Goal: Information Seeking & Learning: Check status

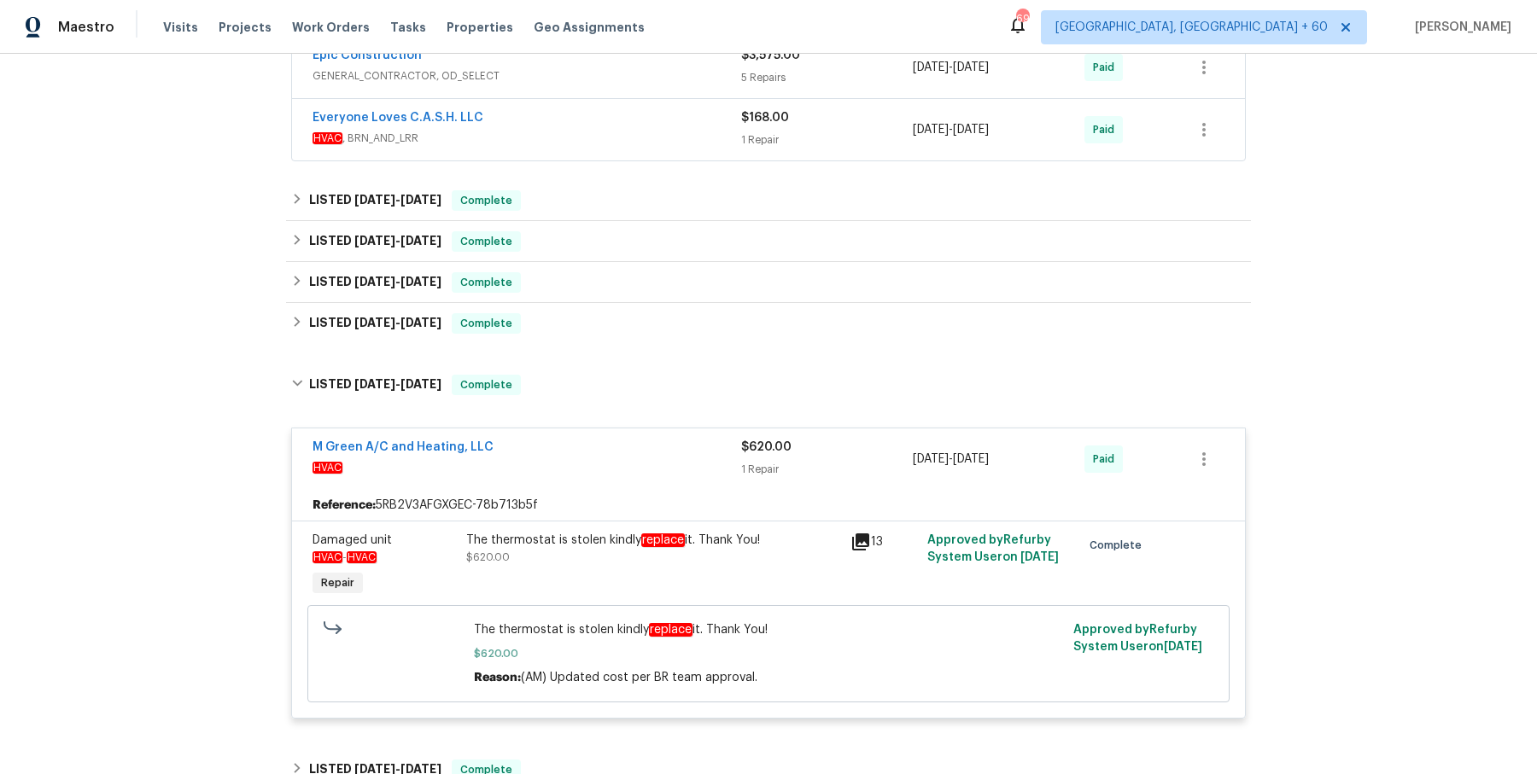
scroll to position [1855, 0]
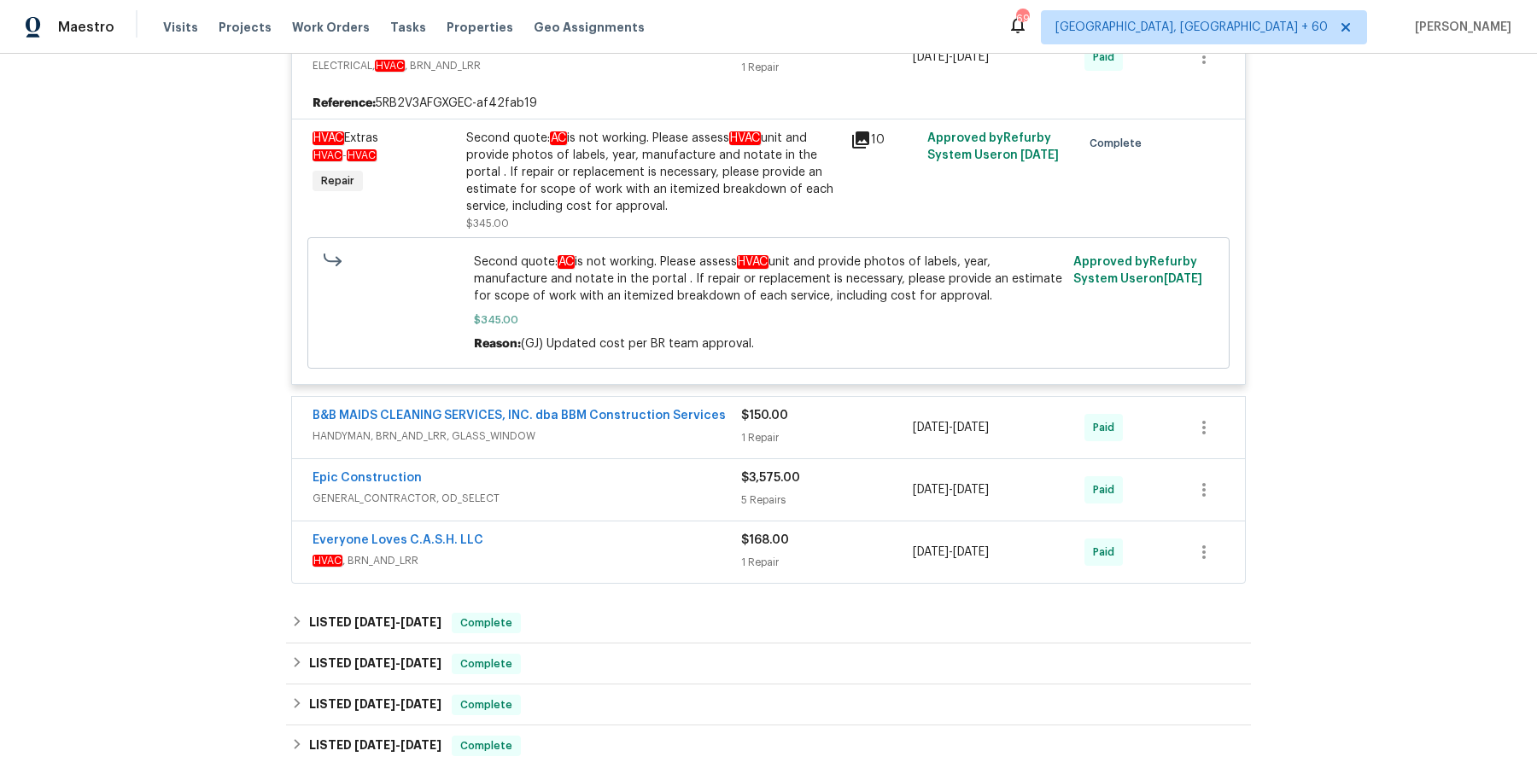
click at [722, 428] on span "HANDYMAN, BRN_AND_LRR, GLASS_WINDOW" at bounding box center [527, 436] width 429 height 17
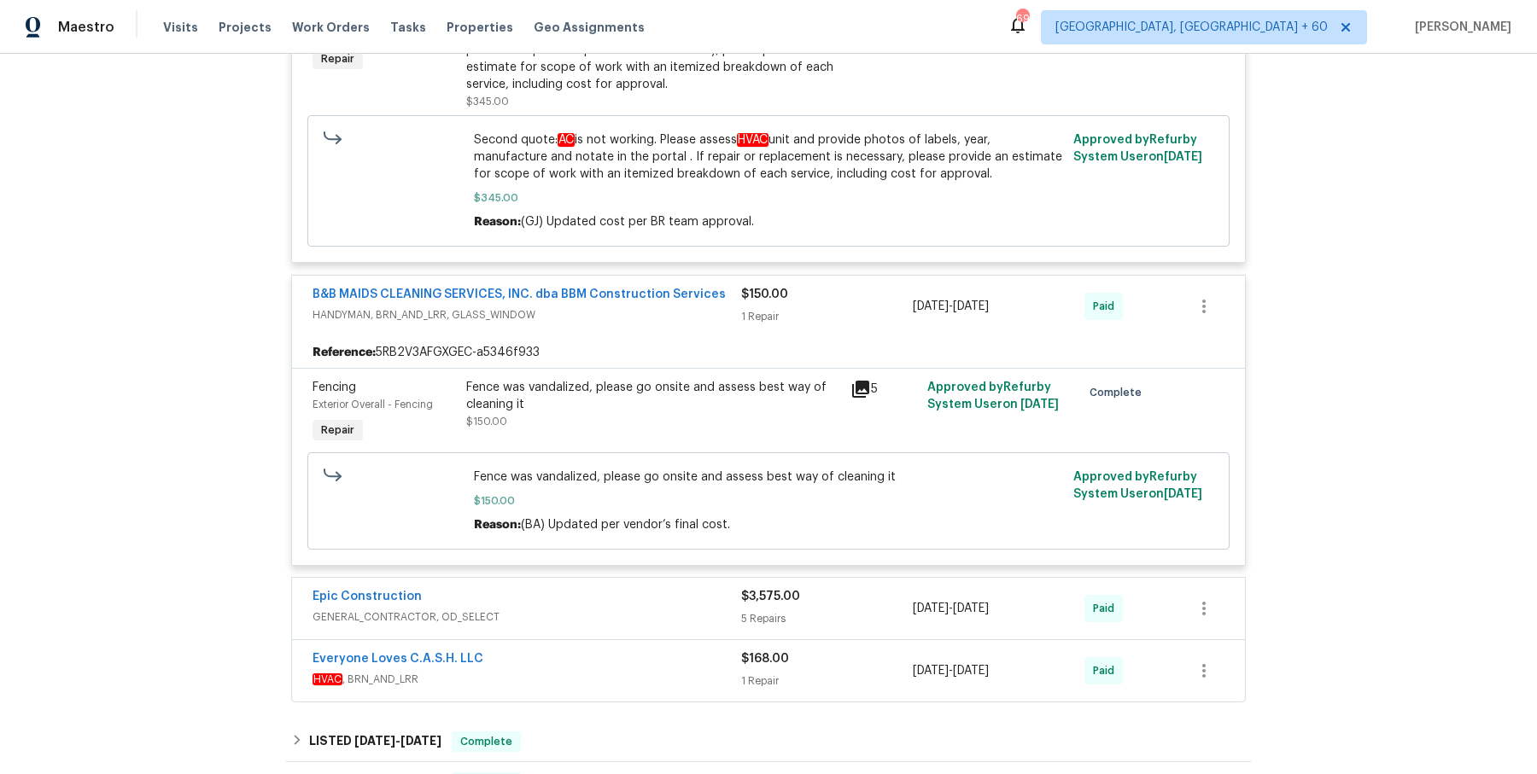
click at [662, 609] on span "GENERAL_CONTRACTOR, OD_SELECT" at bounding box center [527, 617] width 429 height 17
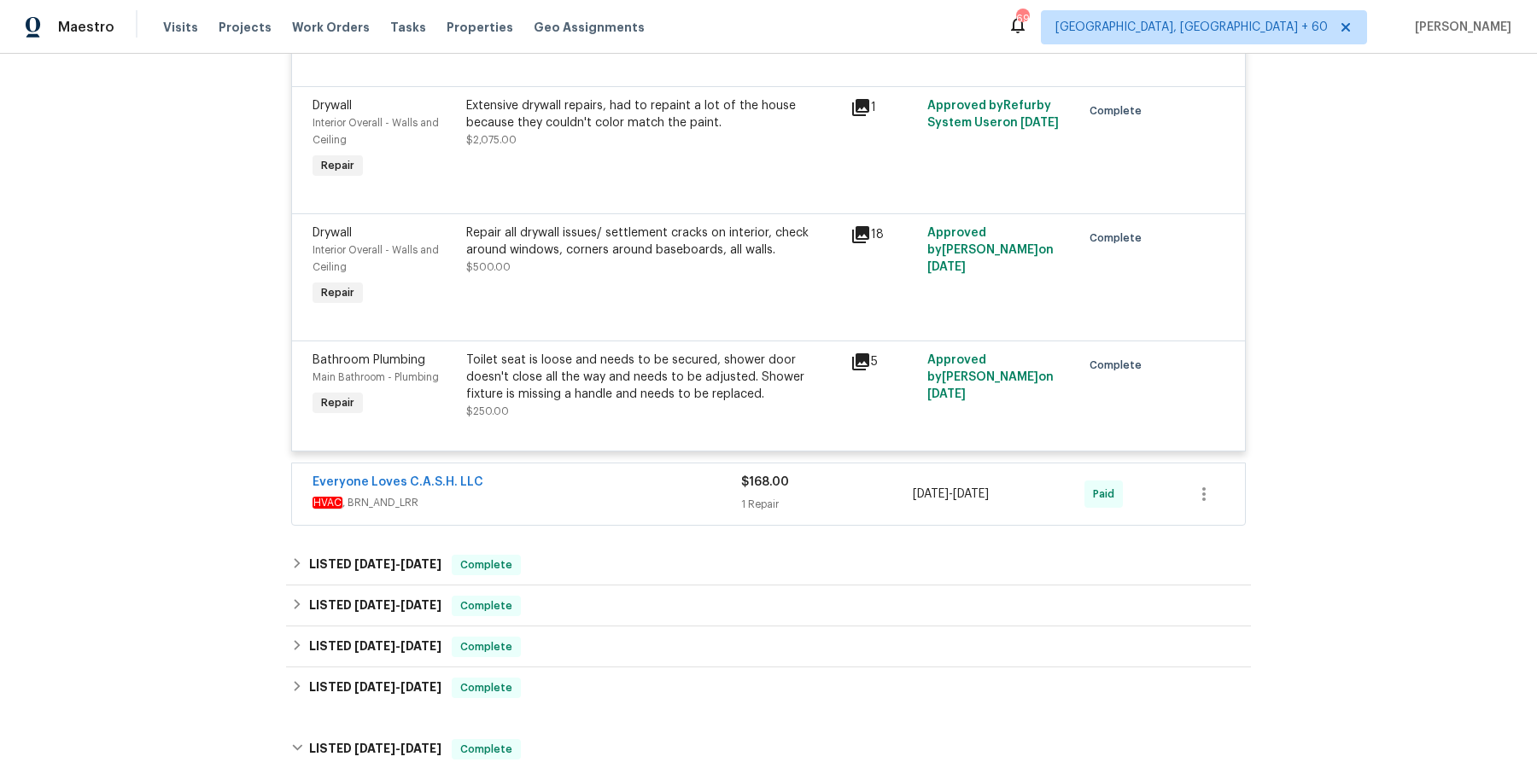
scroll to position [2814, 0]
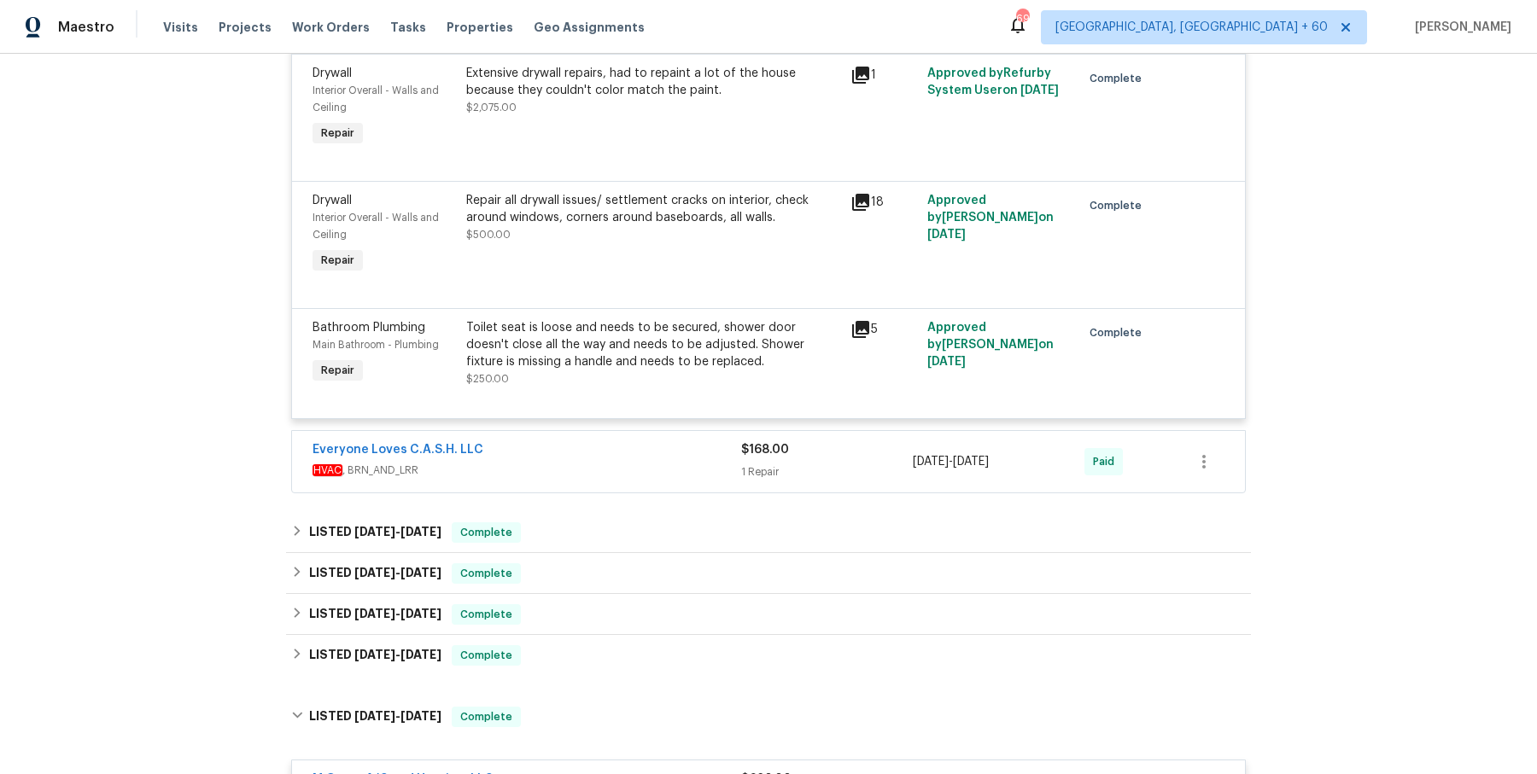
click at [633, 462] on div "Everyone Loves C.A.S.H. LLC HVAC , BRN_AND_LRR" at bounding box center [527, 461] width 429 height 41
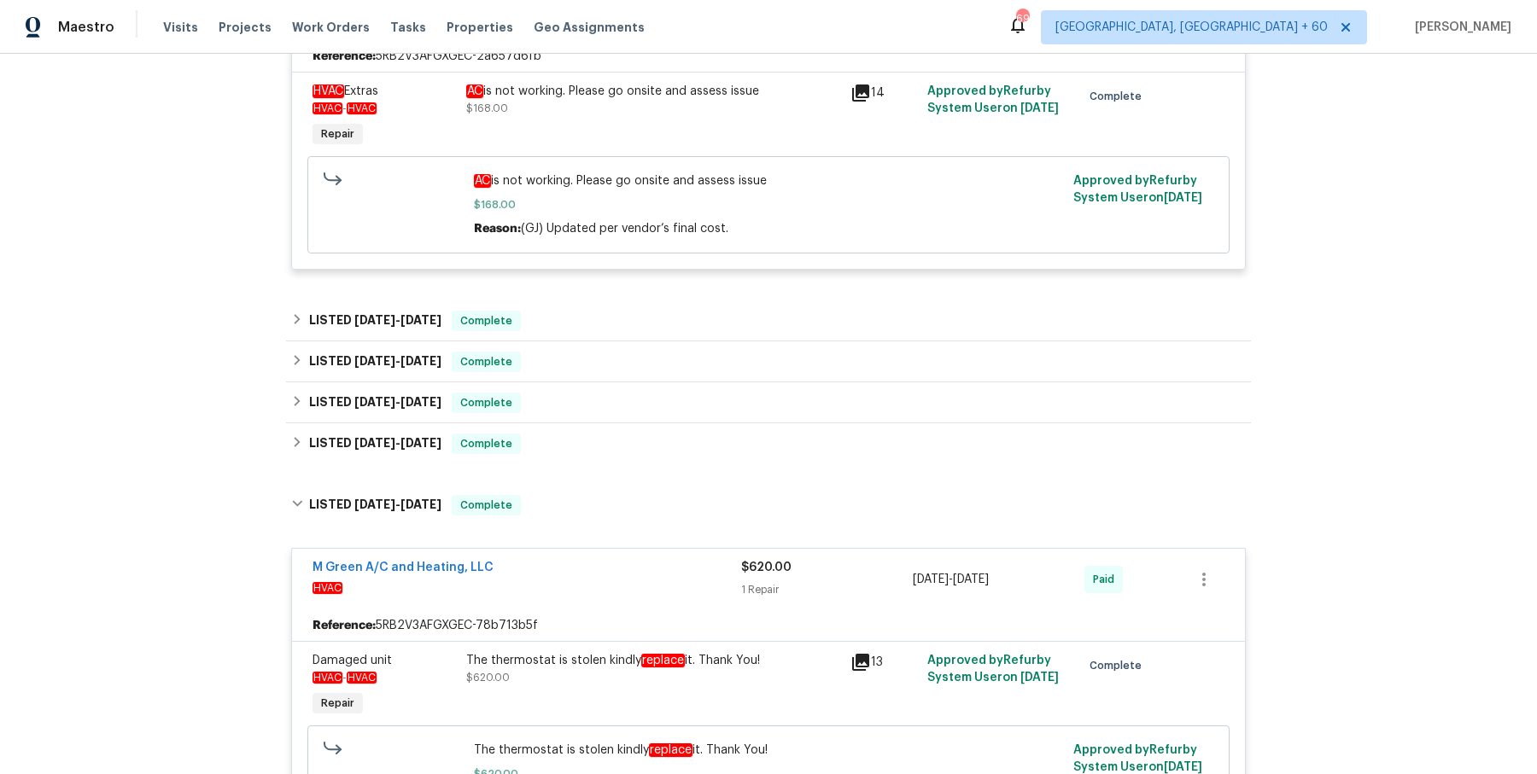
scroll to position [3229, 0]
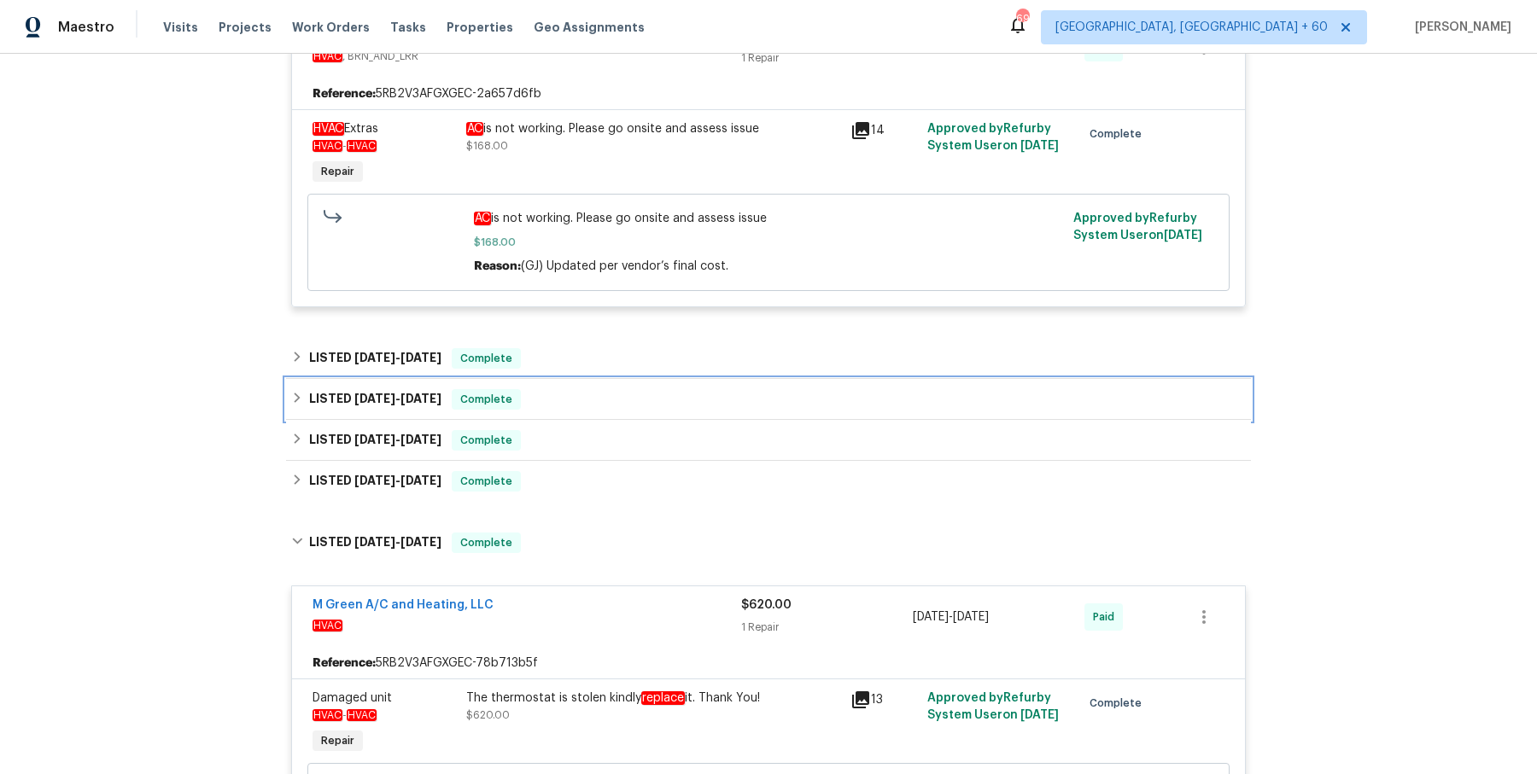
click at [546, 379] on div "LISTED [DATE] - [DATE] Complete" at bounding box center [768, 399] width 965 height 41
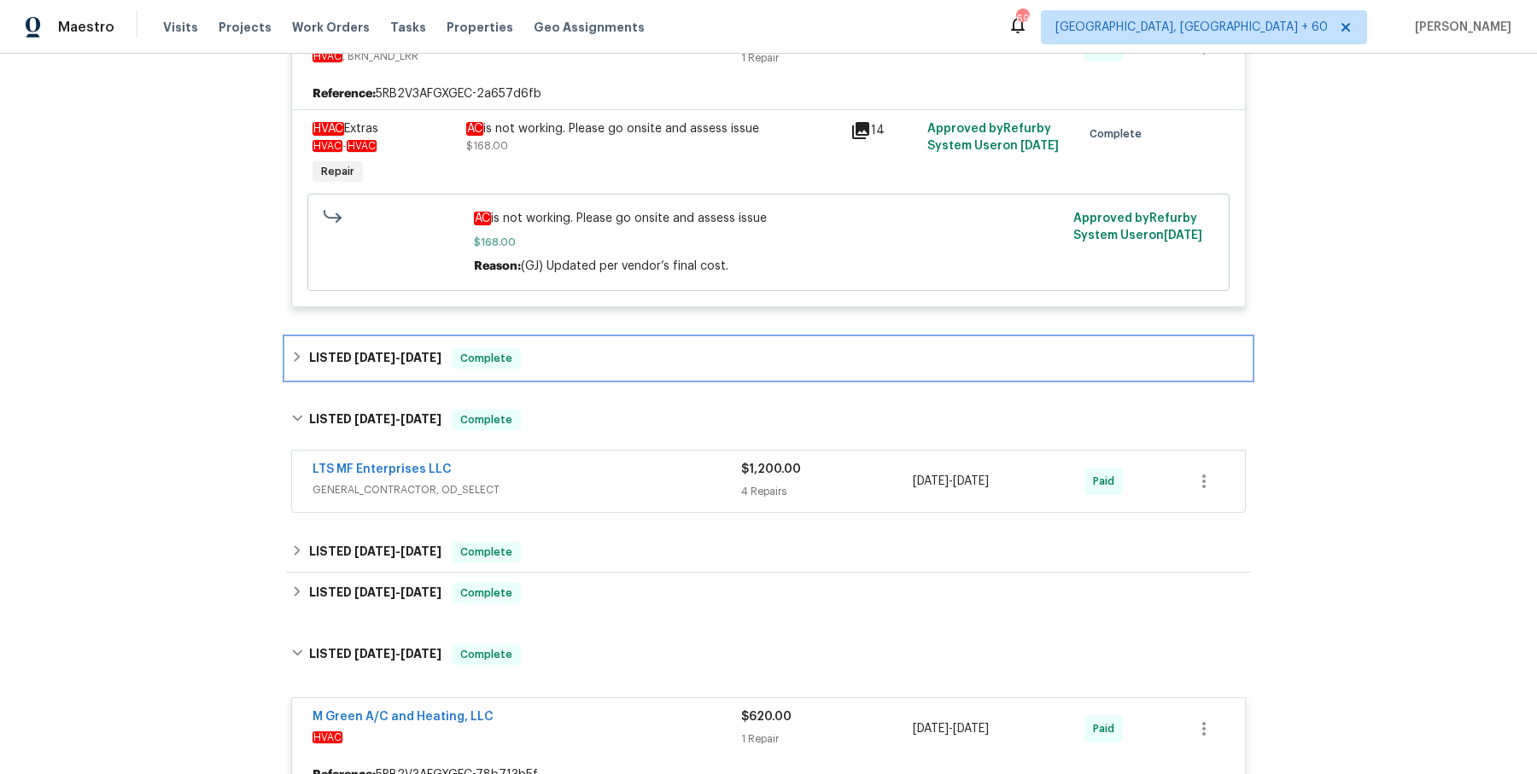
click at [582, 354] on div "LISTED [DATE] - [DATE] Complete" at bounding box center [768, 358] width 965 height 41
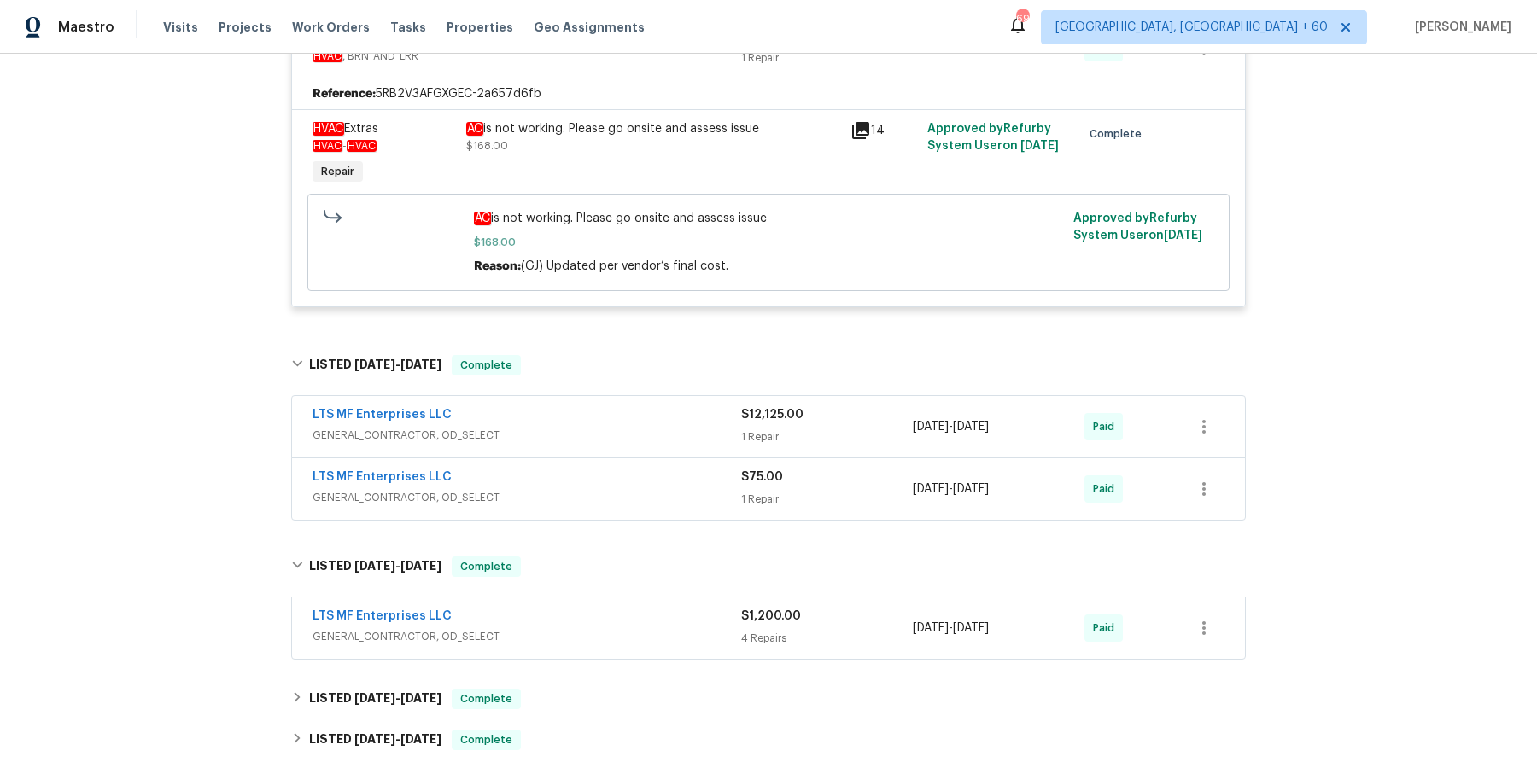
click at [587, 428] on div "LTS MF Enterprises LLC GENERAL_CONTRACTOR, OD_SELECT $12,125.00 1 Repair [DATE]…" at bounding box center [768, 426] width 953 height 61
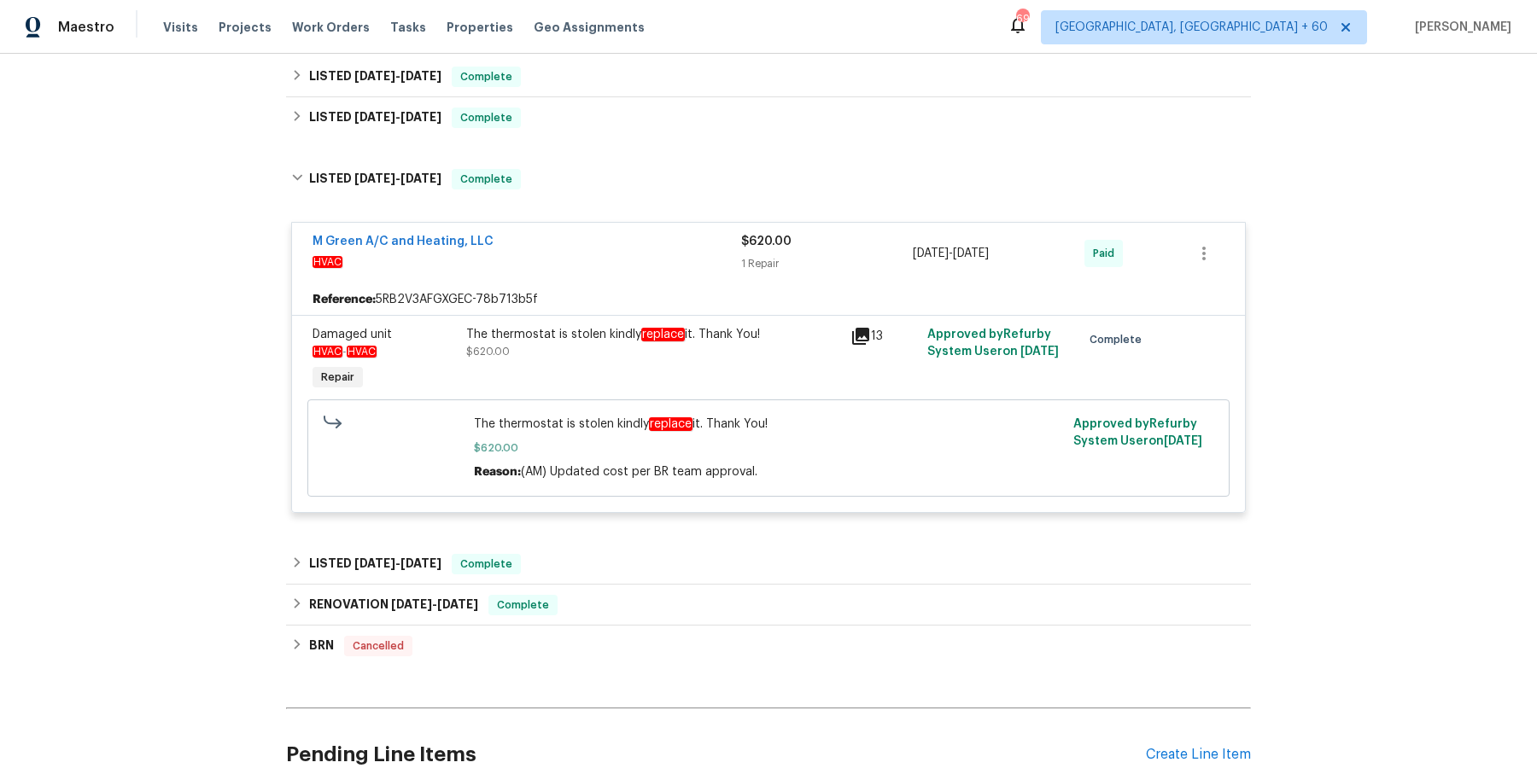
scroll to position [3717, 0]
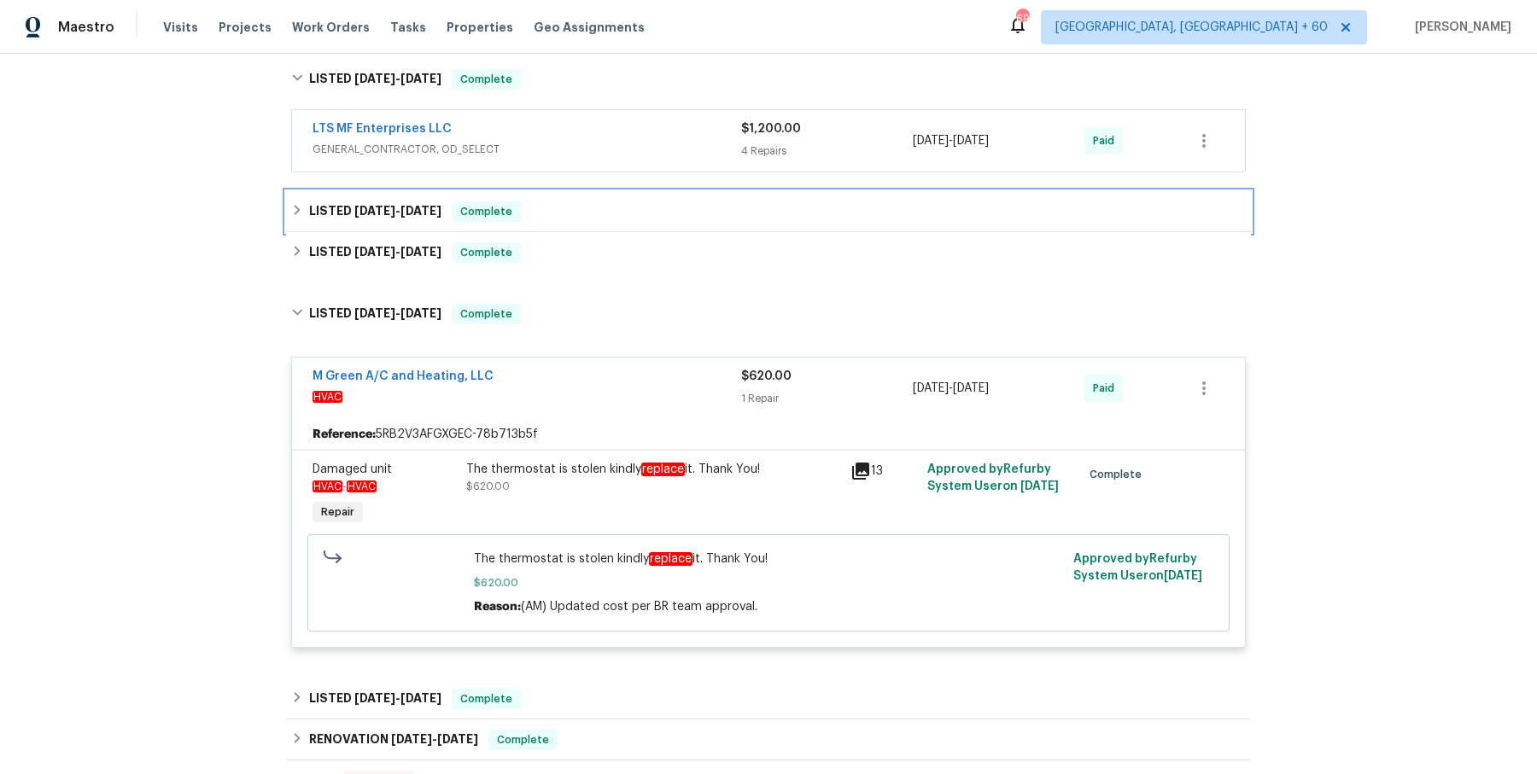
click at [608, 191] on div "LISTED [DATE] - [DATE] Complete" at bounding box center [768, 211] width 965 height 41
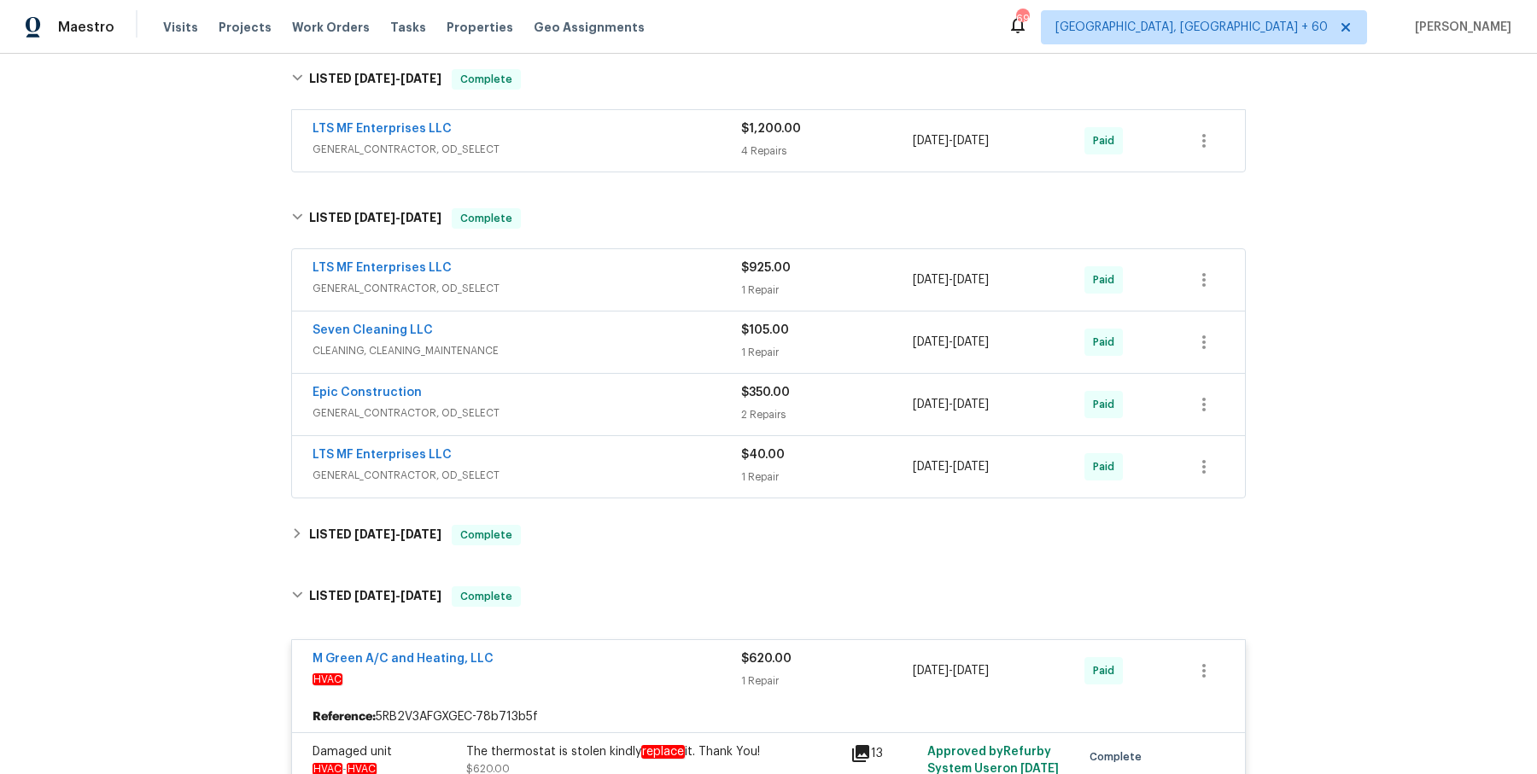
click at [604, 280] on span "GENERAL_CONTRACTOR, OD_SELECT" at bounding box center [527, 288] width 429 height 17
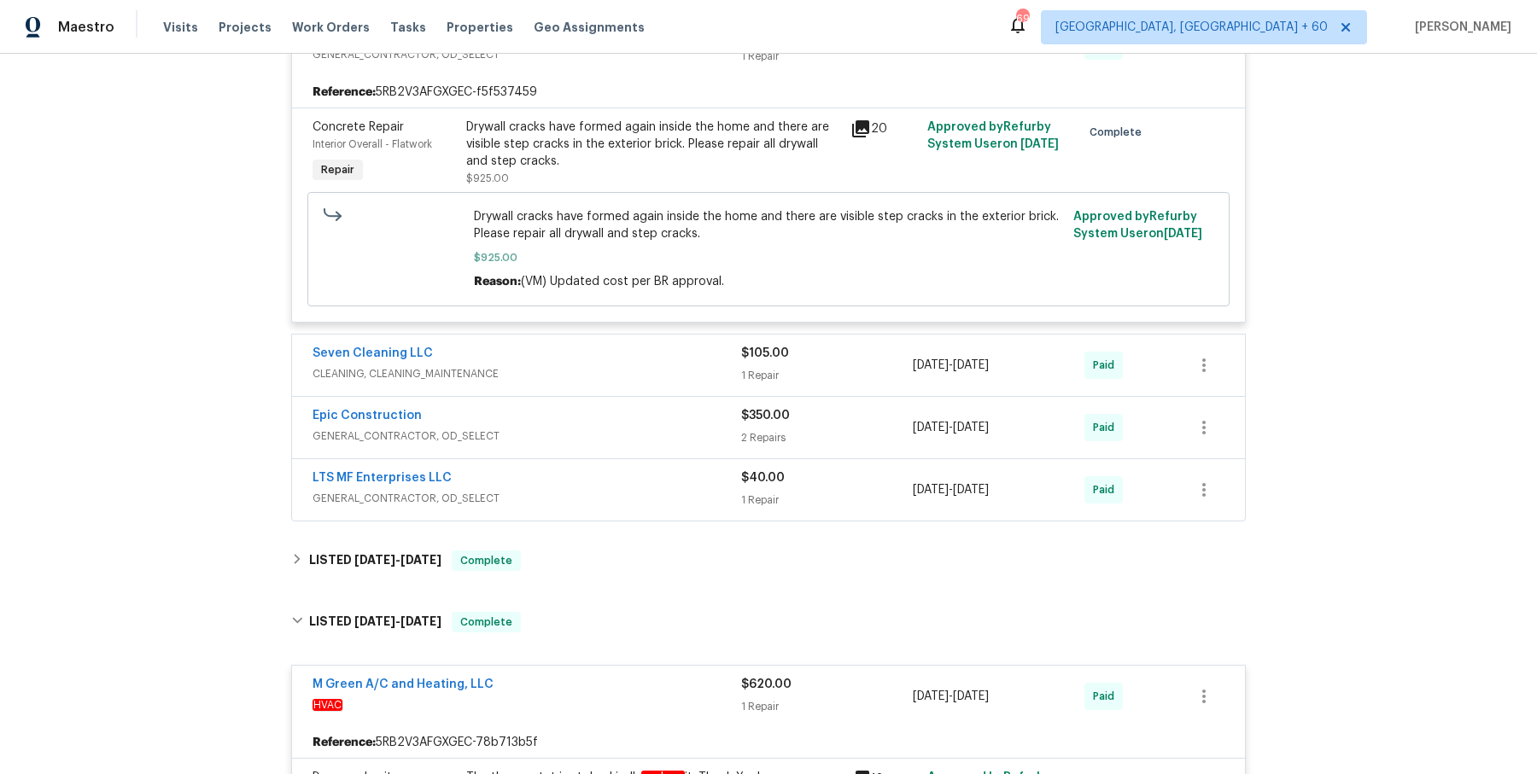
scroll to position [3976, 0]
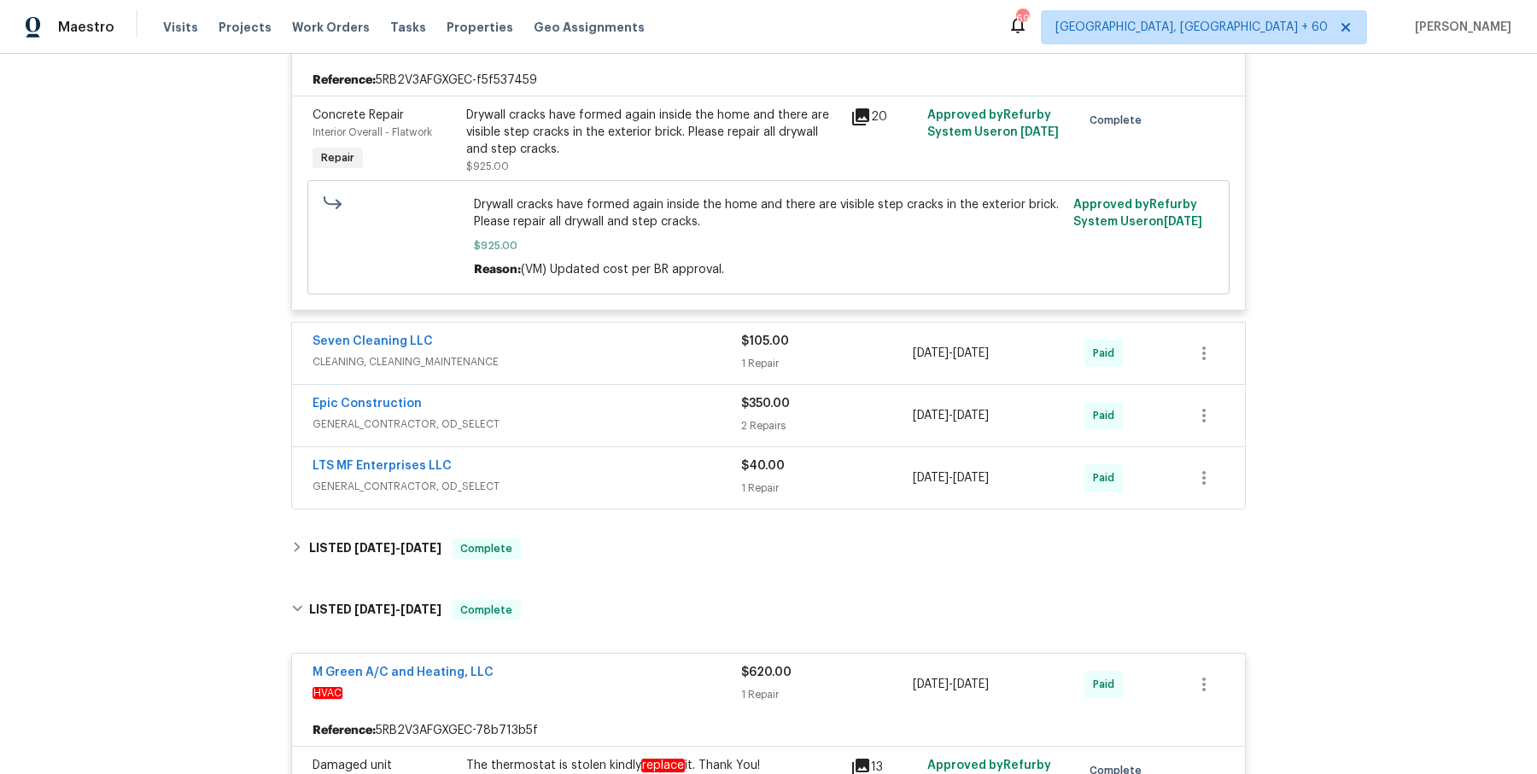
click at [600, 333] on div "Seven Cleaning LLC" at bounding box center [527, 343] width 429 height 20
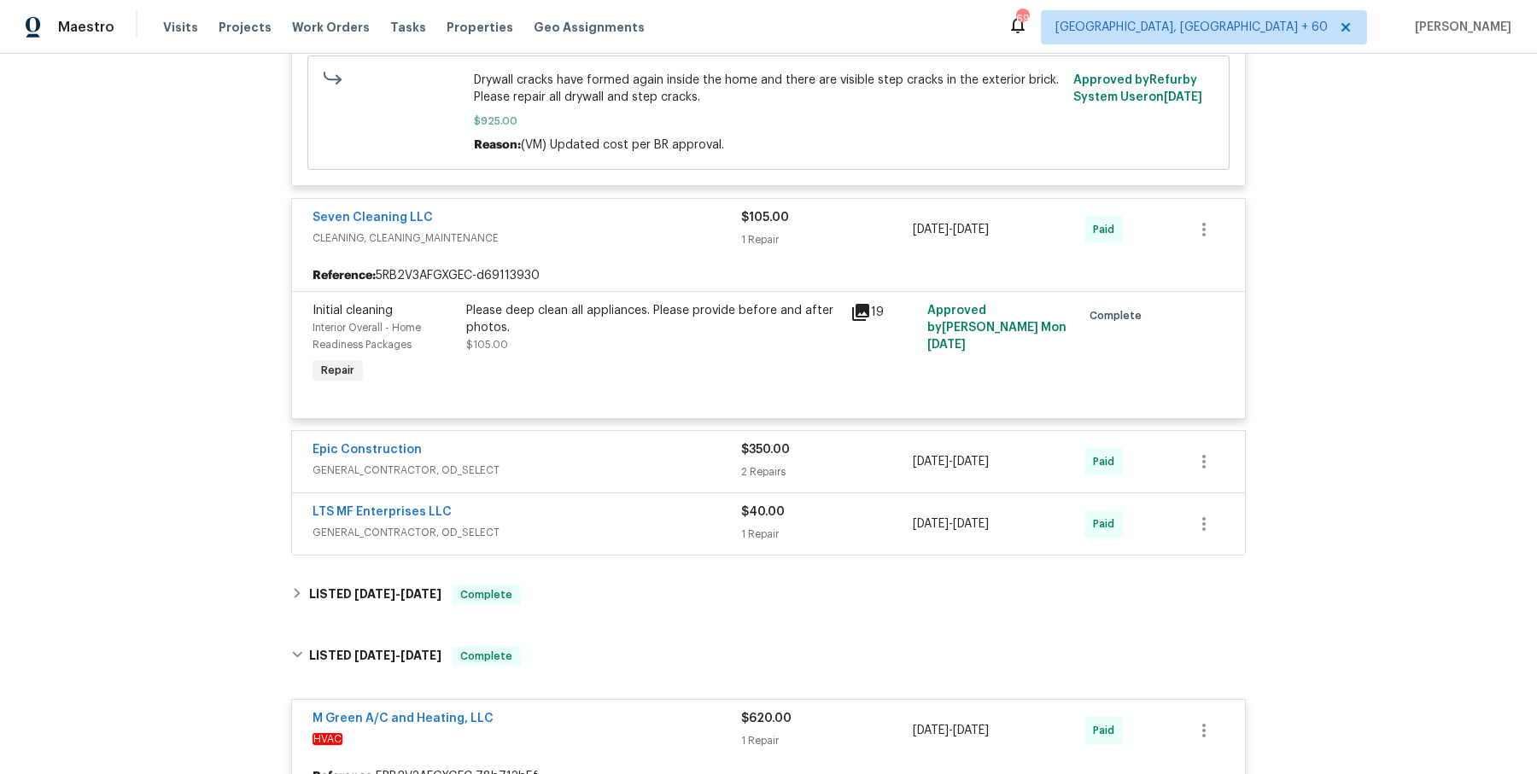
click at [604, 462] on span "GENERAL_CONTRACTOR, OD_SELECT" at bounding box center [527, 470] width 429 height 17
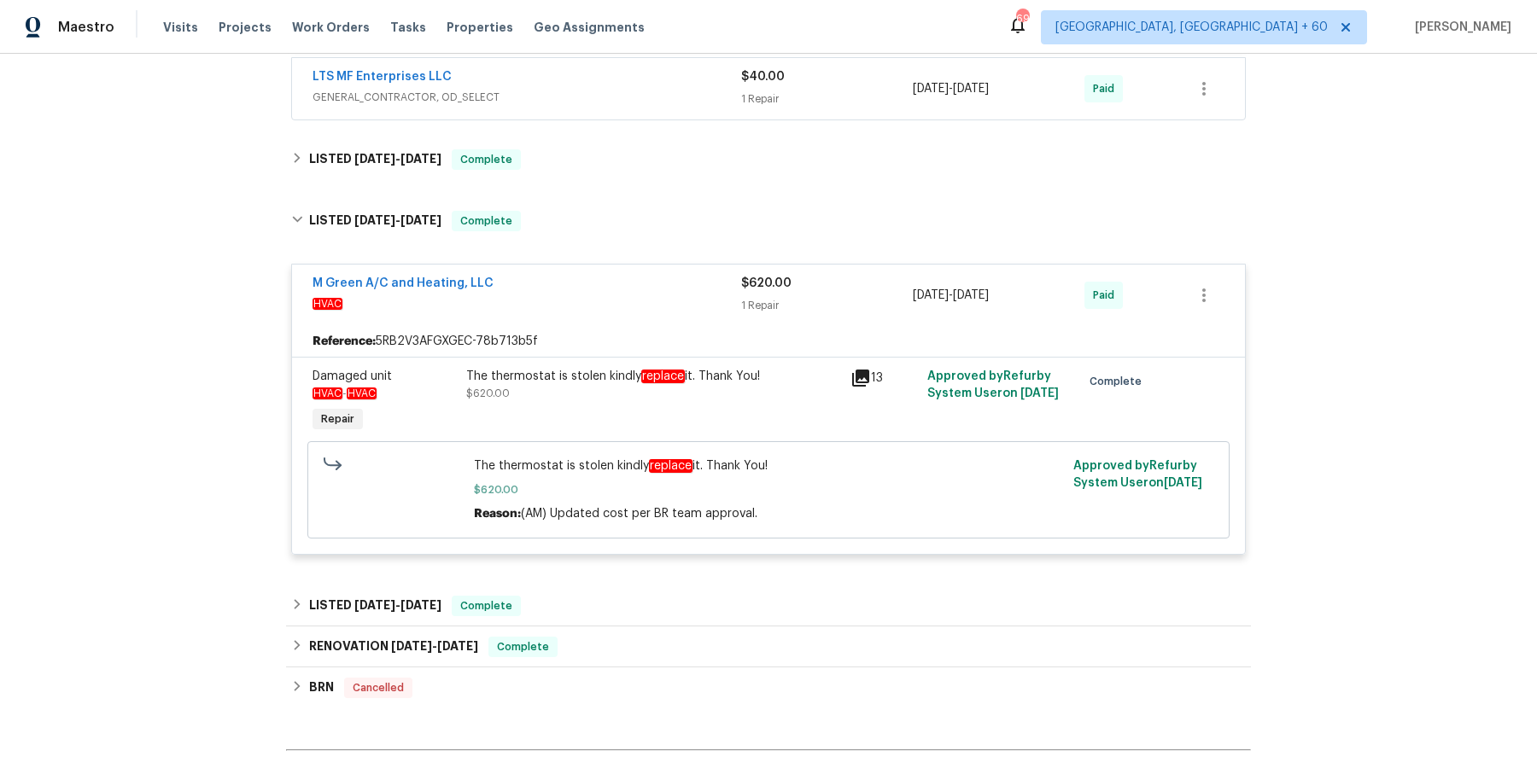
scroll to position [5162, 0]
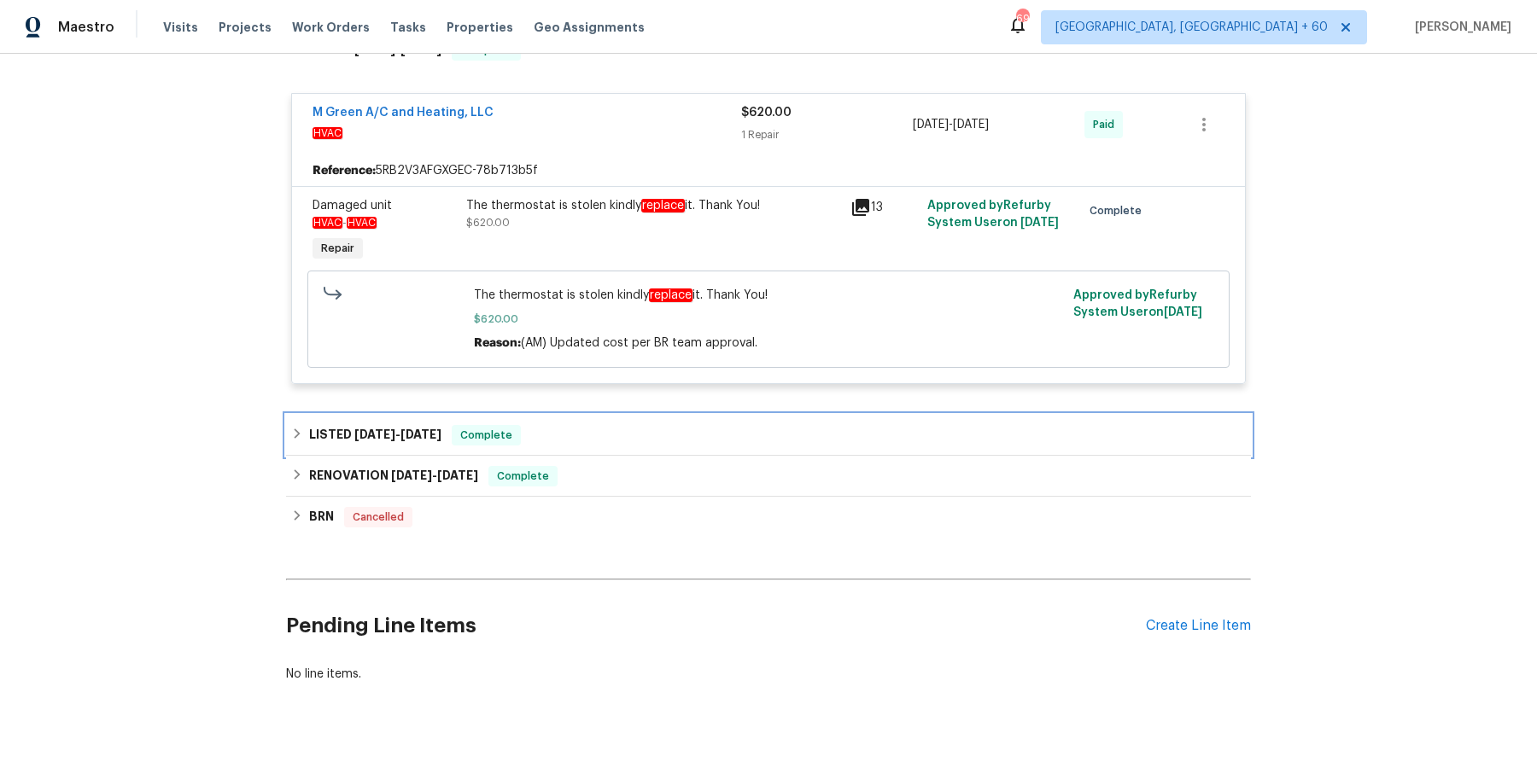
click at [604, 425] on div "LISTED [DATE] - [DATE] Complete" at bounding box center [768, 435] width 965 height 41
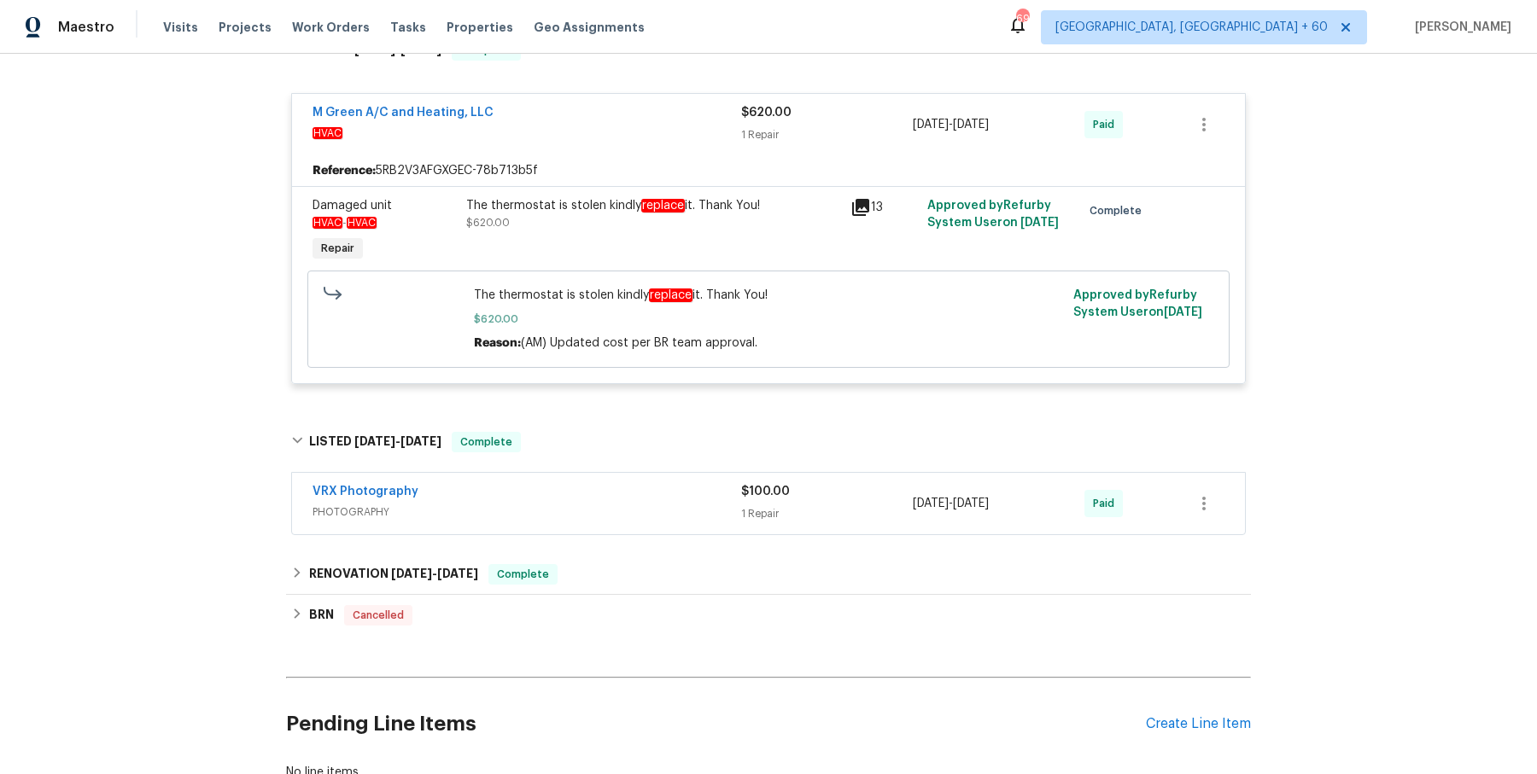
click at [591, 483] on div "VRX Photography" at bounding box center [527, 493] width 429 height 20
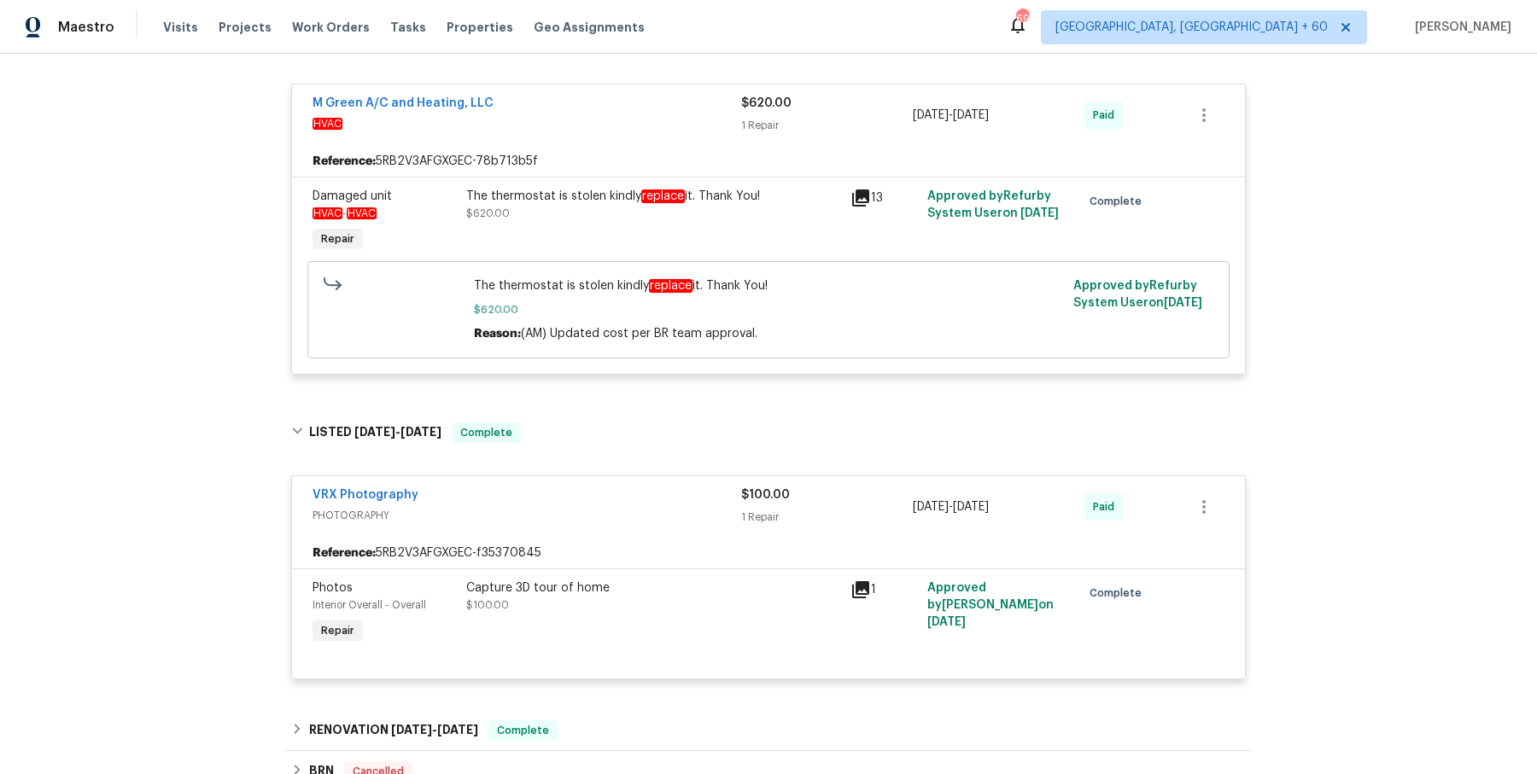
scroll to position [5425, 0]
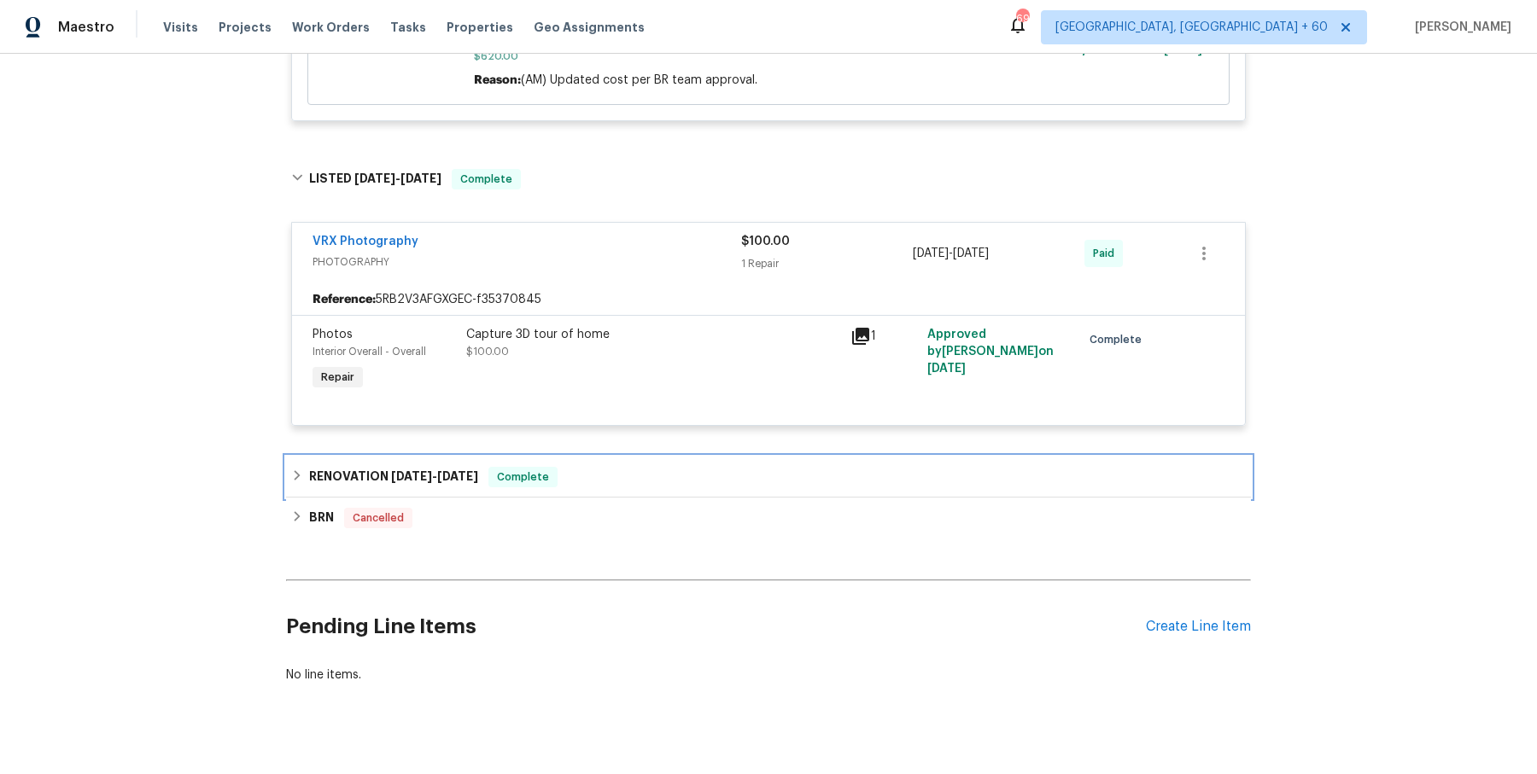
click at [580, 467] on div "RENOVATION [DATE] - [DATE] Complete" at bounding box center [768, 477] width 955 height 20
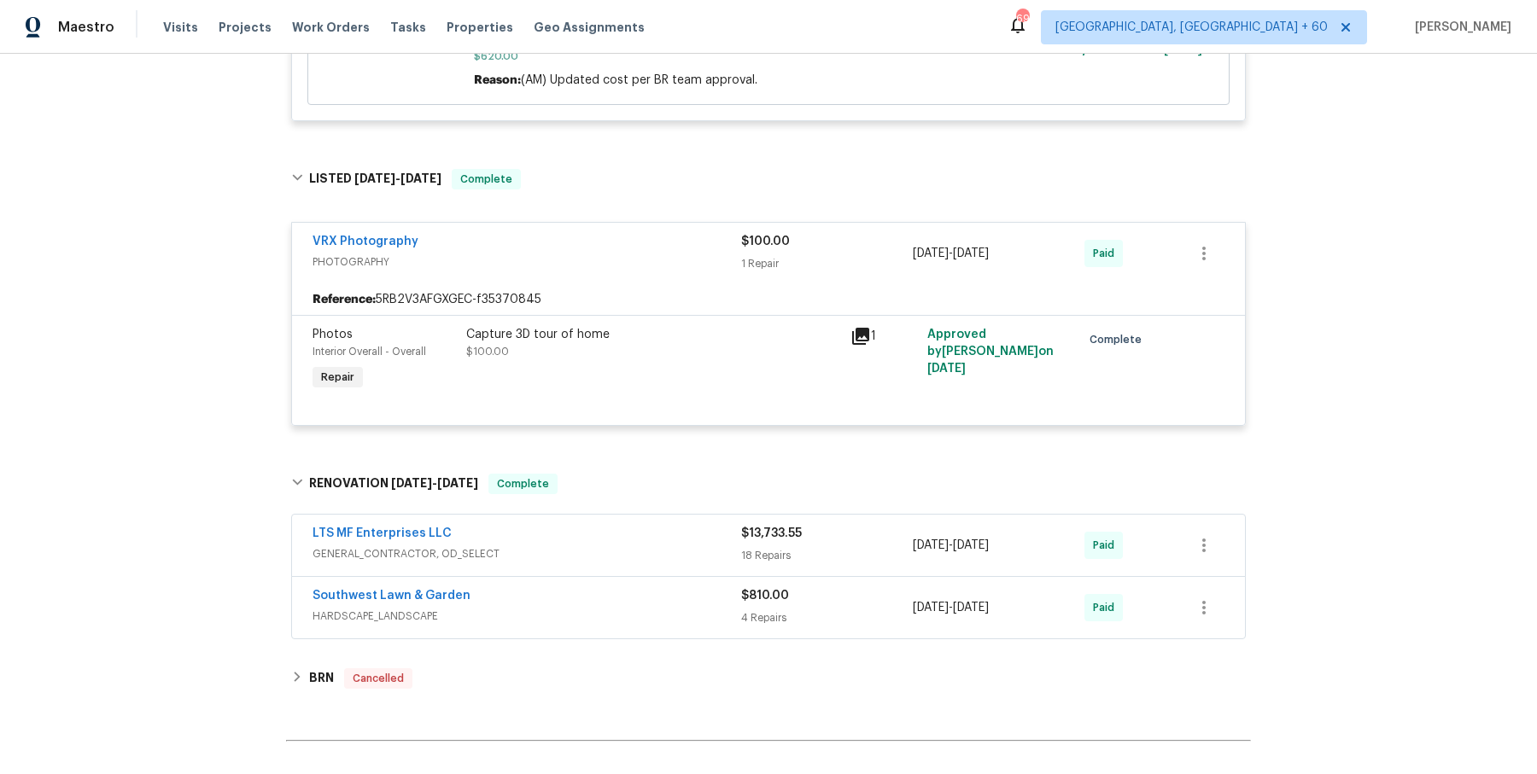
click at [578, 546] on span "GENERAL_CONTRACTOR, OD_SELECT" at bounding box center [527, 554] width 429 height 17
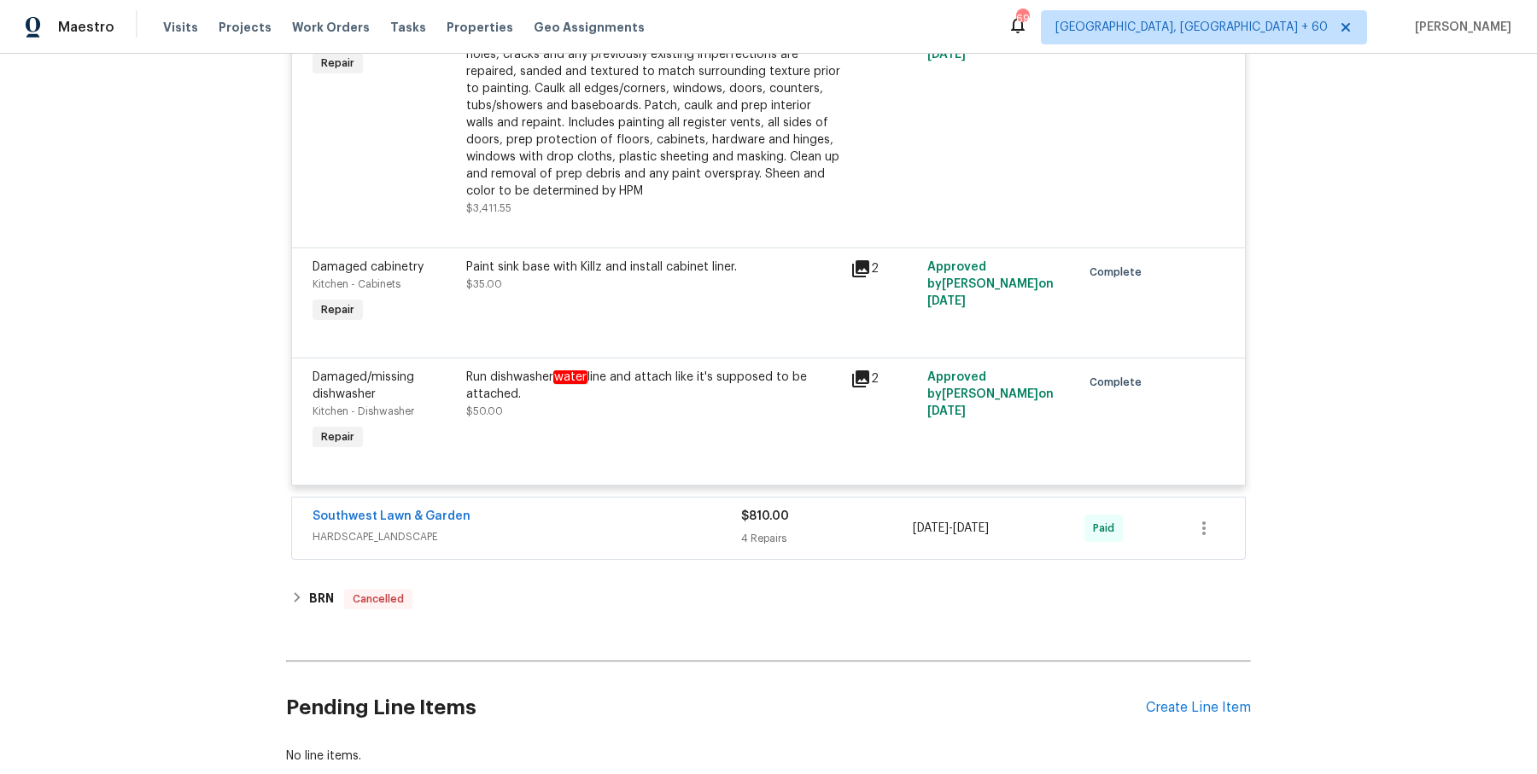
scroll to position [8552, 0]
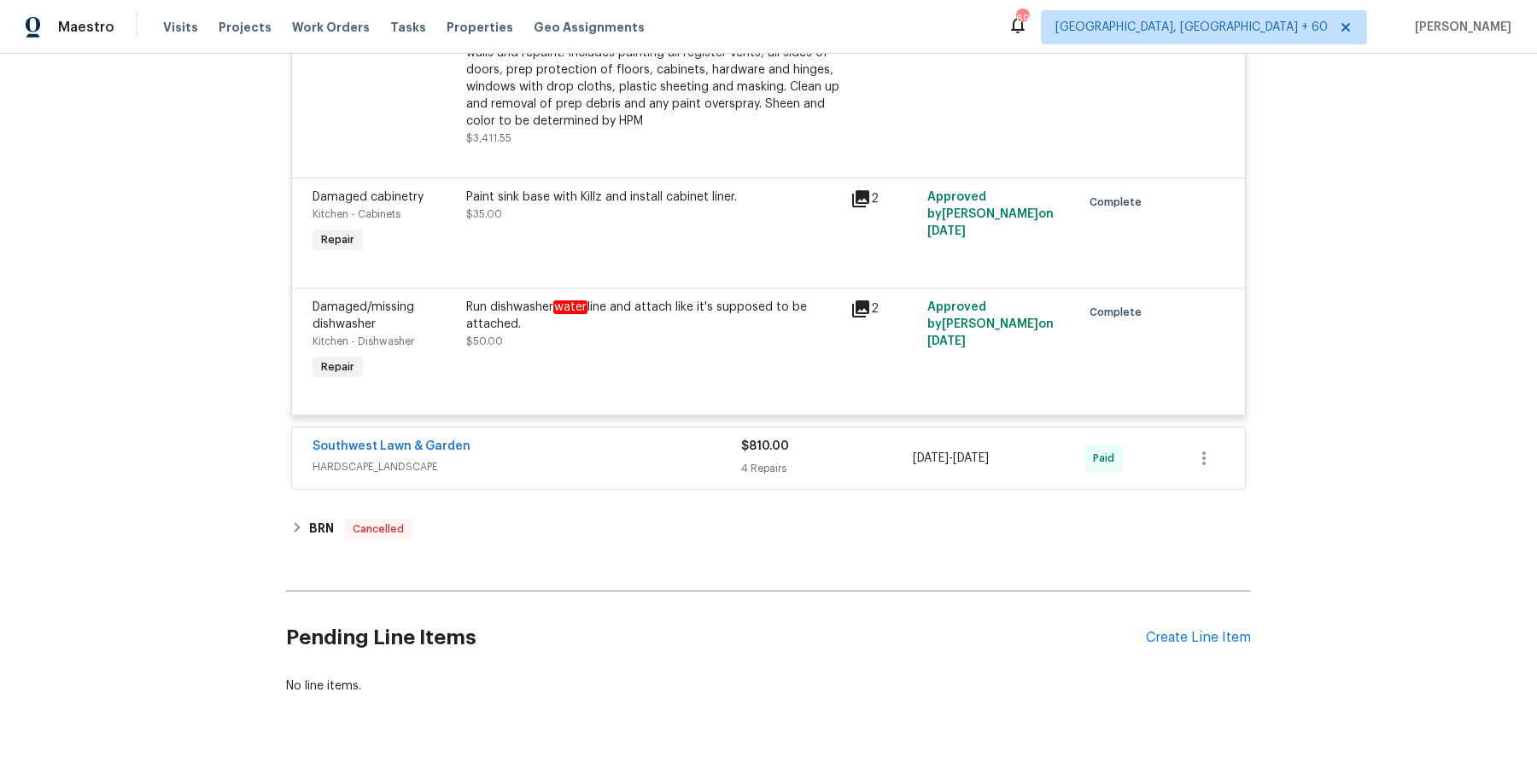
click at [593, 447] on div "Southwest Lawn & Garden HARDSCAPE_LANDSCAPE $810.00 4 Repairs [DATE] - [DATE] P…" at bounding box center [768, 458] width 953 height 61
click at [595, 459] on span "HARDSCAPE_LANDSCAPE" at bounding box center [527, 467] width 429 height 17
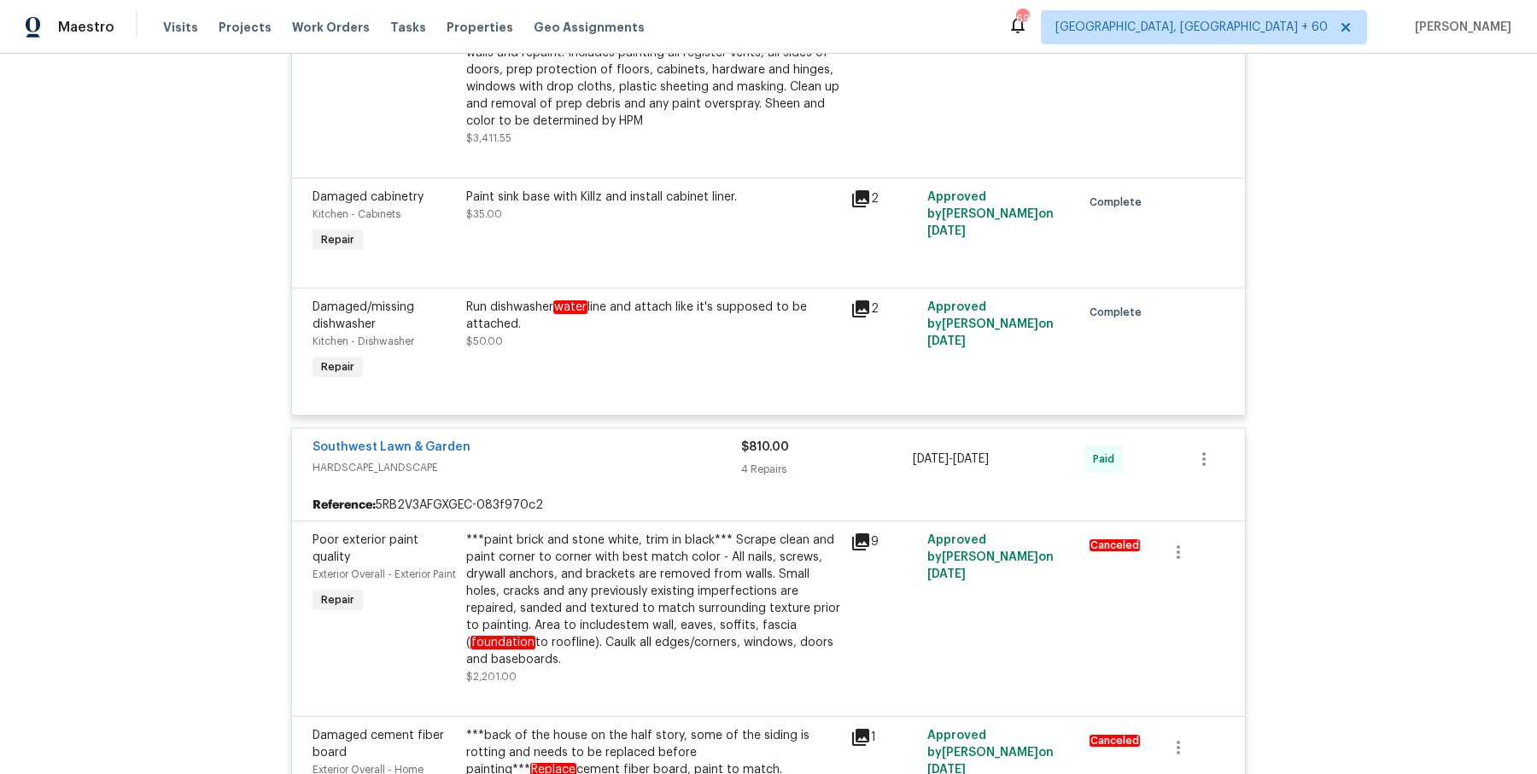
scroll to position [9226, 0]
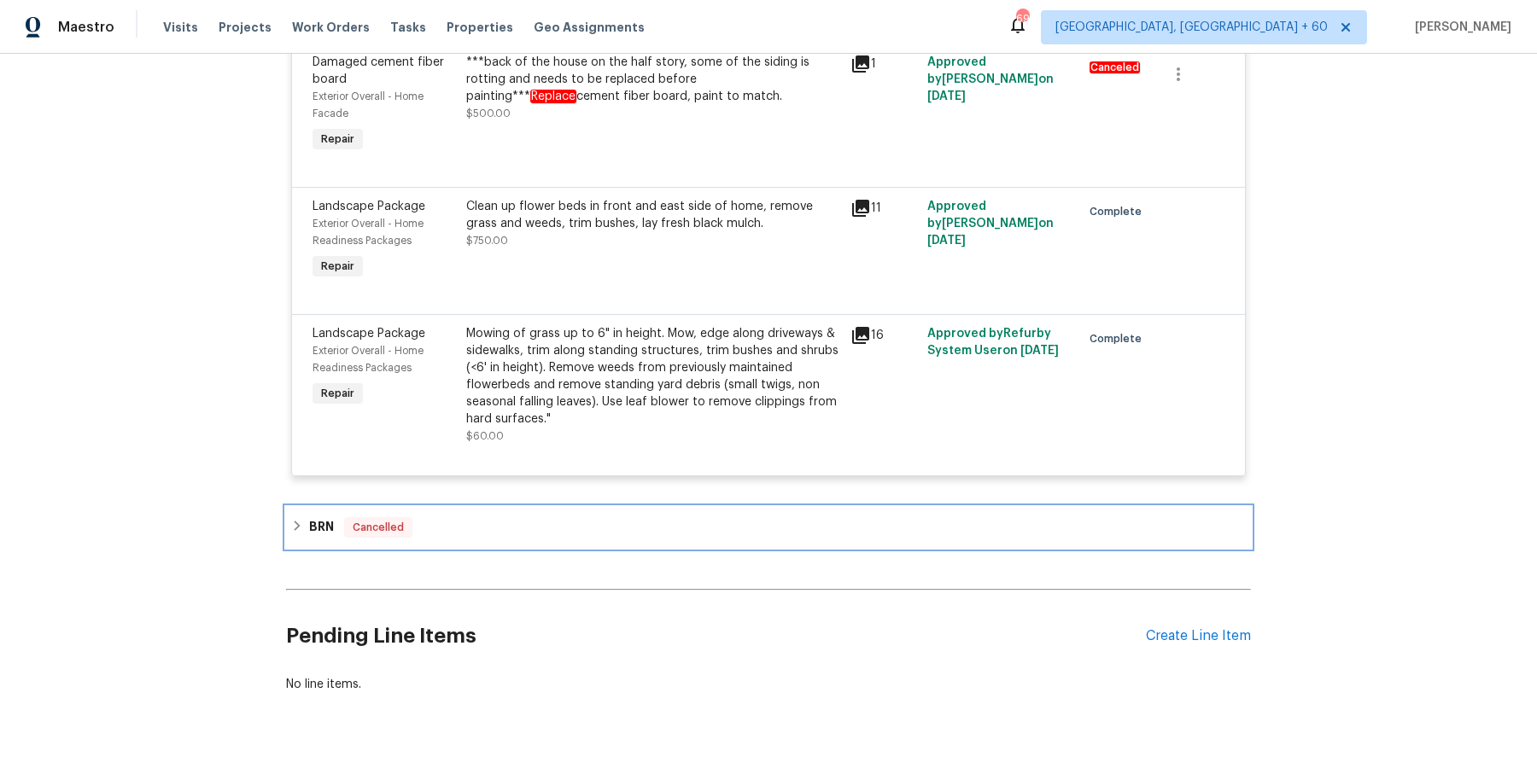
click at [546, 517] on div "BRN Cancelled" at bounding box center [768, 527] width 955 height 20
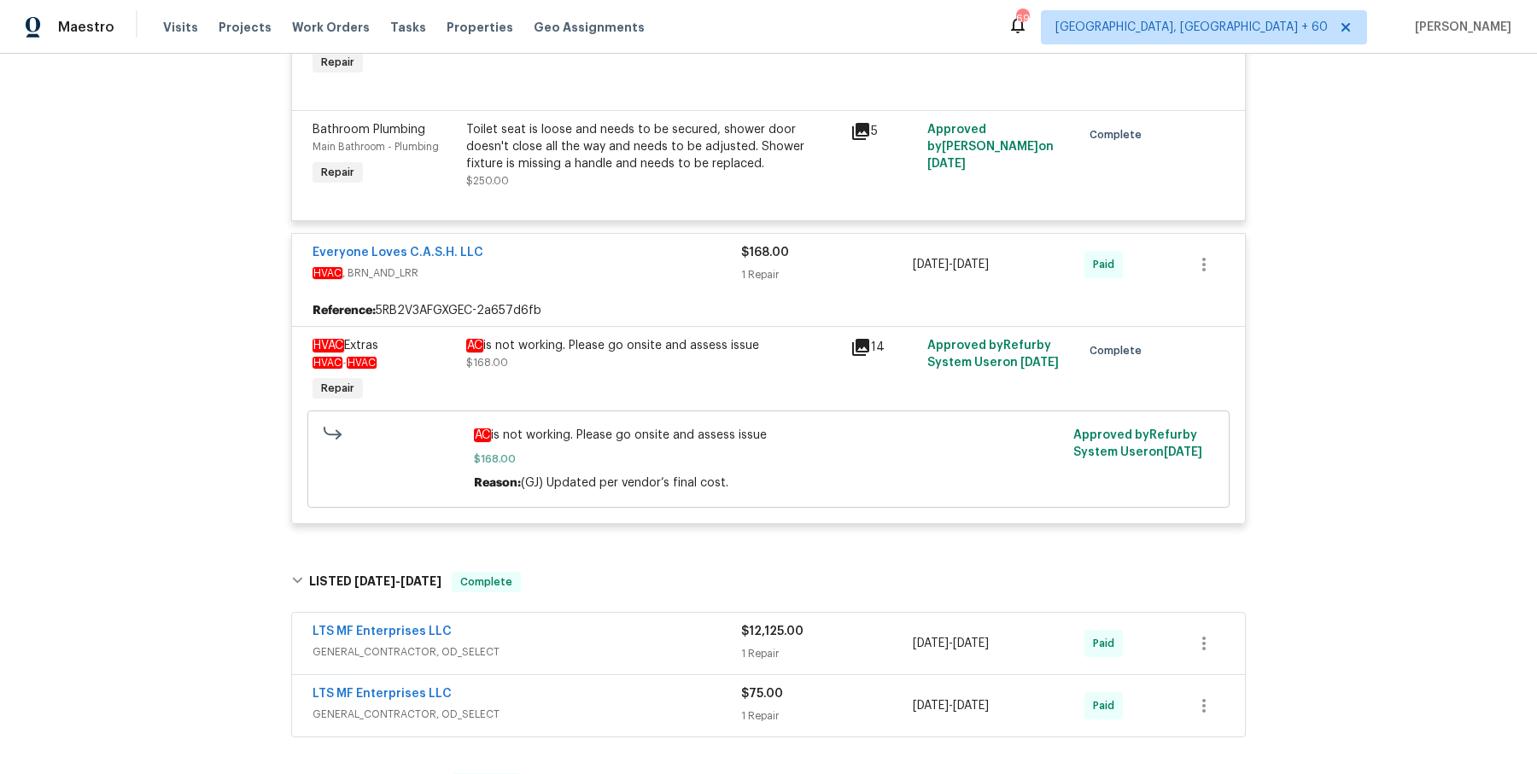
scroll to position [3216, 0]
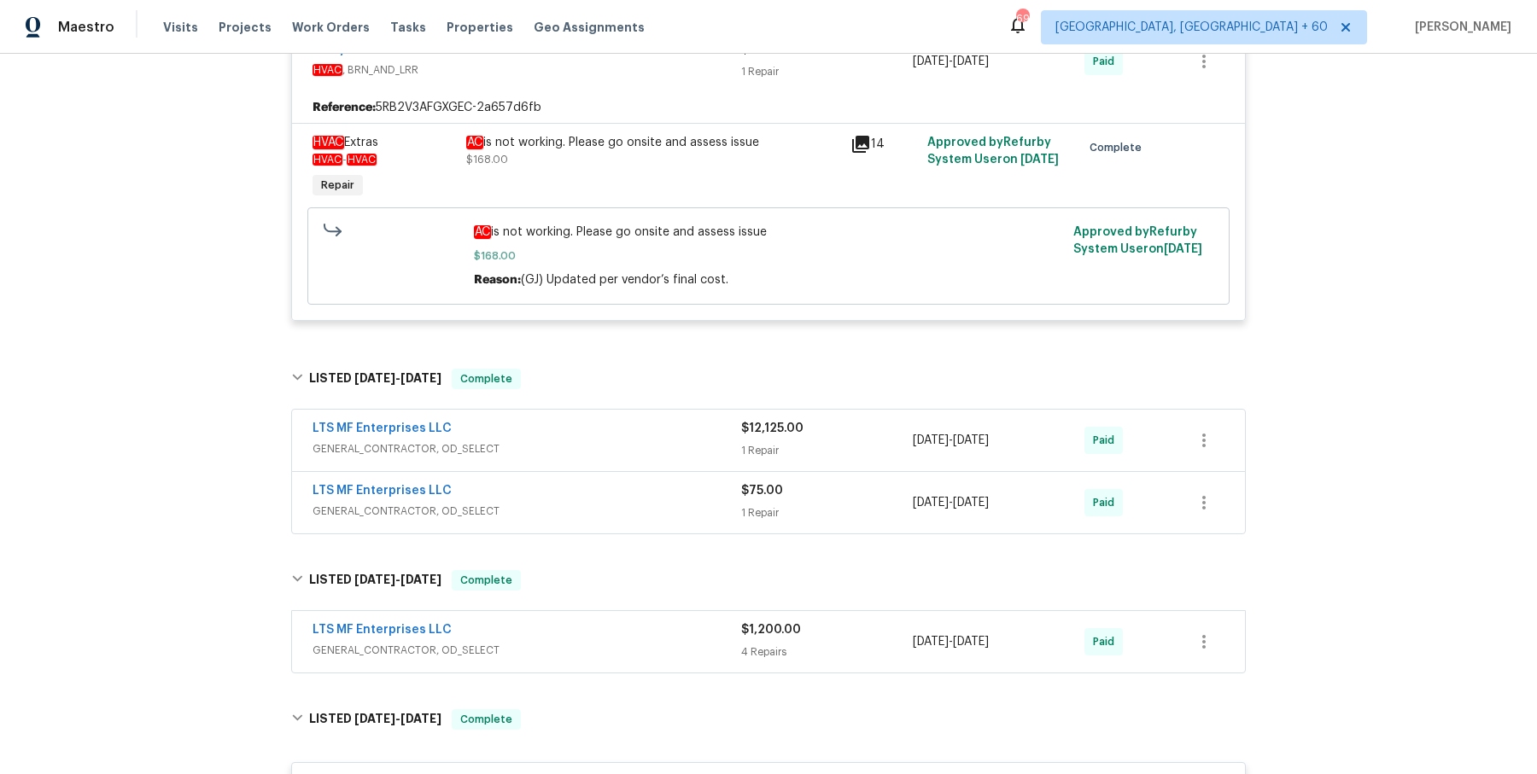
click at [598, 441] on span "GENERAL_CONTRACTOR, OD_SELECT" at bounding box center [527, 449] width 429 height 17
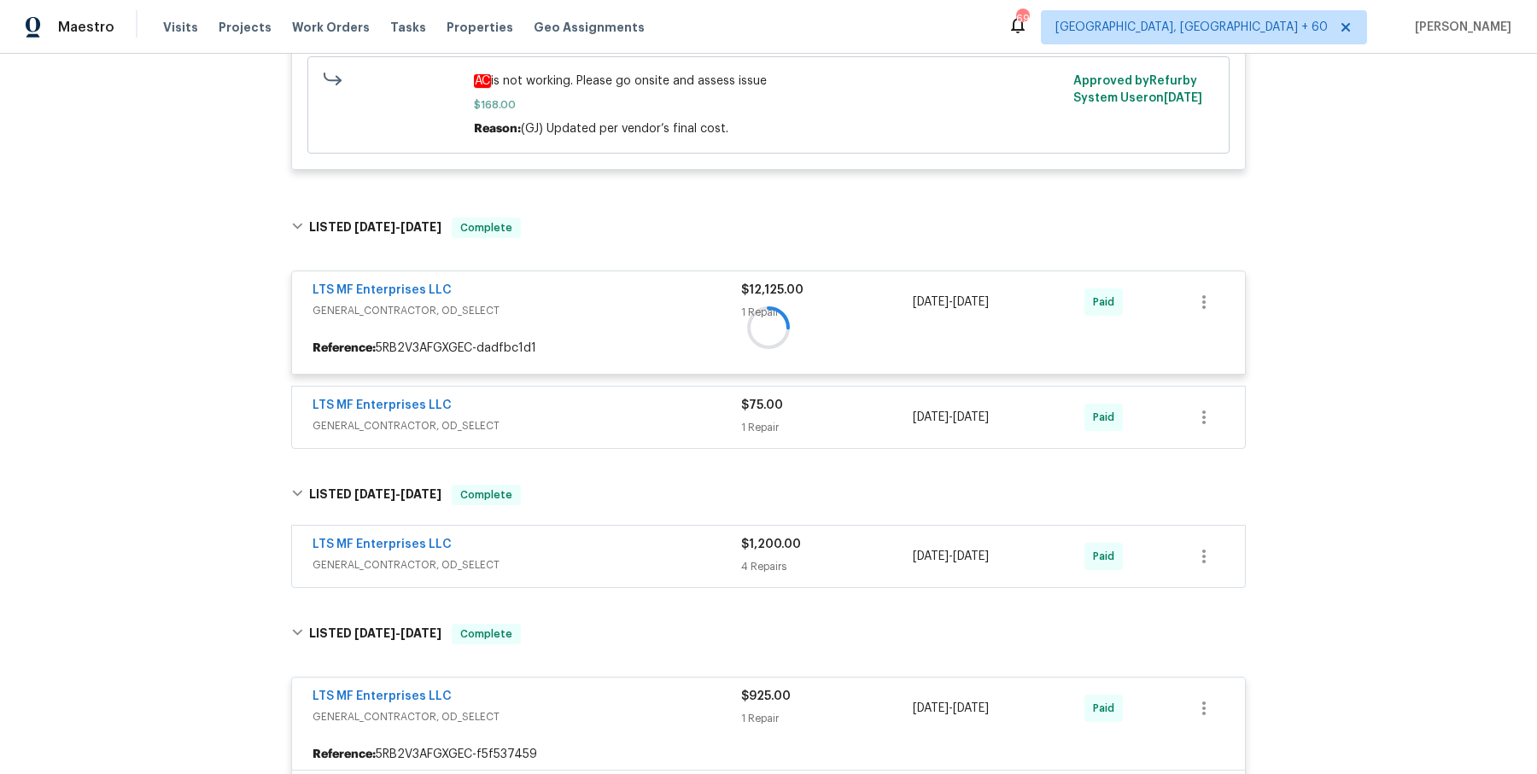
scroll to position [3370, 0]
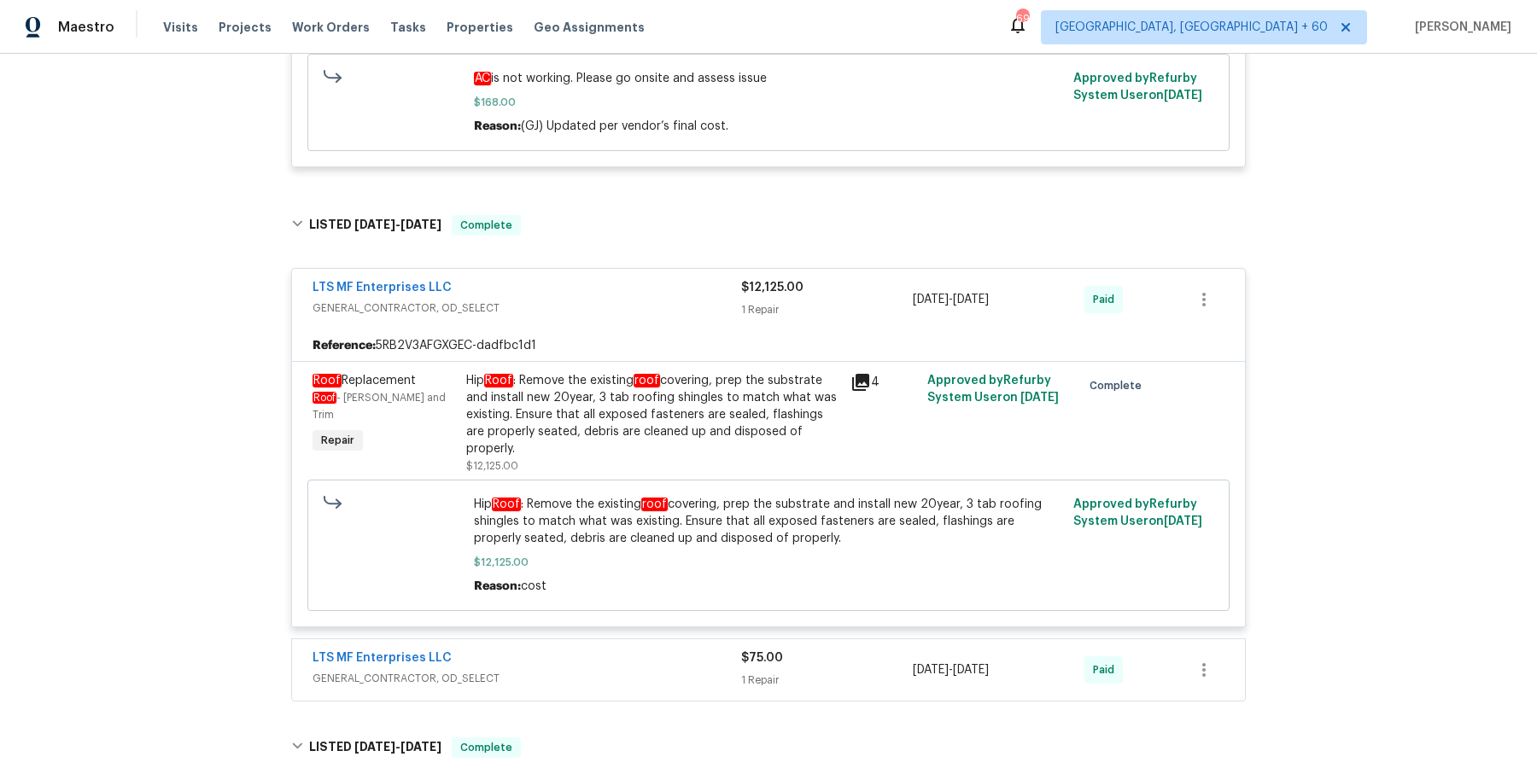
click at [590, 650] on div "LTS MF Enterprises LLC" at bounding box center [527, 660] width 429 height 20
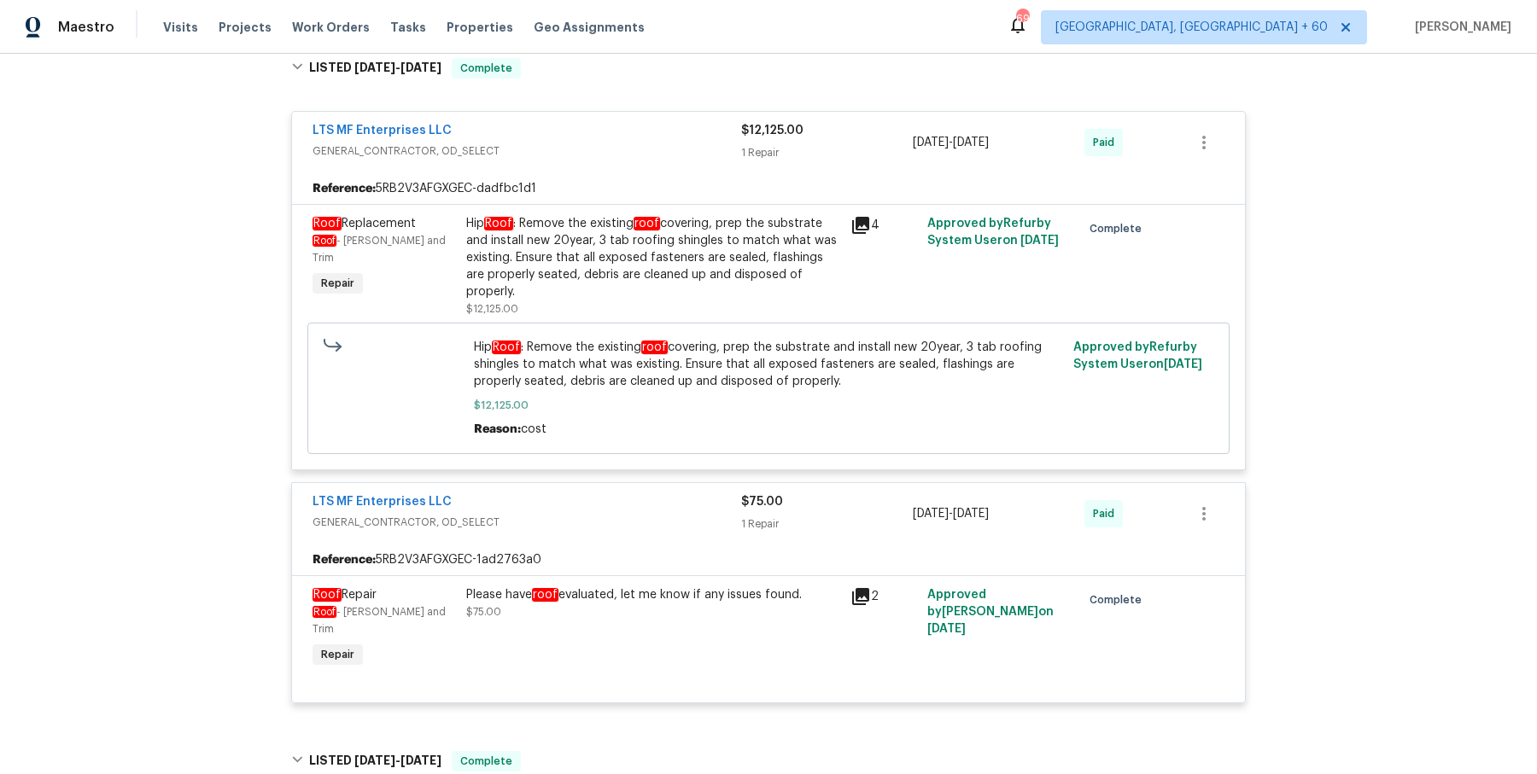
scroll to position [3758, 0]
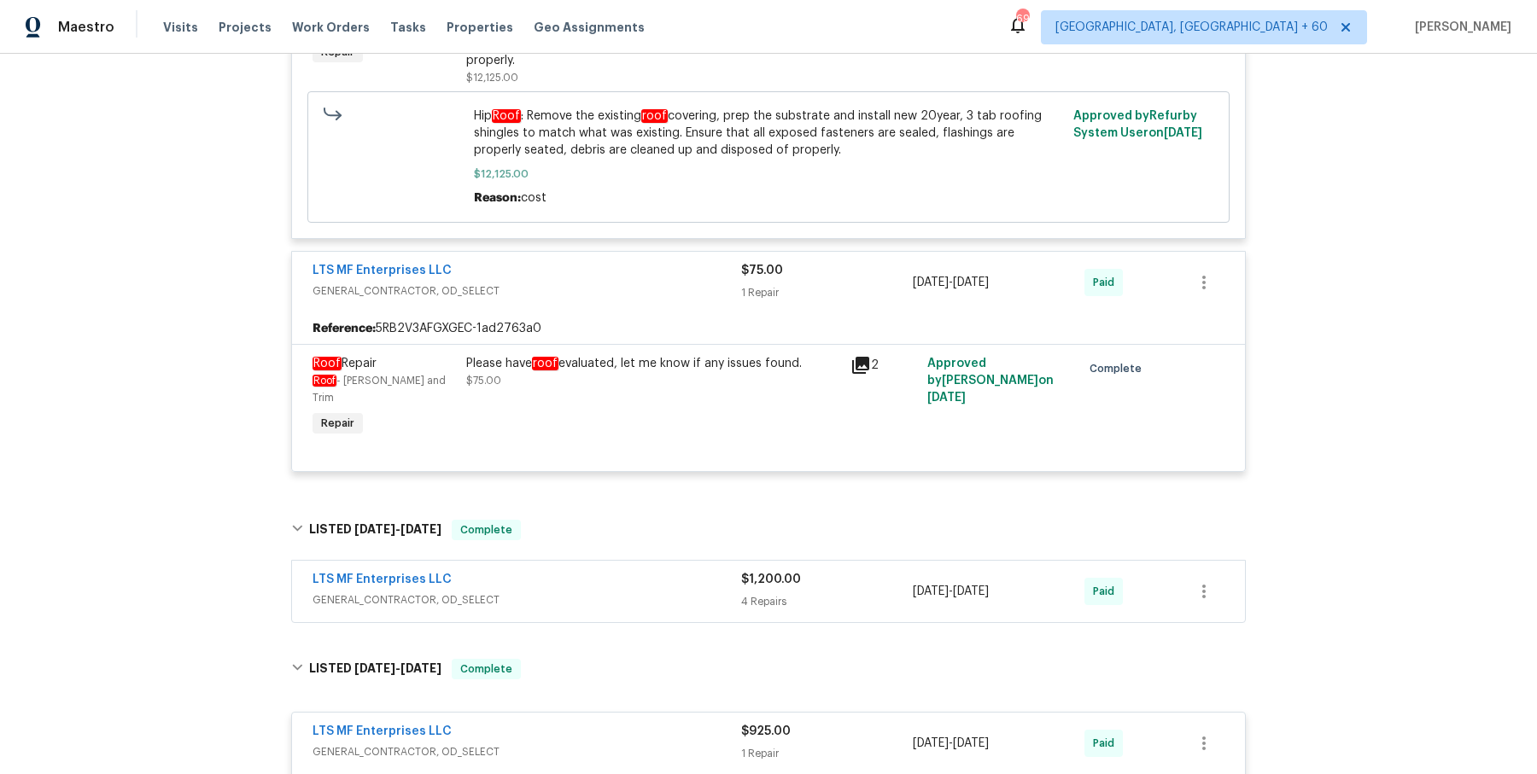
click at [615, 592] on span "GENERAL_CONTRACTOR, OD_SELECT" at bounding box center [527, 600] width 429 height 17
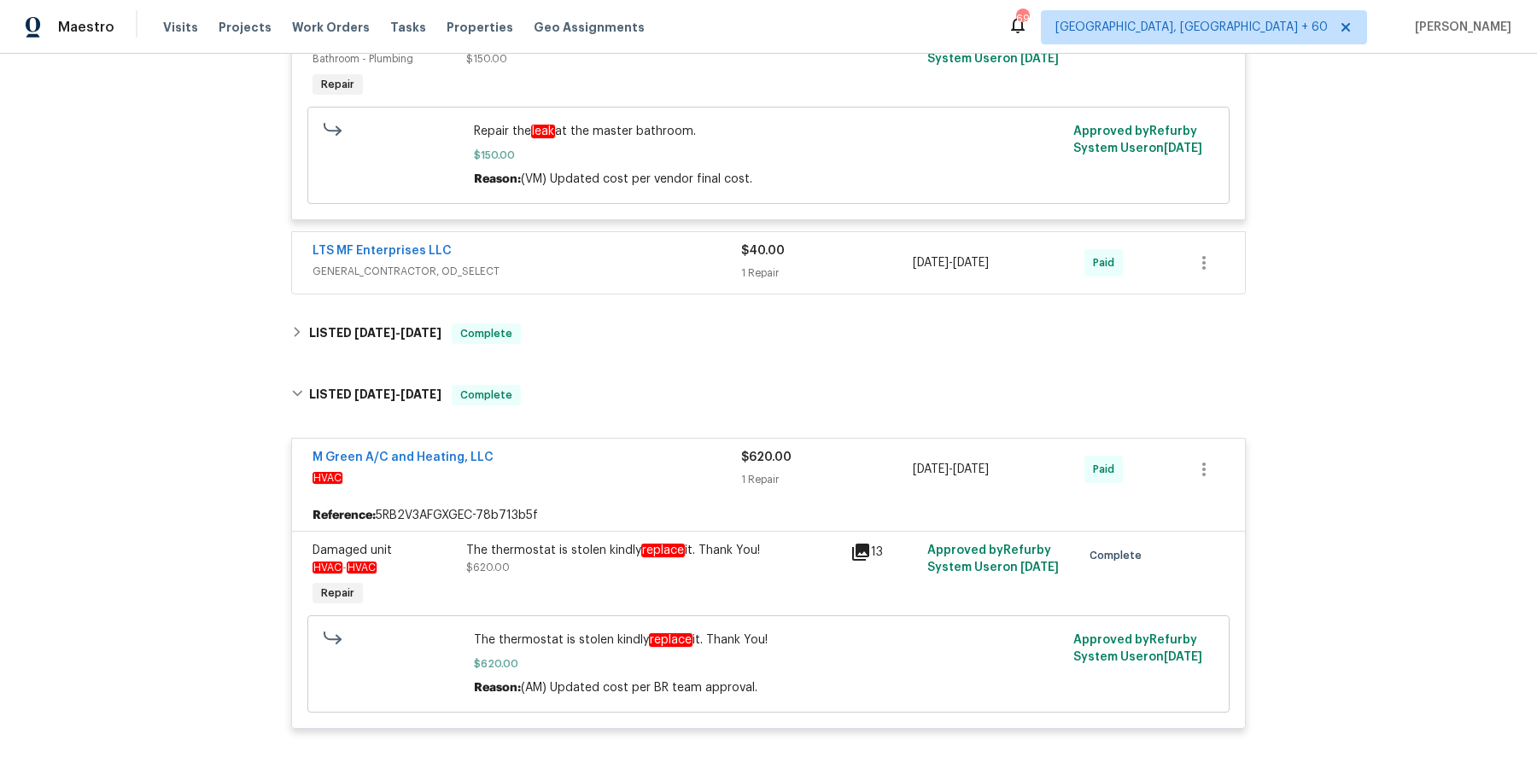
scroll to position [6047, 0]
click at [632, 231] on div "LTS MF Enterprises LLC GENERAL_CONTRACTOR, OD_SELECT $40.00 1 Repair [DATE] - […" at bounding box center [768, 261] width 953 height 61
click at [636, 261] on span "GENERAL_CONTRACTOR, OD_SELECT" at bounding box center [527, 269] width 429 height 17
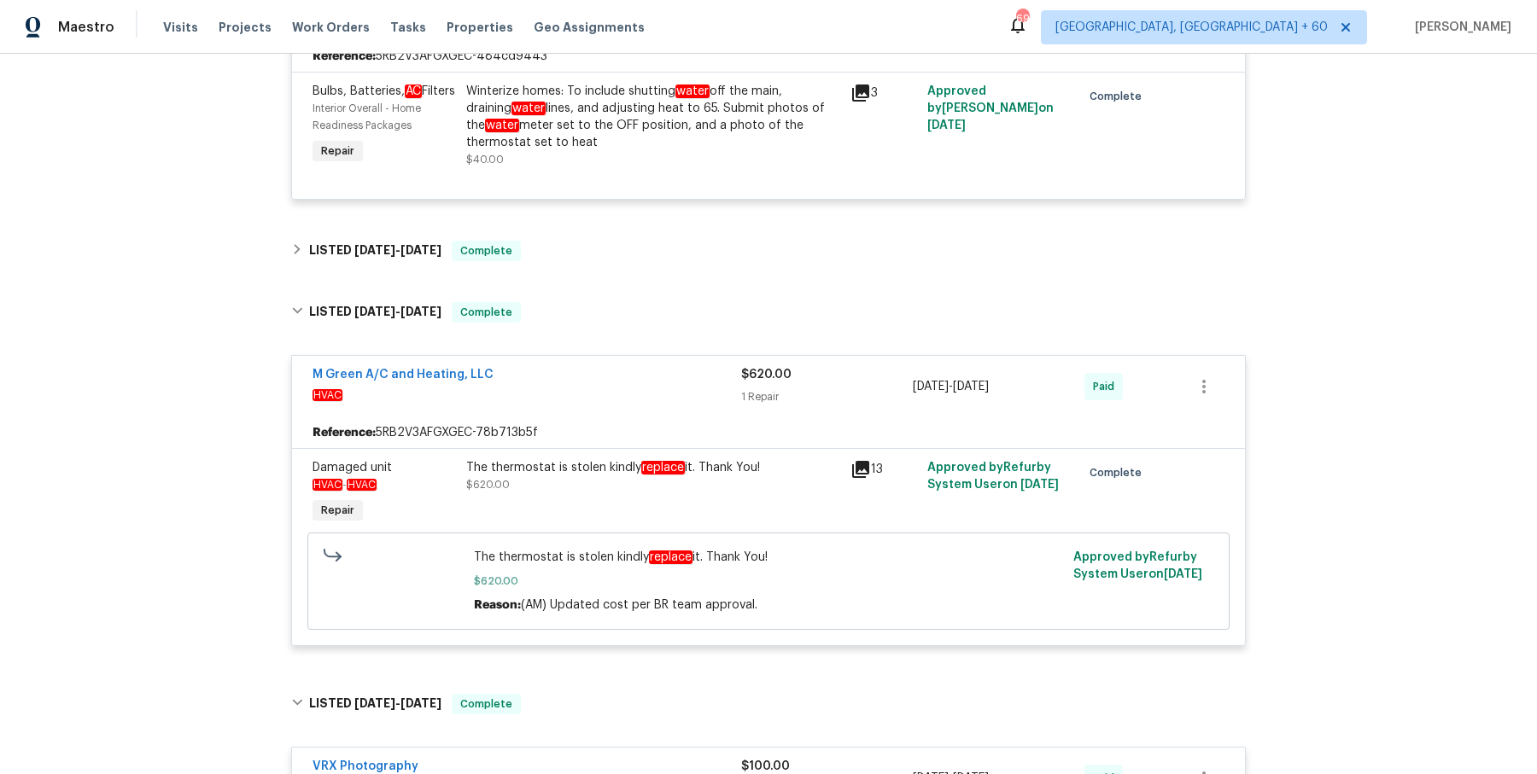
scroll to position [6337, 0]
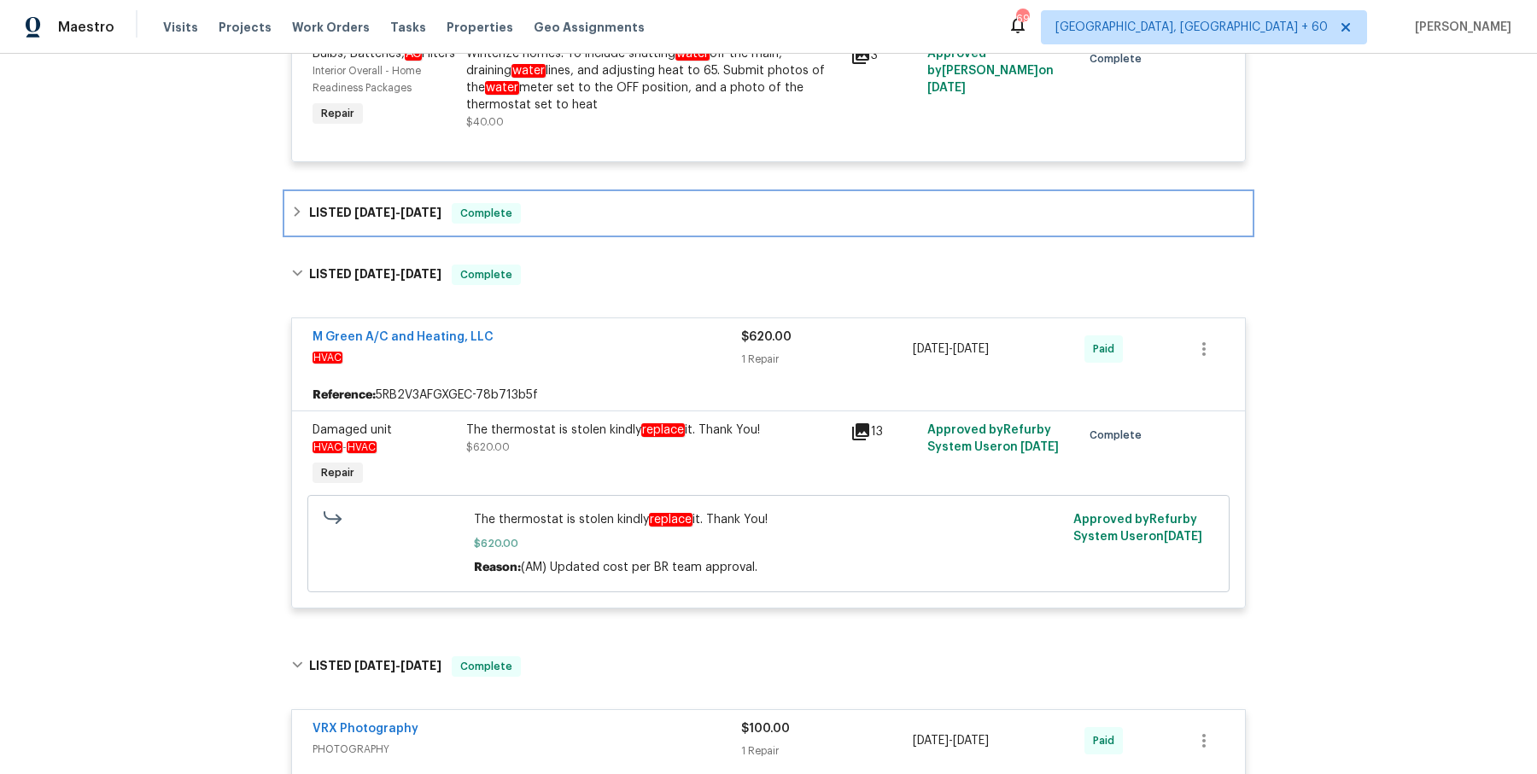
click at [623, 193] on div "LISTED [DATE] - [DATE] Complete" at bounding box center [768, 213] width 965 height 41
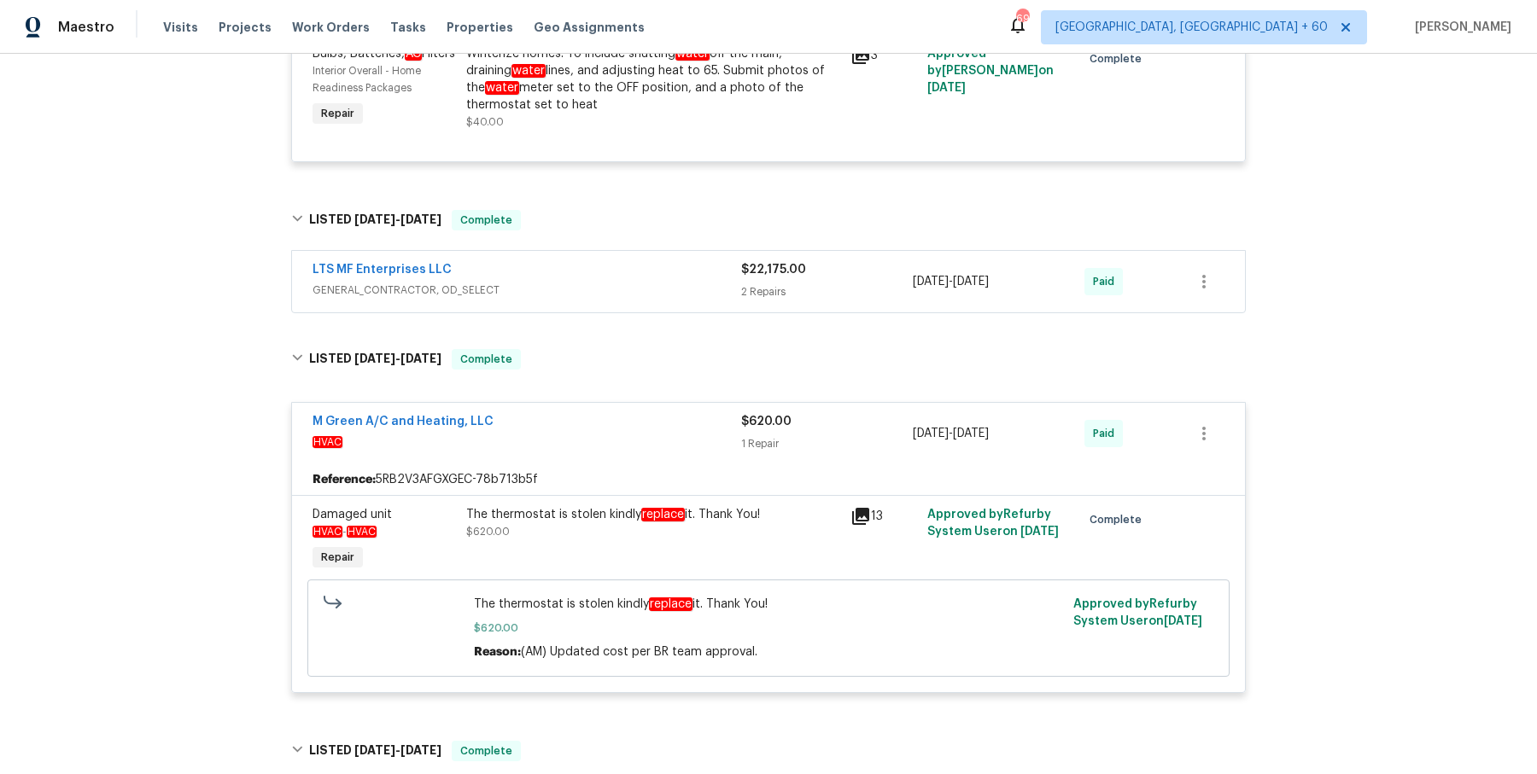
click at [613, 282] on span "GENERAL_CONTRACTOR, OD_SELECT" at bounding box center [527, 290] width 429 height 17
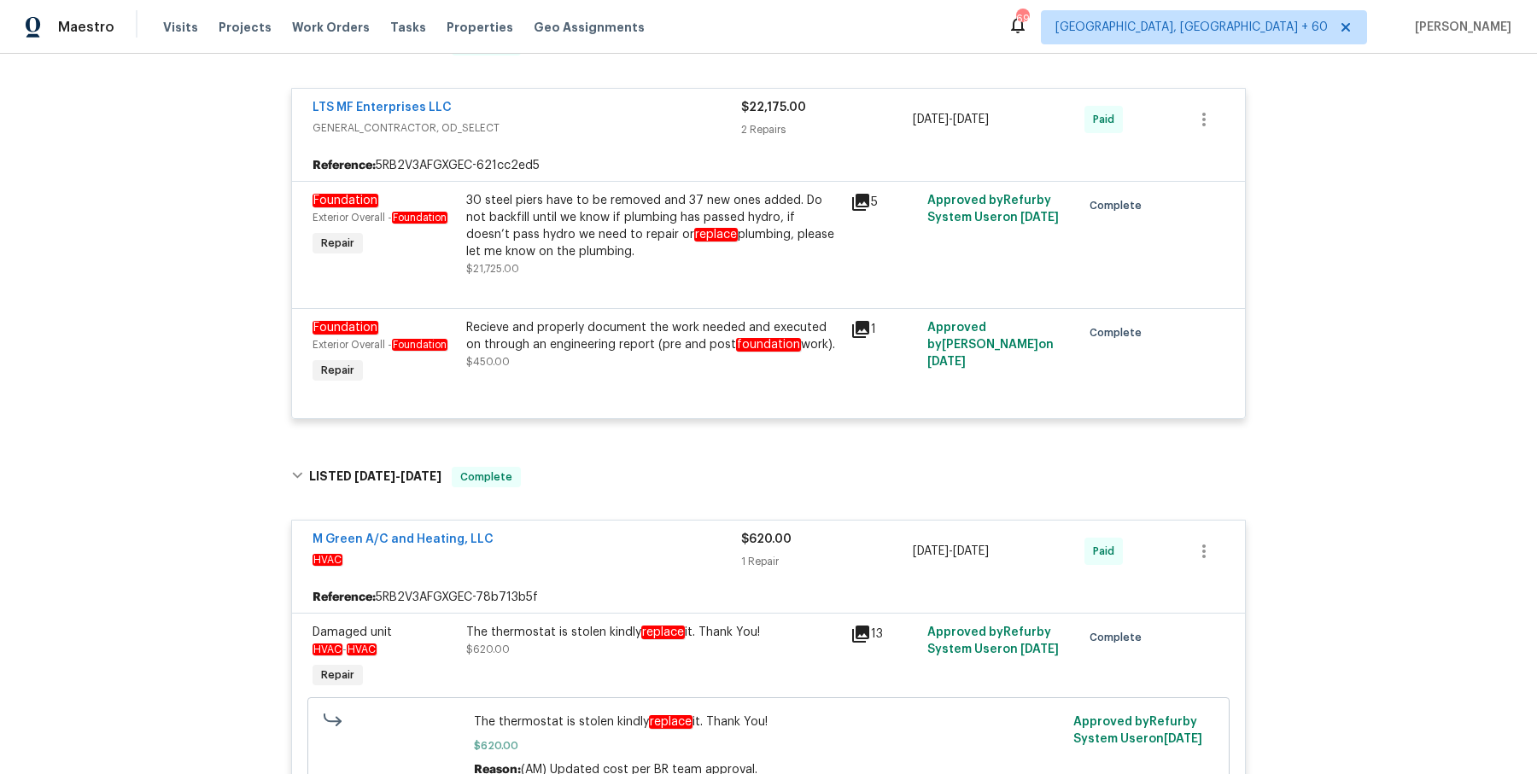
scroll to position [6548, 0]
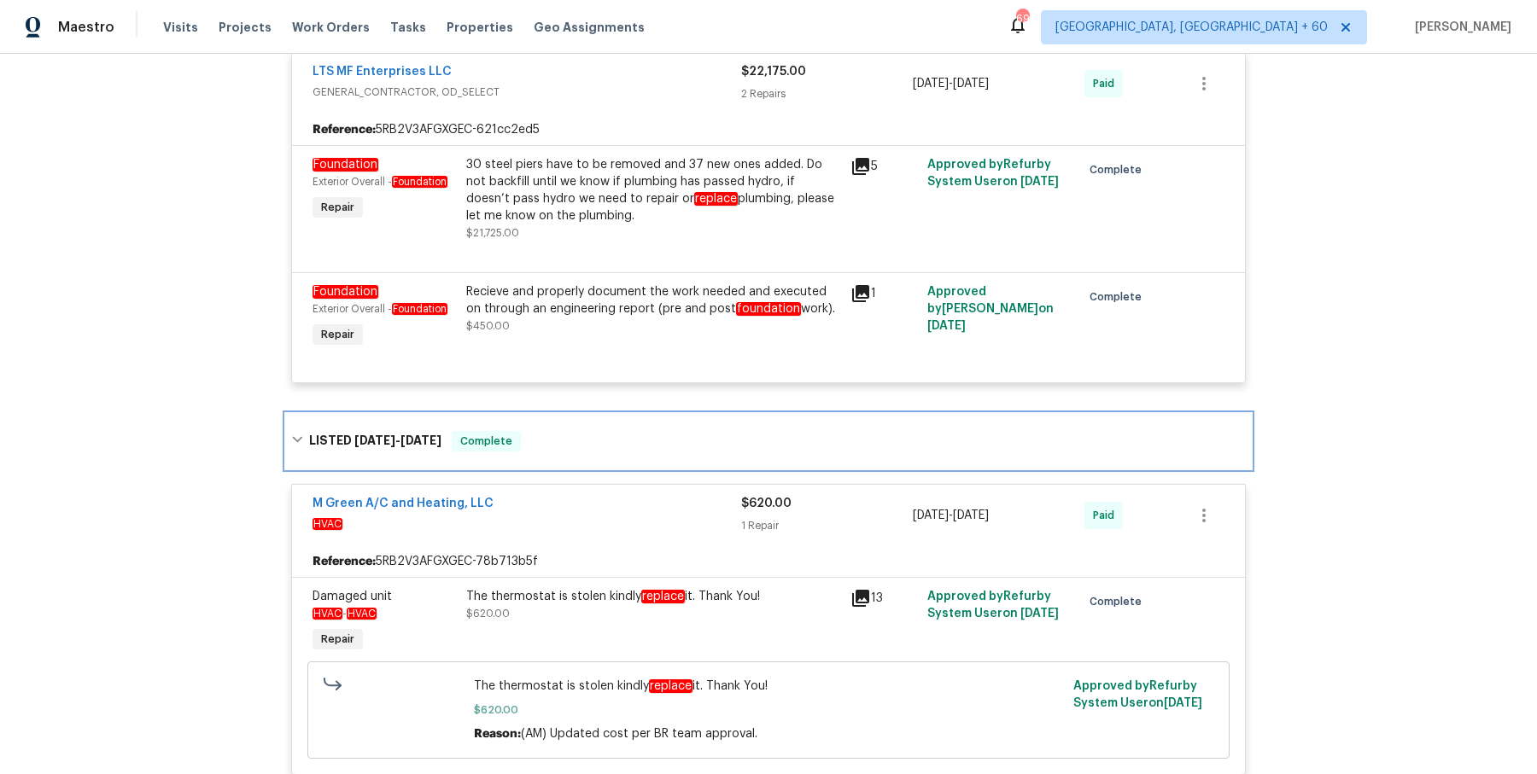
click at [567, 431] on div "LISTED [DATE] - [DATE] Complete" at bounding box center [768, 441] width 955 height 20
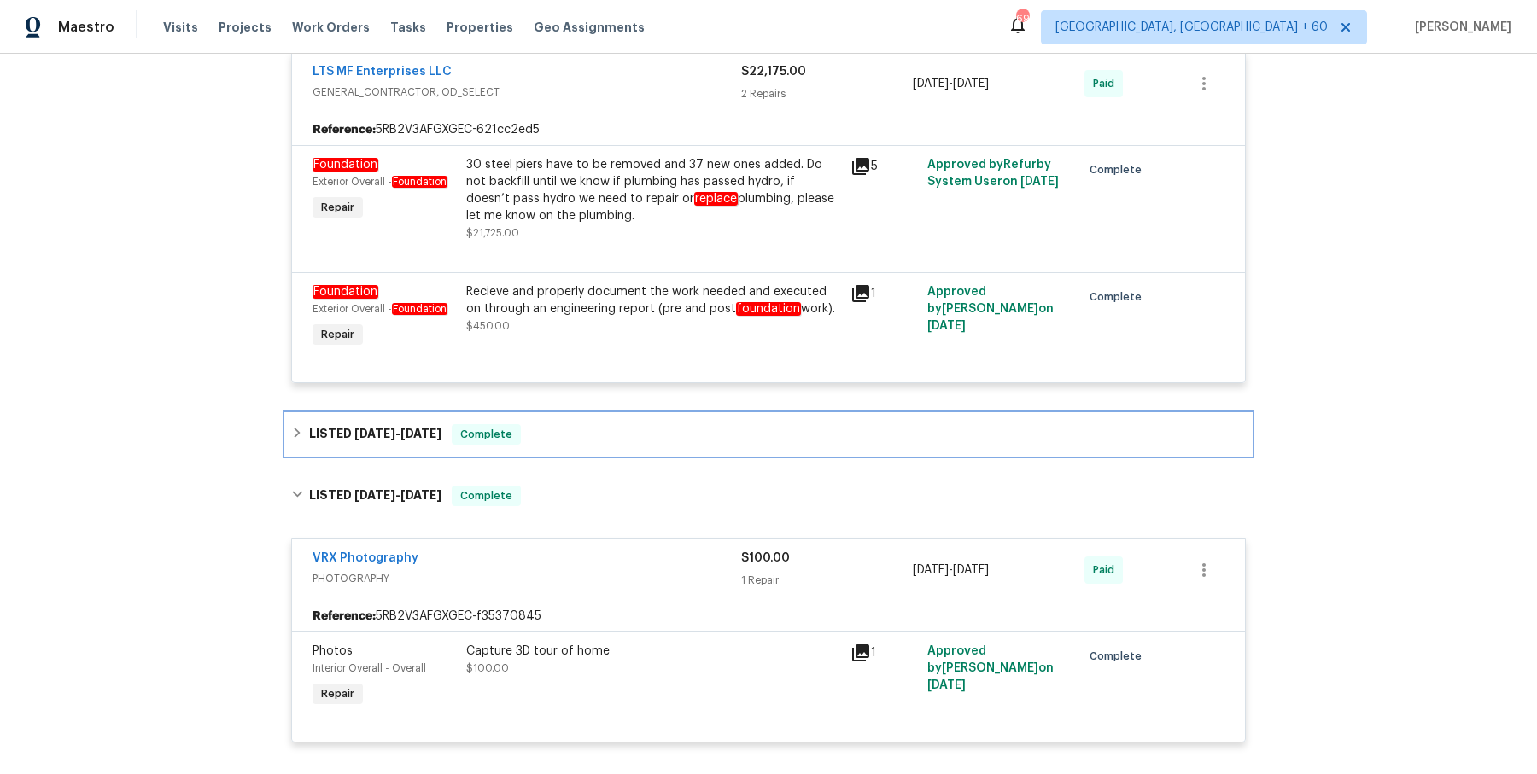
click at [567, 424] on div "LISTED [DATE] - [DATE] Complete" at bounding box center [768, 434] width 955 height 20
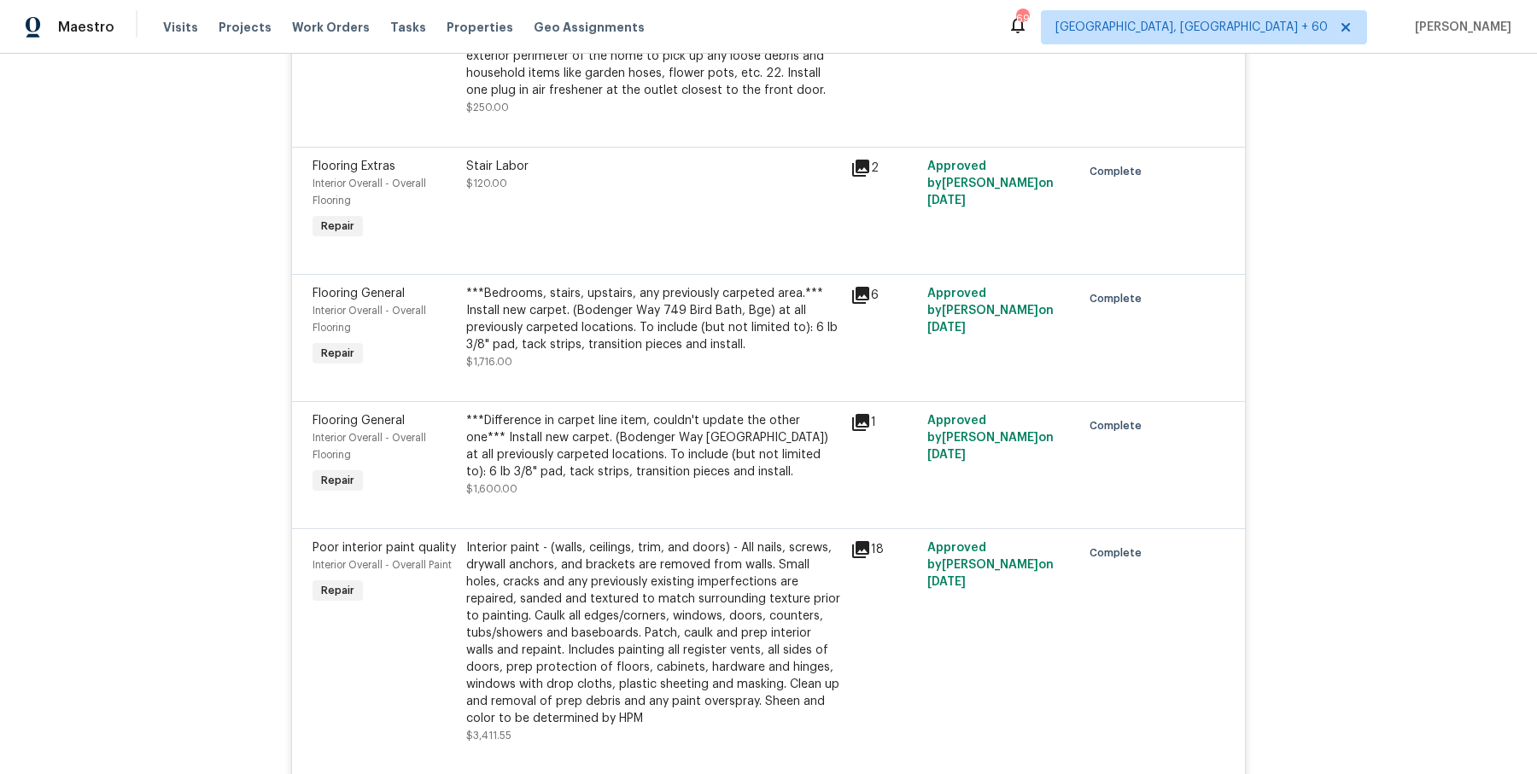
scroll to position [11026, 0]
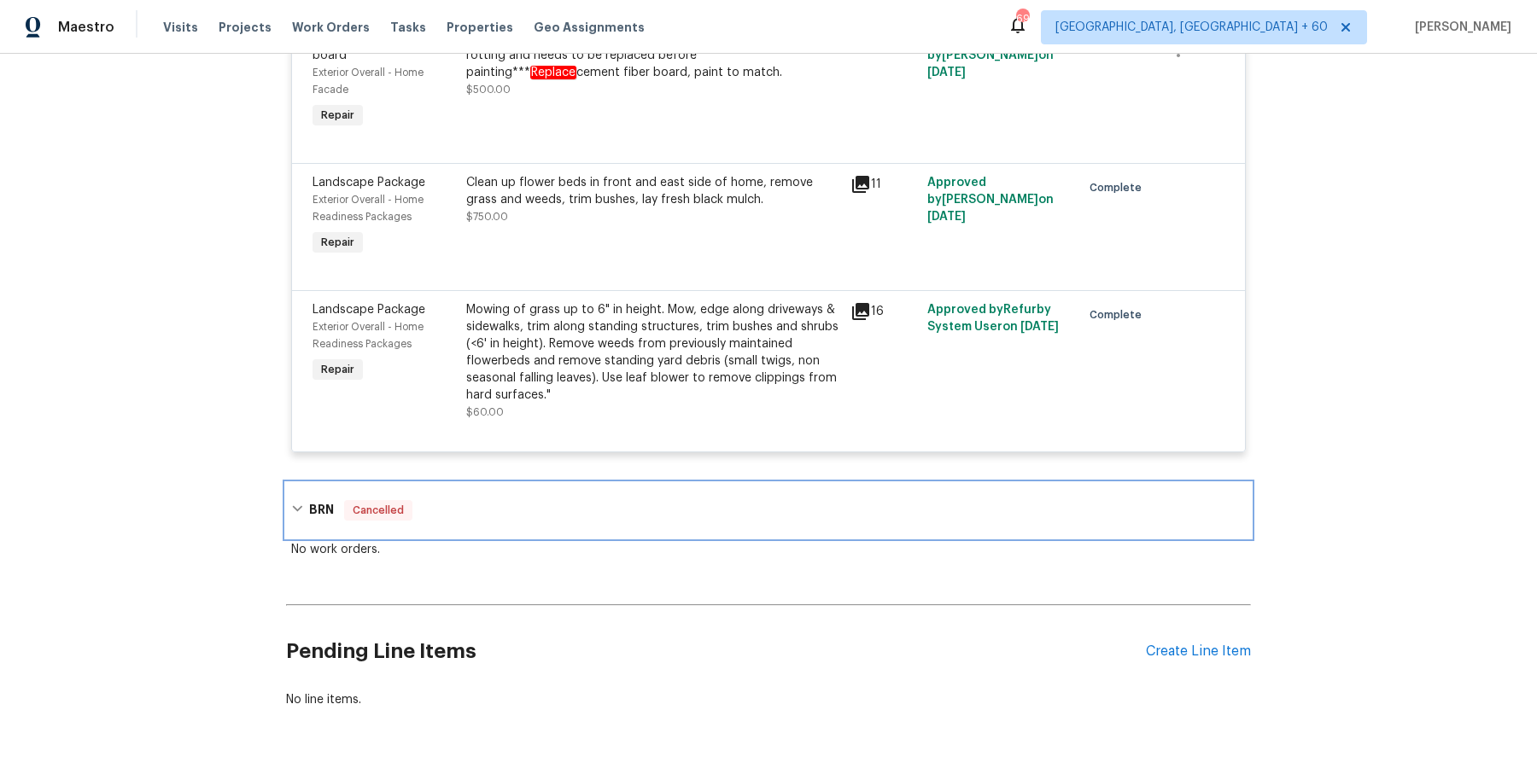
click at [586, 500] on div "BRN Cancelled" at bounding box center [768, 510] width 955 height 20
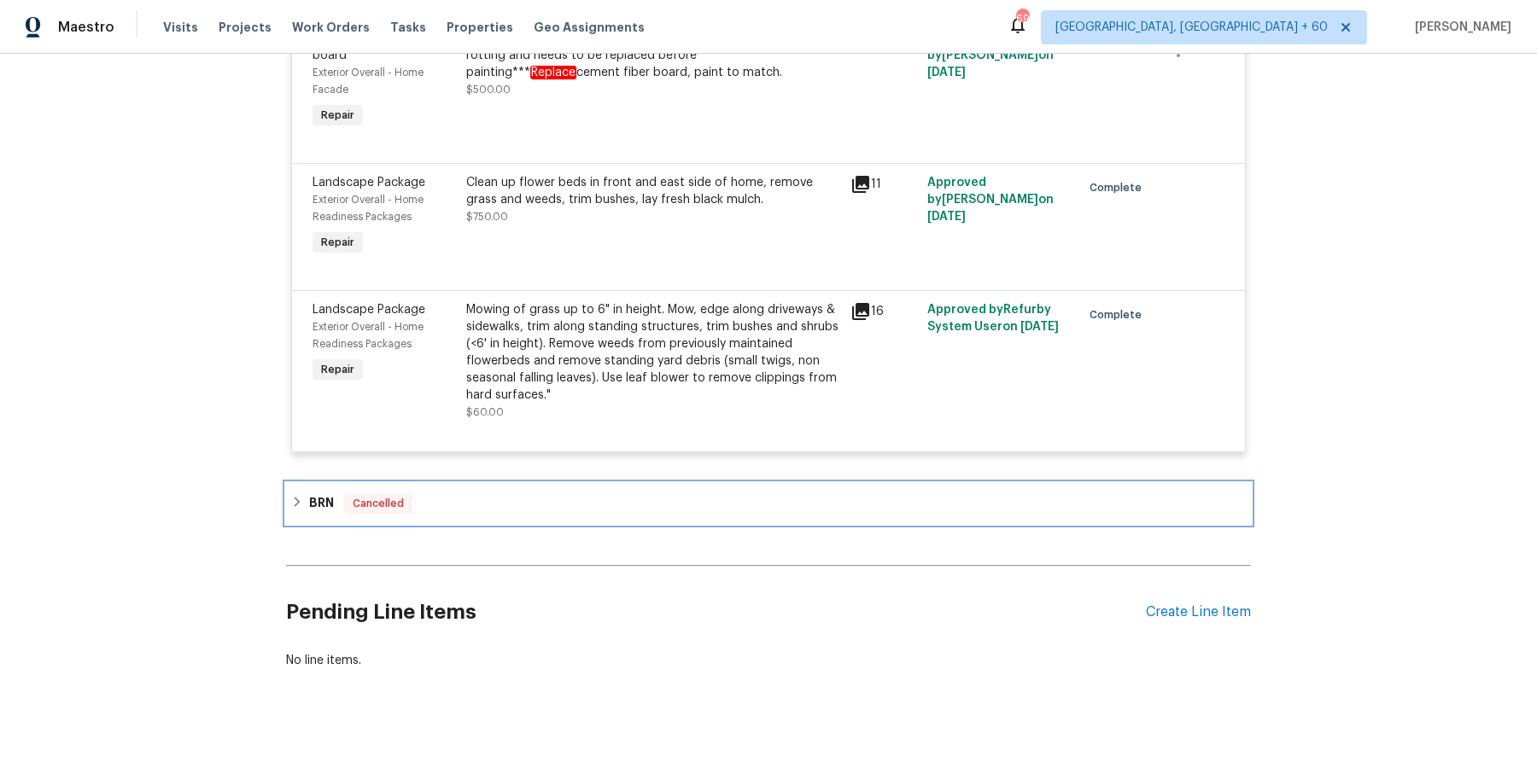
scroll to position [10988, 0]
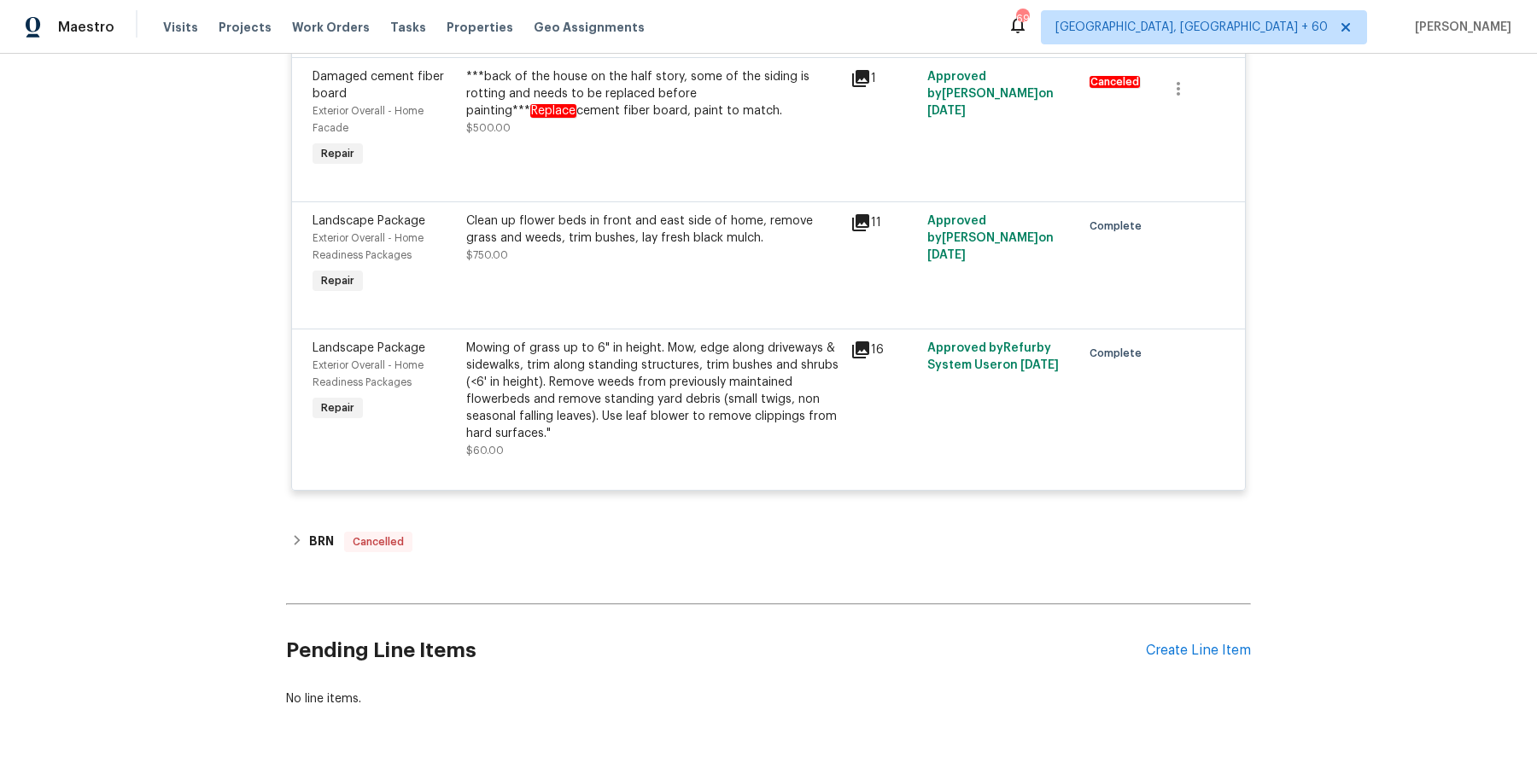
click at [572, 532] on div "BRN Cancelled" at bounding box center [768, 542] width 955 height 20
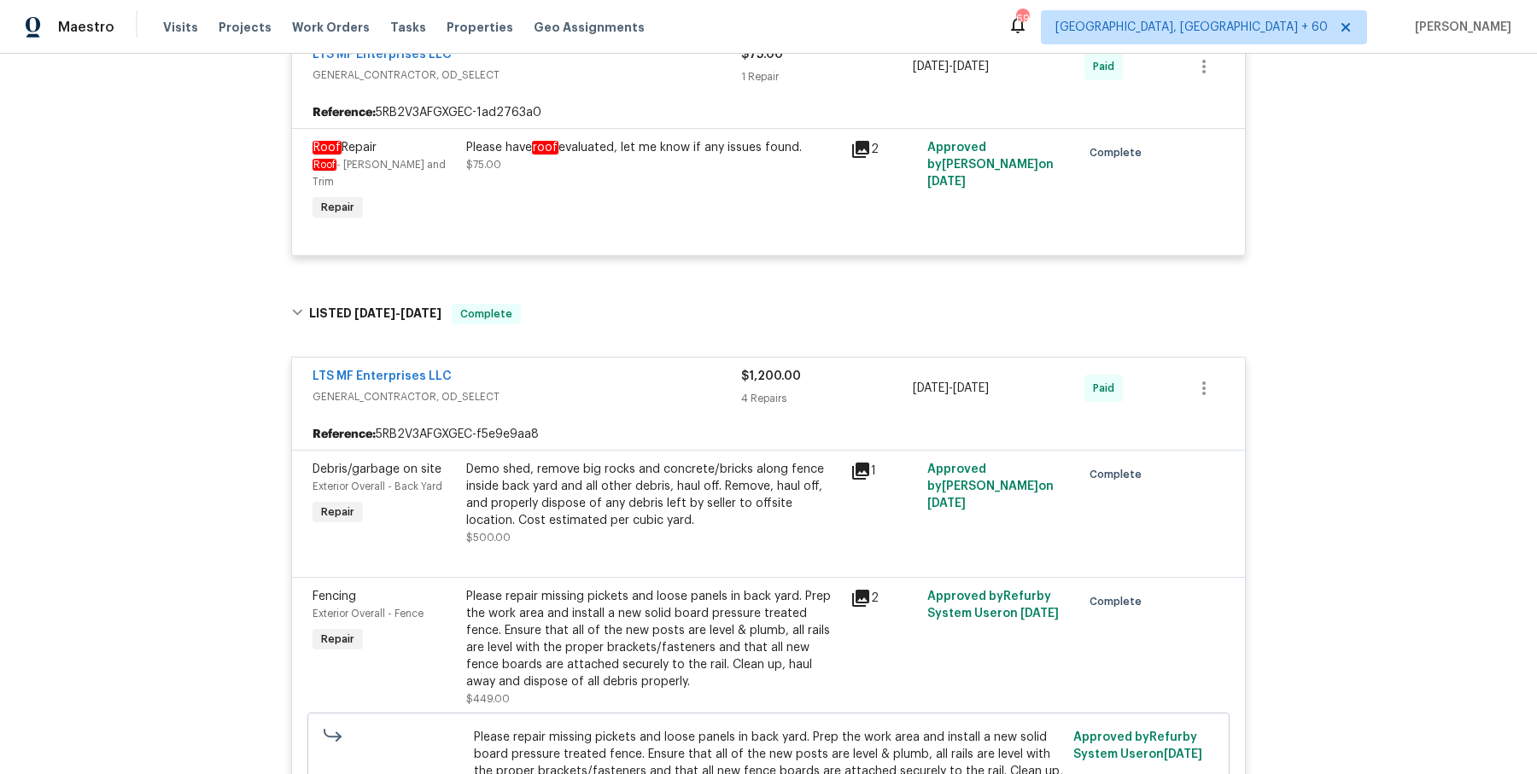
scroll to position [8077, 0]
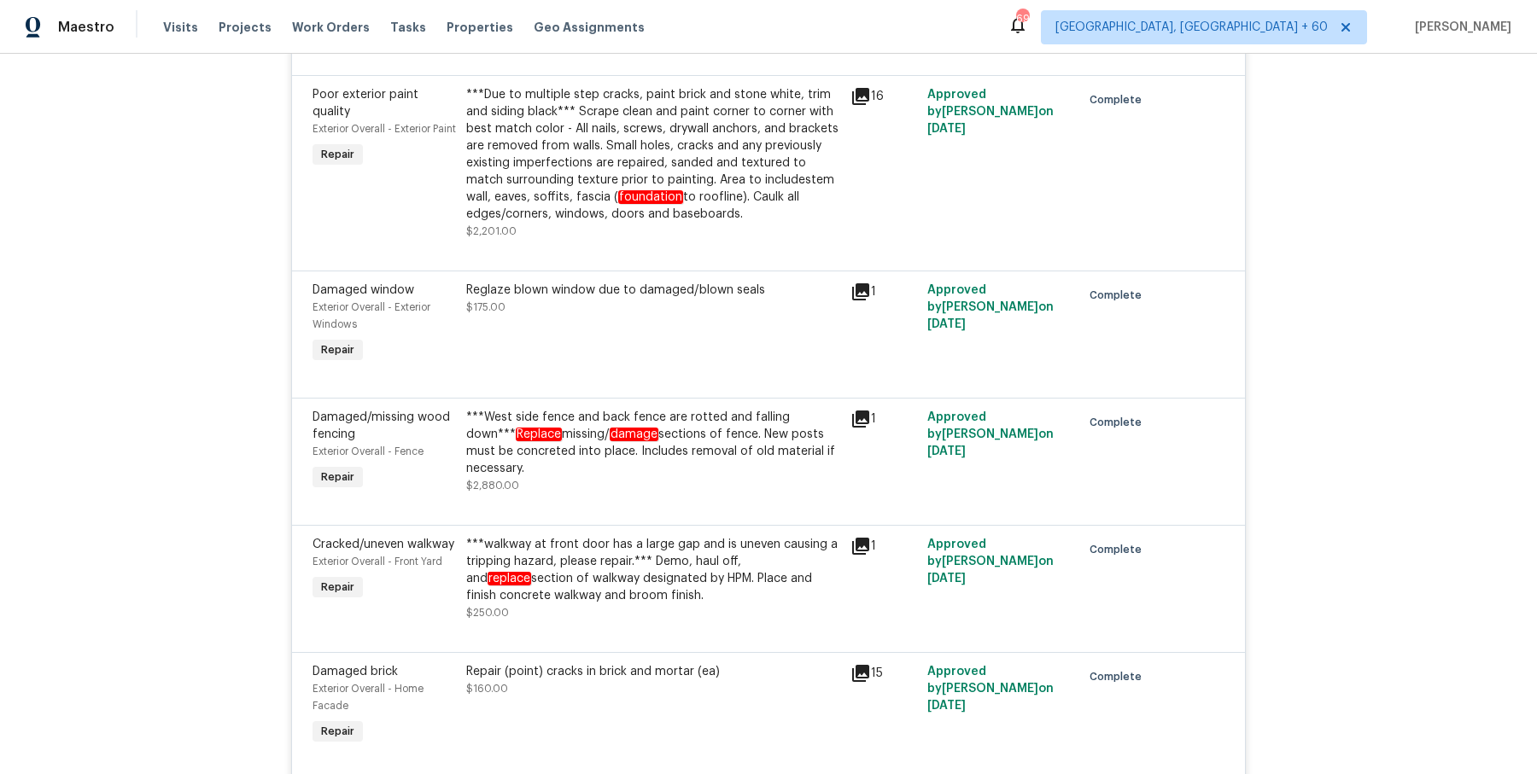
click at [710, 409] on div "***West side fence and back fence are rotted and falling down*** Replace missin…" at bounding box center [653, 443] width 374 height 68
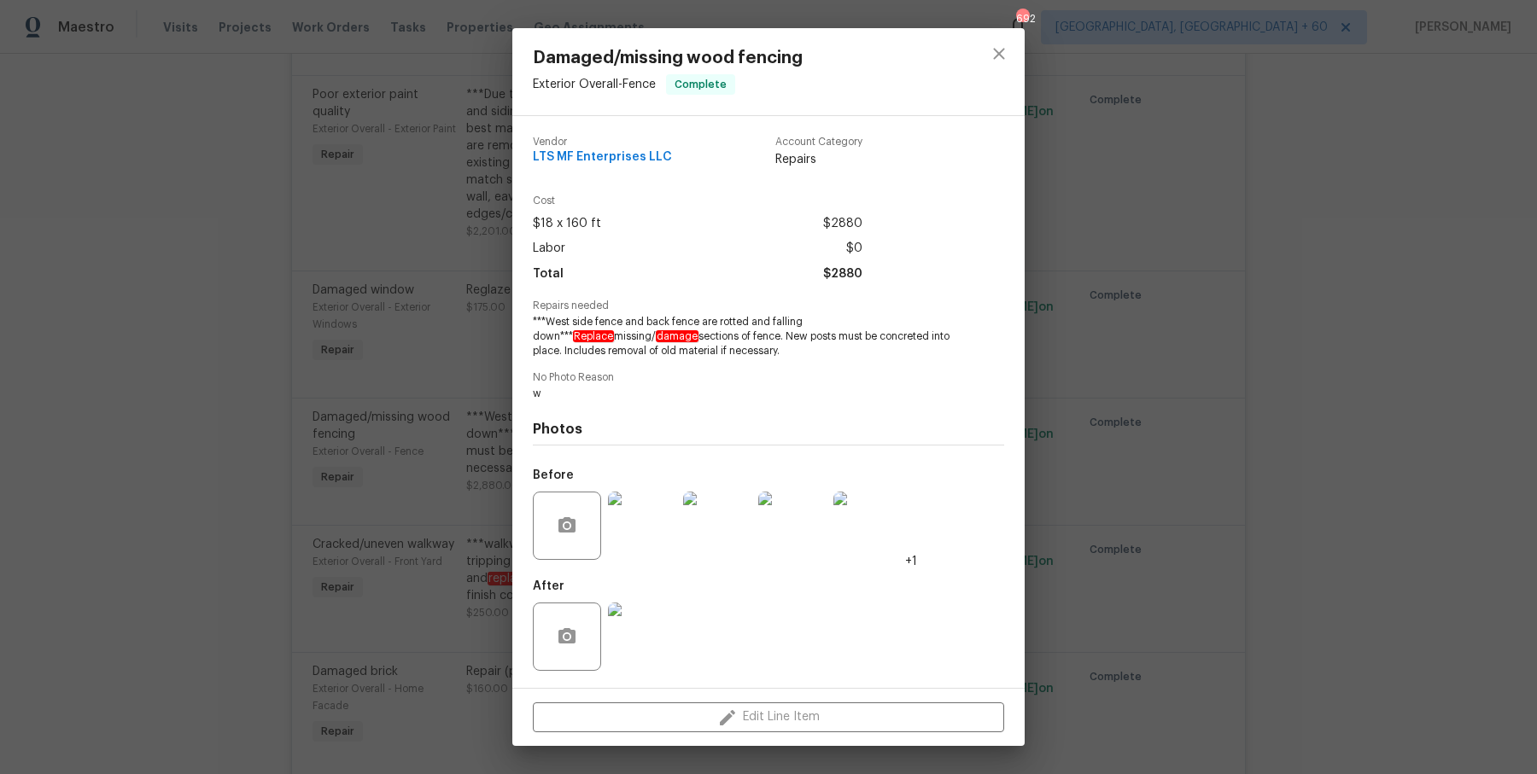
click at [664, 525] on img at bounding box center [642, 526] width 68 height 68
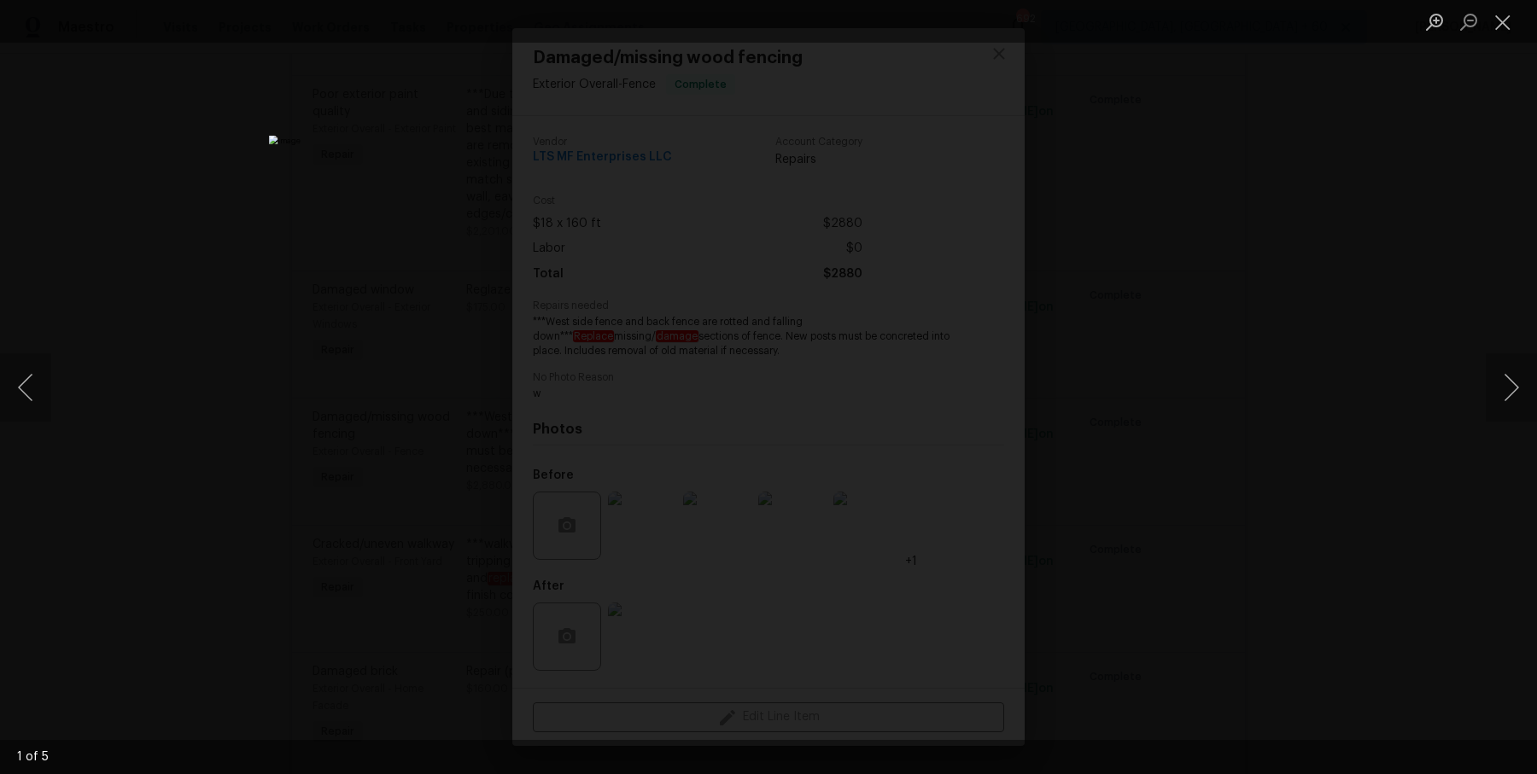
click at [1447, 465] on div "Lightbox" at bounding box center [768, 387] width 1537 height 774
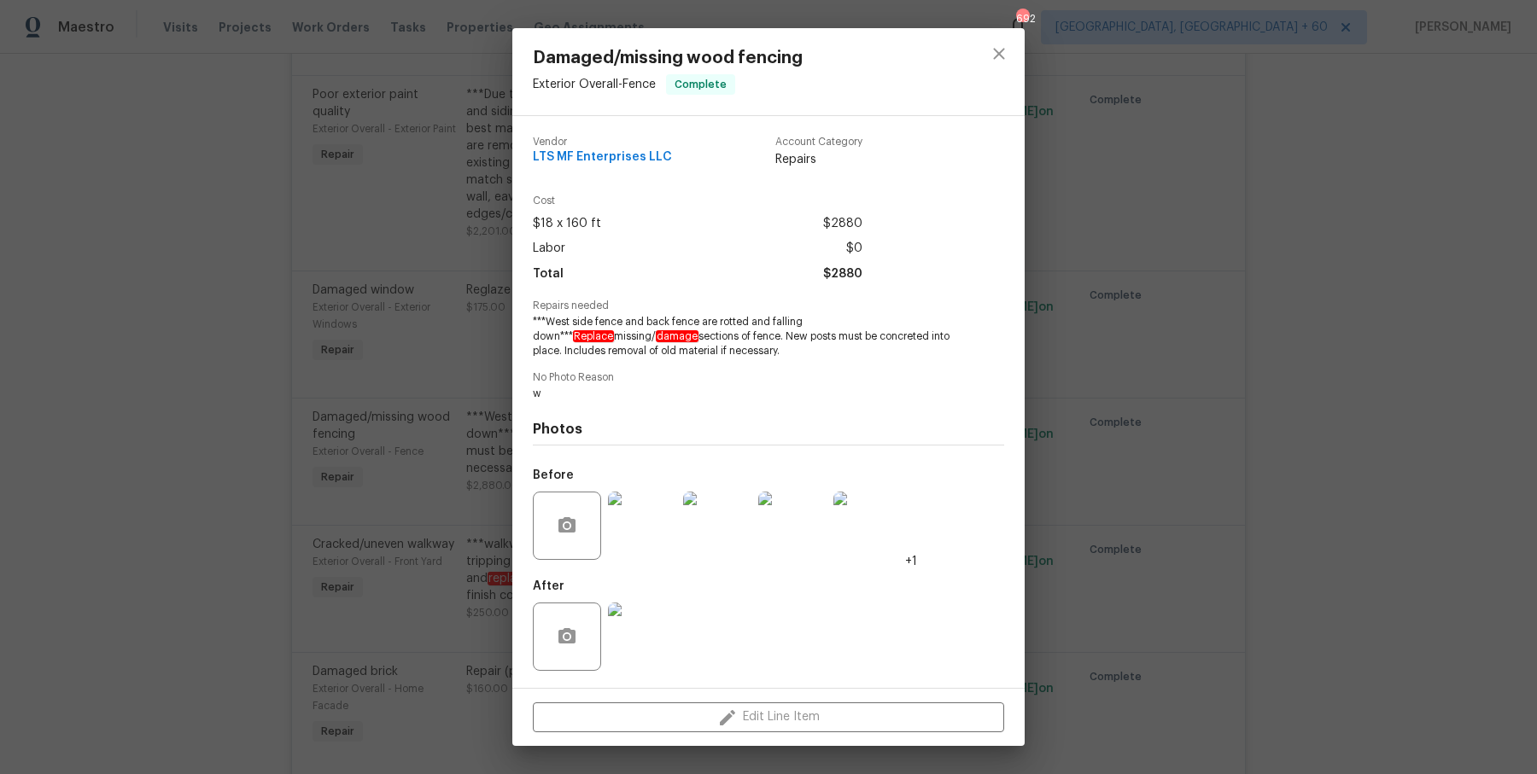
click at [646, 664] on img at bounding box center [642, 637] width 68 height 68
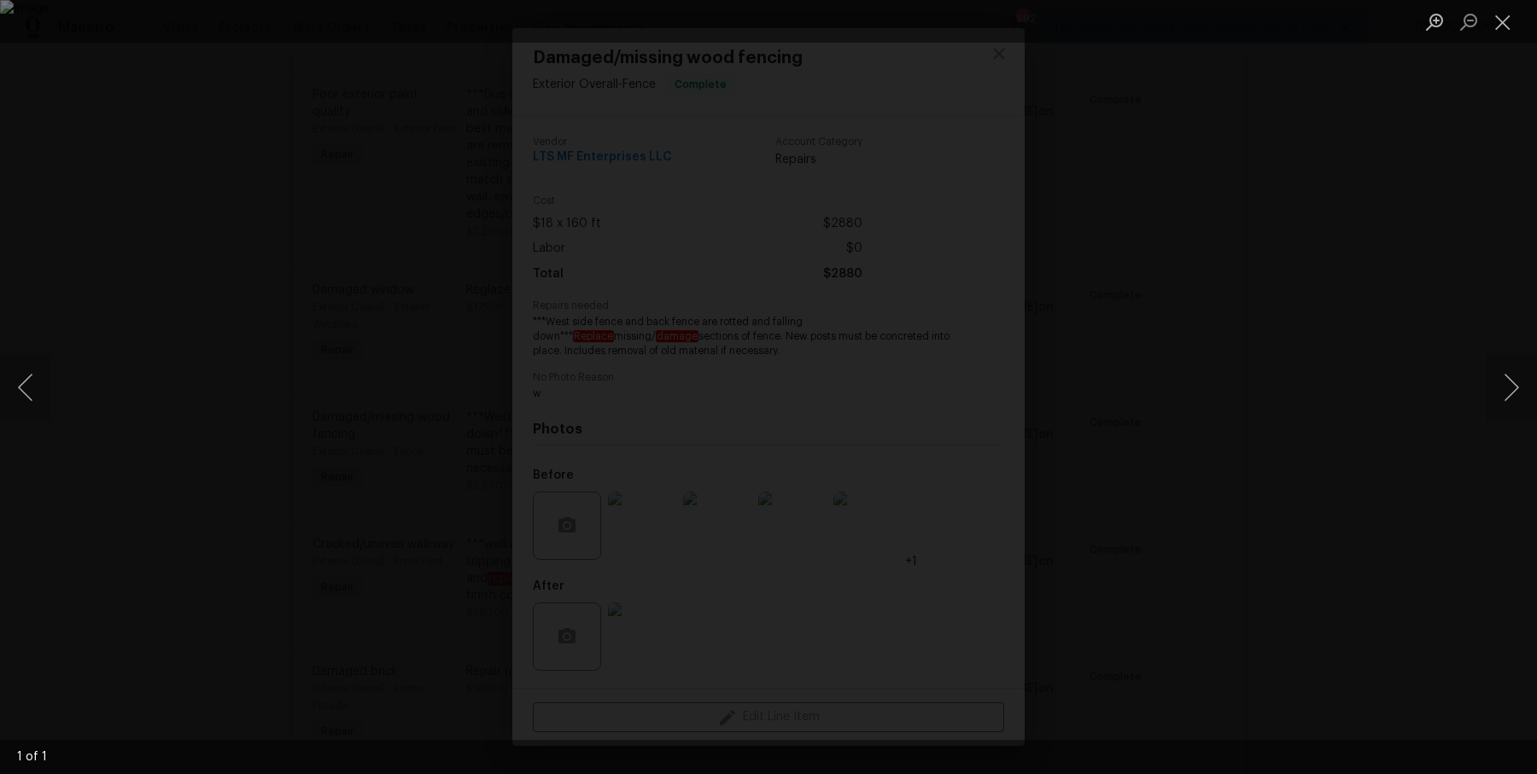
click at [979, 458] on img "Lightbox" at bounding box center [768, 387] width 1537 height 774
click at [1329, 439] on div "Lightbox" at bounding box center [768, 387] width 1537 height 774
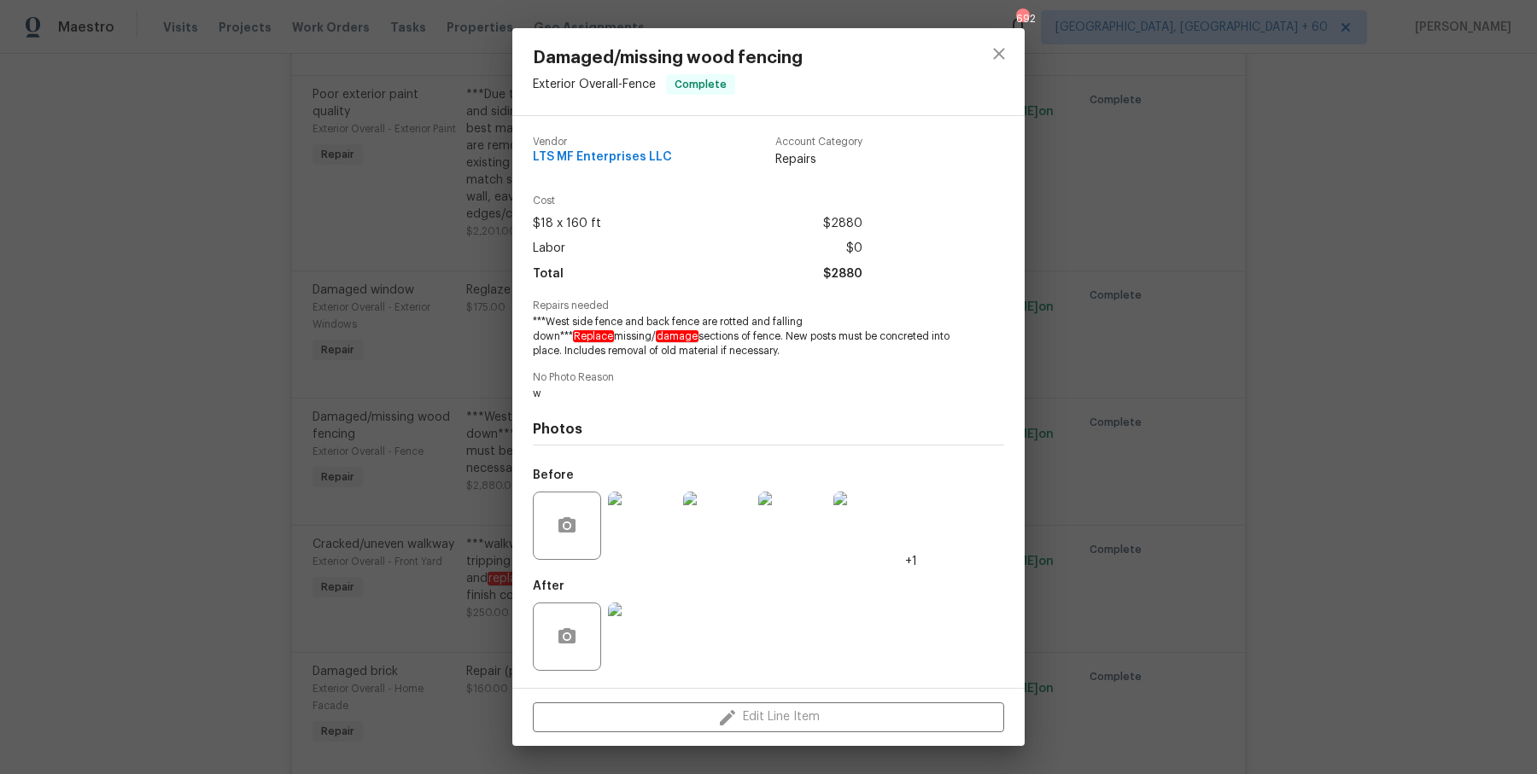
click at [1330, 451] on div "Damaged/missing wood fencing Exterior Overall - Fence Complete Vendor LTS MF En…" at bounding box center [768, 387] width 1537 height 774
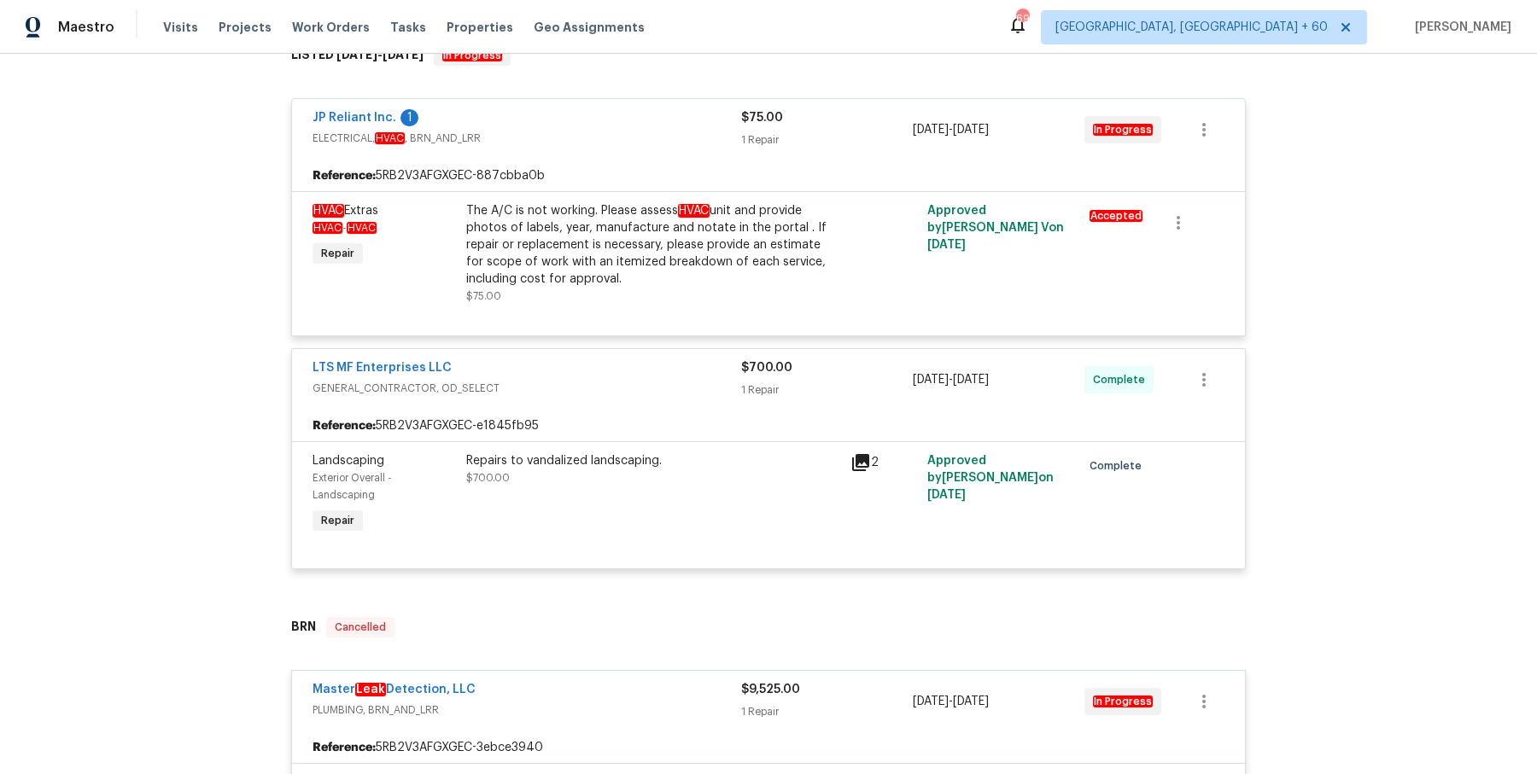
scroll to position [0, 0]
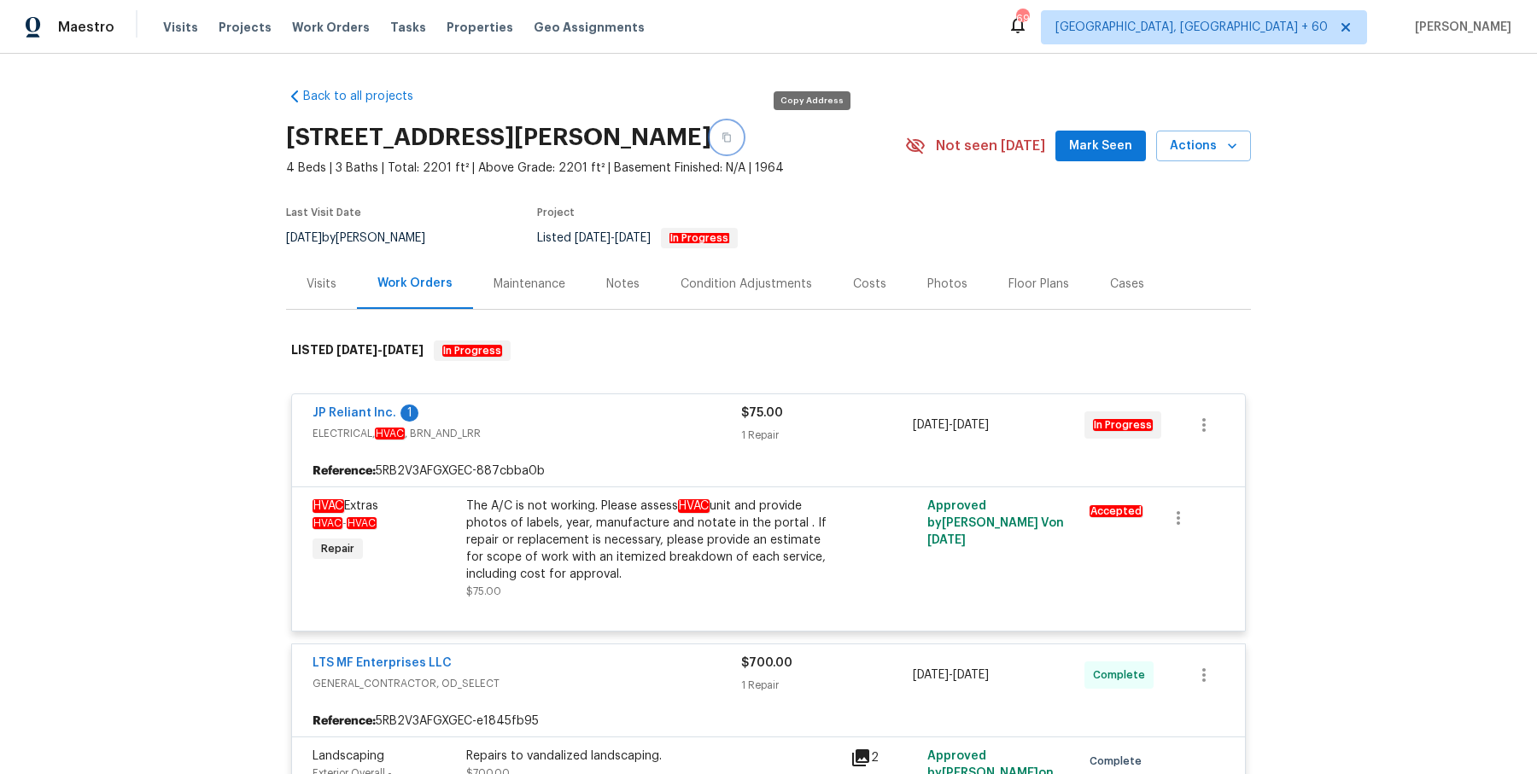
click at [731, 133] on icon "button" at bounding box center [726, 137] width 9 height 9
click at [295, 26] on span "Work Orders" at bounding box center [331, 27] width 78 height 17
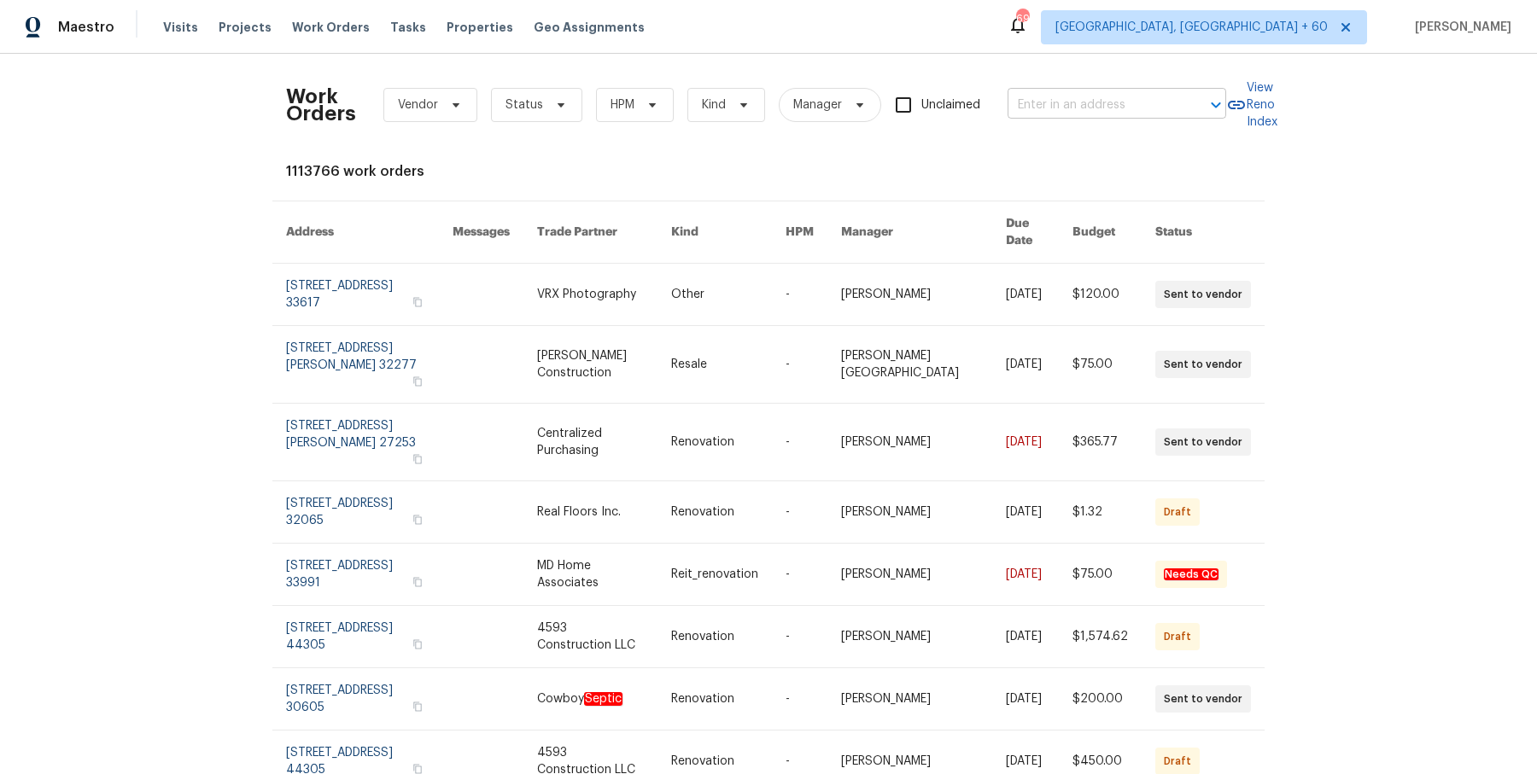
click at [1168, 117] on body "Maestro Visits Projects Work Orders Tasks Properties Geo Assignments 691 [GEOGR…" at bounding box center [768, 387] width 1537 height 774
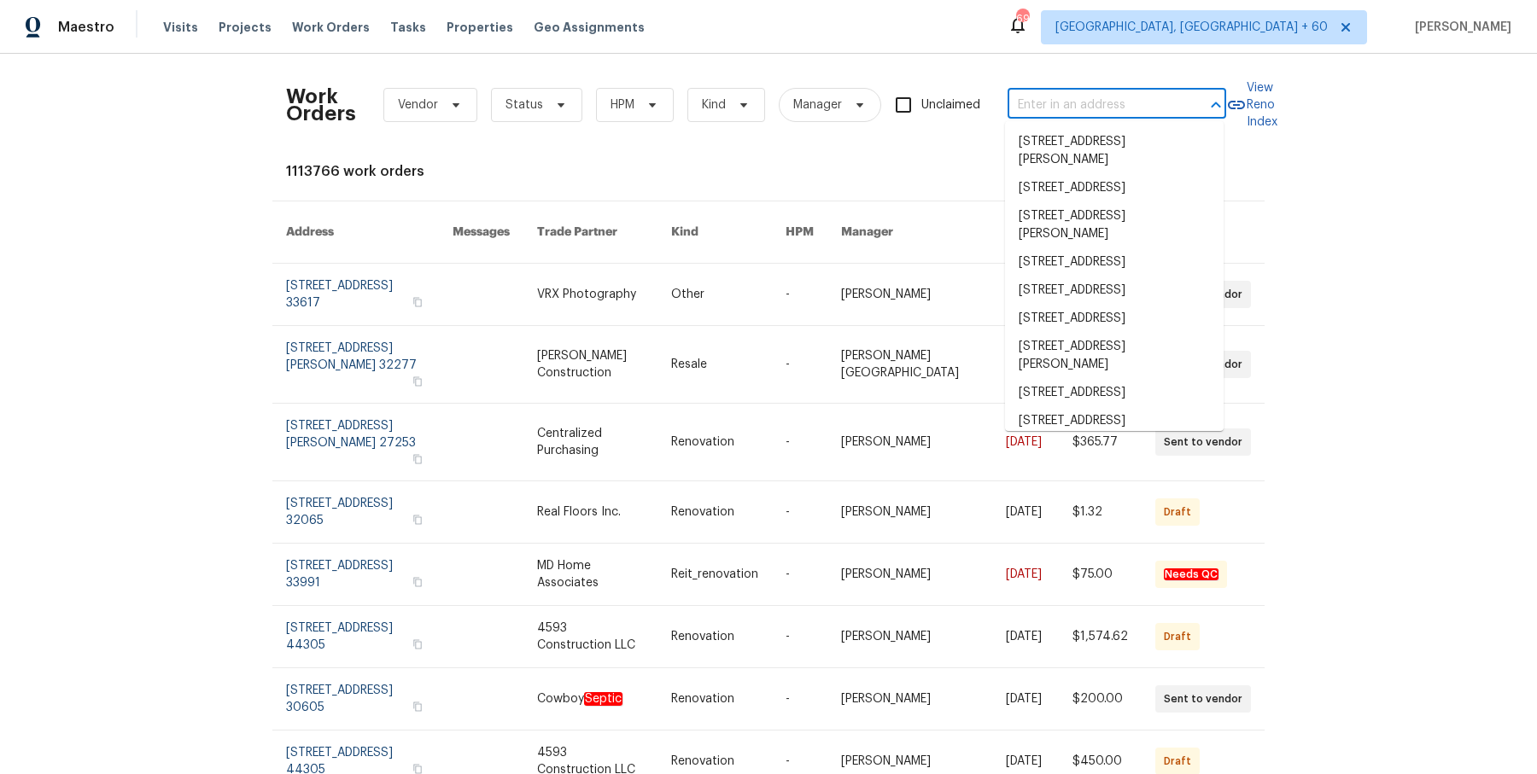
paste input "[STREET_ADDRESS][PERSON_NAME]"
type input "[STREET_ADDRESS][PERSON_NAME]"
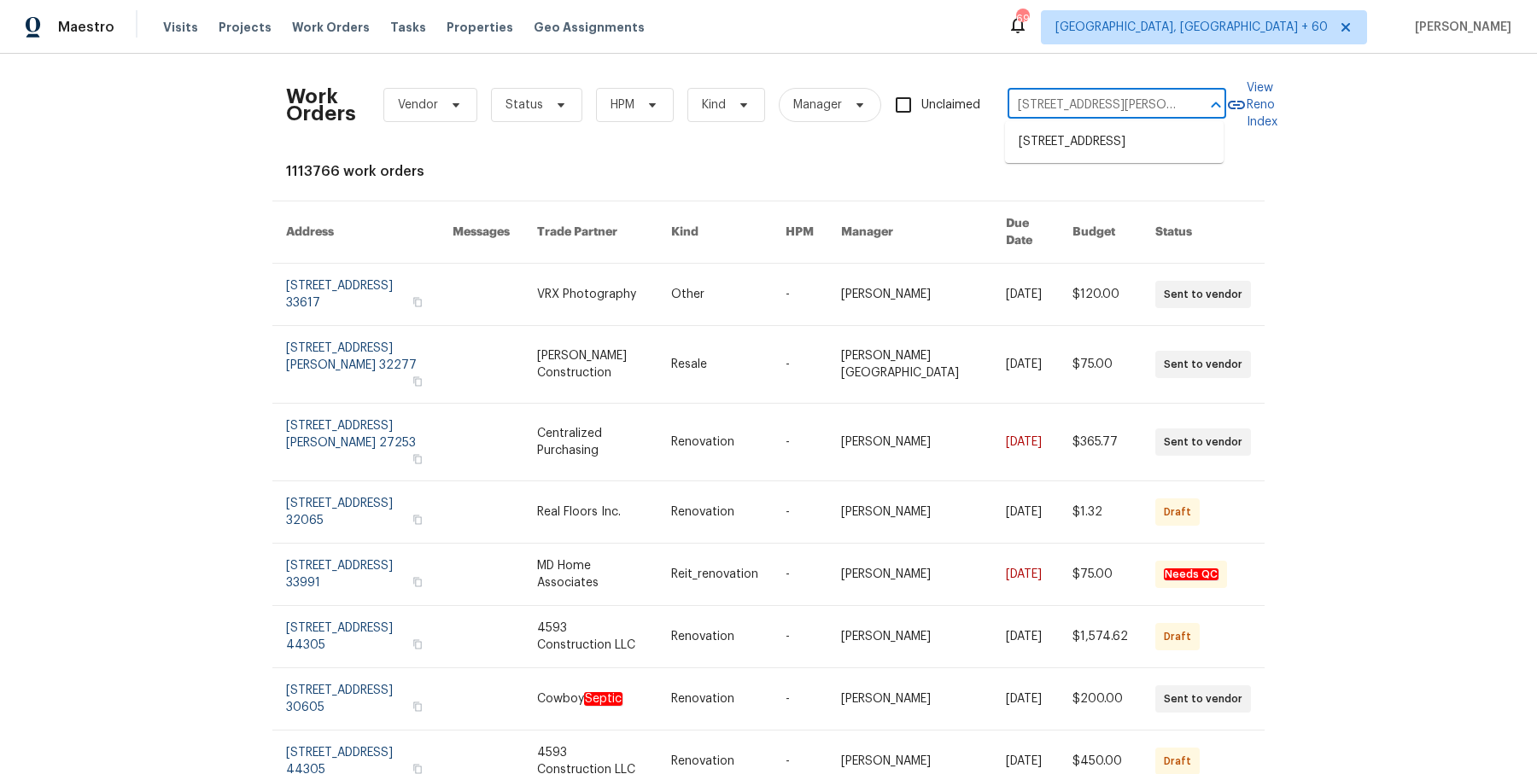
scroll to position [0, 36]
click at [1132, 155] on li "[STREET_ADDRESS]" at bounding box center [1114, 142] width 219 height 28
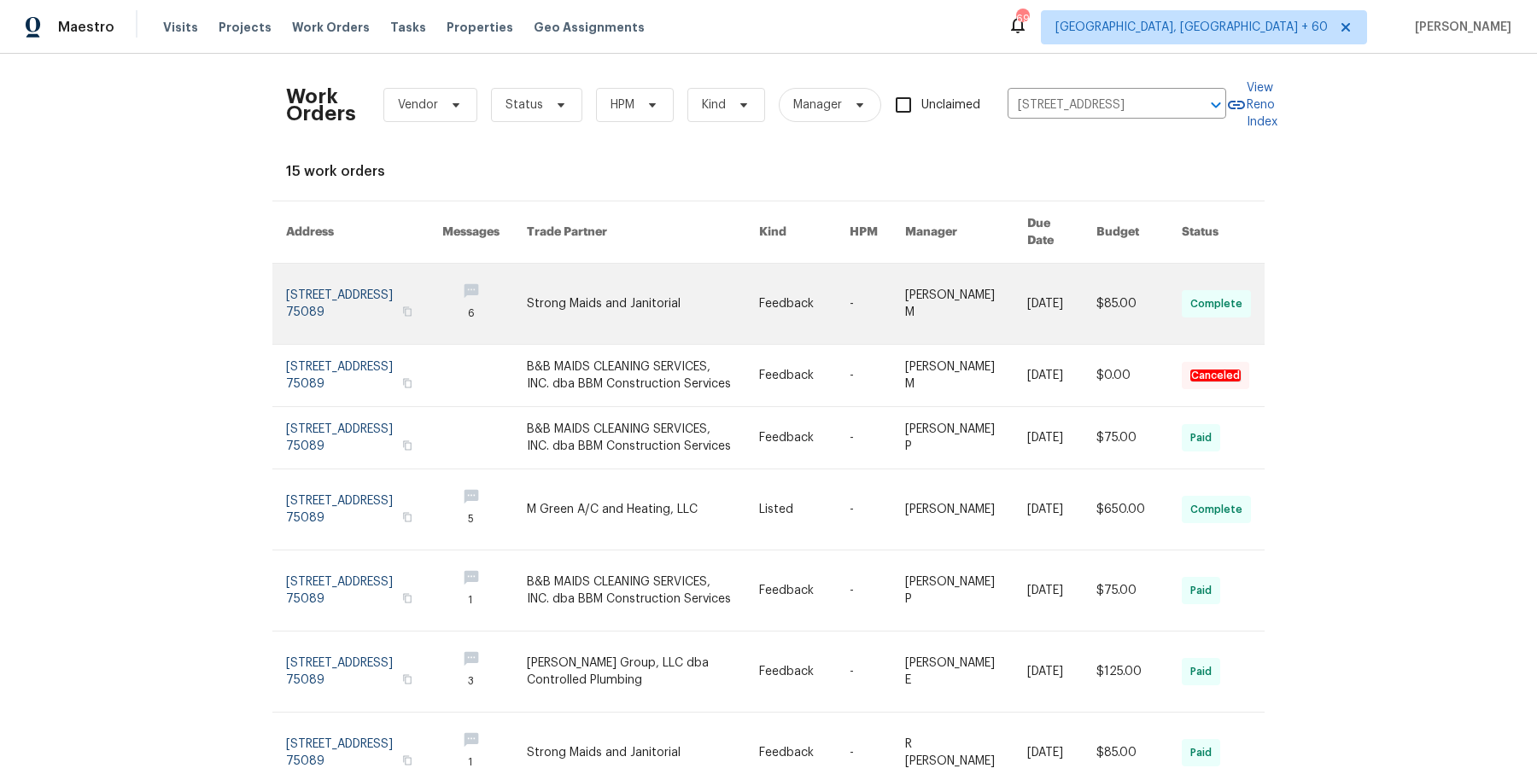
click at [947, 295] on link at bounding box center [966, 304] width 122 height 80
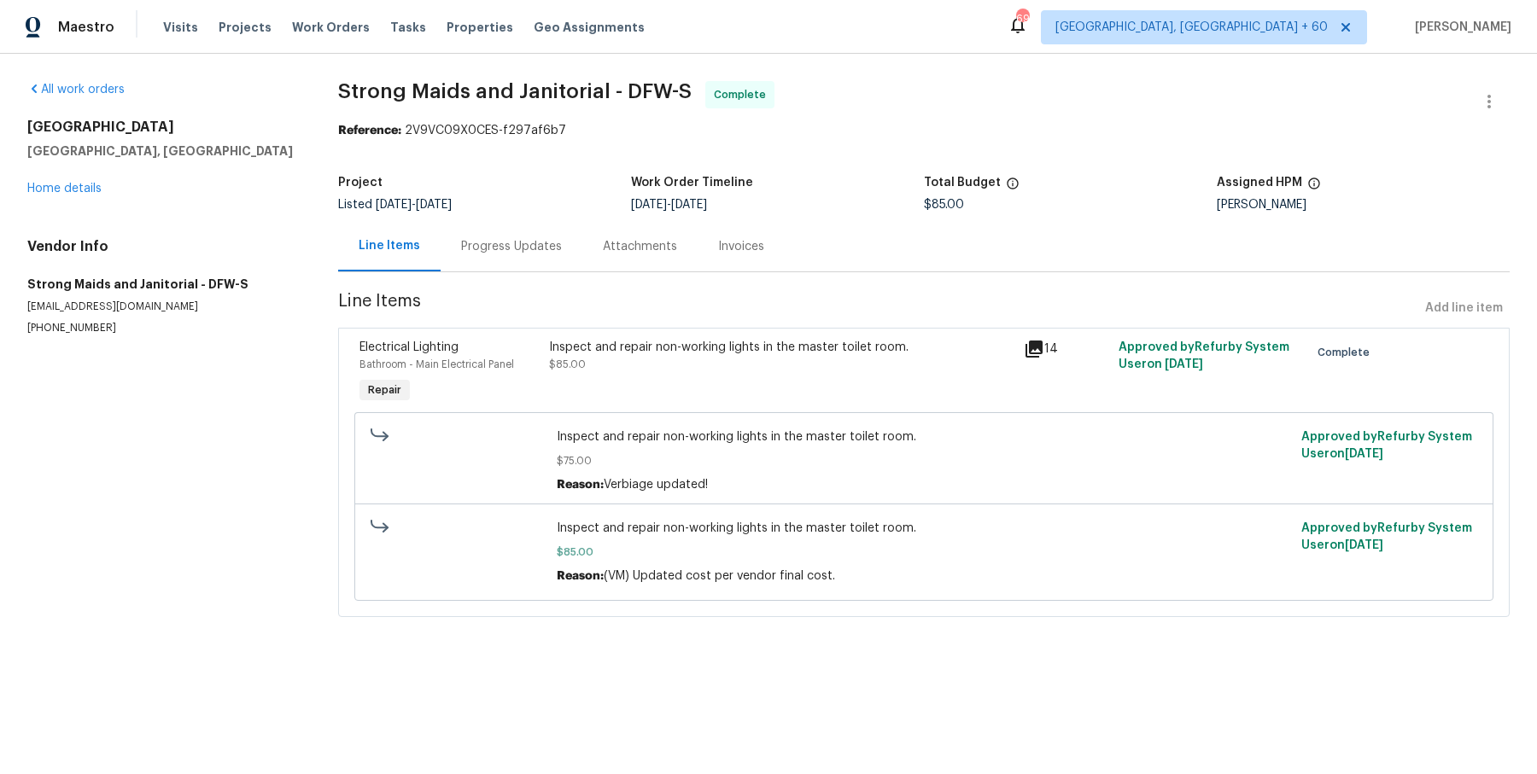
click at [947, 295] on span "Line Items" at bounding box center [878, 309] width 1080 height 32
click at [73, 184] on link "Home details" at bounding box center [64, 189] width 74 height 12
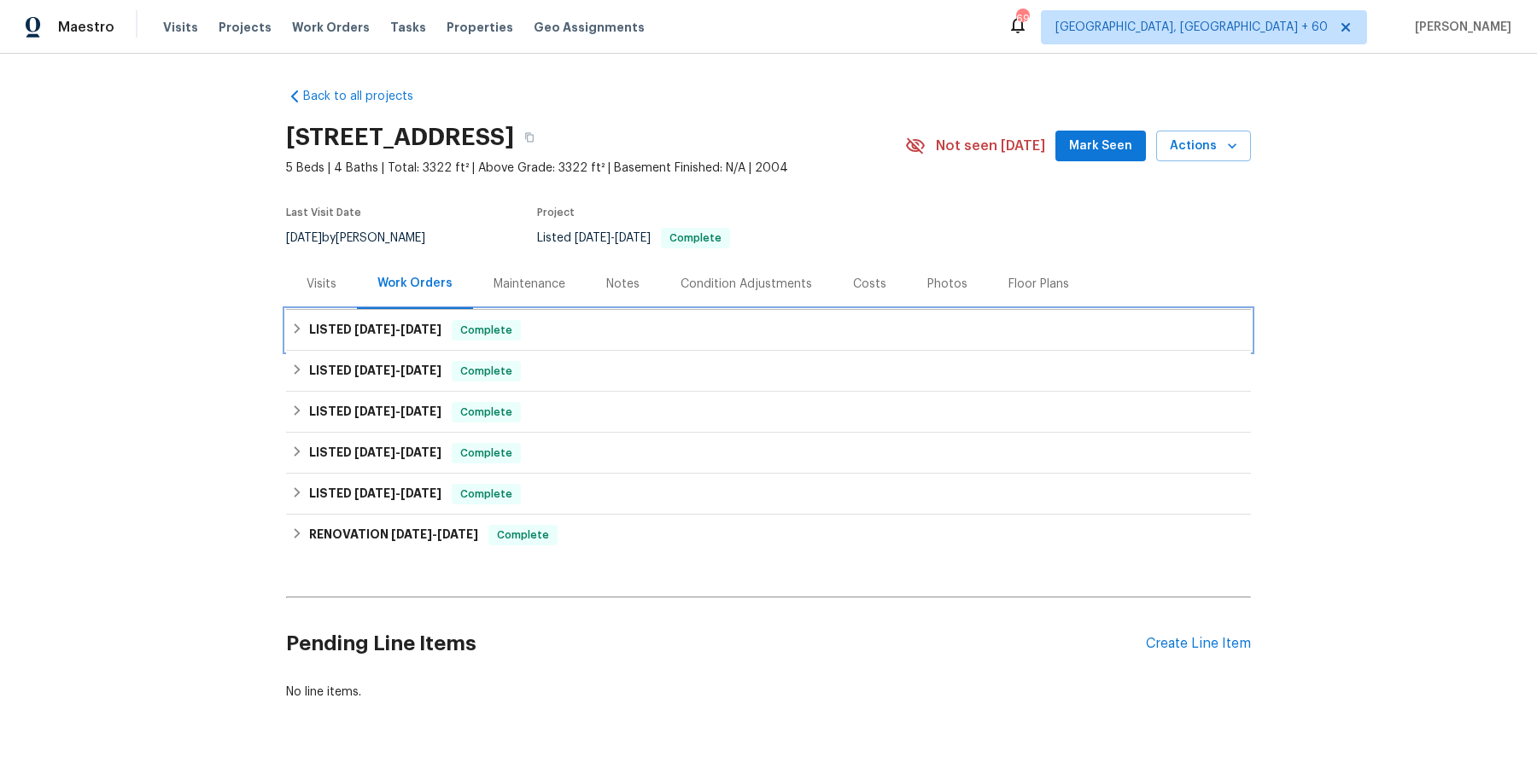
click at [676, 336] on div "LISTED [DATE] - [DATE] Complete" at bounding box center [768, 330] width 955 height 20
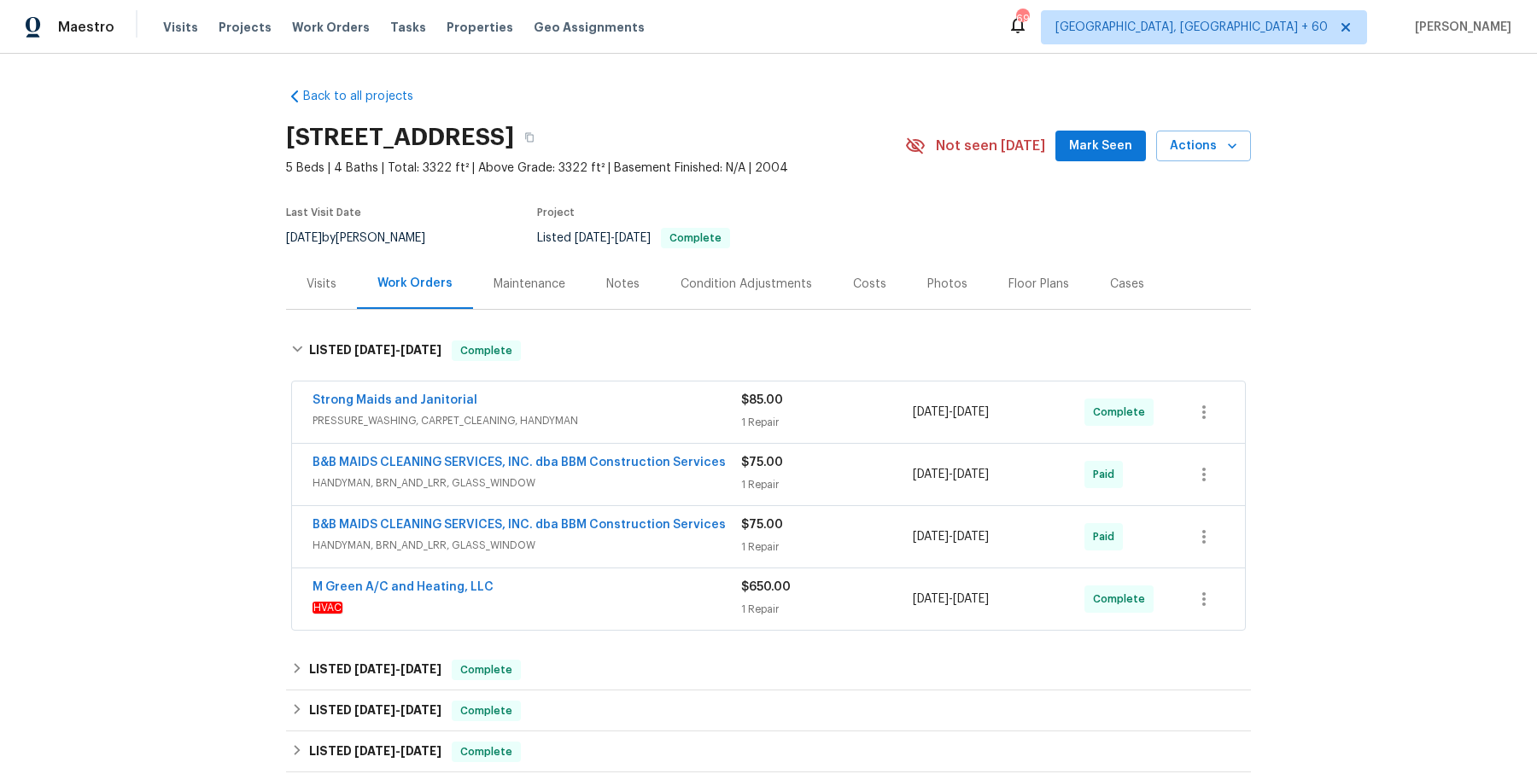
click at [671, 409] on div "Strong Maids and Janitorial" at bounding box center [527, 402] width 429 height 20
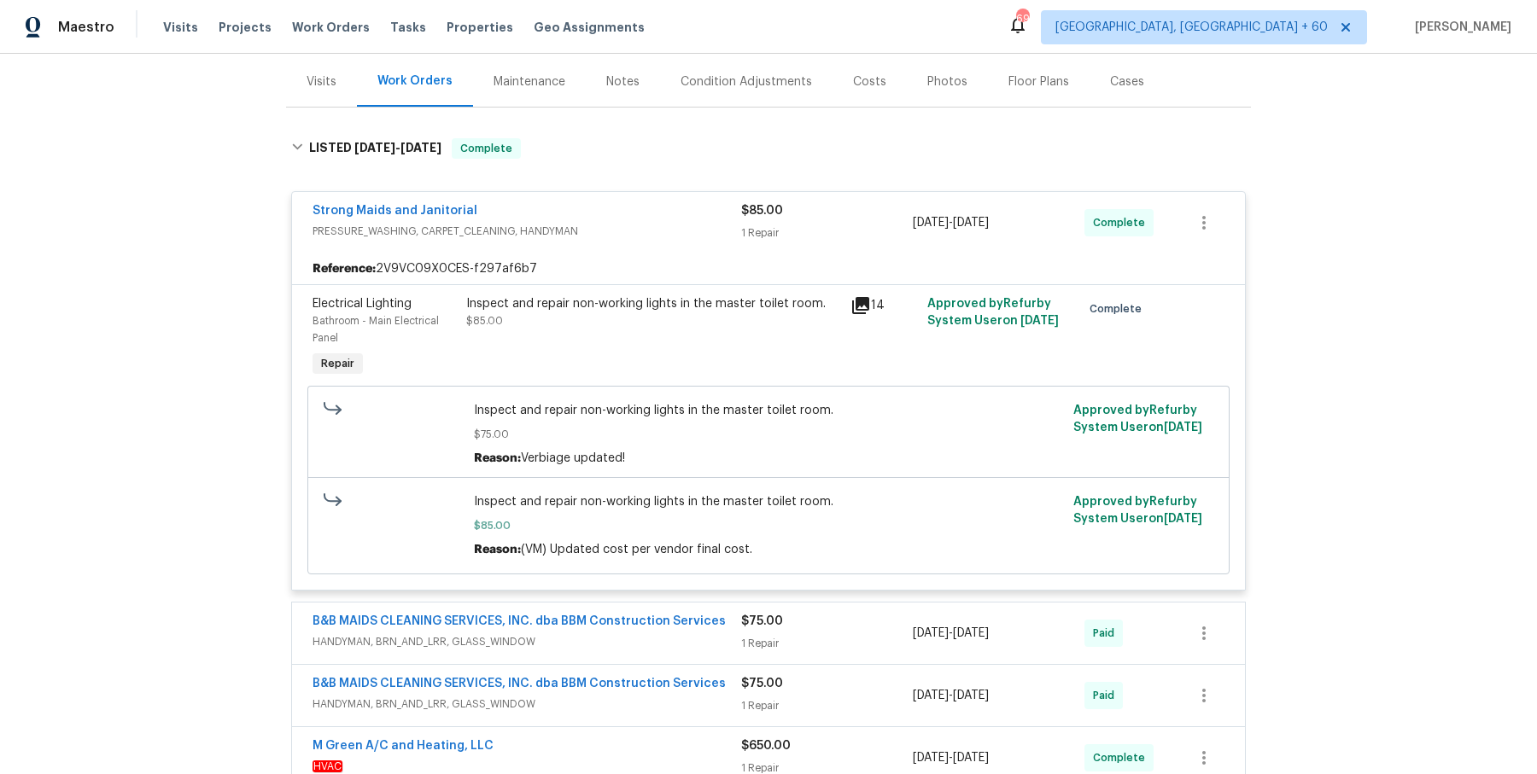
scroll to position [207, 0]
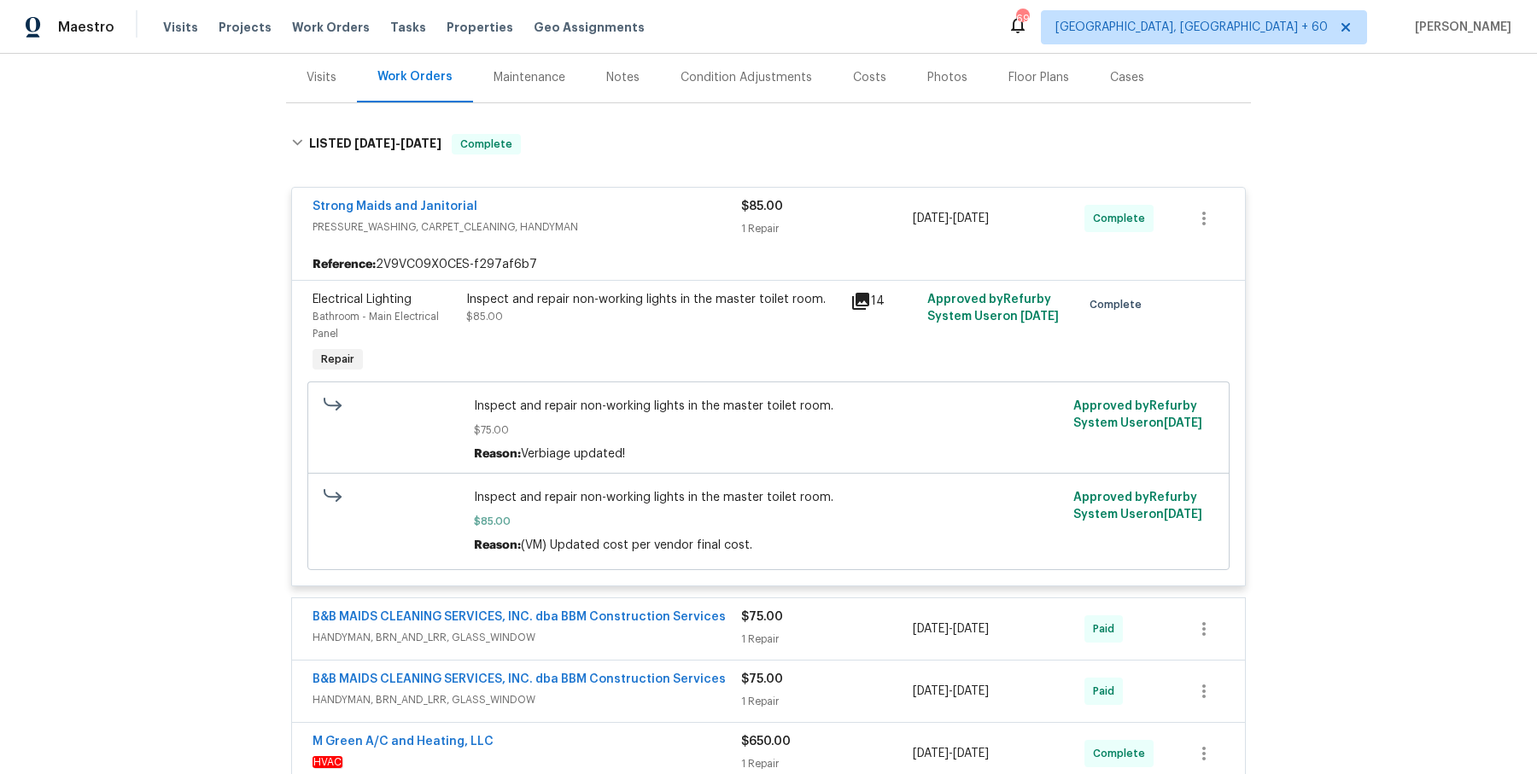
click at [723, 629] on span "HANDYMAN, BRN_AND_LRR, GLASS_WINDOW" at bounding box center [527, 637] width 429 height 17
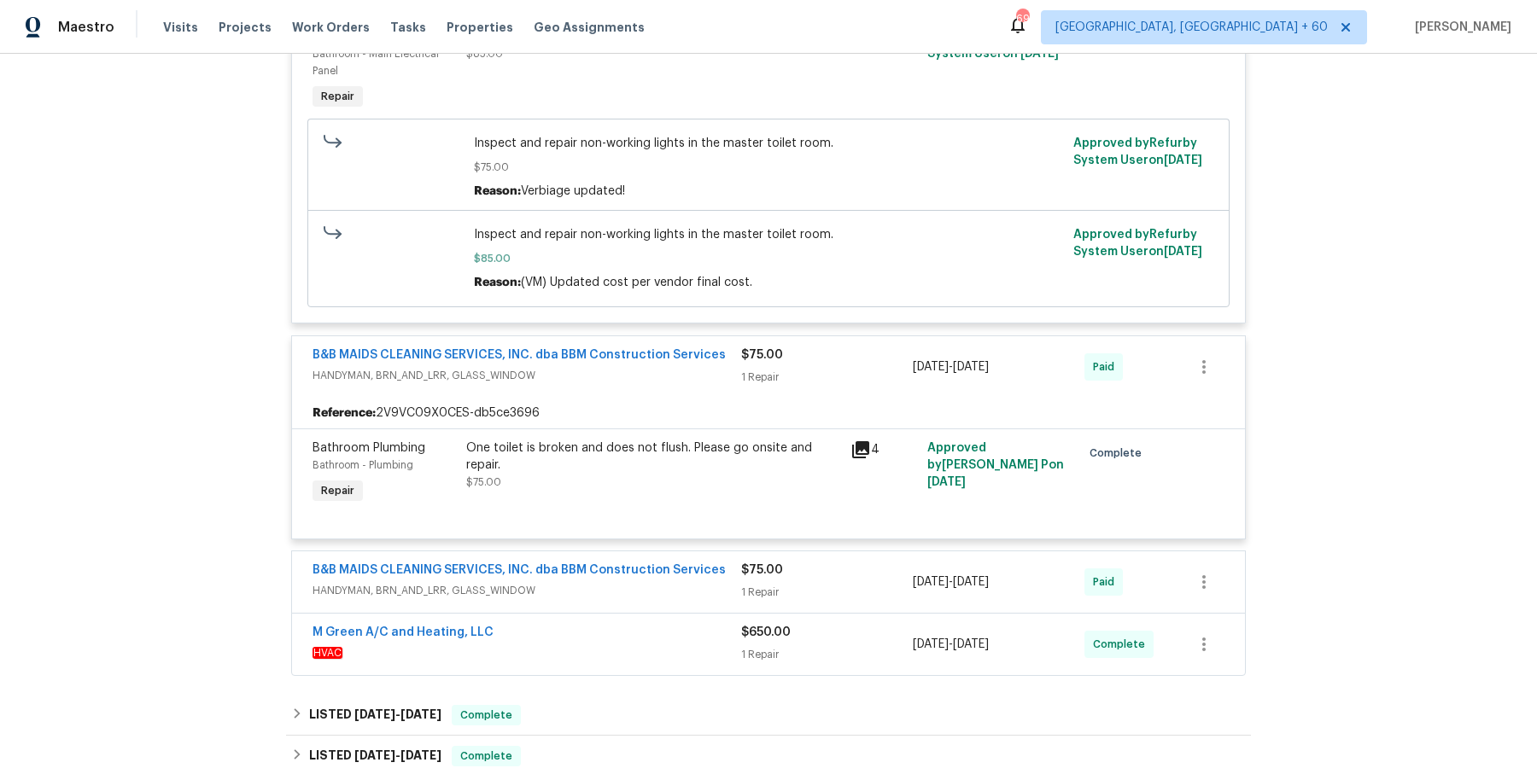
scroll to position [852, 0]
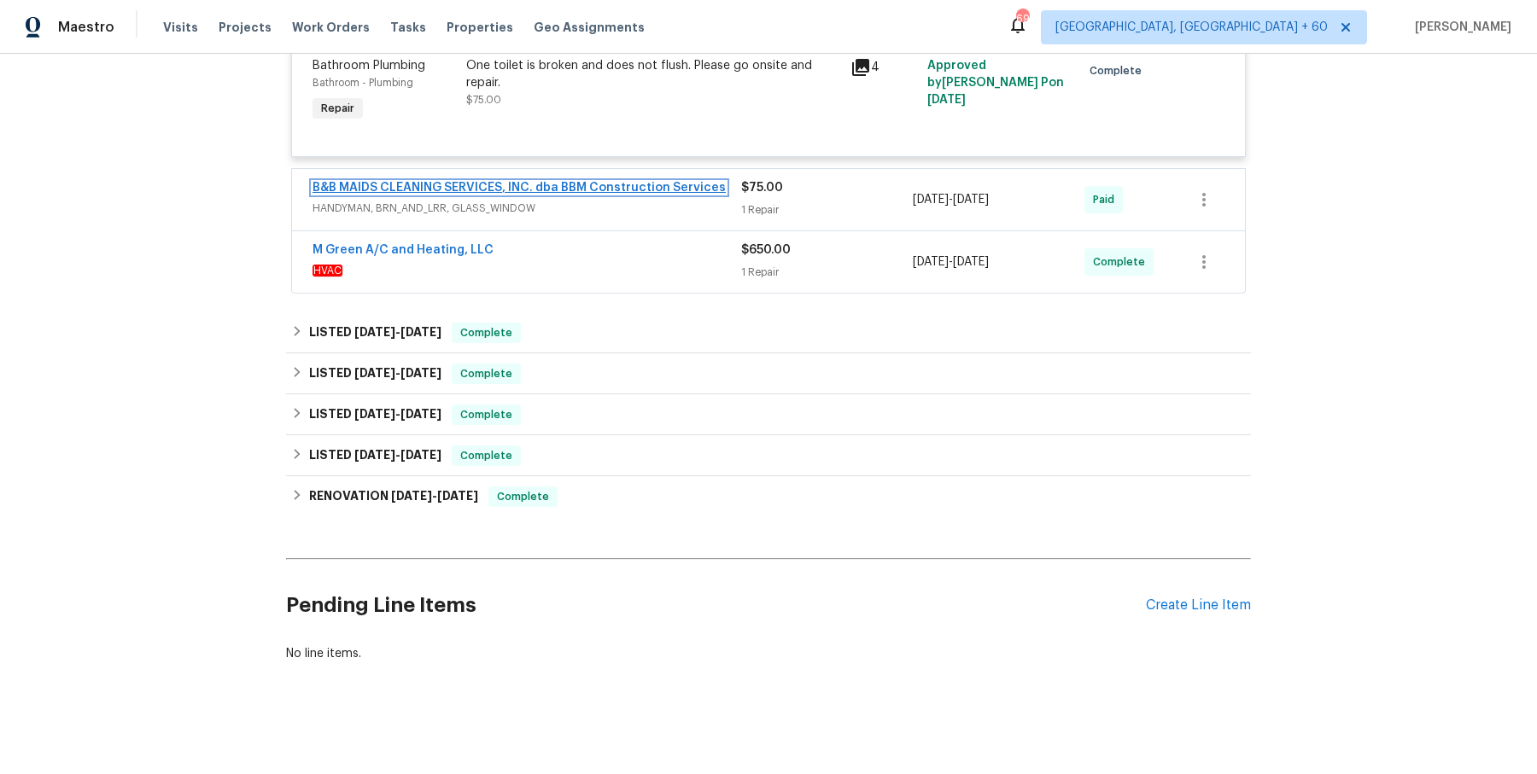
click at [681, 190] on link "B&B MAIDS CLEANING SERVICES, INC. dba BBM Construction Services" at bounding box center [519, 188] width 413 height 12
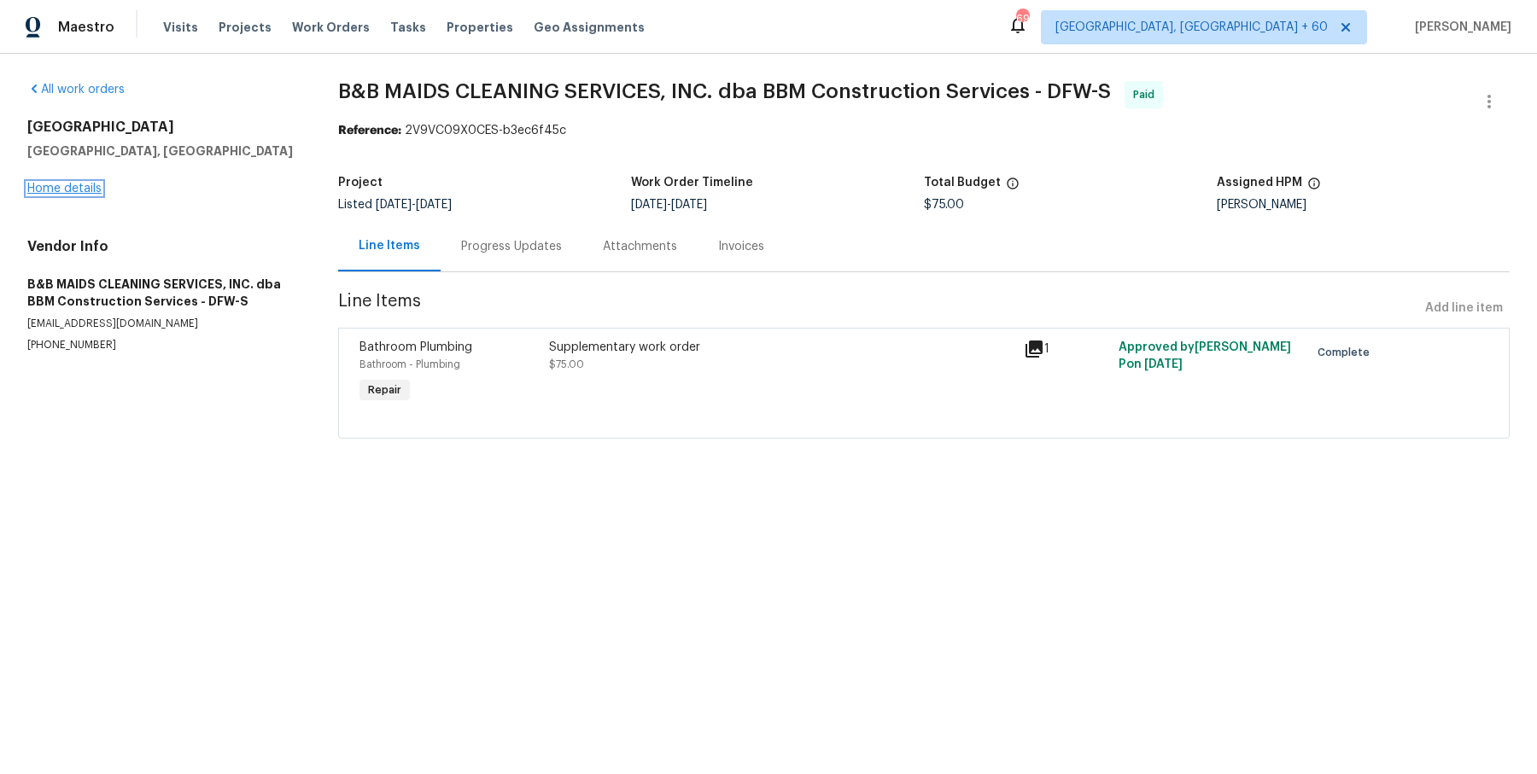
click at [90, 188] on link "Home details" at bounding box center [64, 189] width 74 height 12
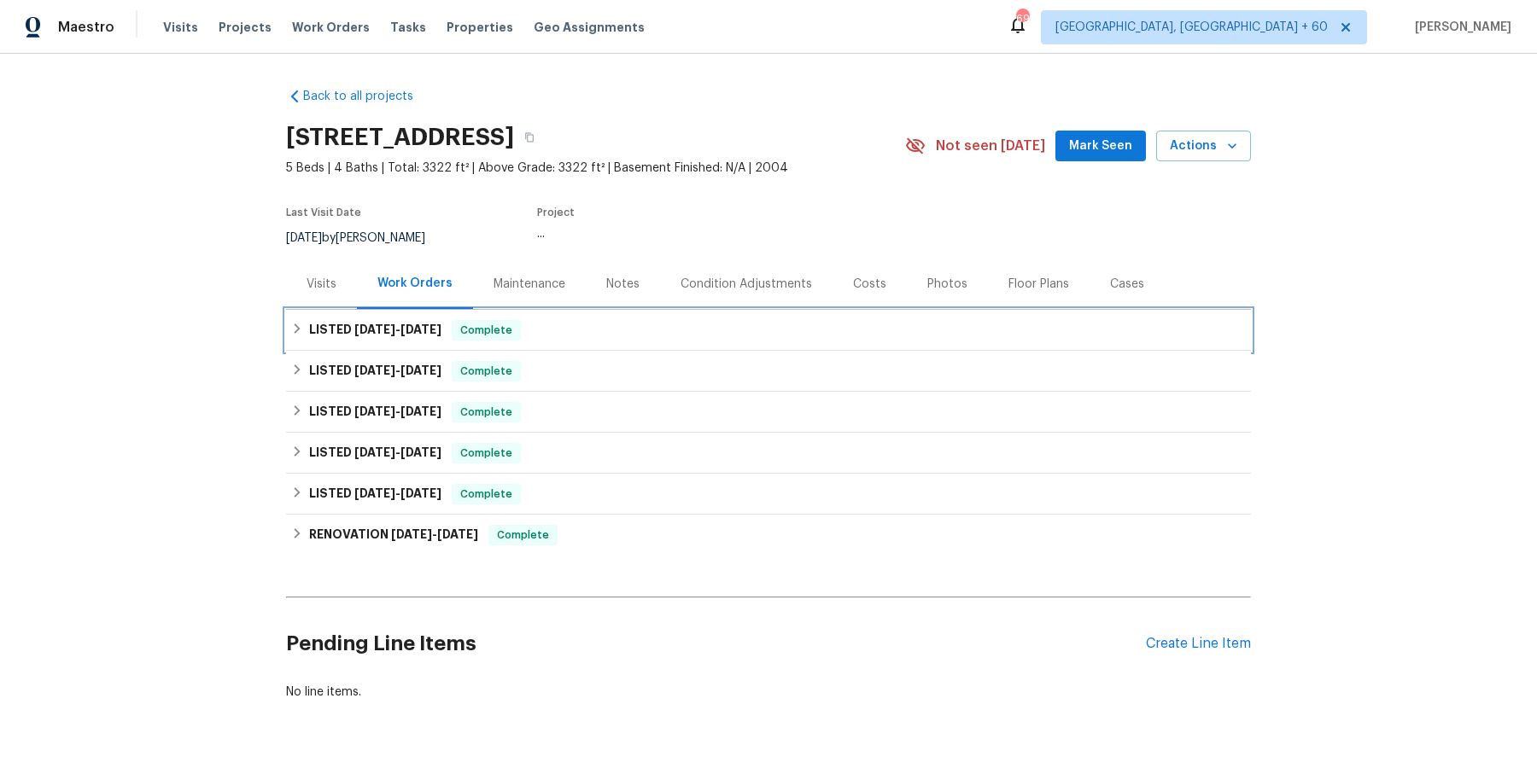
click at [557, 342] on div "LISTED [DATE] - [DATE] Complete" at bounding box center [768, 330] width 965 height 41
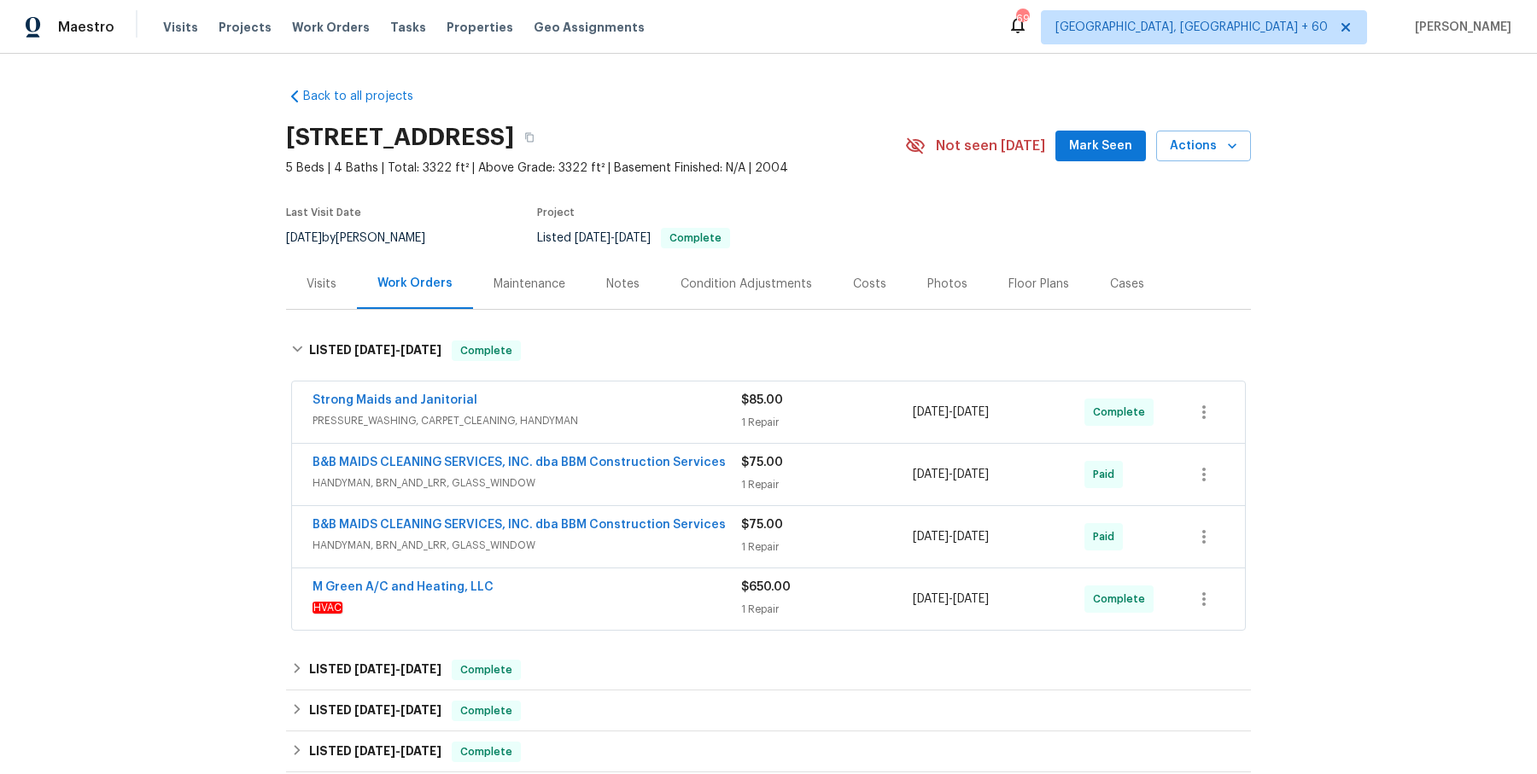
click at [570, 418] on span "PRESSURE_WASHING, CARPET_CLEANING, HANDYMAN" at bounding box center [527, 420] width 429 height 17
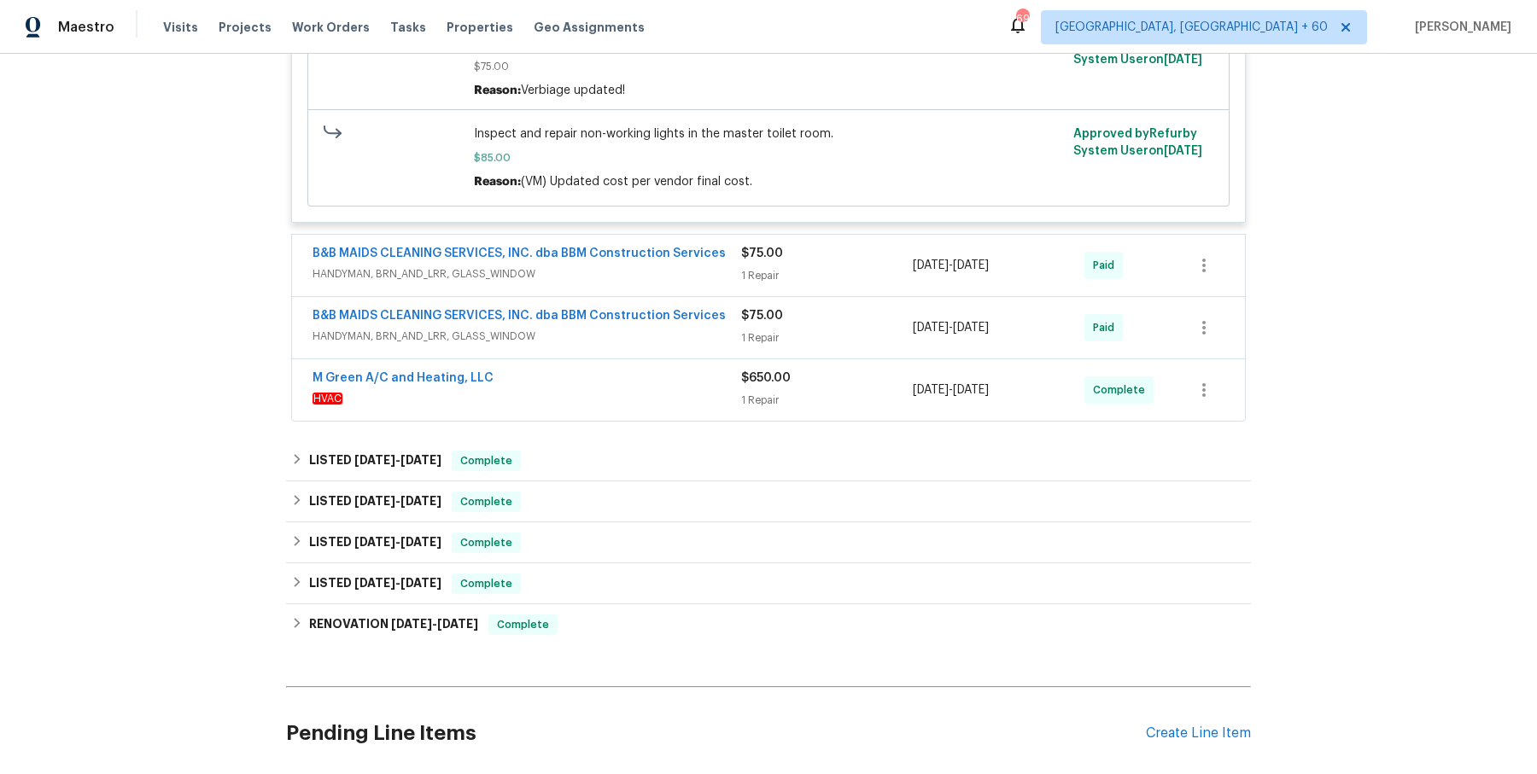
click at [706, 275] on span "HANDYMAN, BRN_AND_LRR, GLASS_WINDOW" at bounding box center [527, 274] width 429 height 17
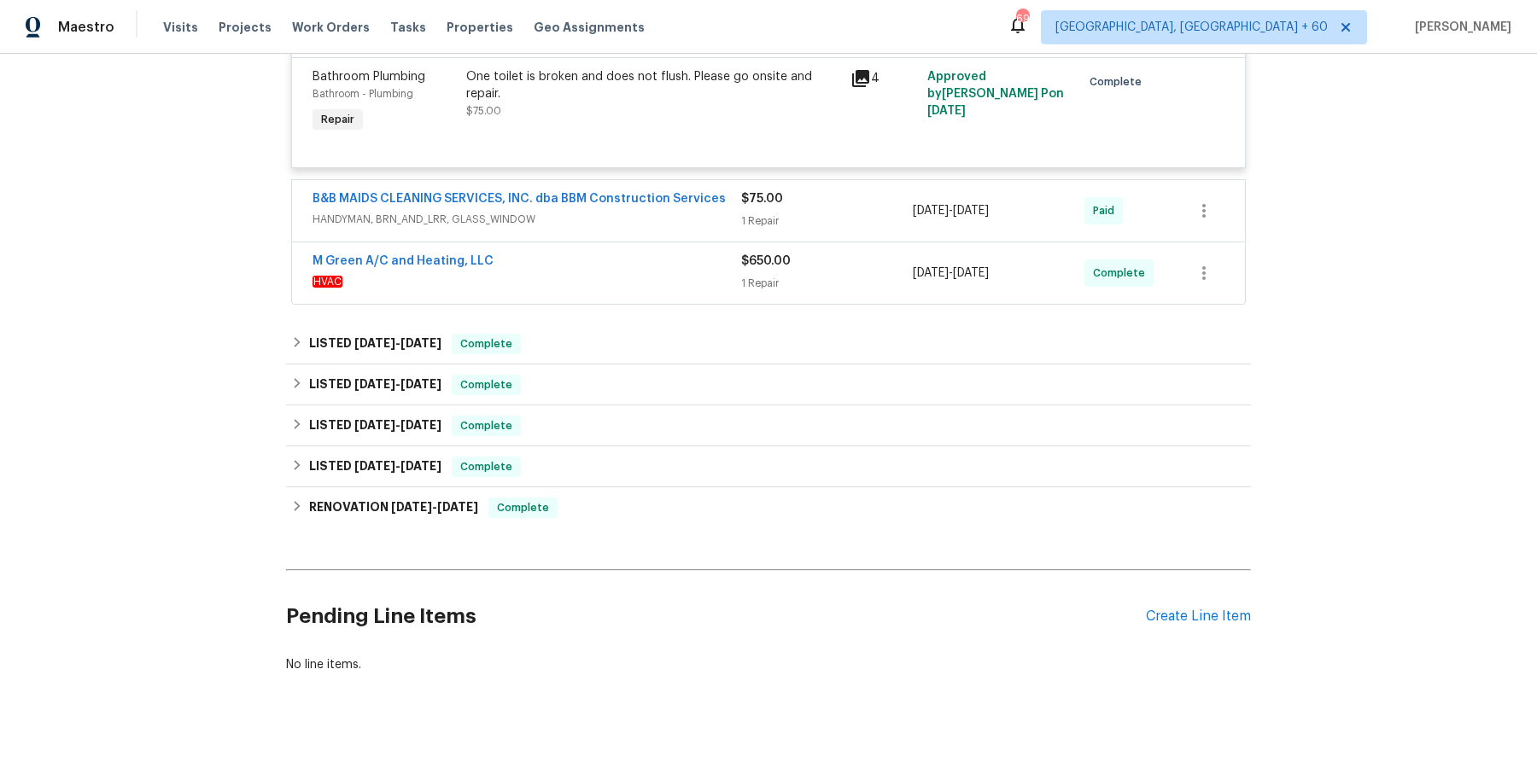
scroll to position [838, 0]
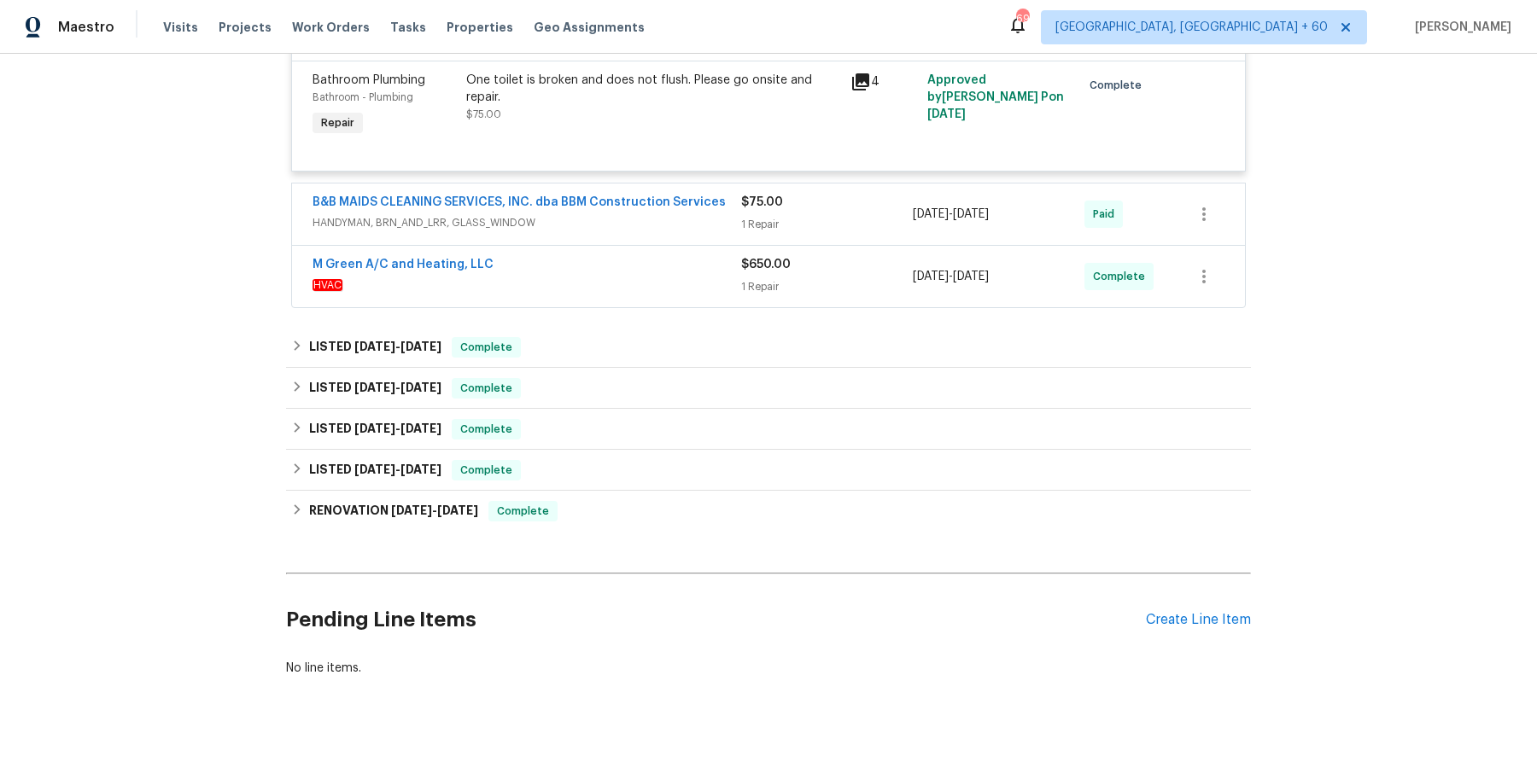
click at [697, 227] on span "HANDYMAN, BRN_AND_LRR, GLASS_WINDOW" at bounding box center [527, 222] width 429 height 17
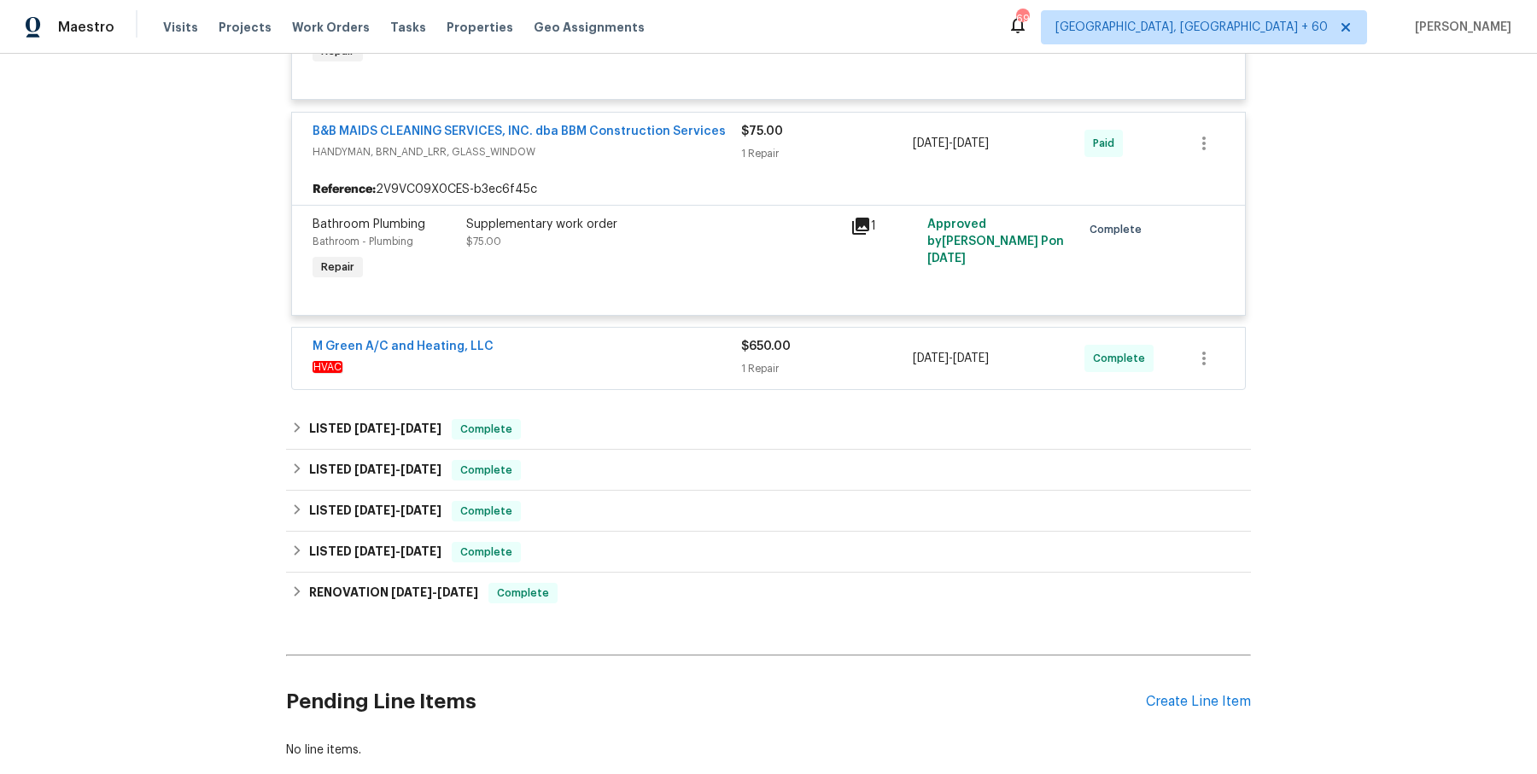
scroll to position [919, 0]
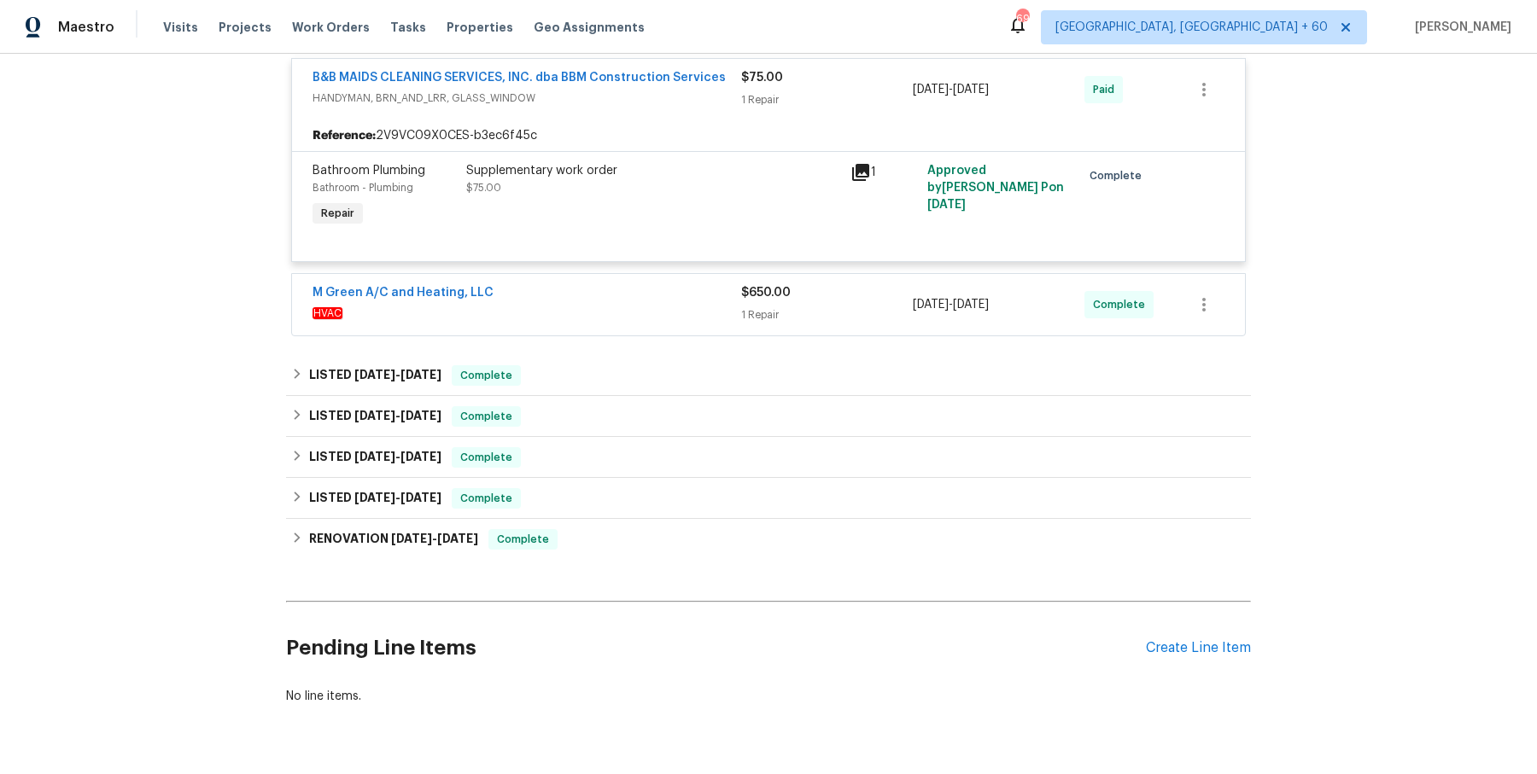
click at [675, 316] on span "HVAC" at bounding box center [527, 313] width 429 height 17
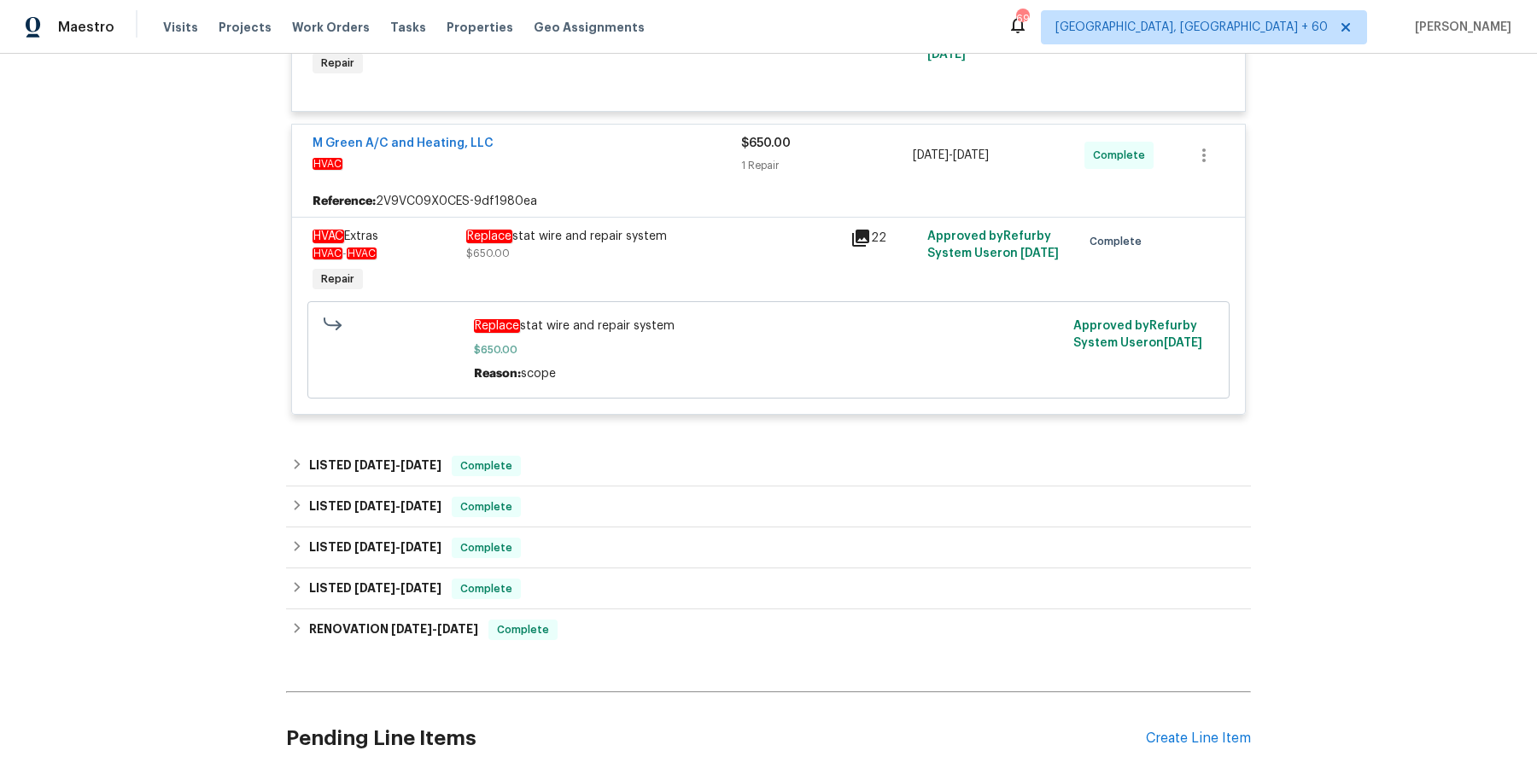
scroll to position [1113, 0]
click at [605, 452] on div "LISTED [DATE] - [DATE] Complete" at bounding box center [768, 467] width 965 height 41
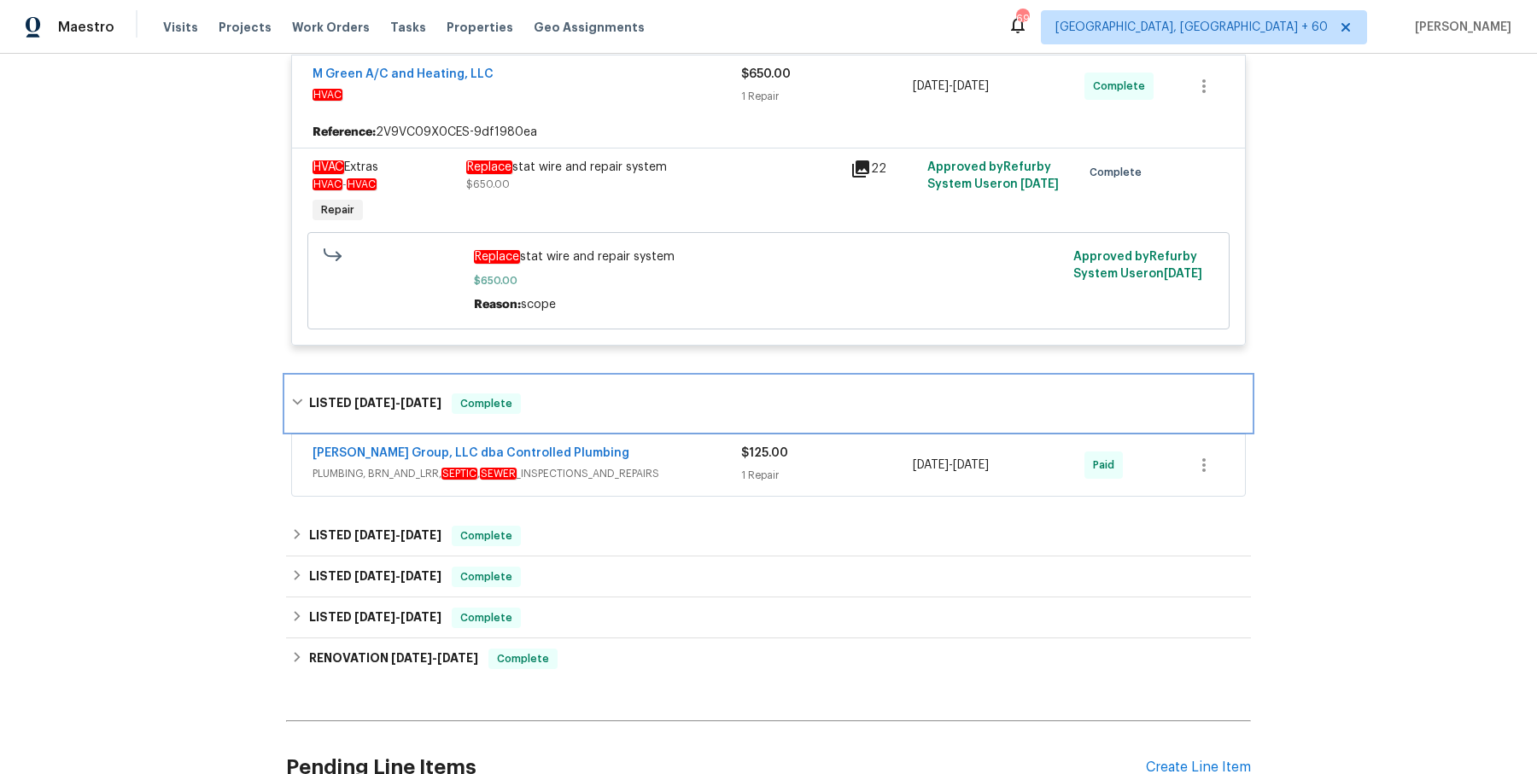
scroll to position [1310, 0]
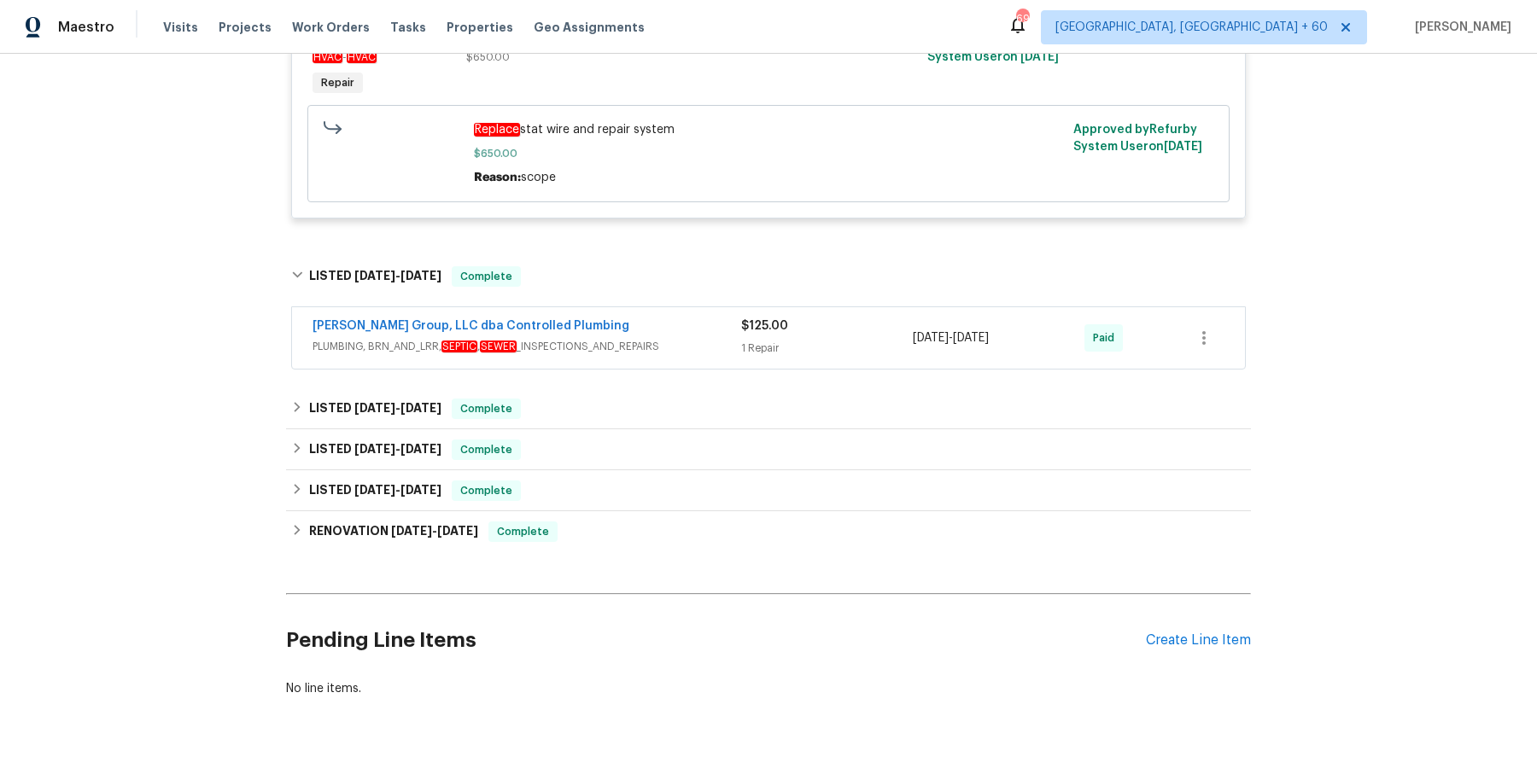
click at [697, 342] on span "PLUMBING, BRN_AND_LRR, SEPTIC , SEWER _INSPECTIONS_AND_REPAIRS" at bounding box center [527, 346] width 429 height 17
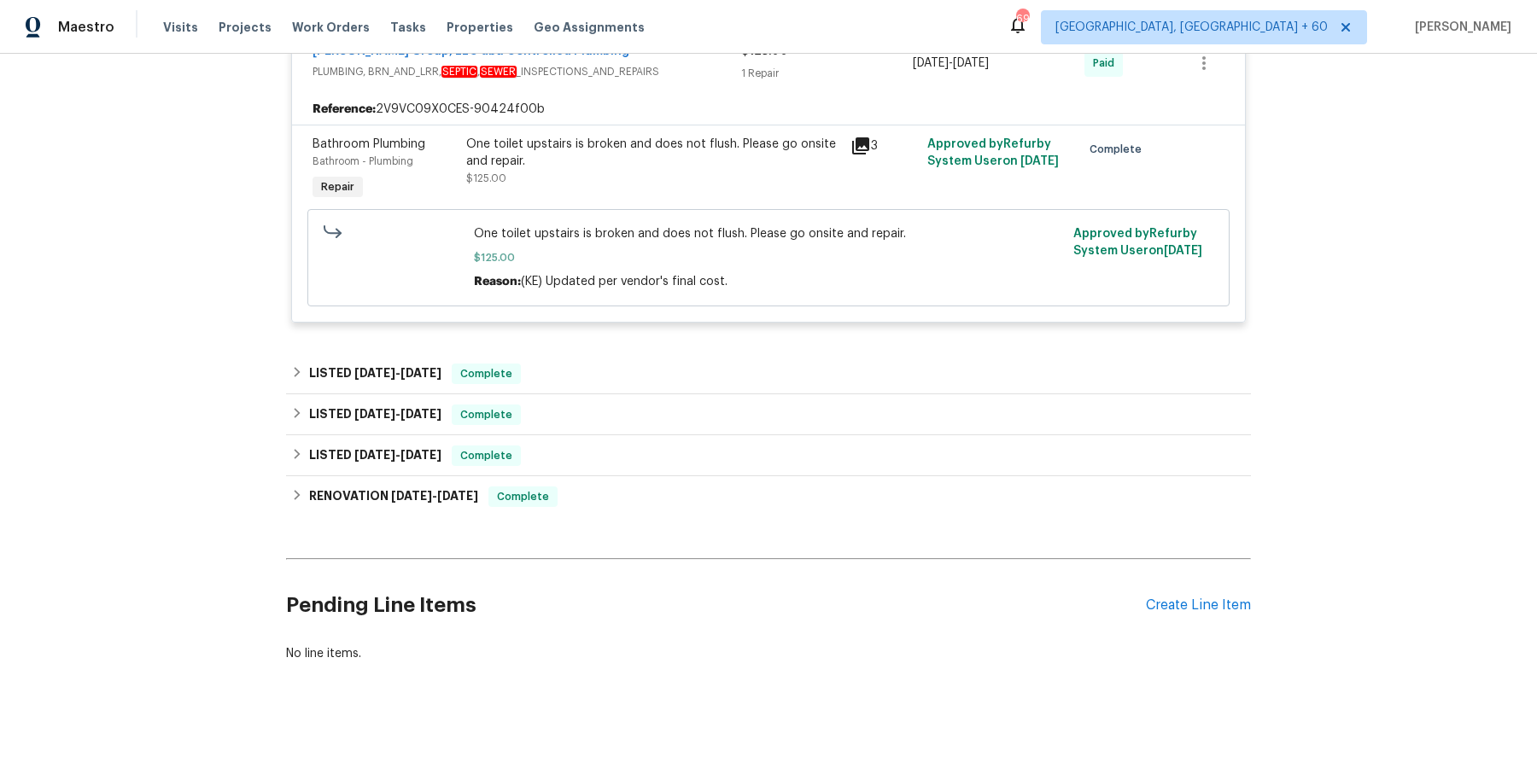
scroll to position [0, 0]
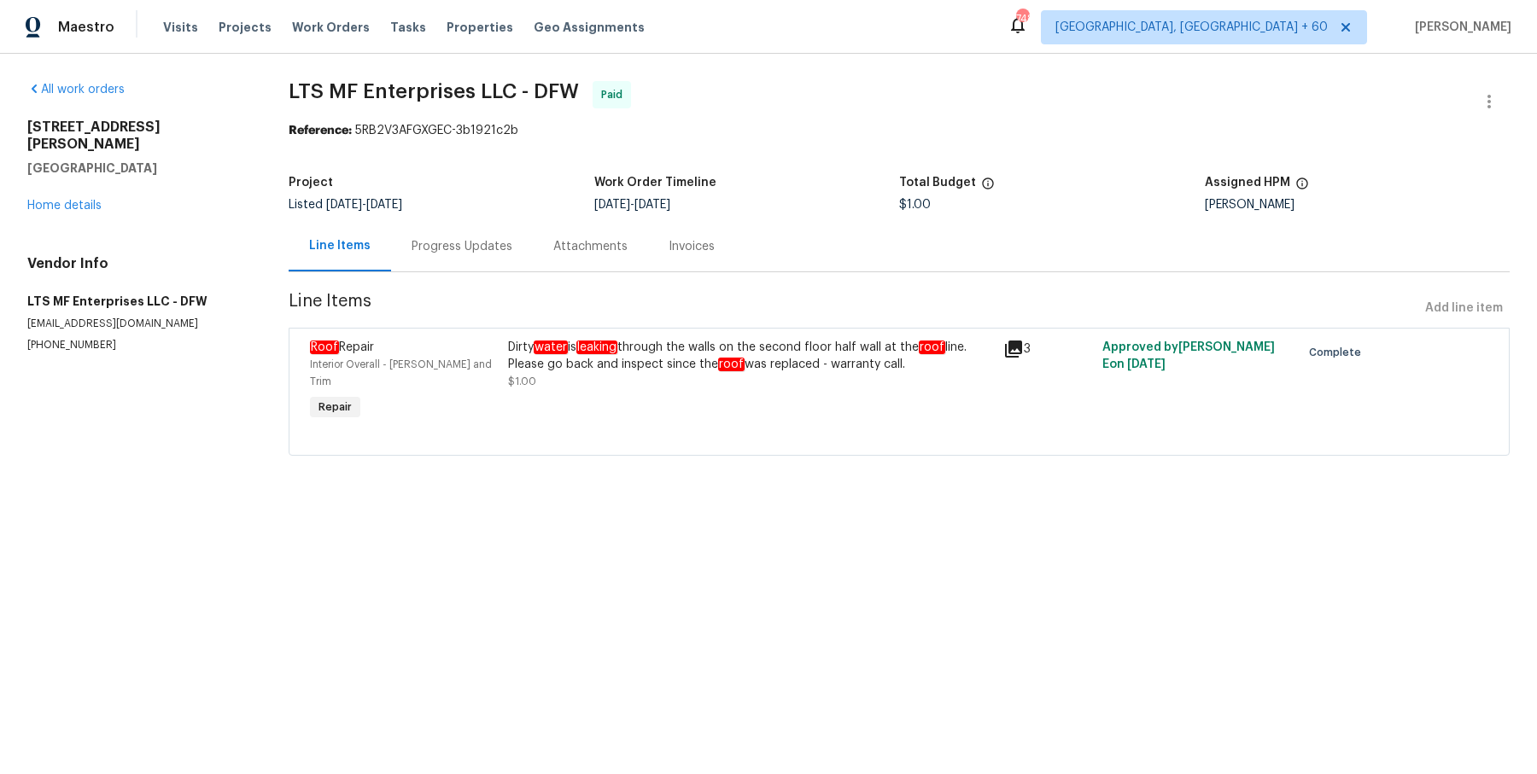
click at [482, 254] on div "Progress Updates" at bounding box center [462, 246] width 101 height 17
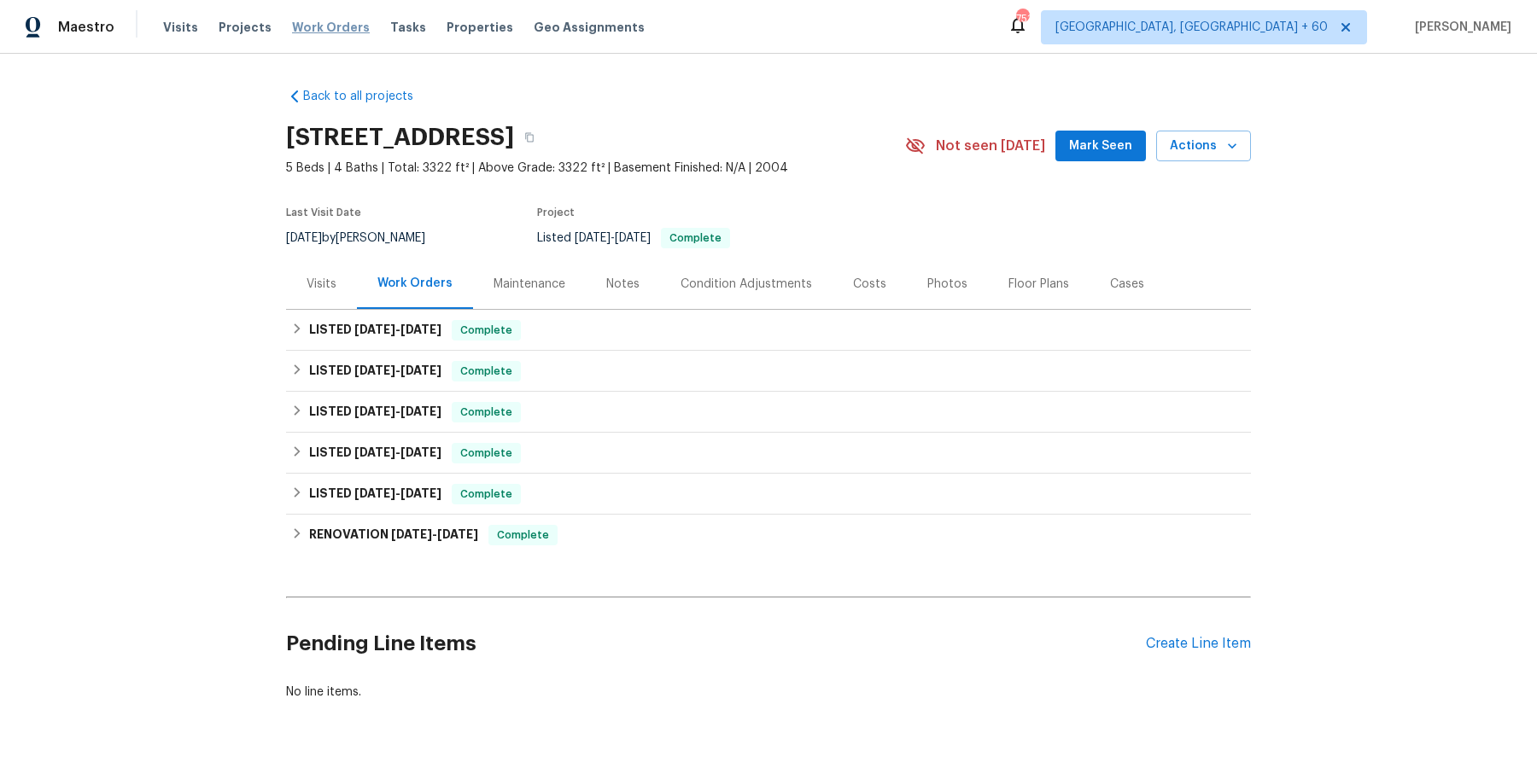
click at [300, 32] on span "Work Orders" at bounding box center [331, 27] width 78 height 17
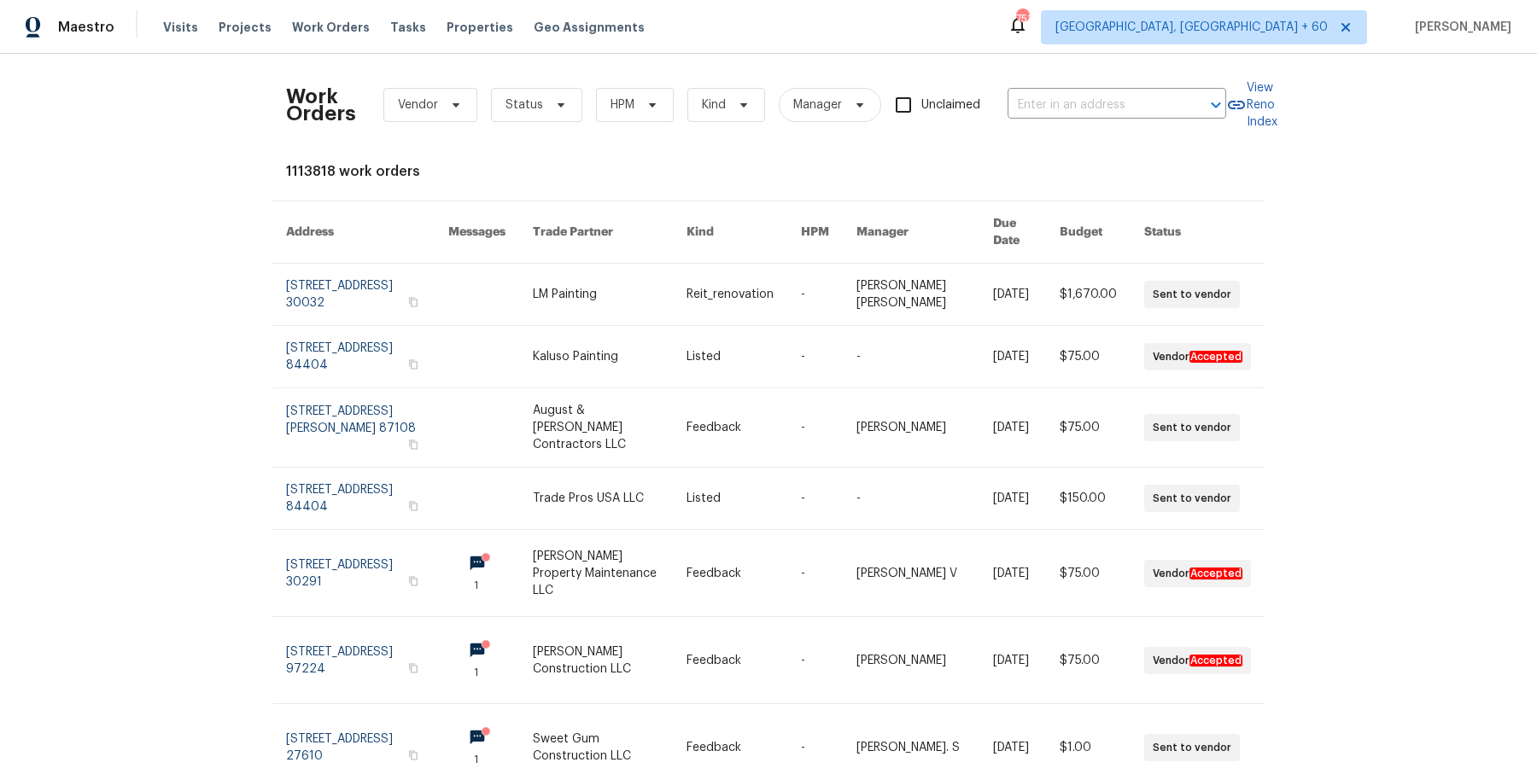
click at [1110, 87] on div "Work Orders Vendor Status HPM Kind Manager Unclaimed ​" at bounding box center [756, 104] width 940 height 75
click at [1096, 112] on input "text" at bounding box center [1093, 105] width 171 height 26
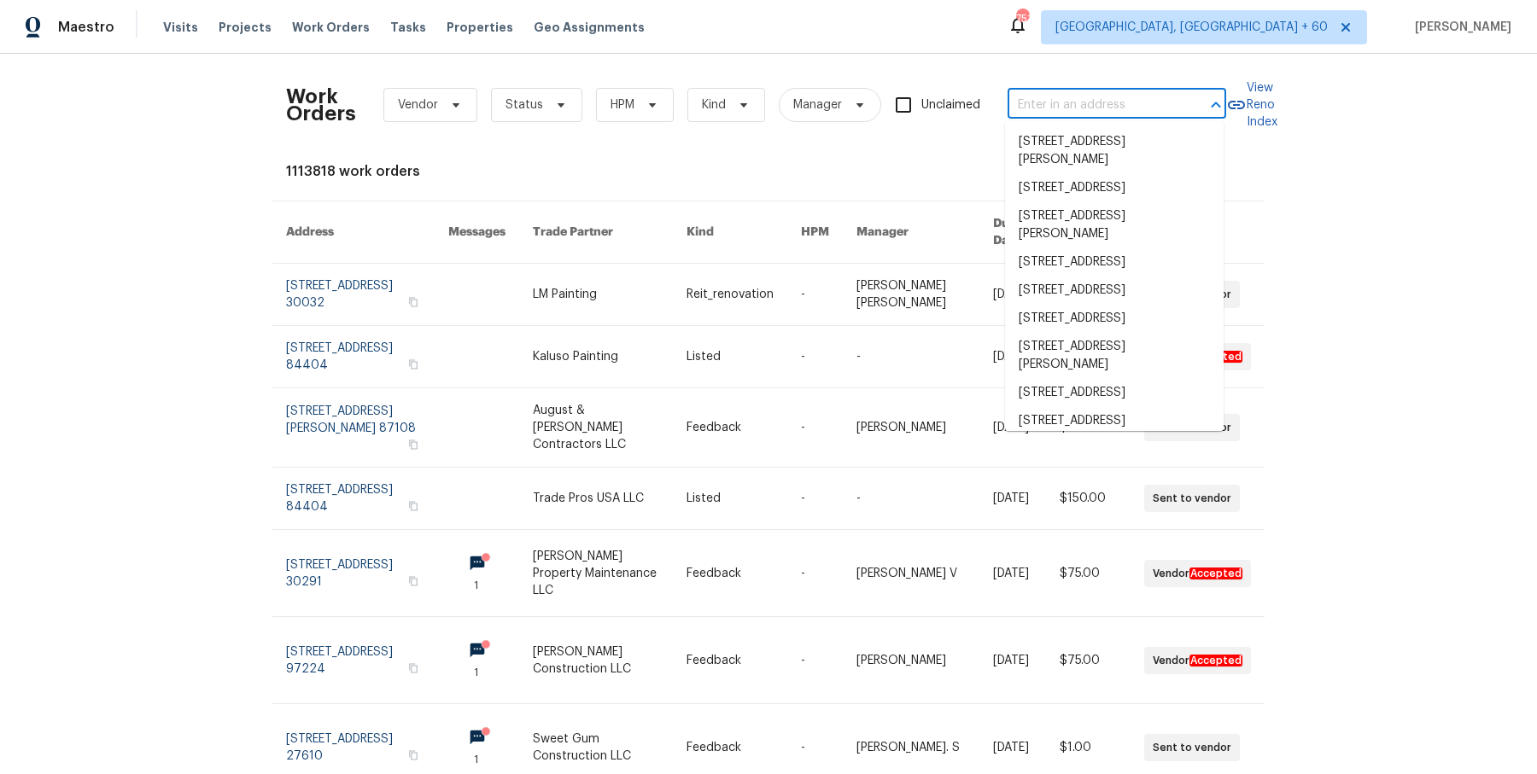
click at [1096, 112] on input "text" at bounding box center [1093, 105] width 171 height 26
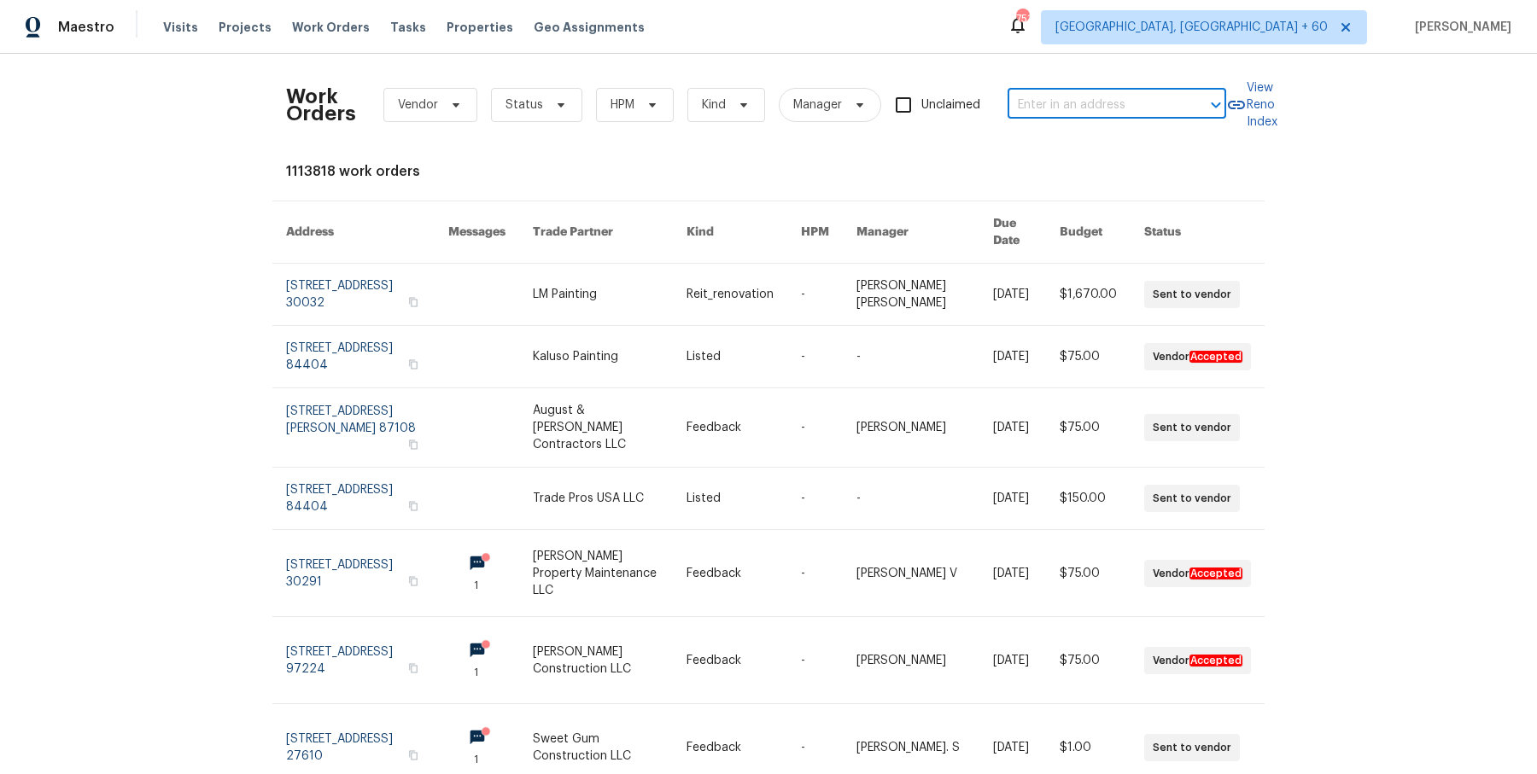
paste input "[STREET_ADDRESS][PERSON_NAME]"
type input "[STREET_ADDRESS][PERSON_NAME]"
click at [1079, 145] on li "[STREET_ADDRESS]" at bounding box center [1114, 142] width 219 height 28
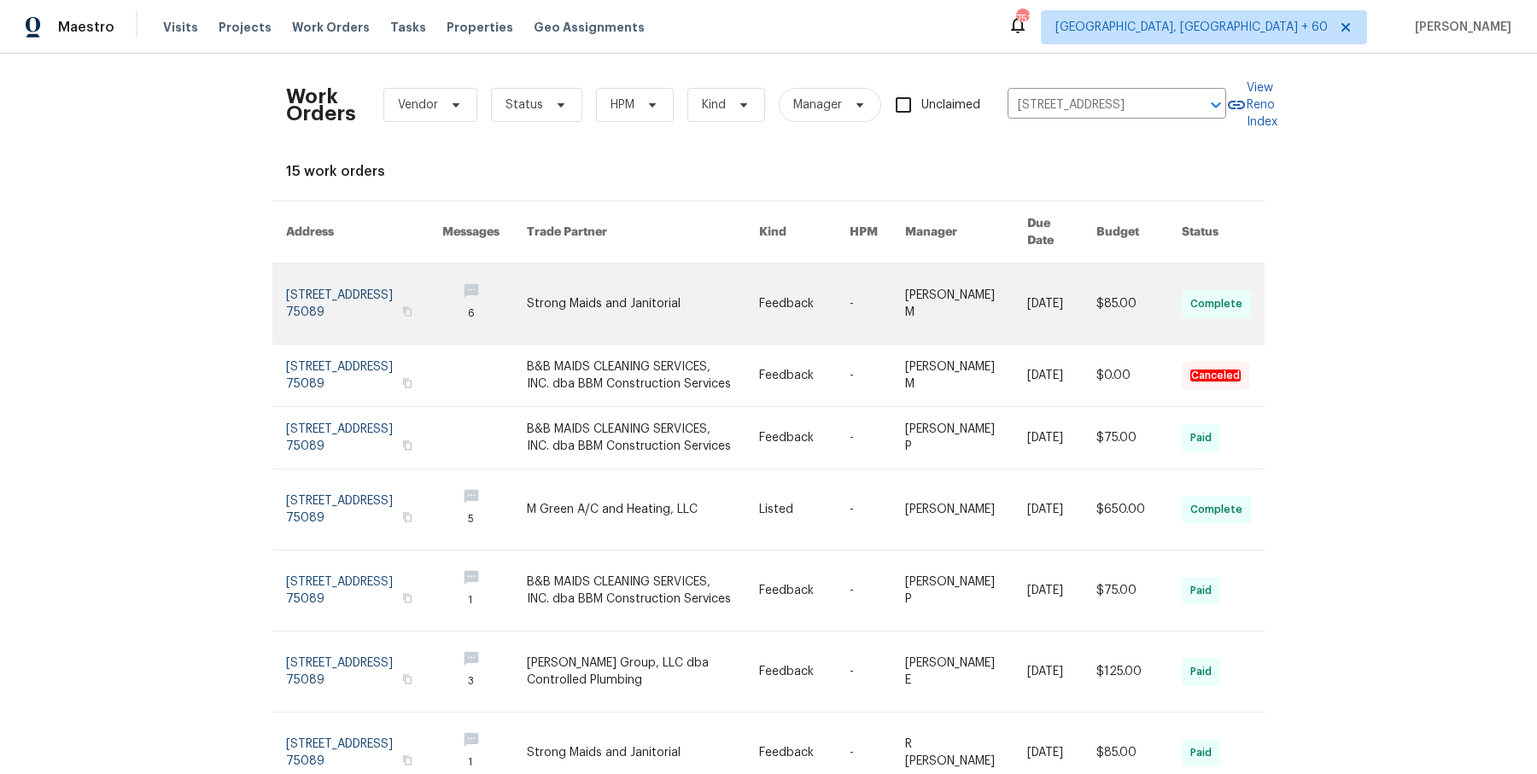
click at [939, 292] on link at bounding box center [966, 304] width 122 height 80
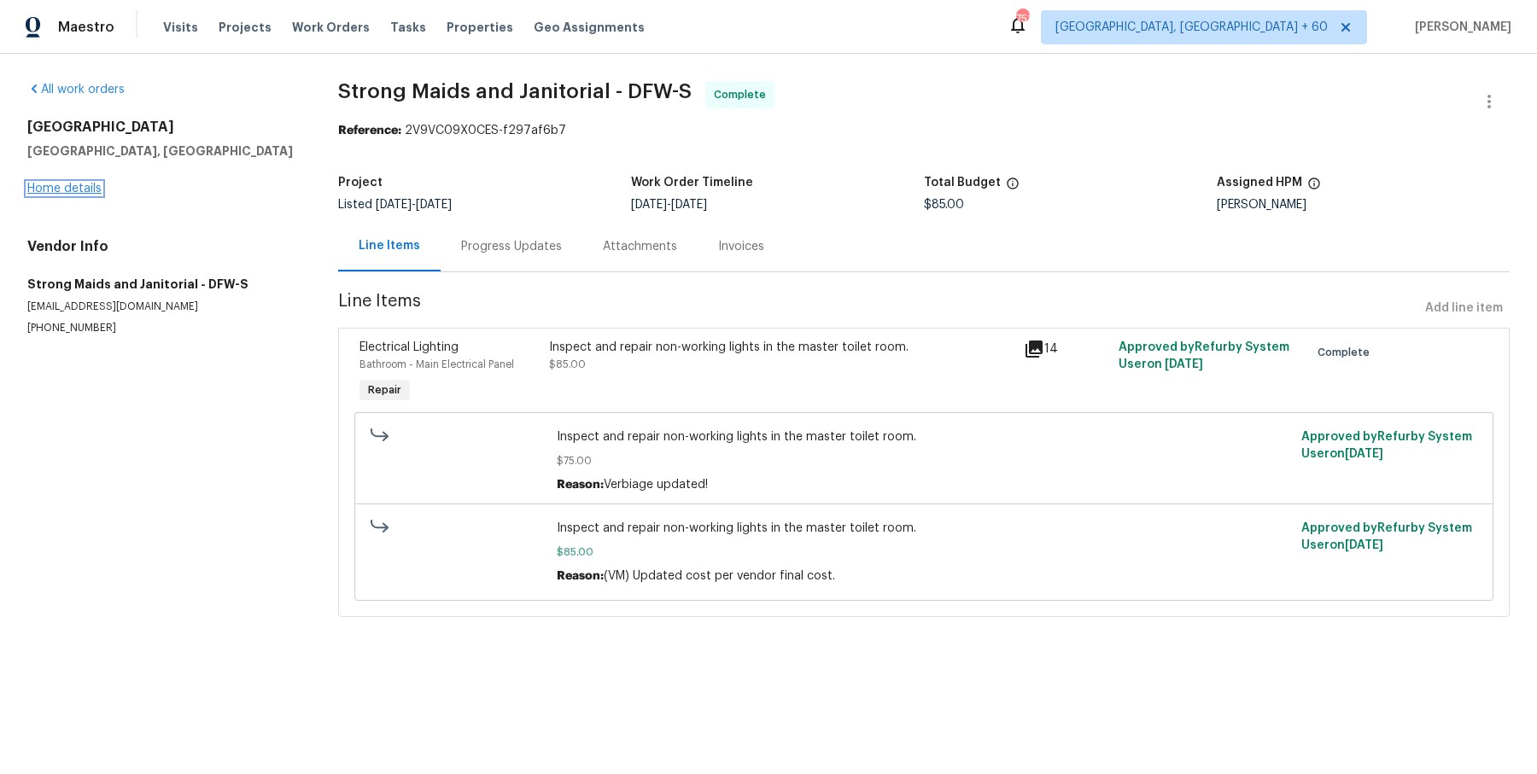
click at [92, 190] on link "Home details" at bounding box center [64, 189] width 74 height 12
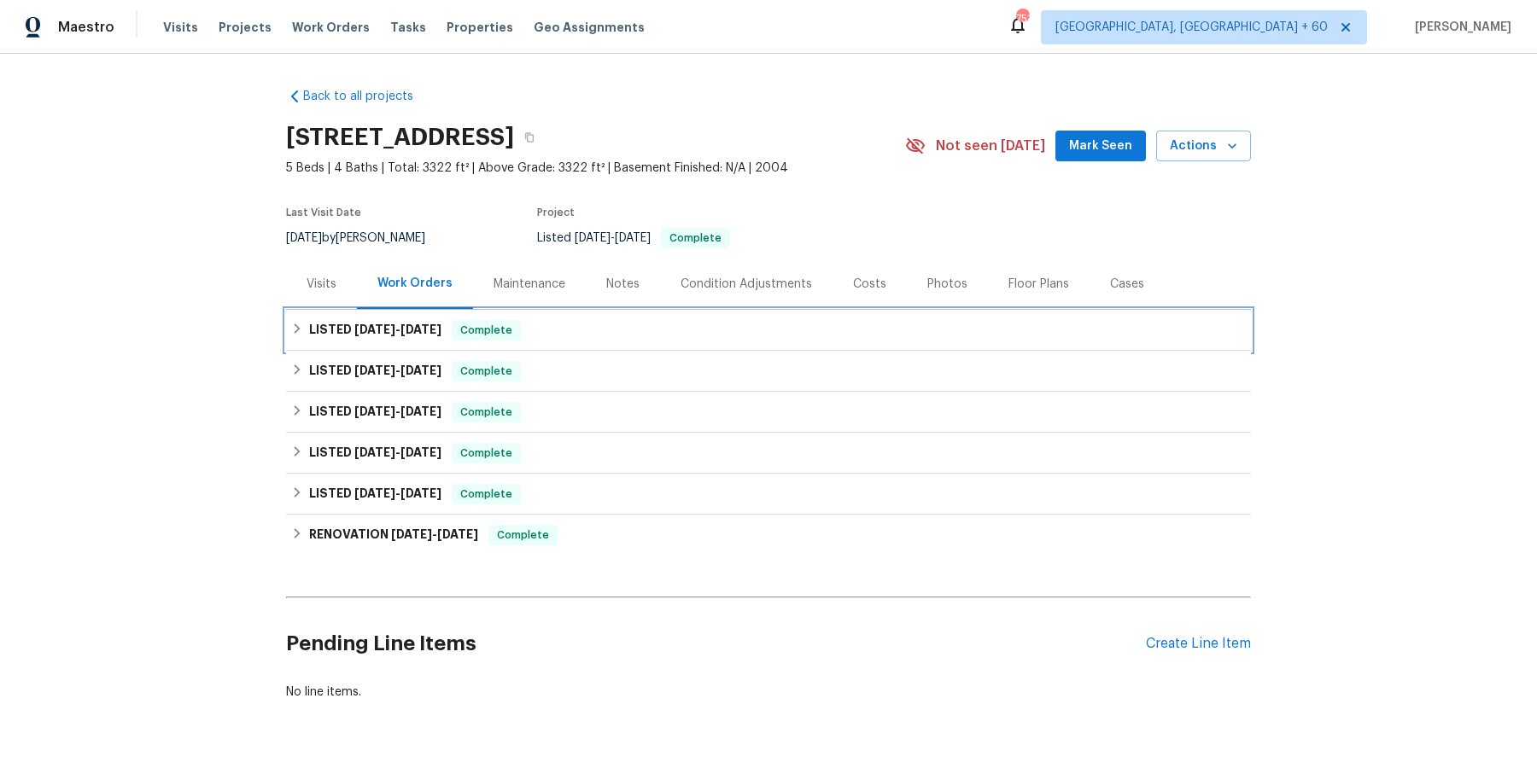
click at [634, 336] on div "LISTED [DATE] - [DATE] Complete" at bounding box center [768, 330] width 955 height 20
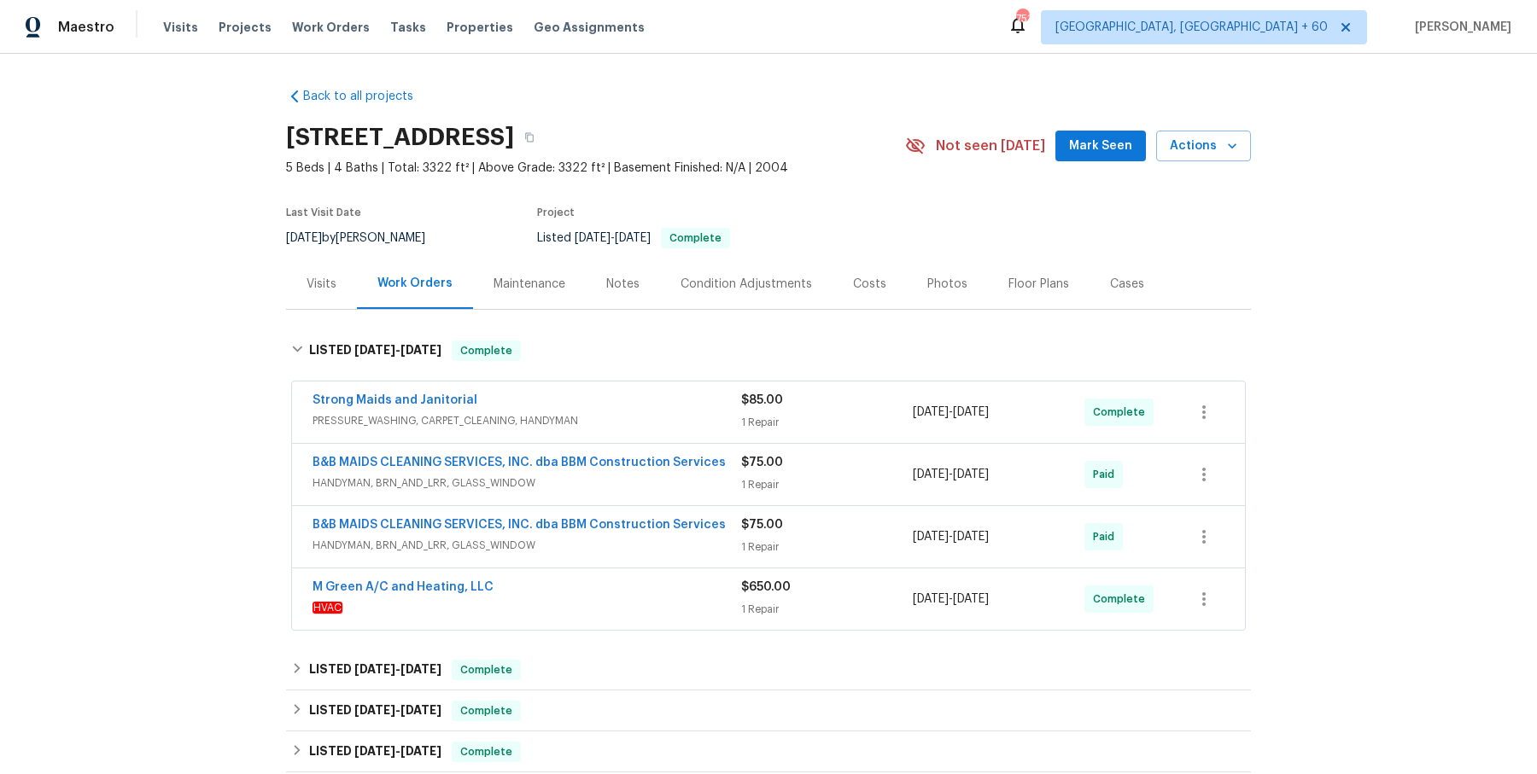
click at [600, 425] on span "PRESSURE_WASHING, CARPET_CLEANING, HANDYMAN" at bounding box center [527, 420] width 429 height 17
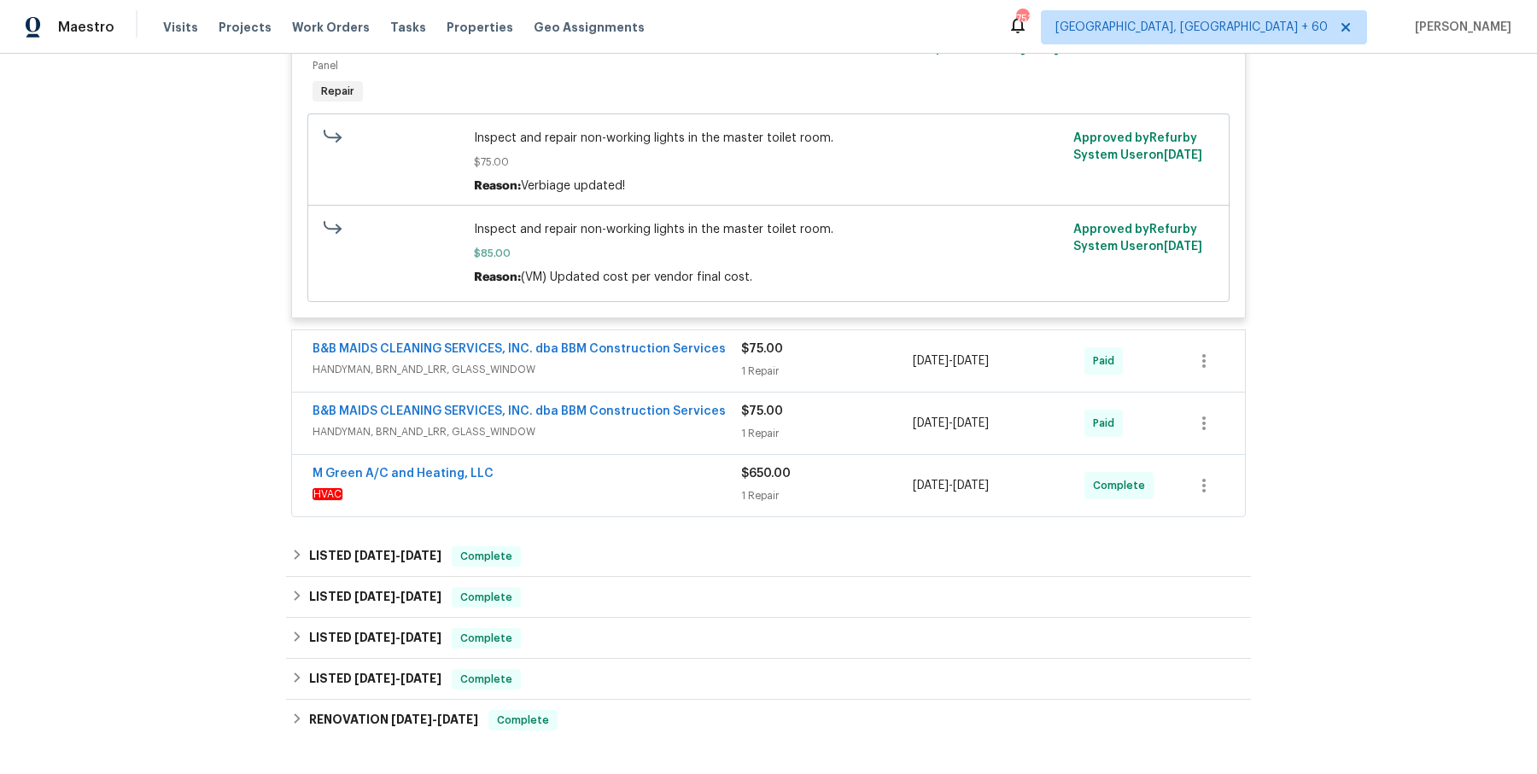
click at [658, 371] on span "HANDYMAN, BRN_AND_LRR, GLASS_WINDOW" at bounding box center [527, 369] width 429 height 17
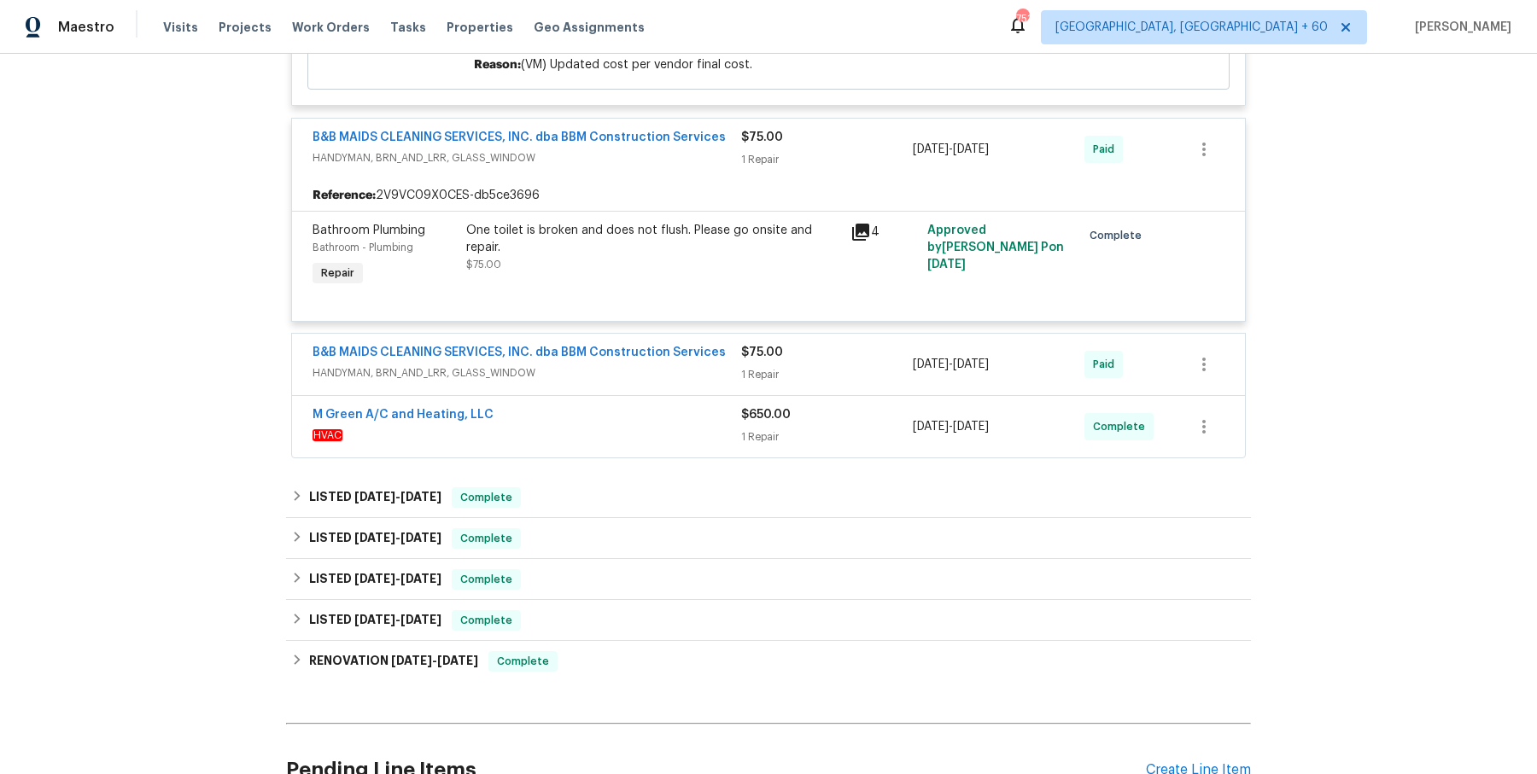
scroll to position [750, 0]
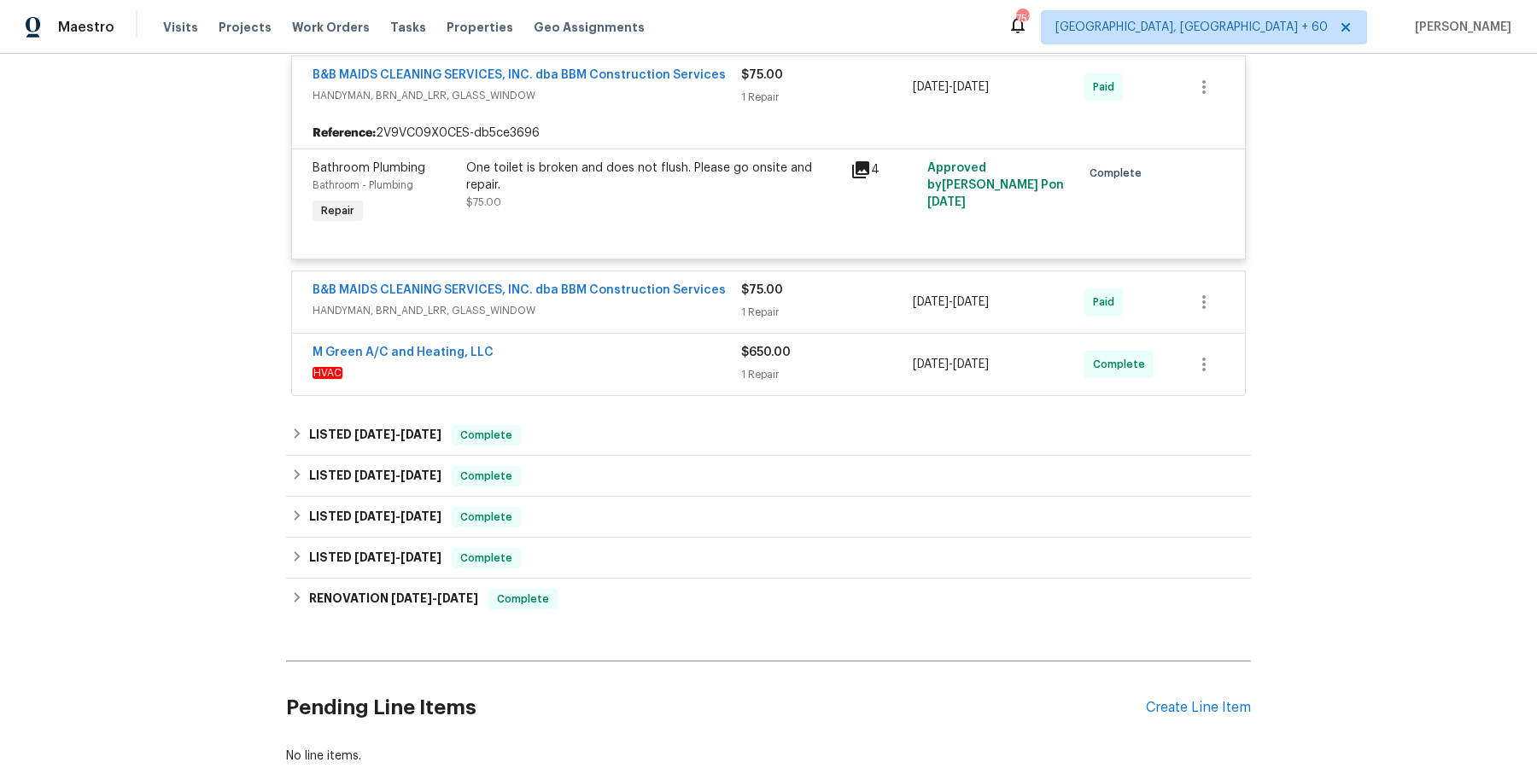
click at [704, 320] on div "B&B MAIDS CLEANING SERVICES, INC. dba BBM Construction Services HANDYMAN, BRN_A…" at bounding box center [527, 302] width 429 height 41
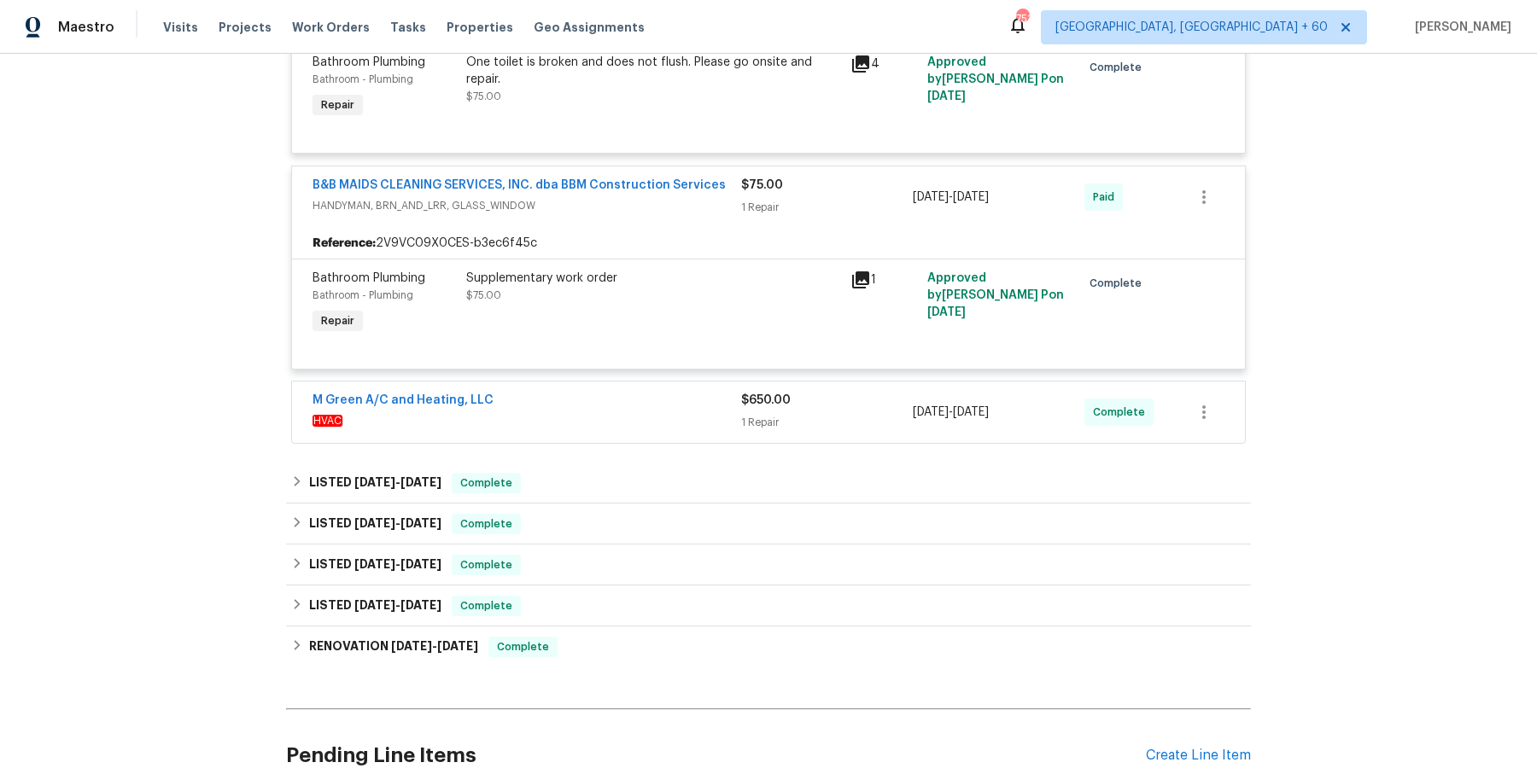
scroll to position [858, 0]
click at [646, 395] on div "M Green A/C and Heating, LLC" at bounding box center [527, 399] width 429 height 20
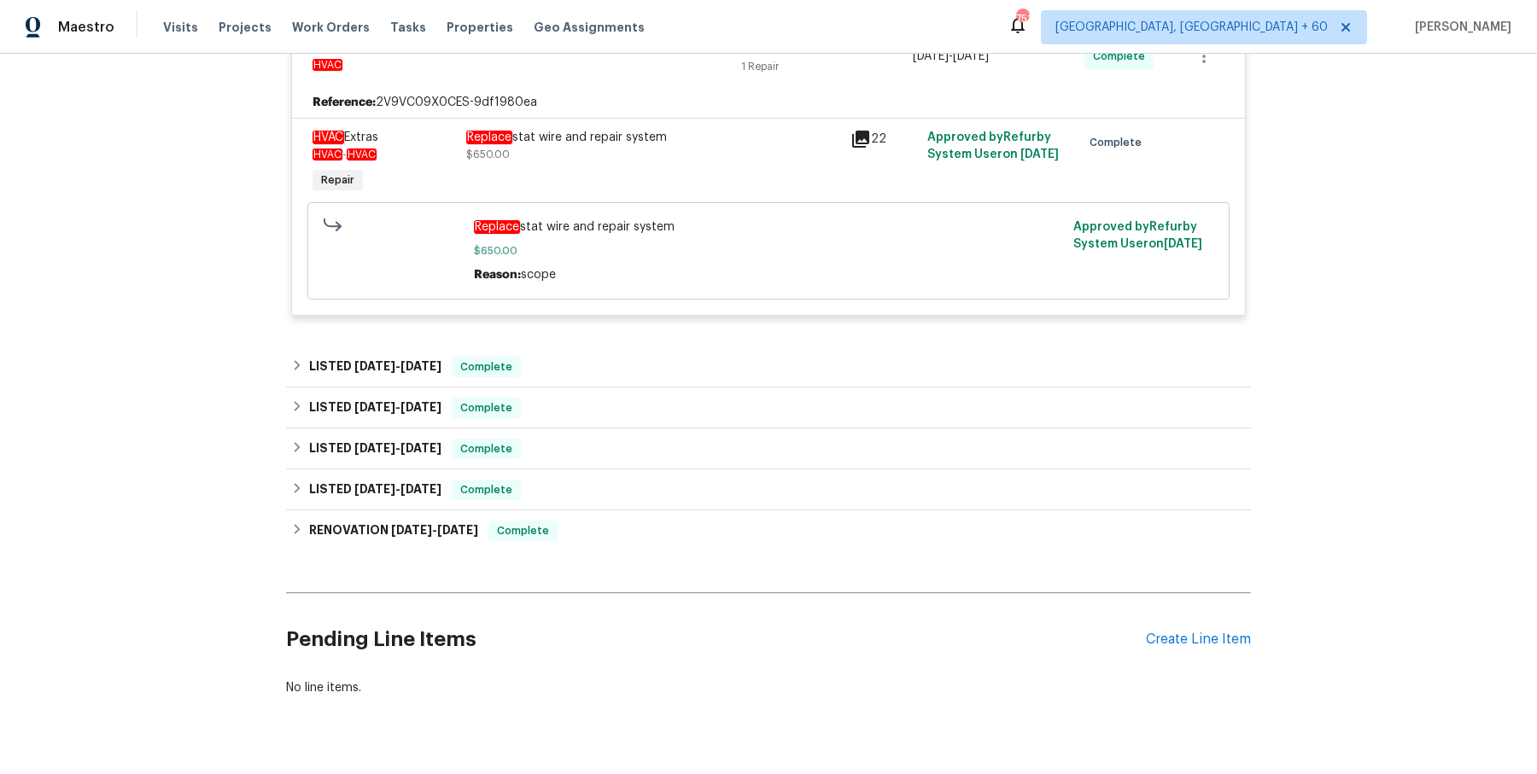
scroll to position [1219, 0]
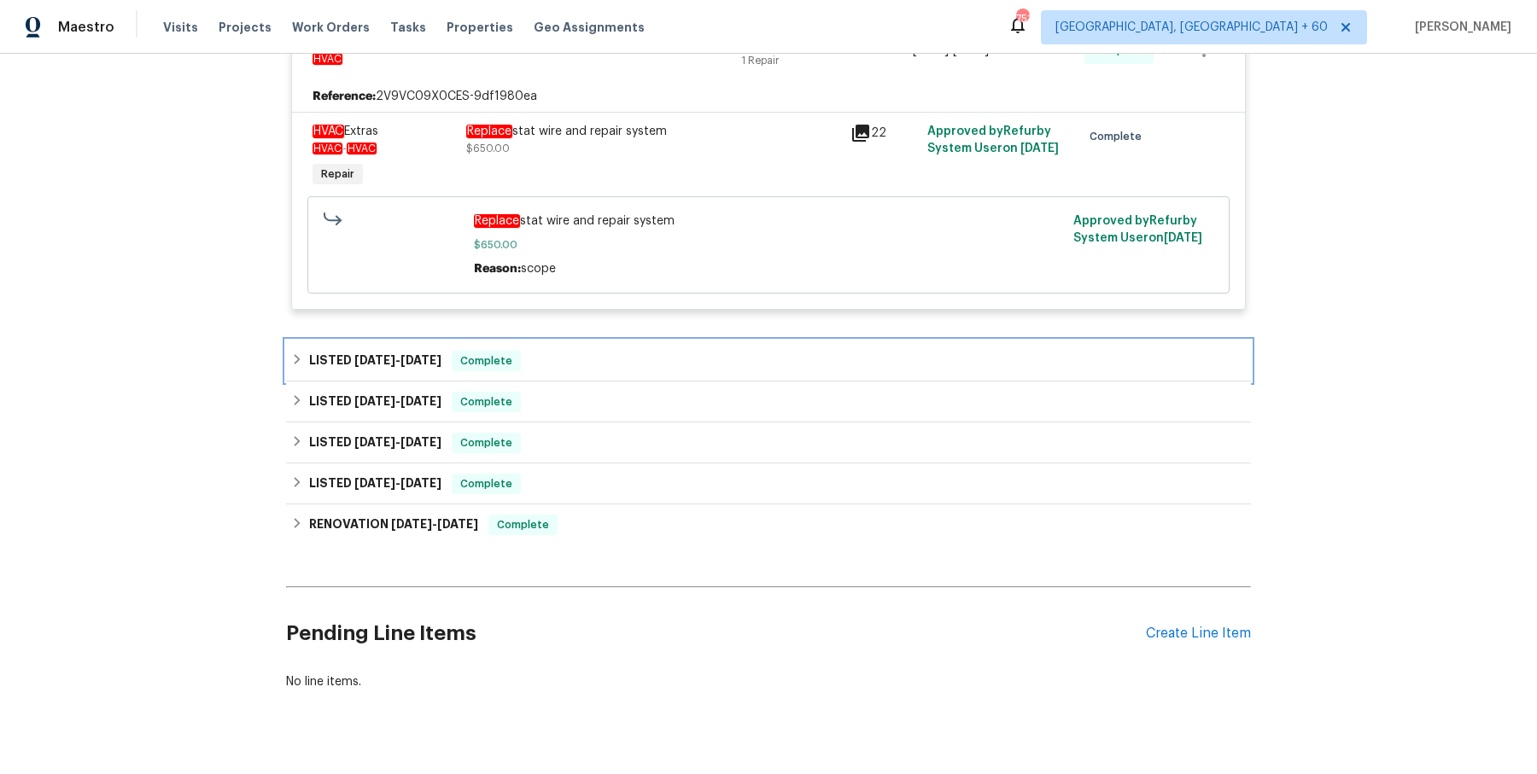
click at [631, 345] on div "LISTED [DATE] - [DATE] Complete" at bounding box center [768, 361] width 965 height 41
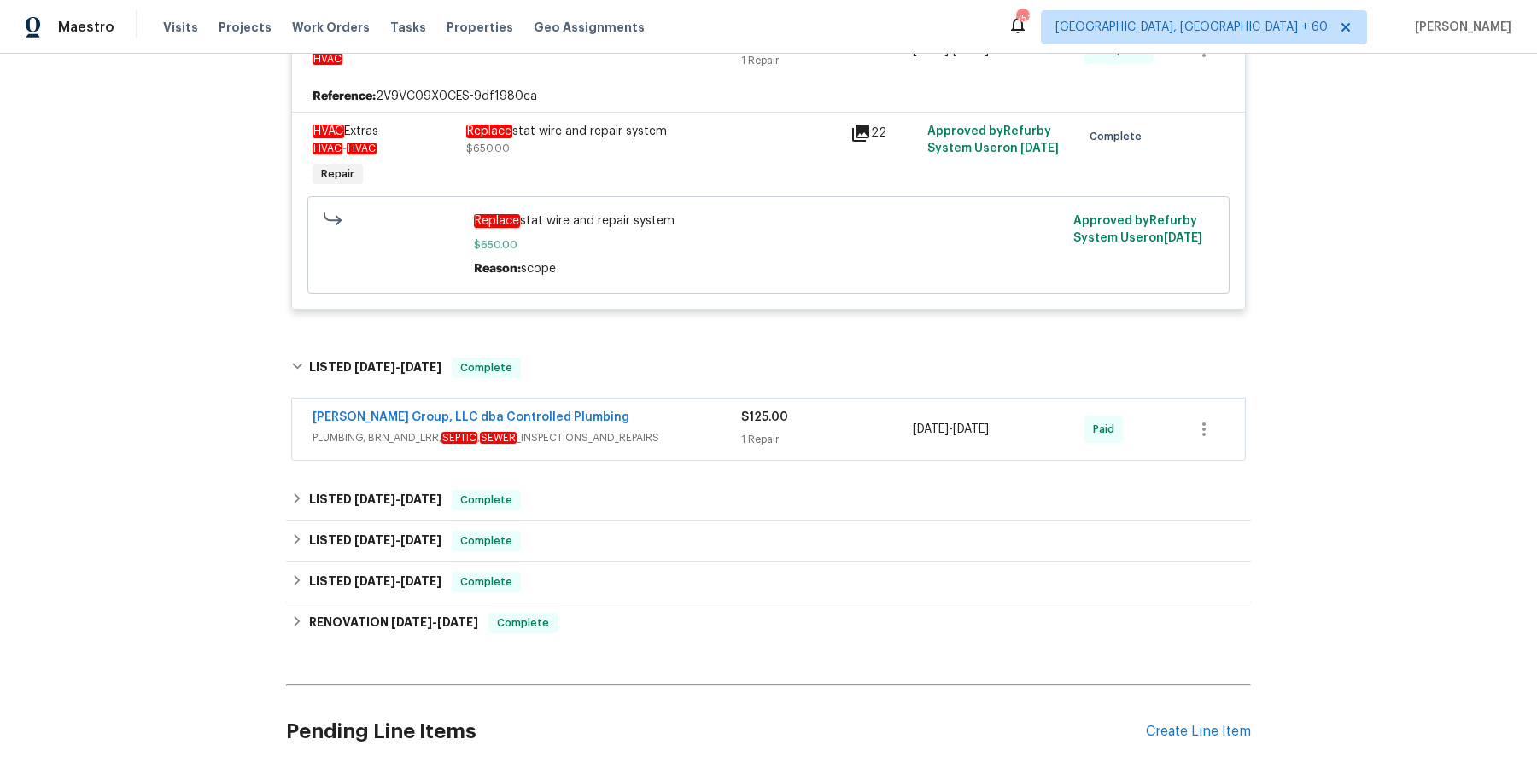
click at [638, 414] on div "[PERSON_NAME] Group, LLC dba Controlled Plumbing" at bounding box center [527, 419] width 429 height 20
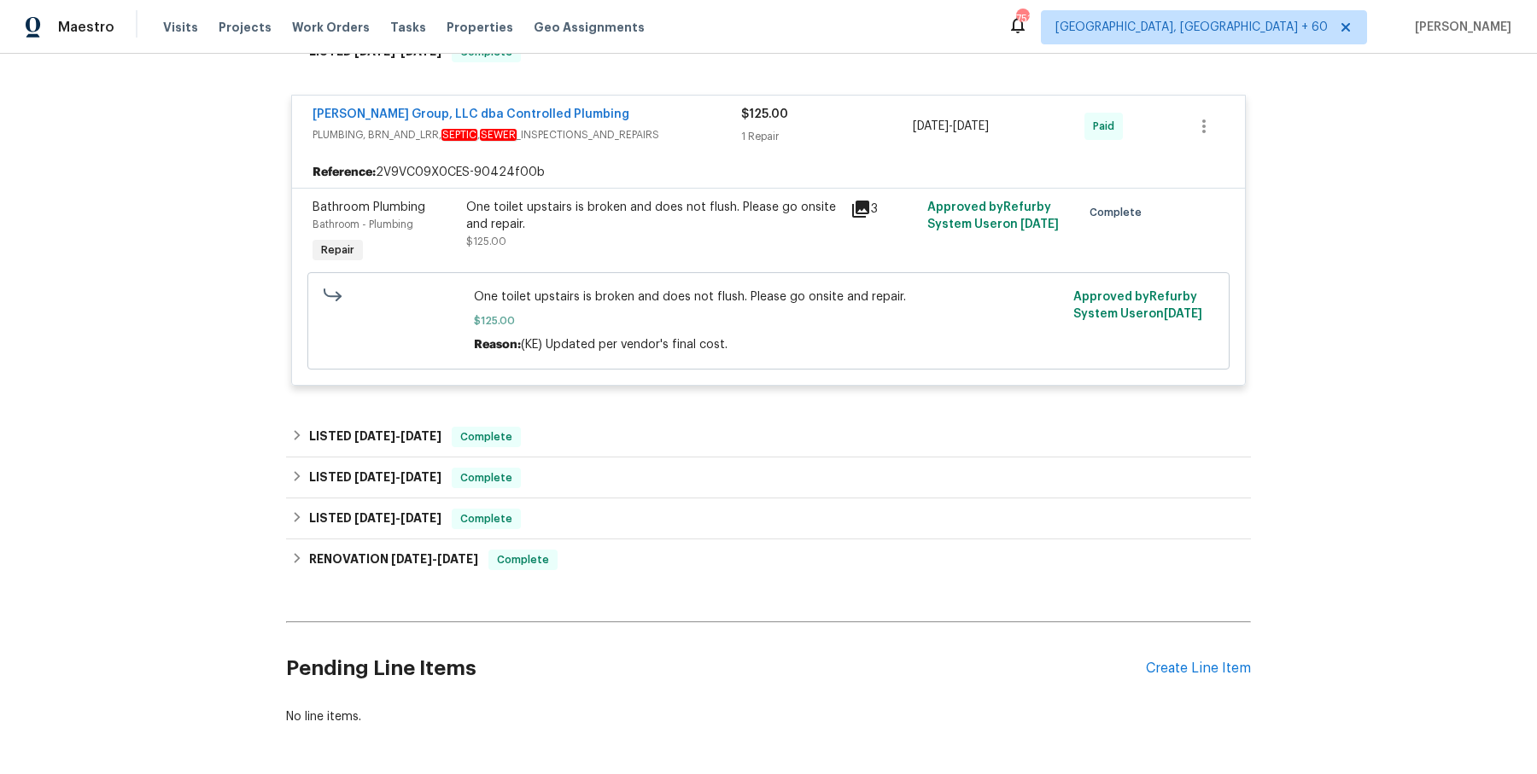
scroll to position [1555, 0]
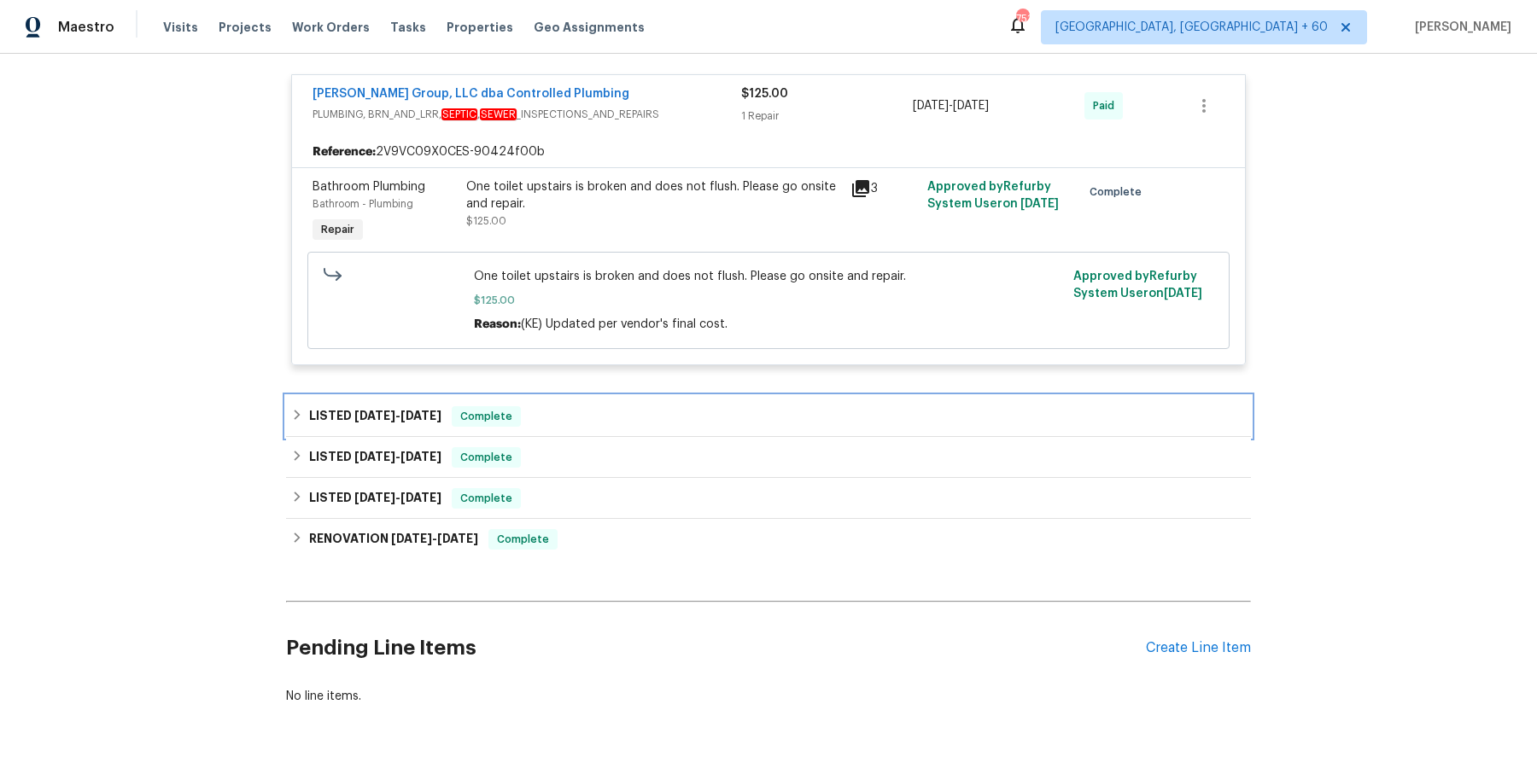
click at [642, 401] on div "LISTED 5/1/25 - 5/5/25 Complete" at bounding box center [768, 416] width 965 height 41
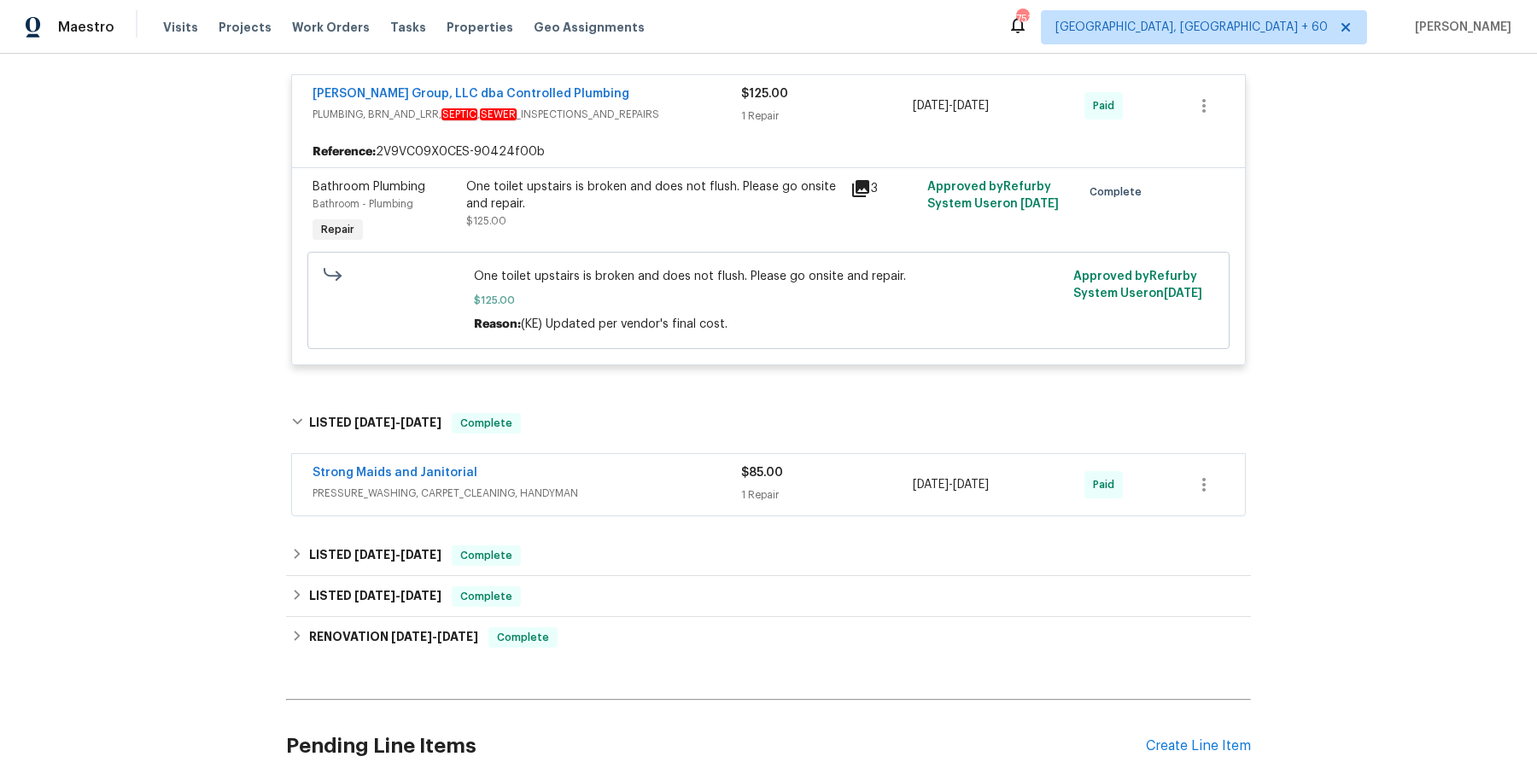
click at [595, 468] on div "Strong Maids and Janitorial" at bounding box center [527, 475] width 429 height 20
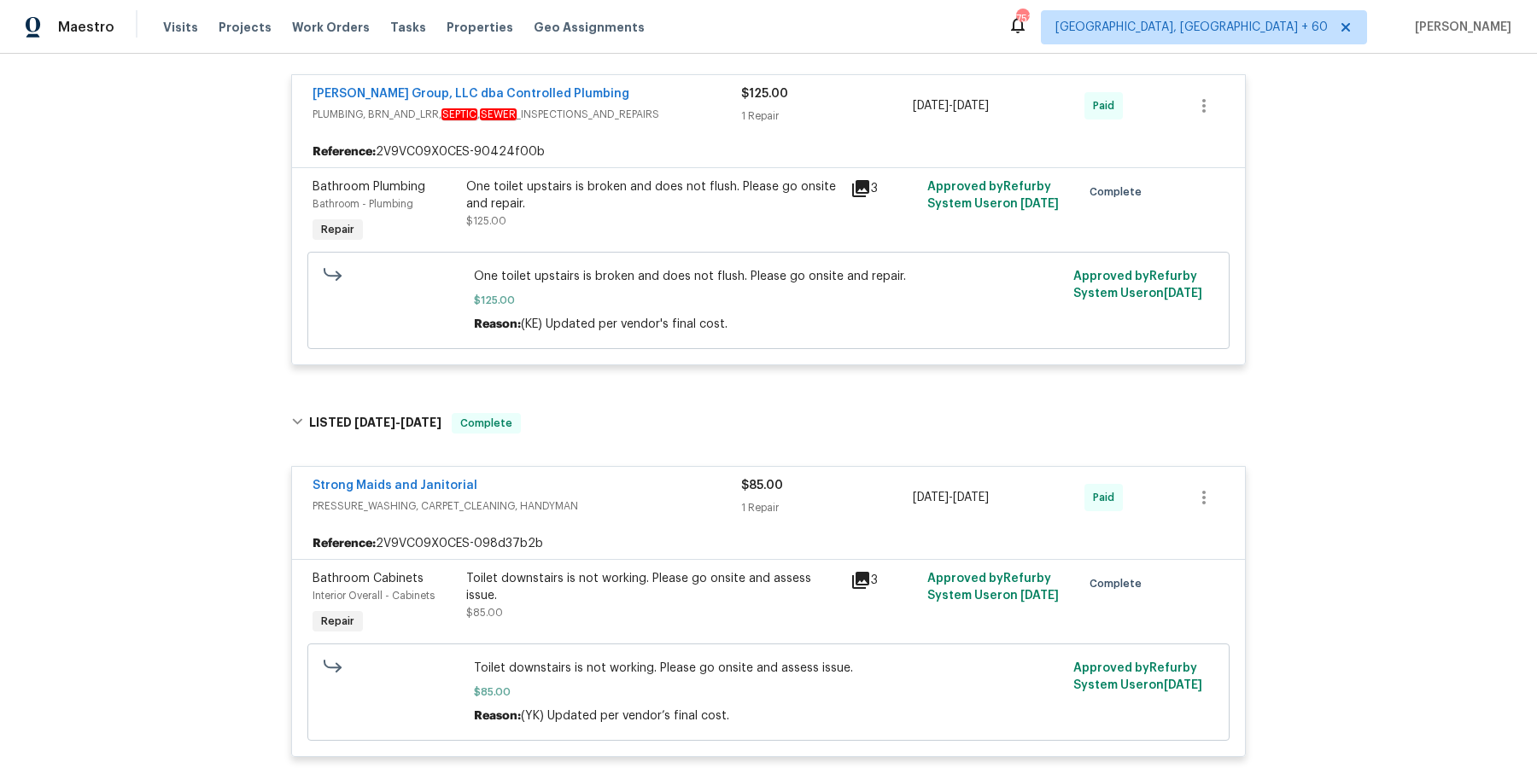
scroll to position [1841, 0]
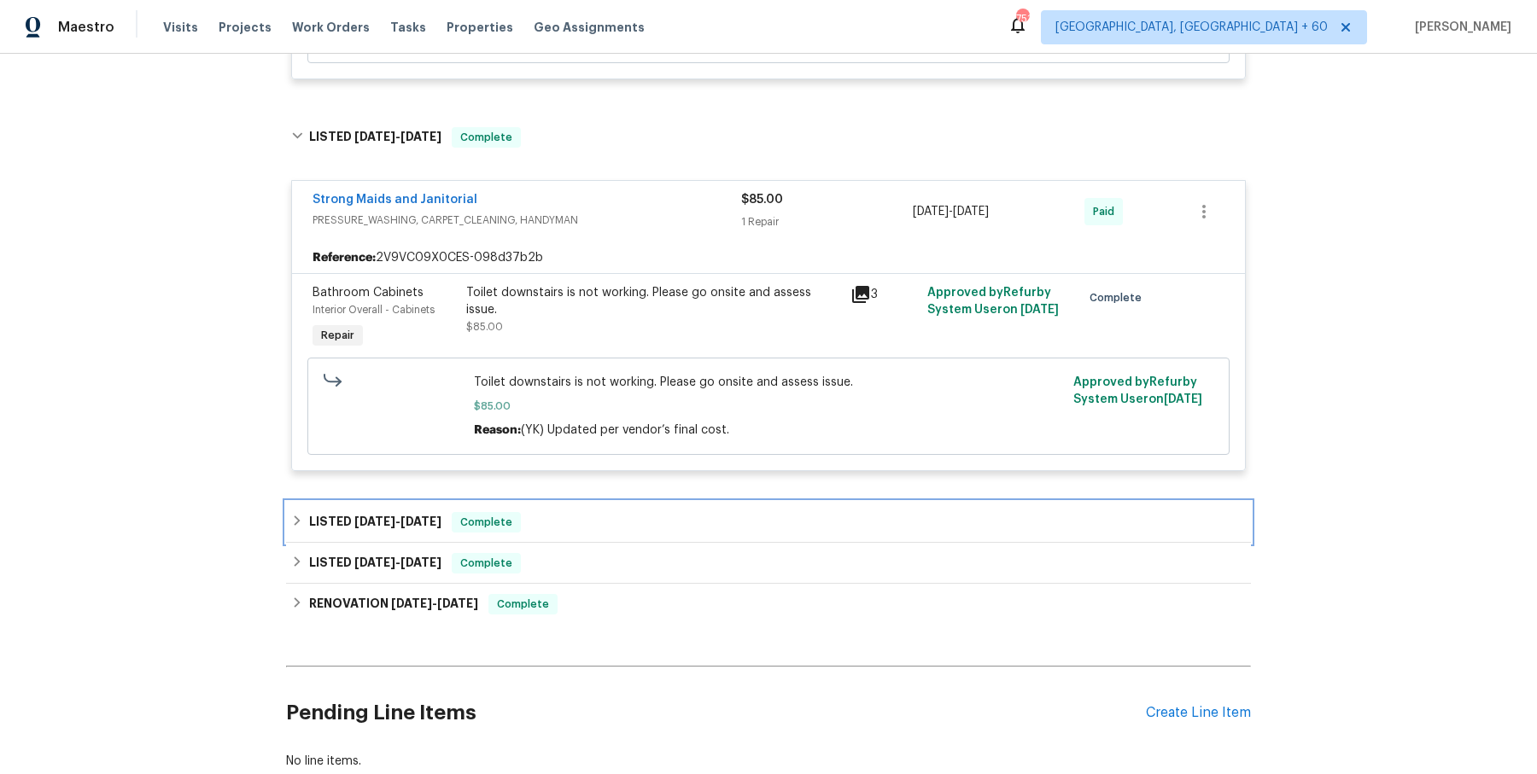
click at [589, 517] on div "LISTED 5/1/25 - 5/5/25 Complete" at bounding box center [768, 522] width 955 height 20
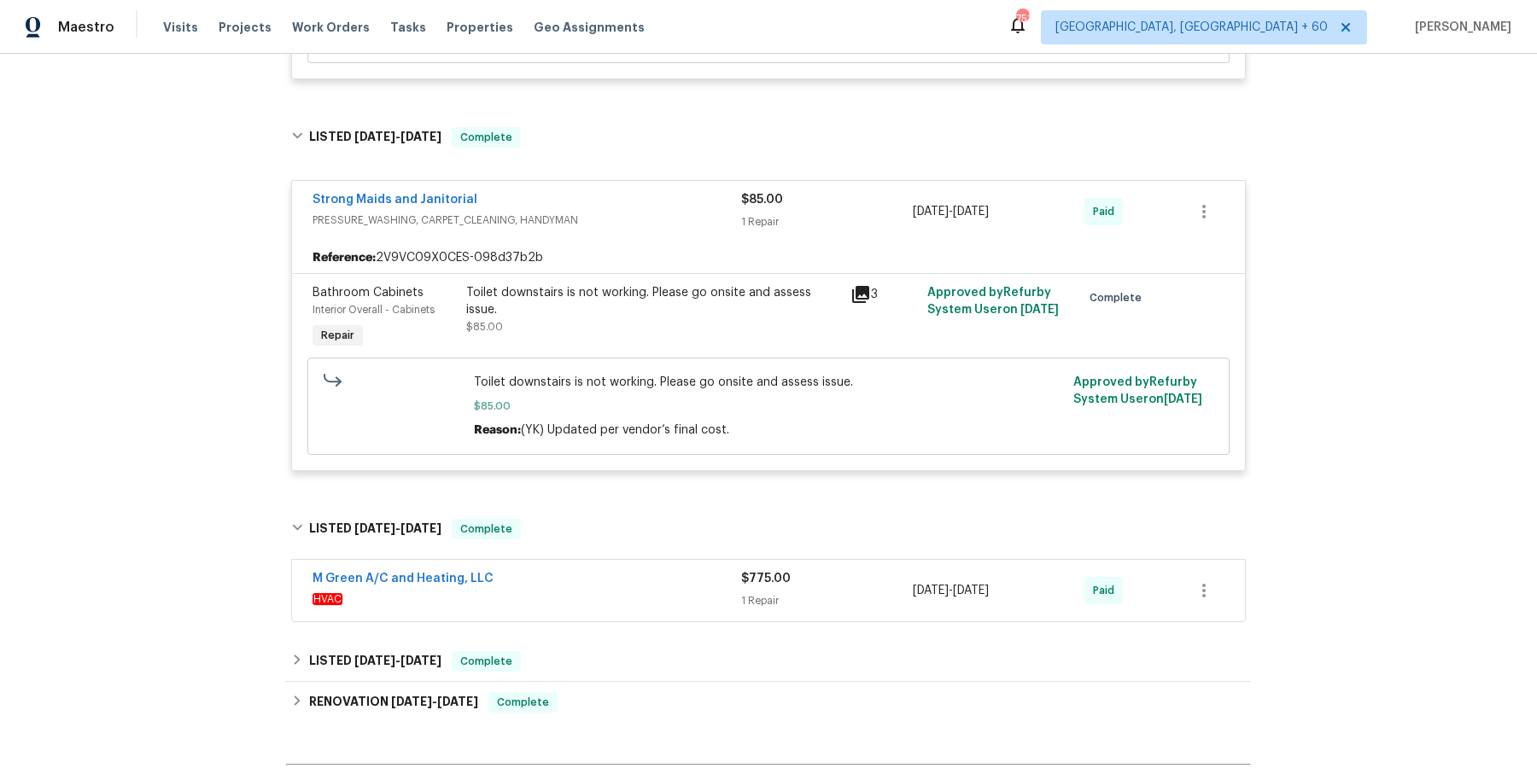
click at [589, 581] on div "M Green A/C and Heating, LLC" at bounding box center [527, 580] width 429 height 20
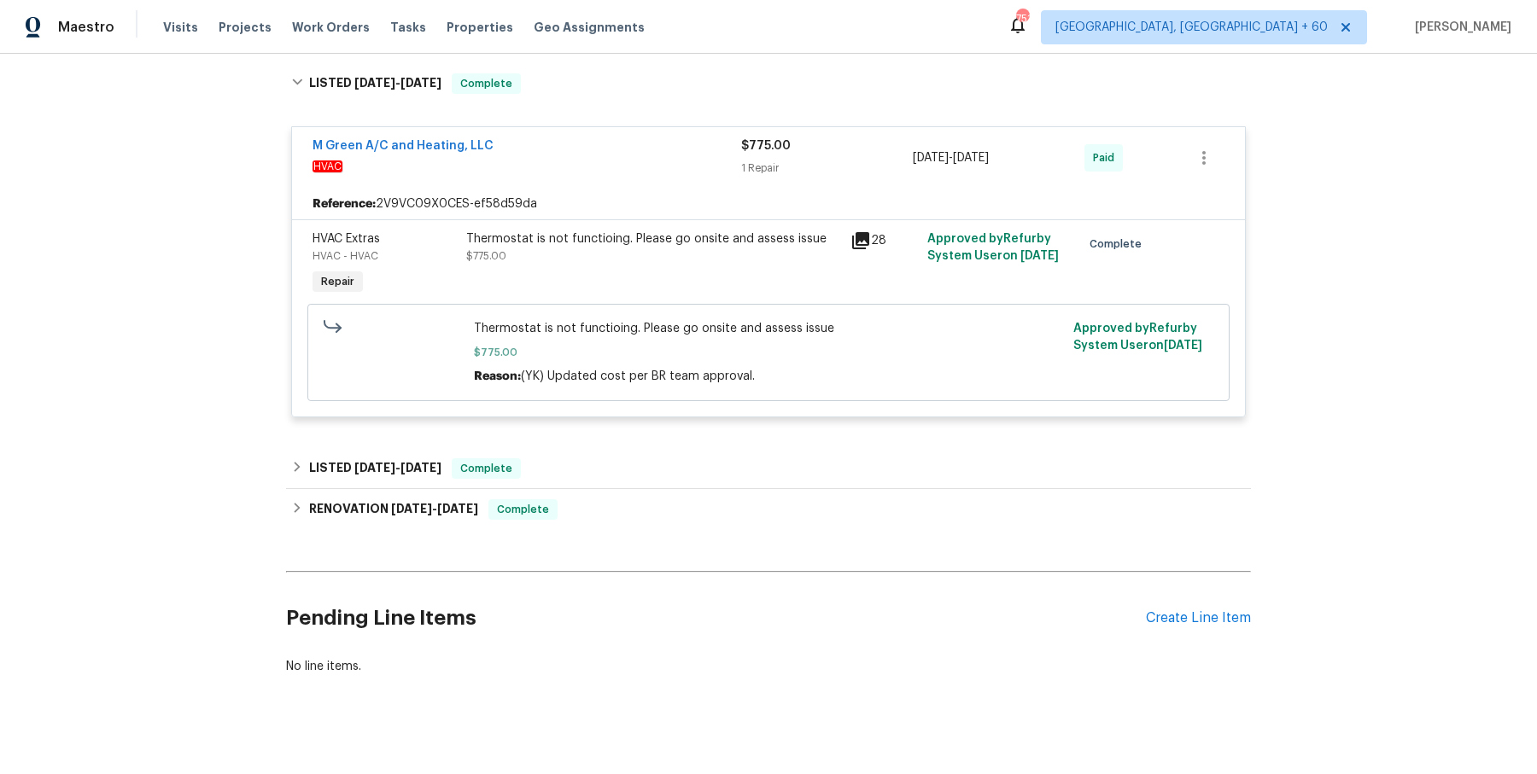
scroll to position [2284, 0]
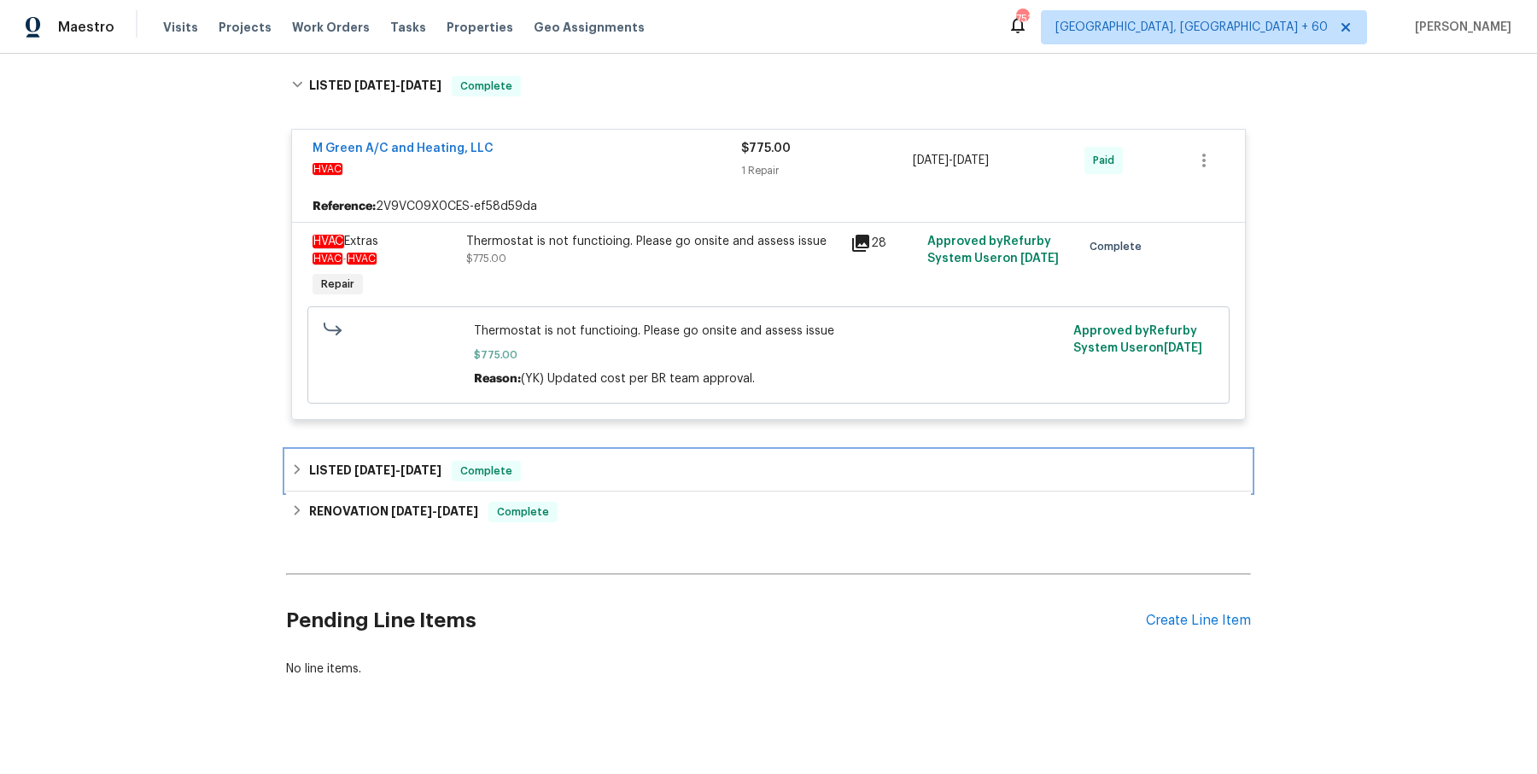
click at [608, 479] on div "LISTED 1/15/25 - 1/24/25 Complete" at bounding box center [768, 471] width 965 height 41
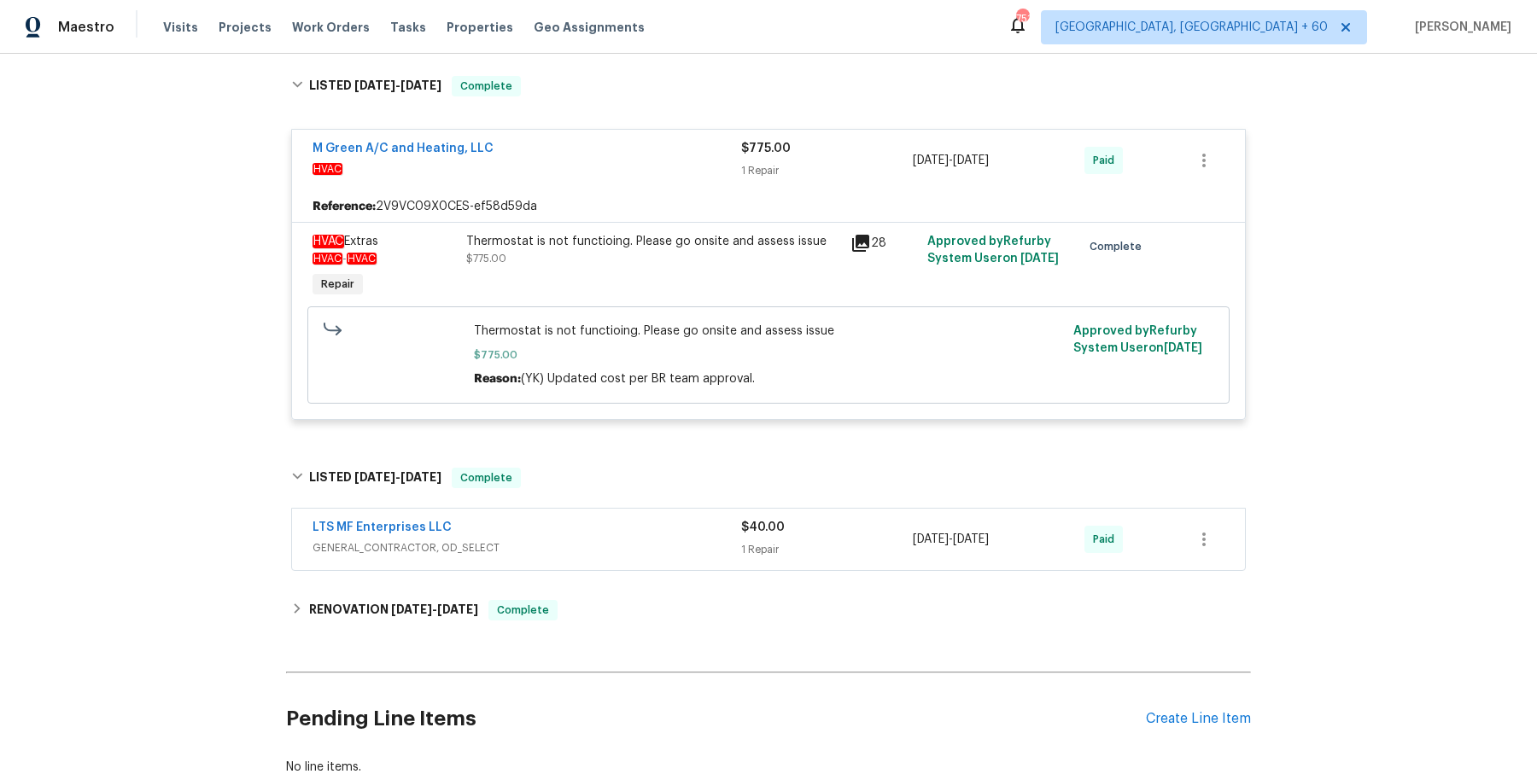
click at [604, 526] on div "LTS MF Enterprises LLC" at bounding box center [527, 529] width 429 height 20
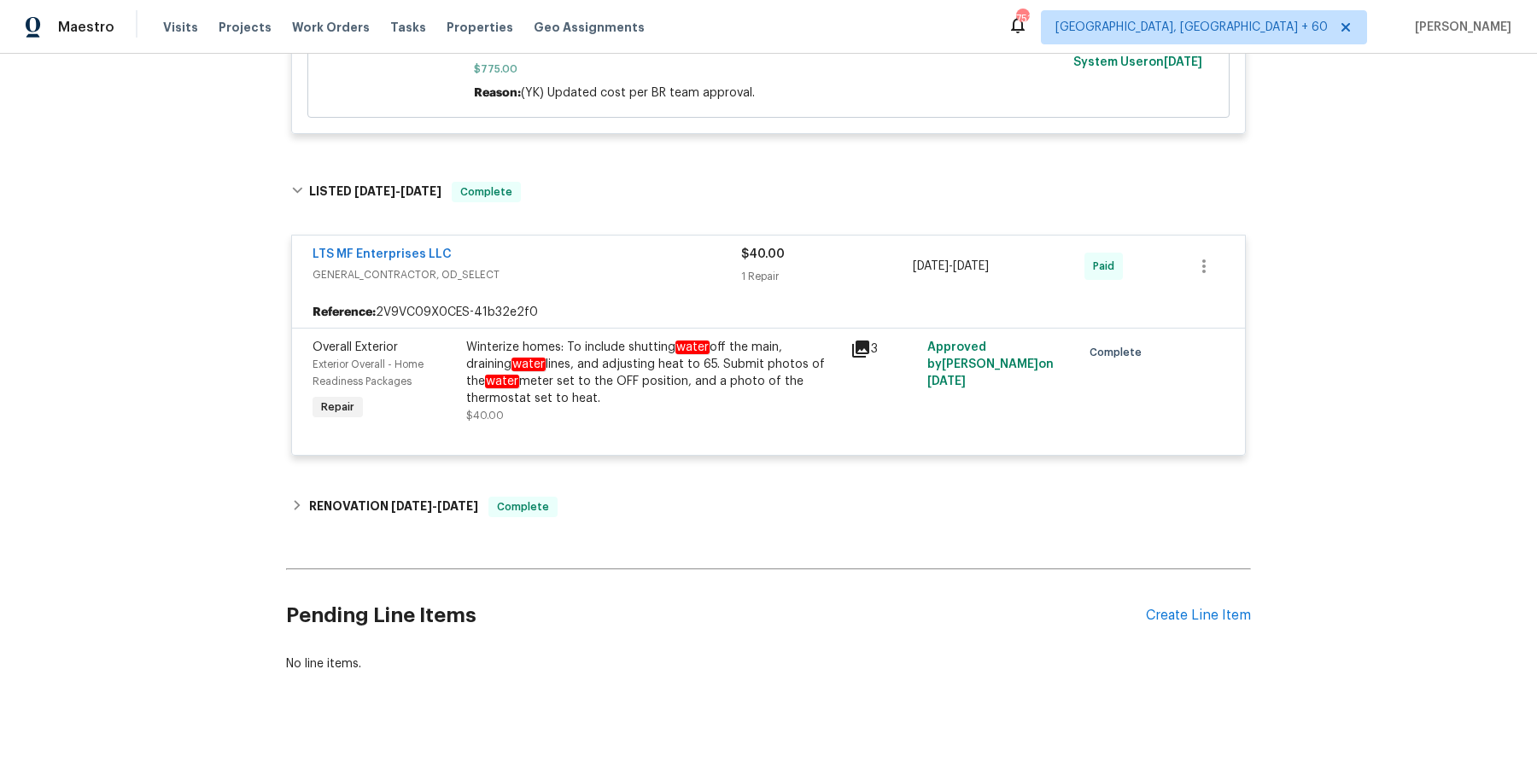
scroll to position [2579, 0]
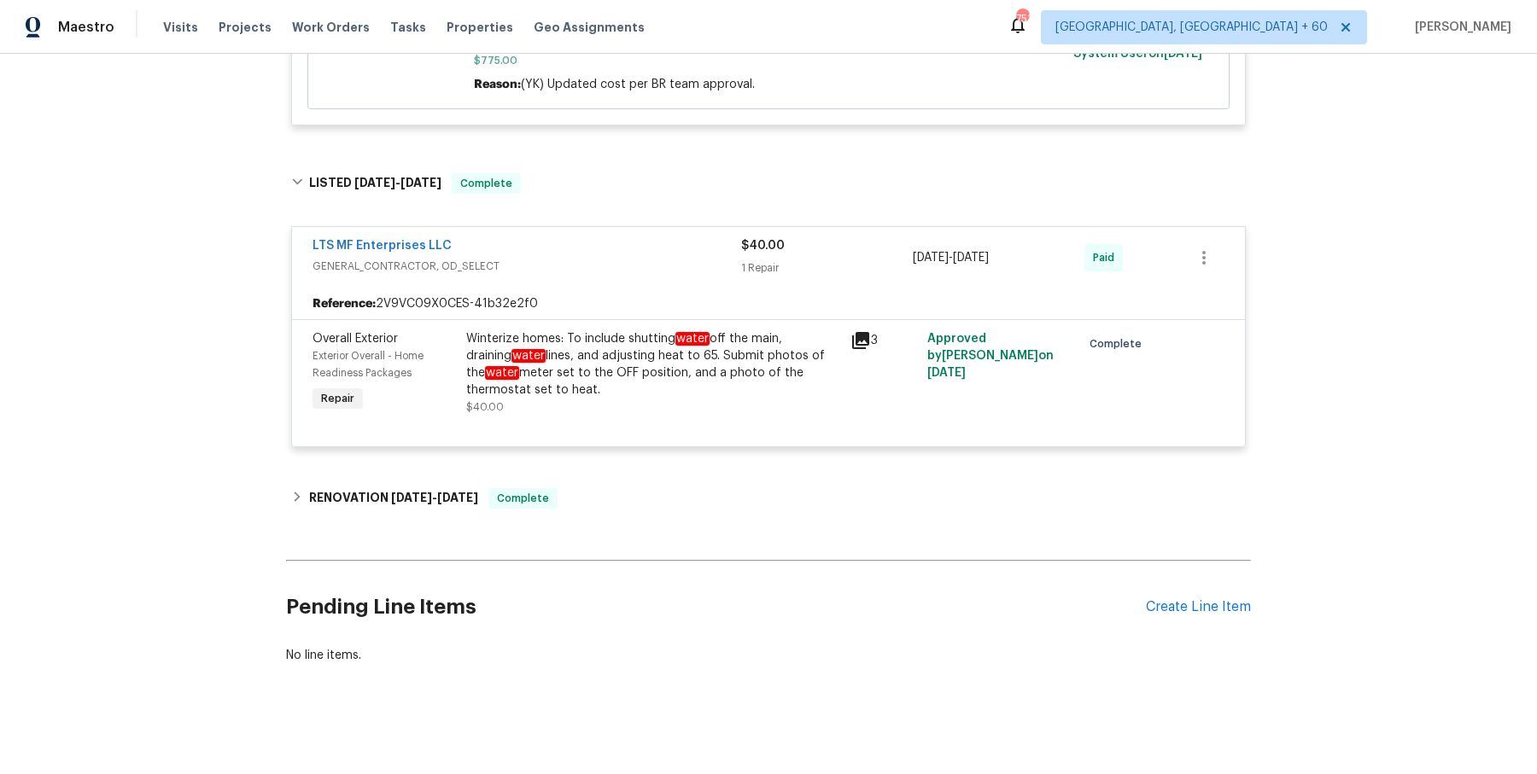
click at [617, 457] on div "LTS MF Enterprises LLC GENERAL_CONTRACTOR, OD_SELECT $40.00 1 Repair 1/15/2025 …" at bounding box center [768, 338] width 965 height 254
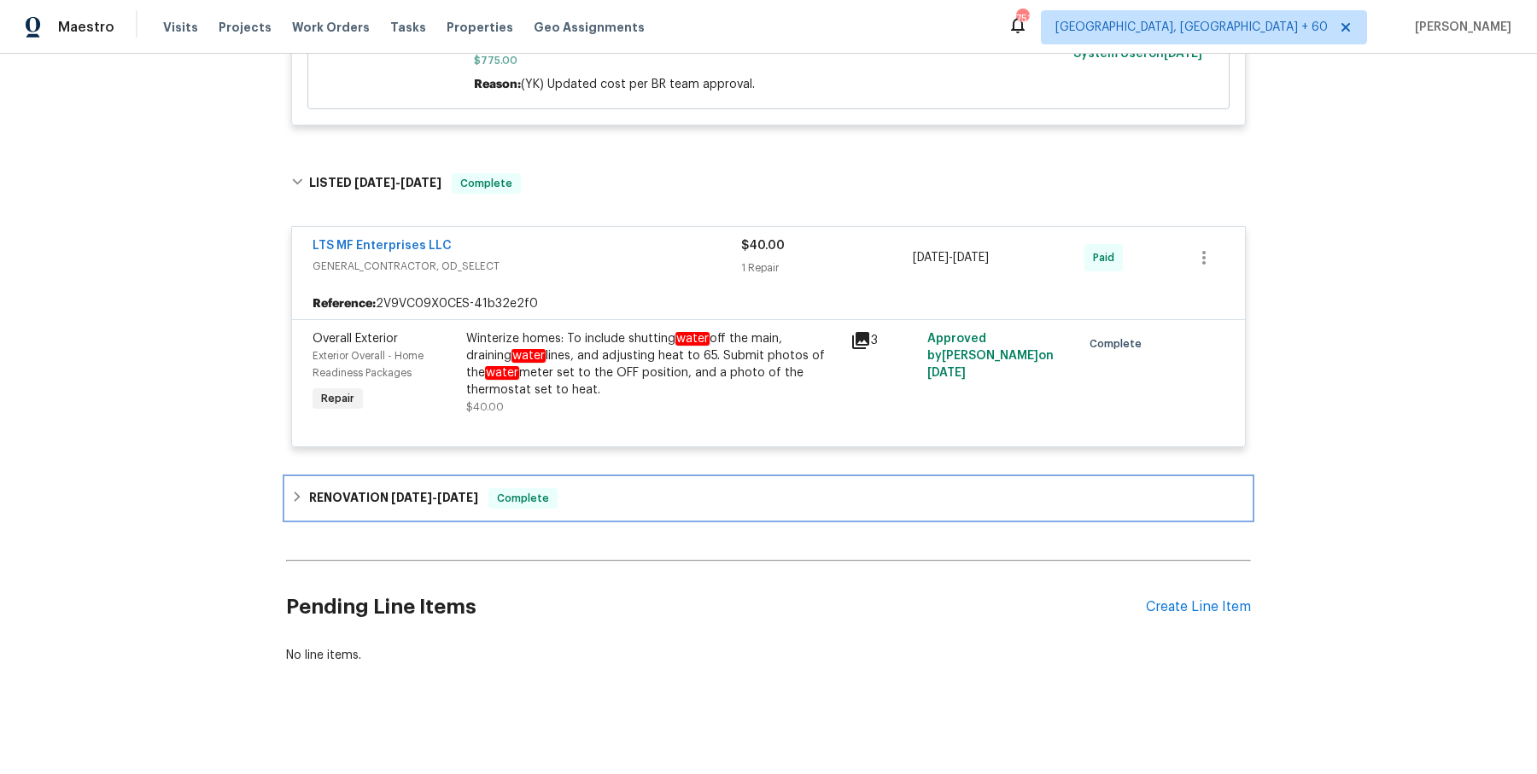
click at [606, 503] on div "RENOVATION 9/17/24 - 9/30/24 Complete" at bounding box center [768, 498] width 955 height 20
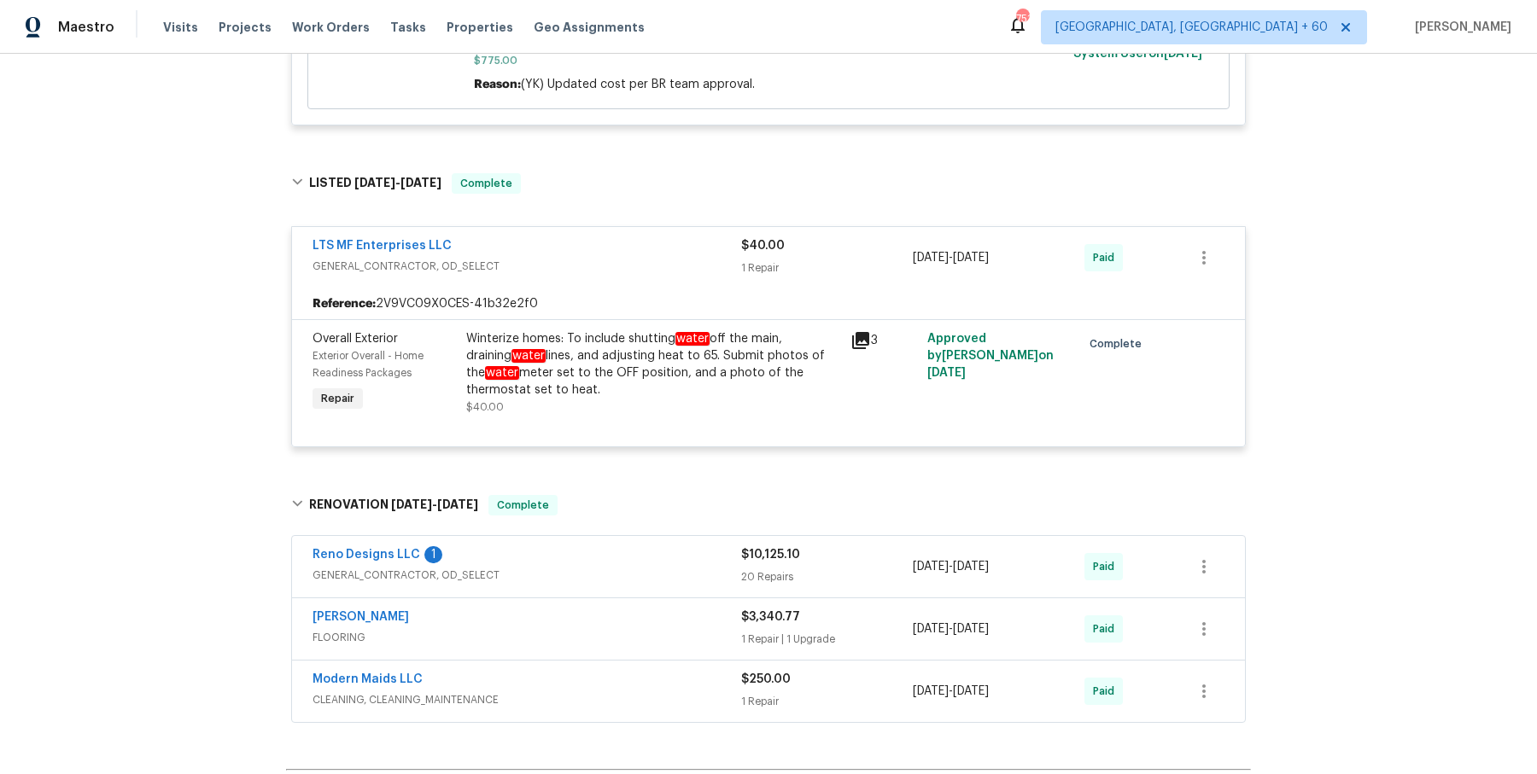
click at [615, 555] on div "Reno Designs LLC 1" at bounding box center [527, 556] width 429 height 20
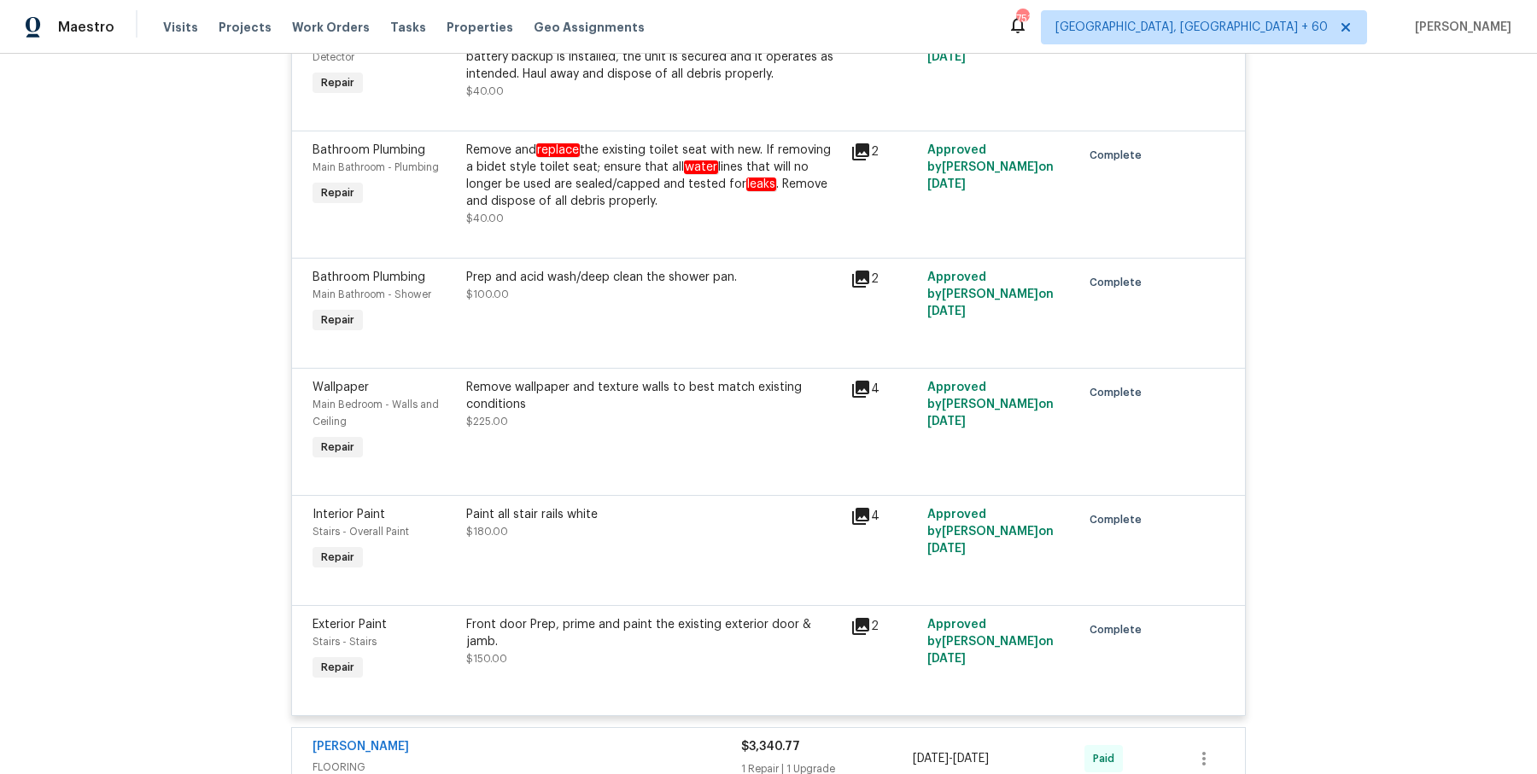
scroll to position [5580, 0]
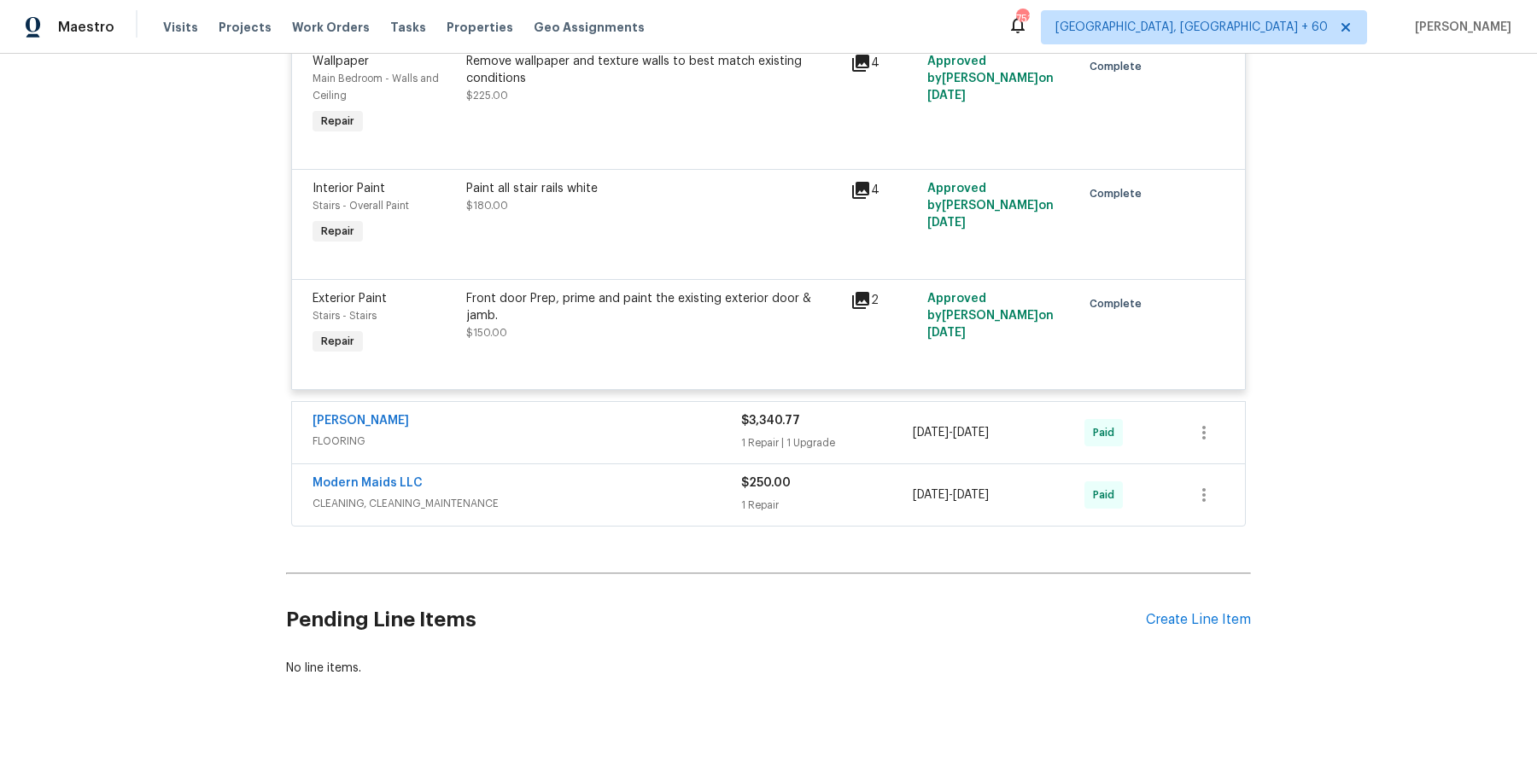
click at [656, 412] on div "[PERSON_NAME]" at bounding box center [527, 422] width 429 height 20
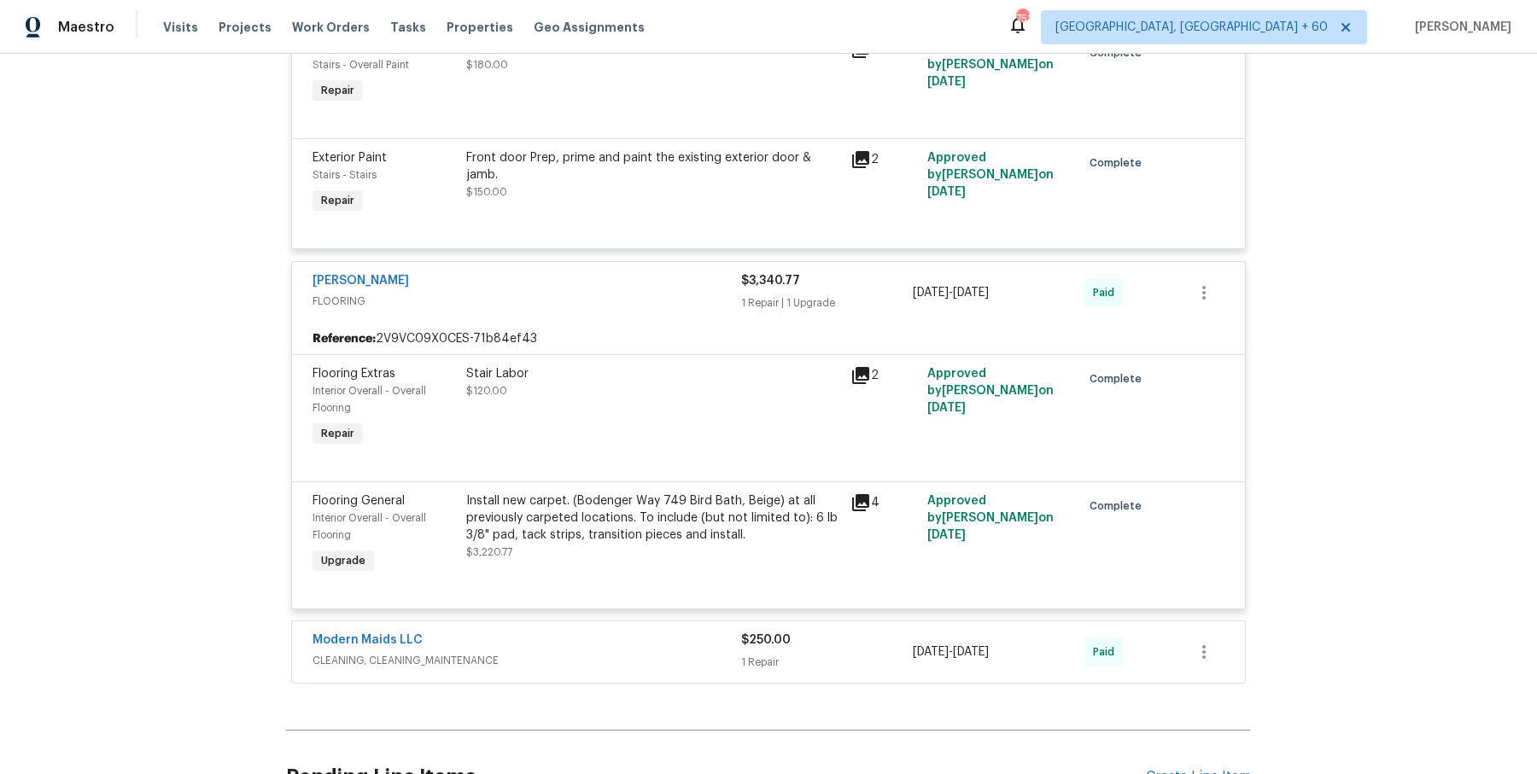
scroll to position [5733, 0]
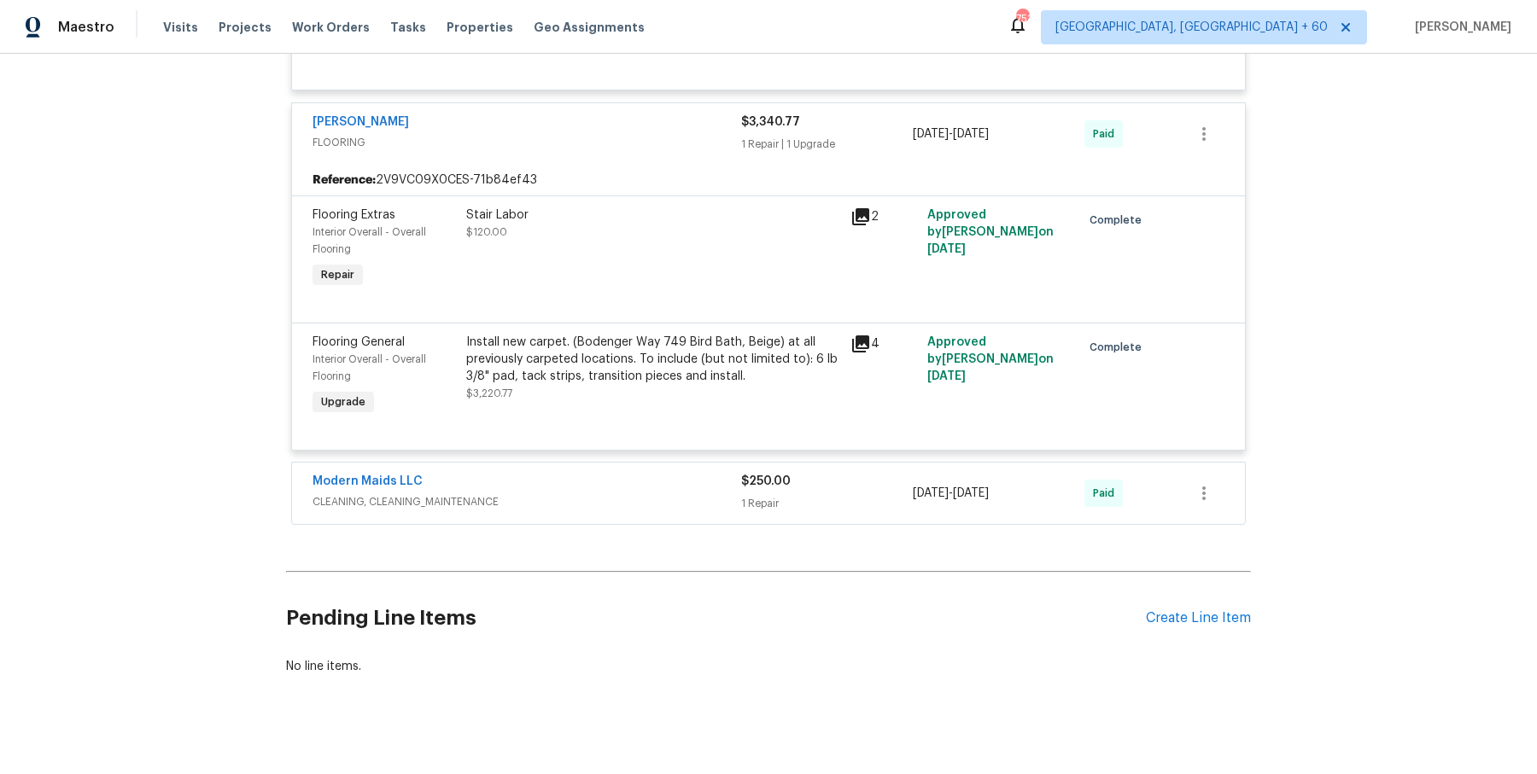
click at [657, 494] on span "CLEANING, CLEANING_MAINTENANCE" at bounding box center [527, 502] width 429 height 17
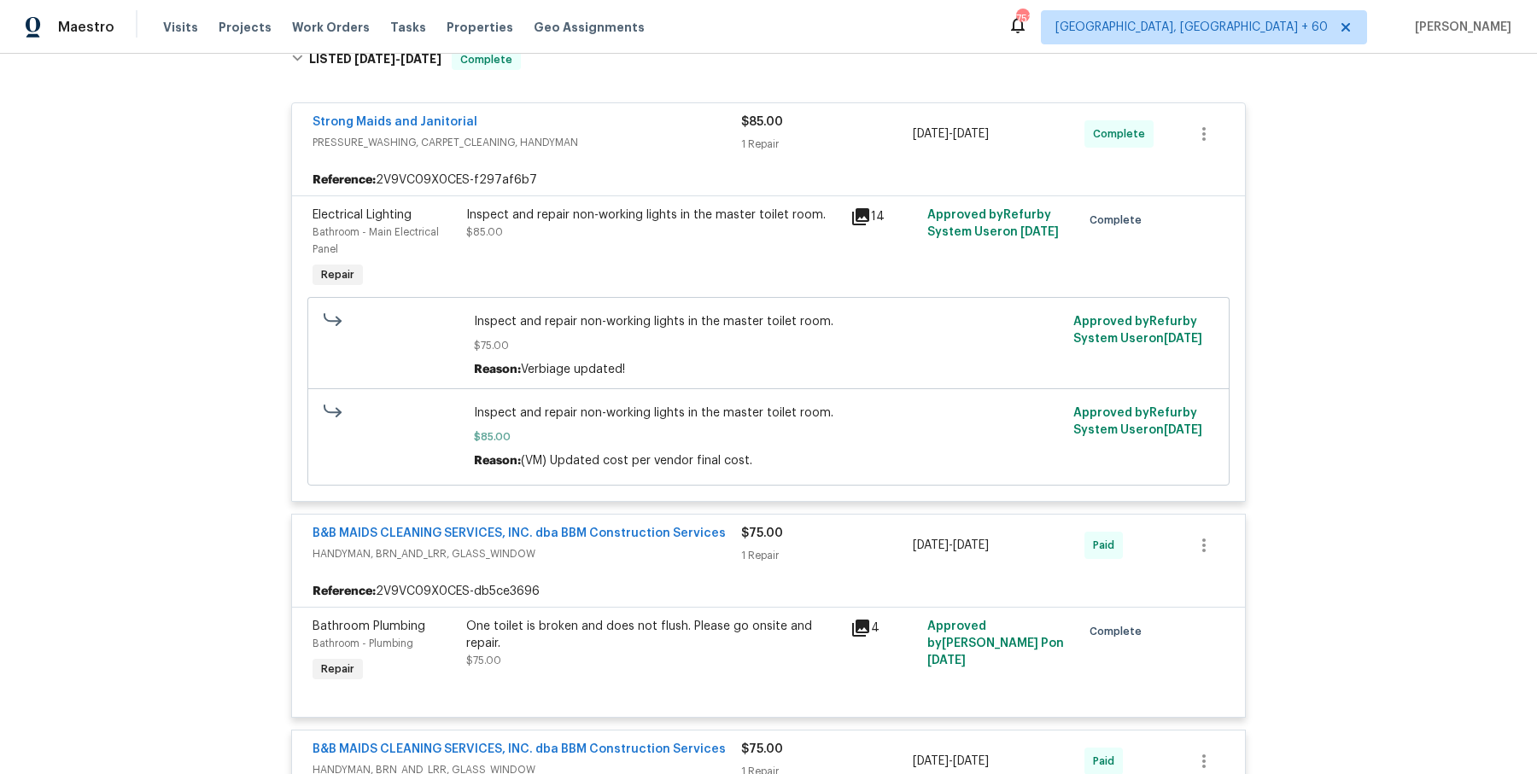
scroll to position [0, 0]
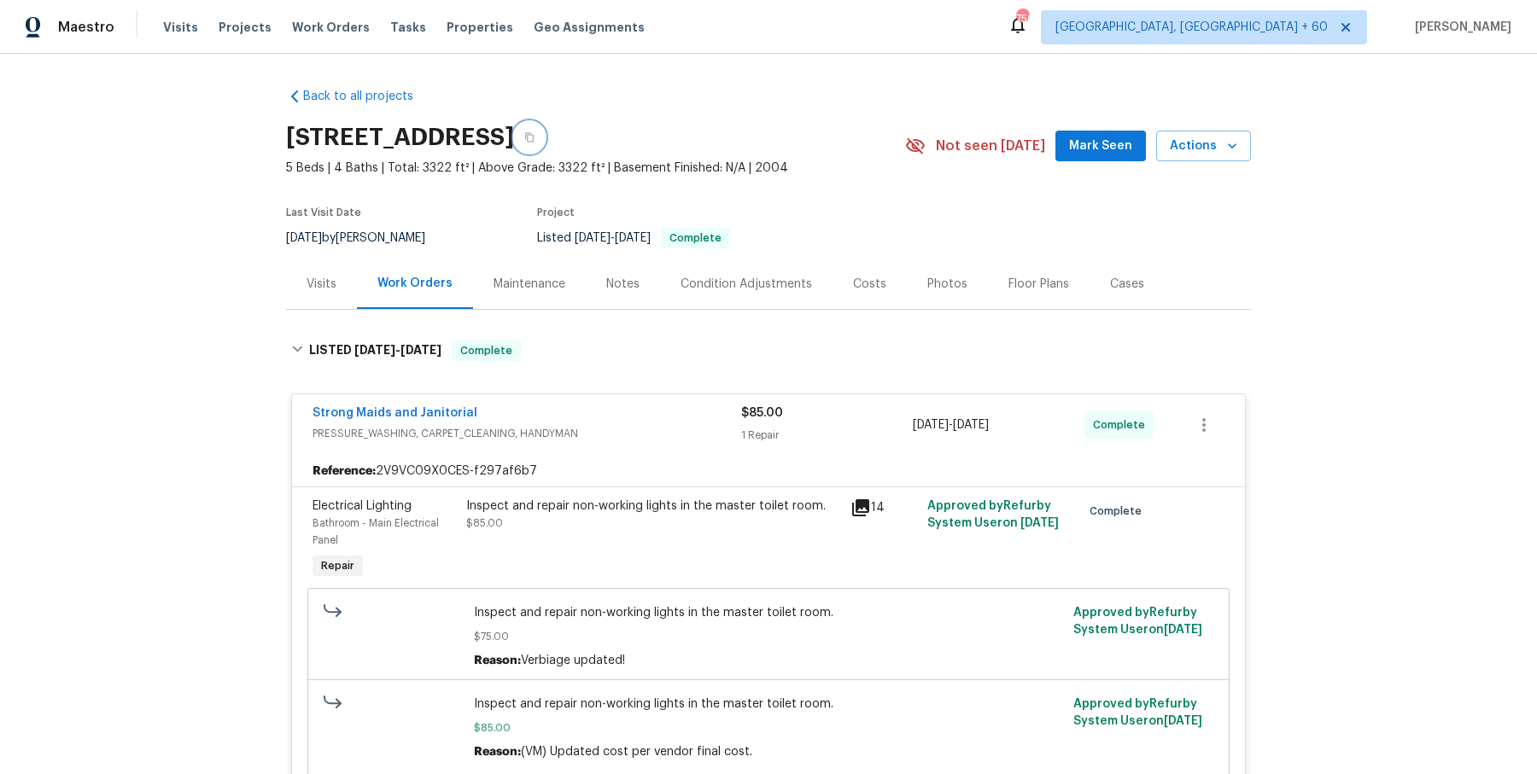
click at [545, 144] on button "button" at bounding box center [529, 137] width 31 height 31
click at [304, 37] on div "Visits Projects Work Orders Tasks Properties Geo Assignments" at bounding box center [414, 27] width 502 height 34
click at [308, 34] on span "Work Orders" at bounding box center [331, 27] width 78 height 17
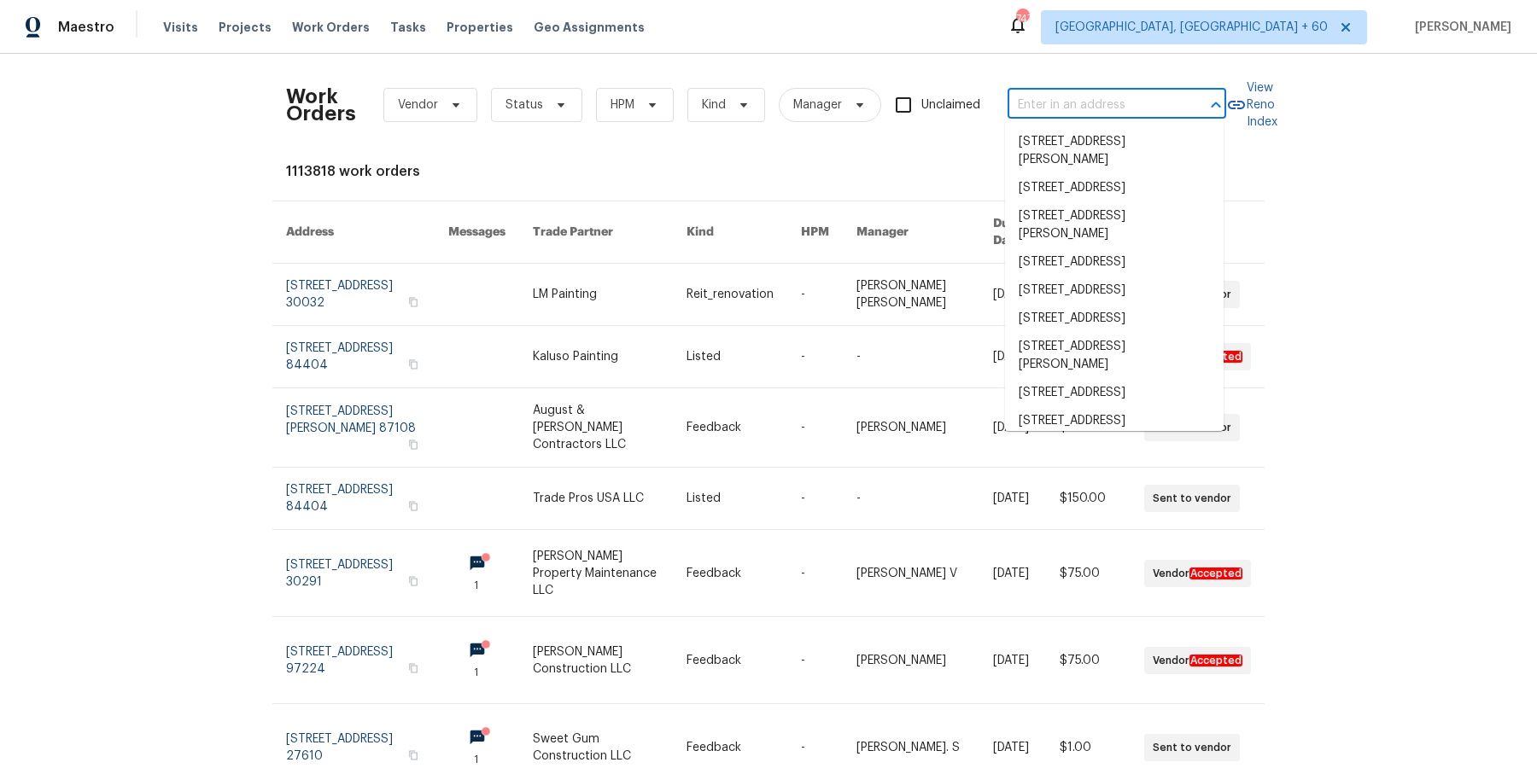
click at [1067, 109] on input "text" at bounding box center [1093, 105] width 171 height 26
paste input "1985 Canyon Sage Path Round Rock, TX 78665"
type input "1985 Canyon Sage Path Round Rock, TX 78665"
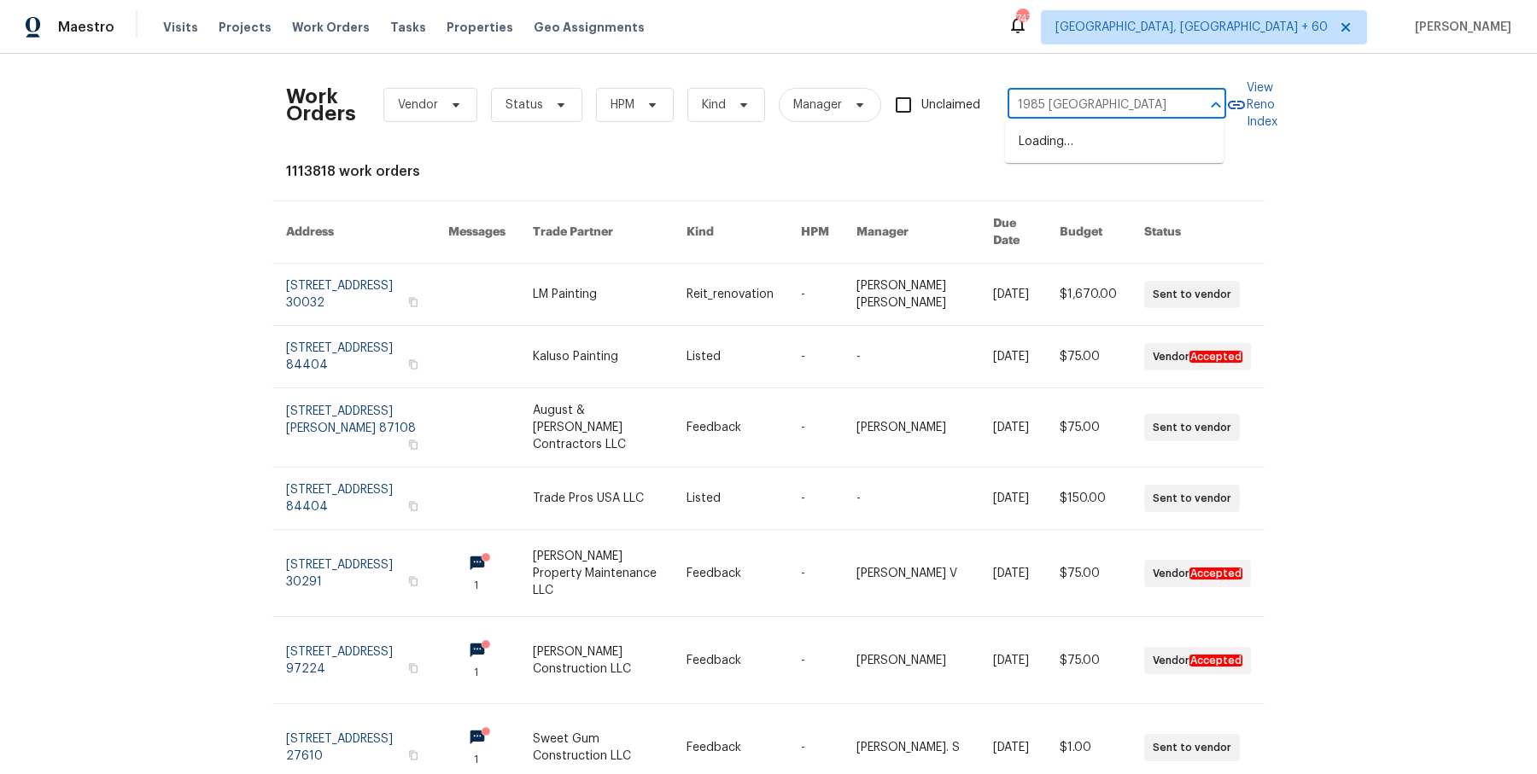
scroll to position [0, 99]
click at [1074, 150] on li "1985 Canyon Sage Path, Round Rock, TX 78665" at bounding box center [1114, 142] width 219 height 28
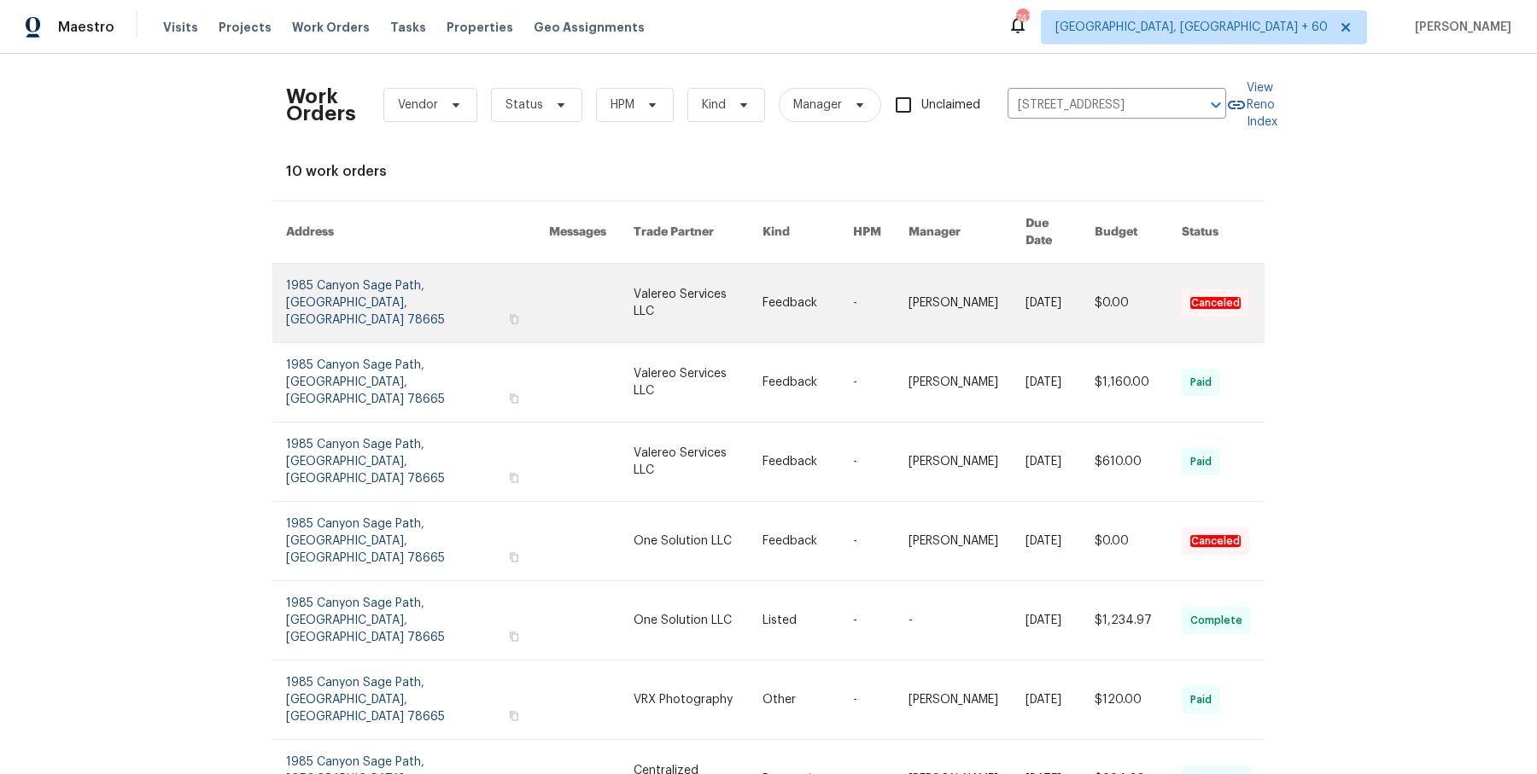
click at [880, 266] on link at bounding box center [881, 303] width 56 height 79
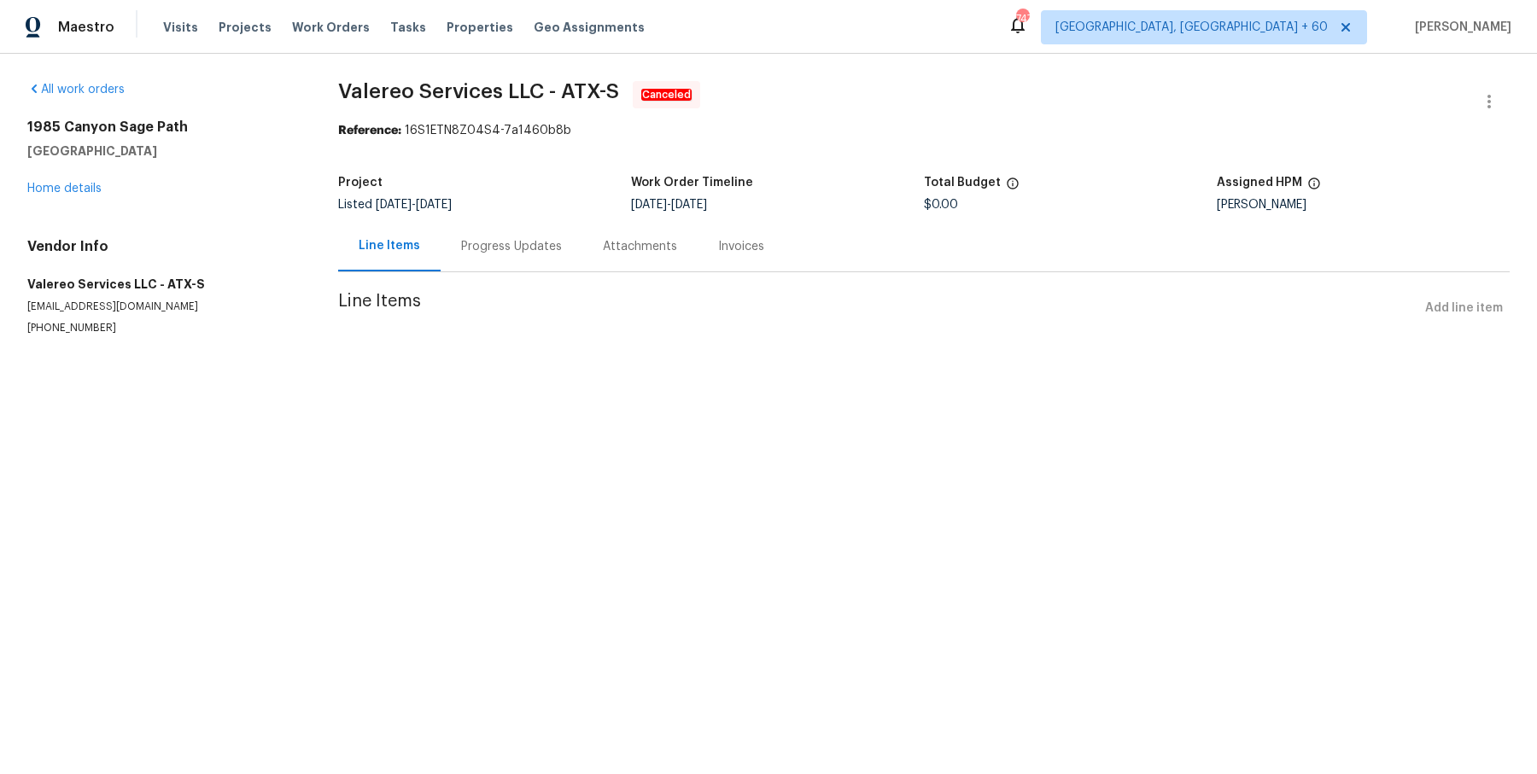
click at [72, 196] on div "1985 Canyon Sage Path Round Rock, TX 78665 Home details" at bounding box center [162, 158] width 270 height 79
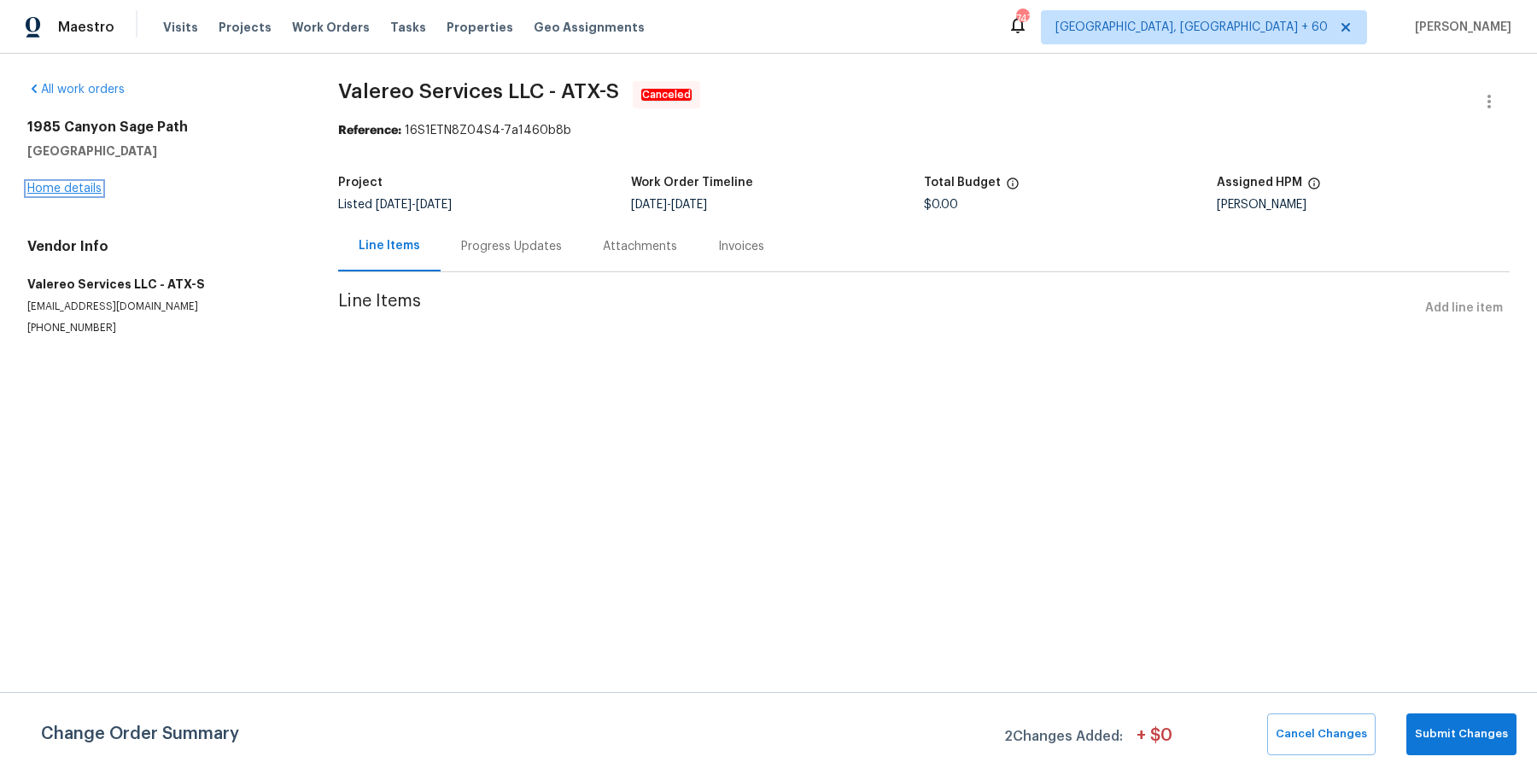
click at [80, 187] on link "Home details" at bounding box center [64, 189] width 74 height 12
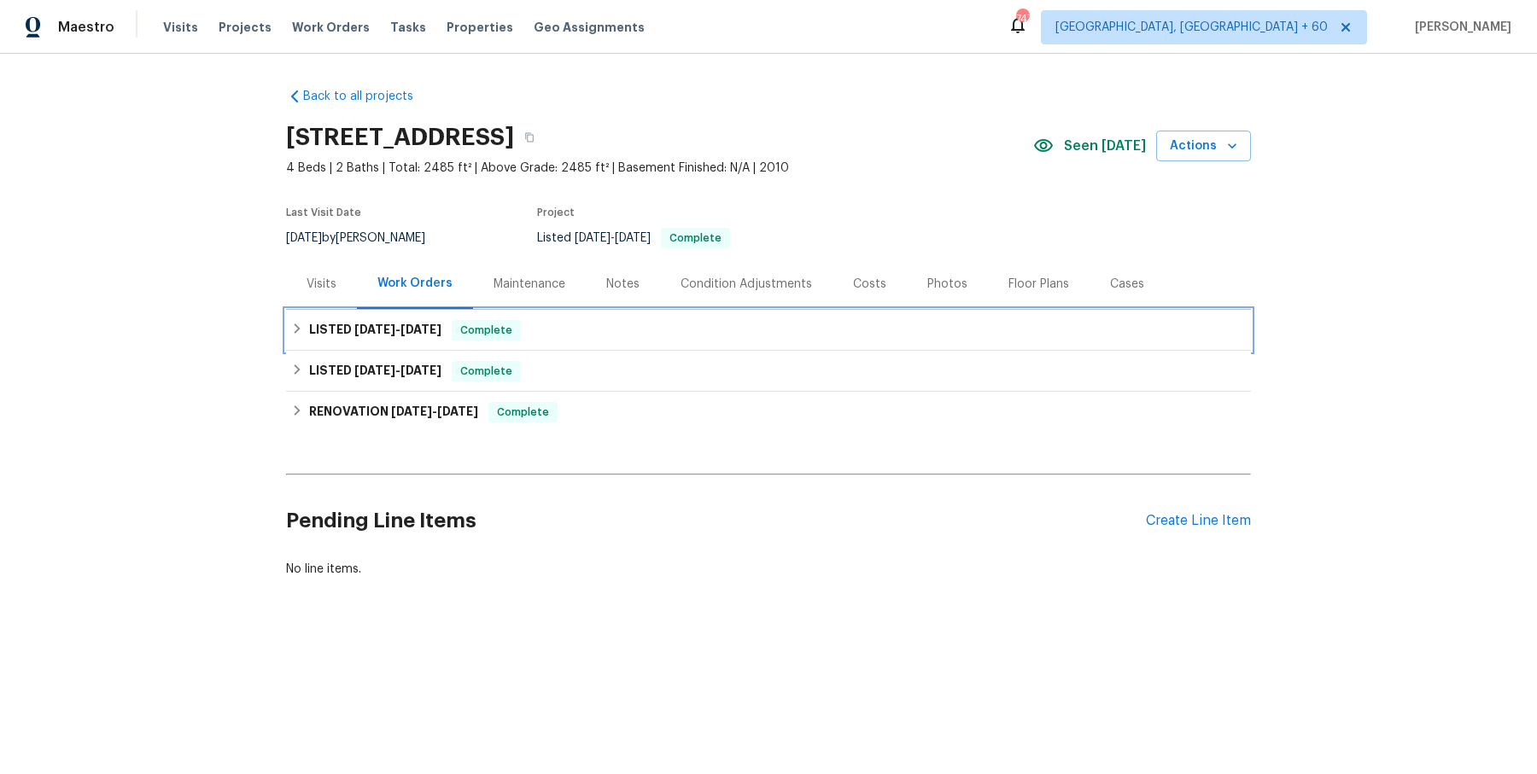
click at [638, 342] on div "LISTED 4/16/25 - 7/28/25 Complete" at bounding box center [768, 330] width 965 height 41
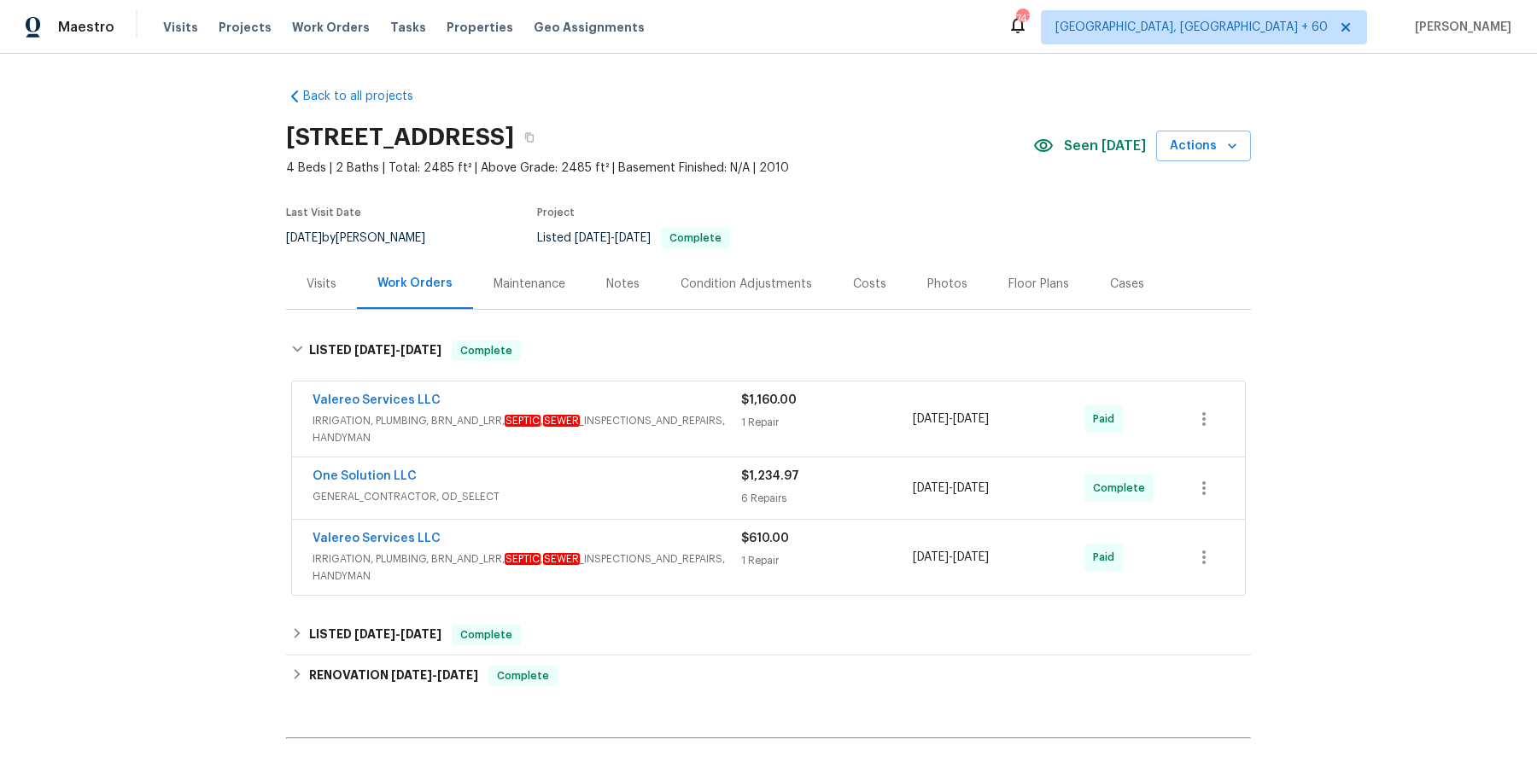
click at [620, 428] on span "IRRIGATION, PLUMBING, BRN_AND_LRR, SEPTIC , SEWER _INSPECTIONS_AND_REPAIRS, HAN…" at bounding box center [527, 429] width 429 height 34
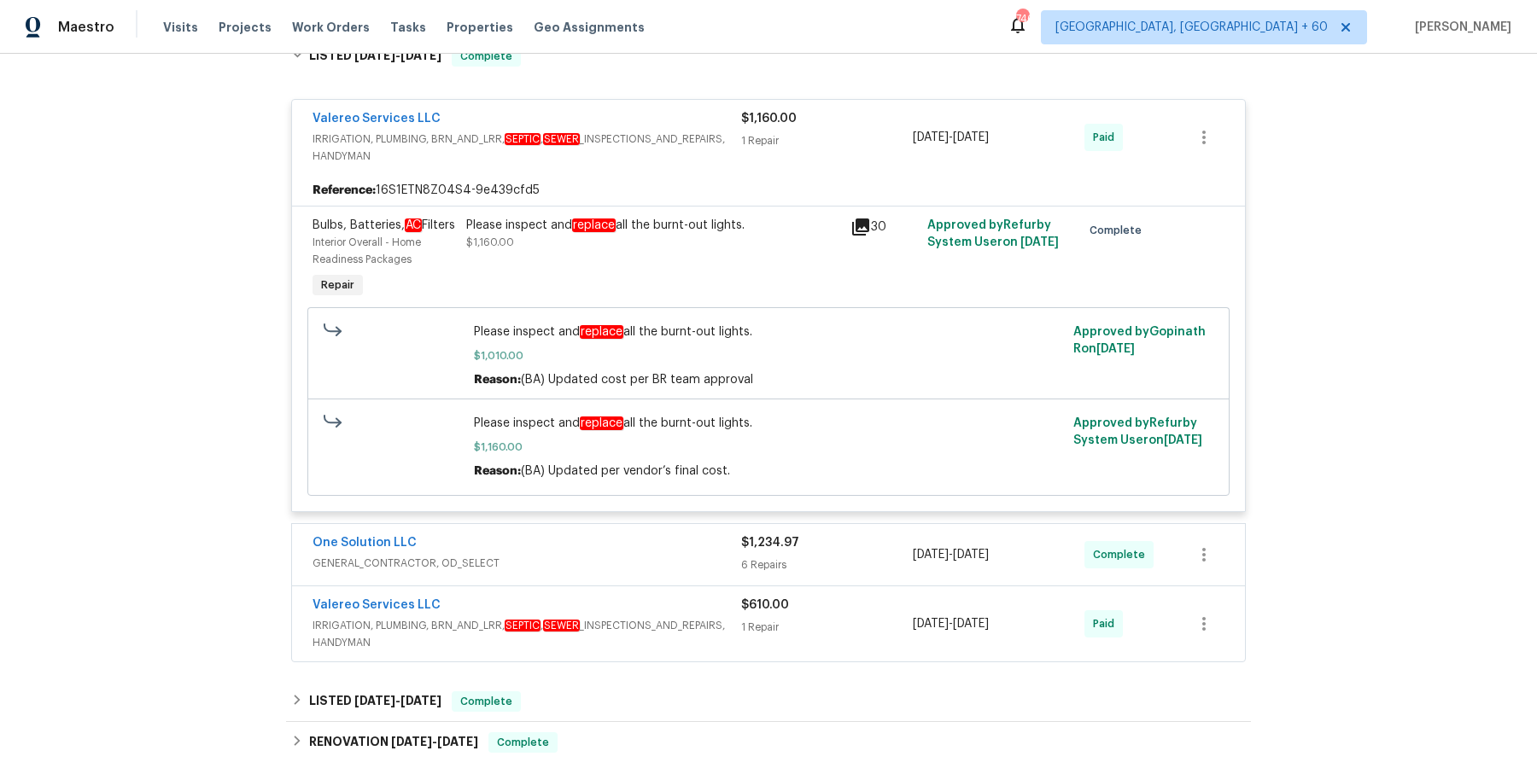
scroll to position [558, 0]
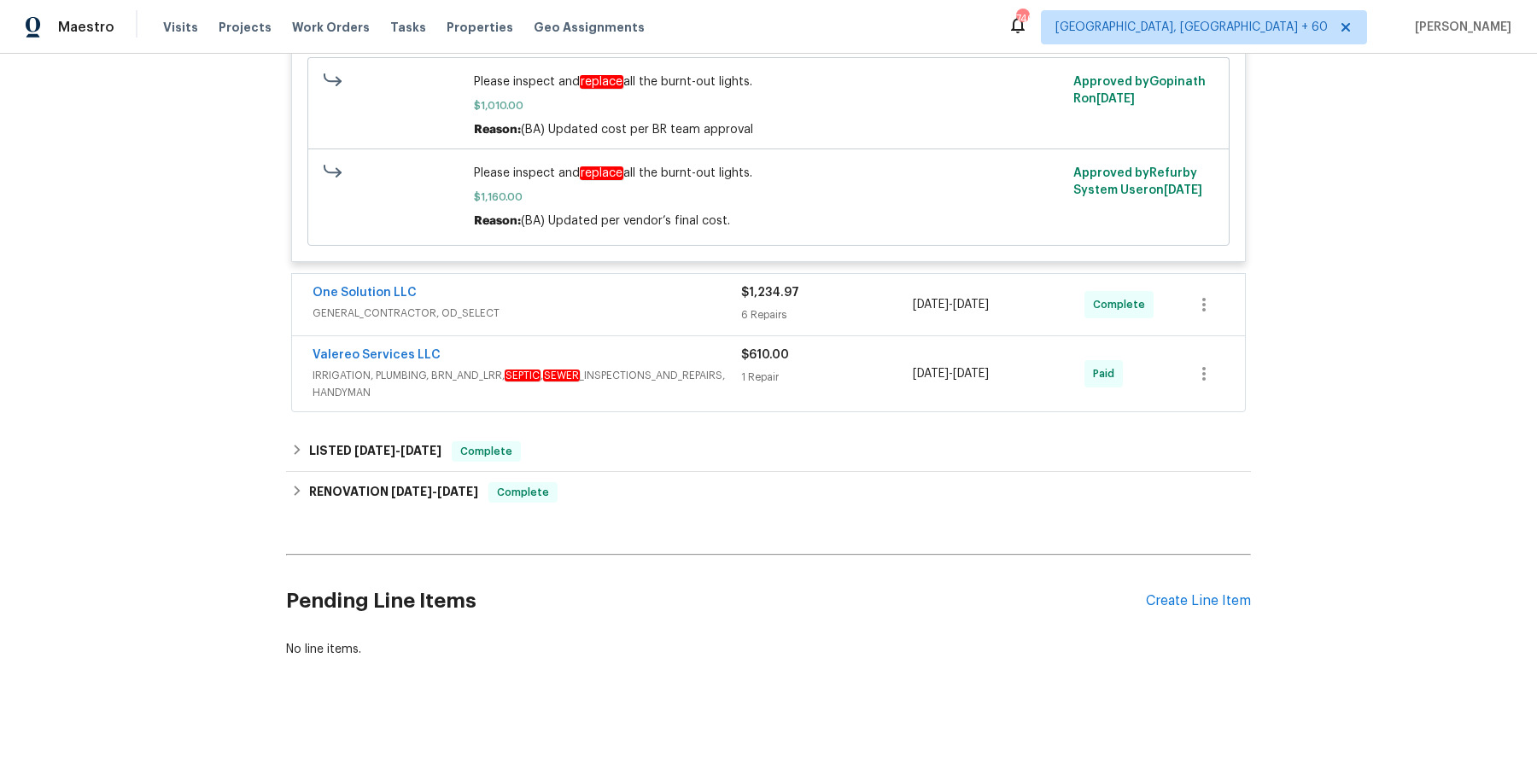
click at [671, 310] on span "GENERAL_CONTRACTOR, OD_SELECT" at bounding box center [527, 313] width 429 height 17
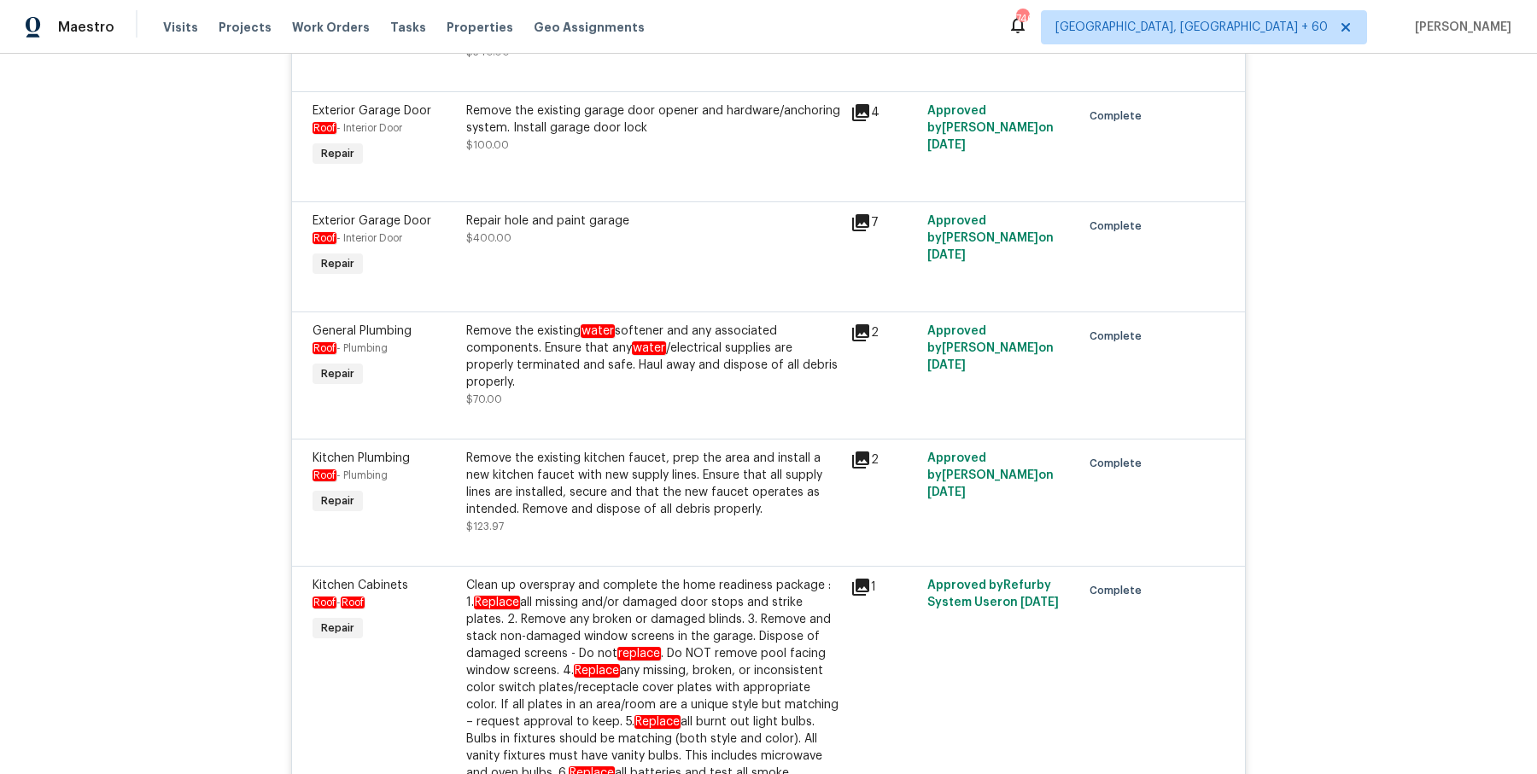
scroll to position [1761, 0]
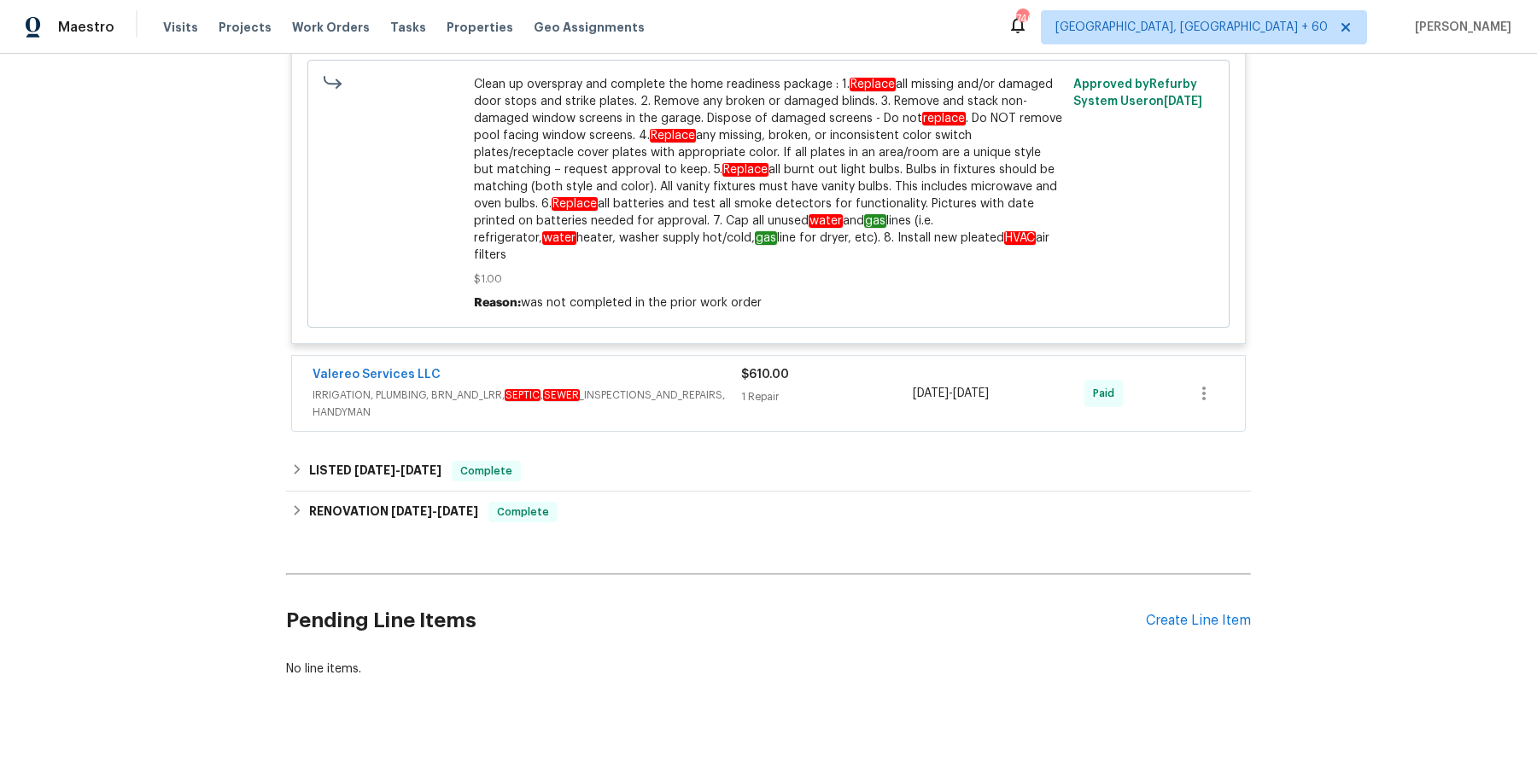
click at [699, 389] on span "IRRIGATION, PLUMBING, BRN_AND_LRR, SEPTIC , SEWER _INSPECTIONS_AND_REPAIRS, HAN…" at bounding box center [527, 404] width 429 height 34
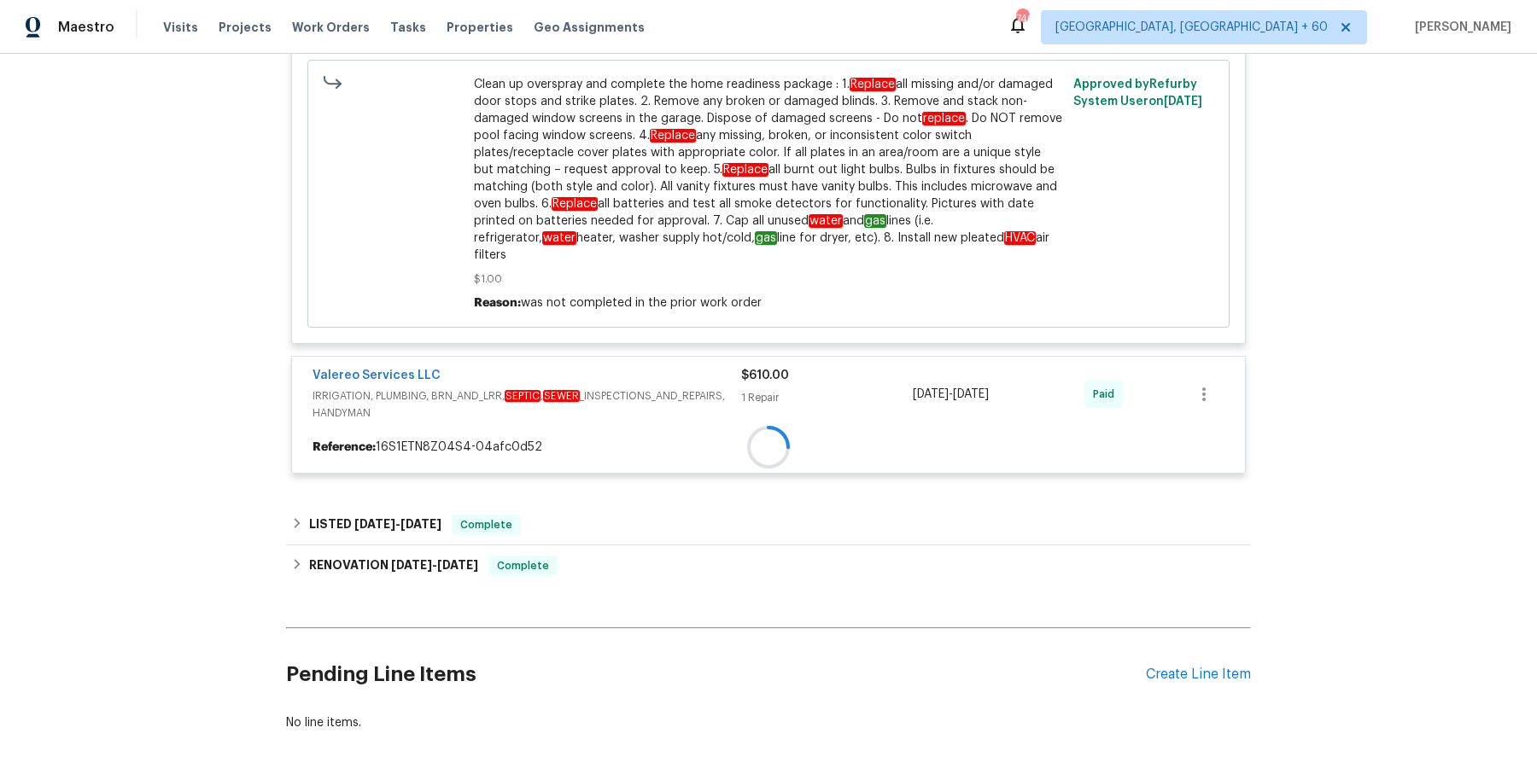
scroll to position [1815, 0]
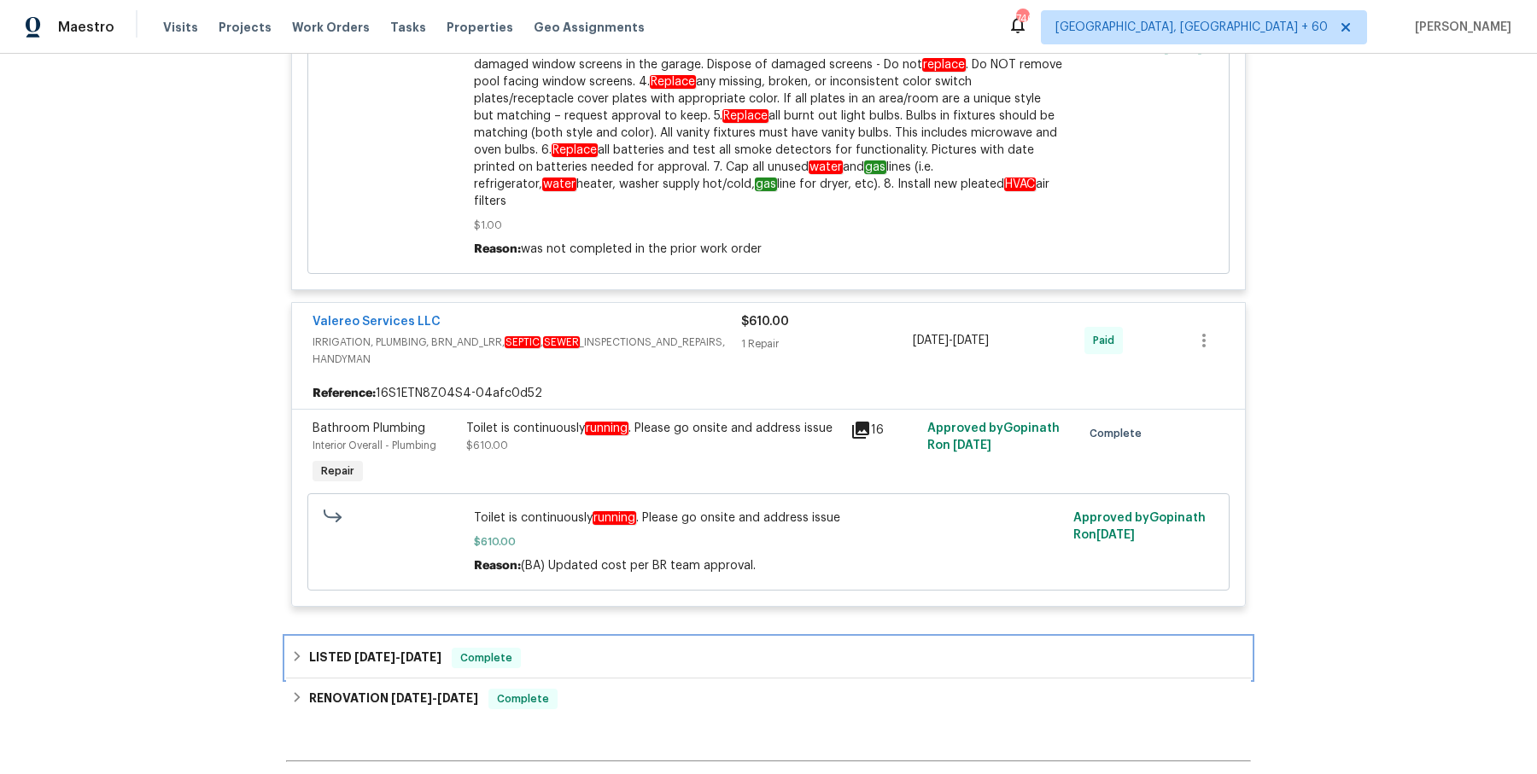
click at [697, 638] on div "LISTED 4/8/25 - 4/8/25 Complete" at bounding box center [768, 658] width 965 height 41
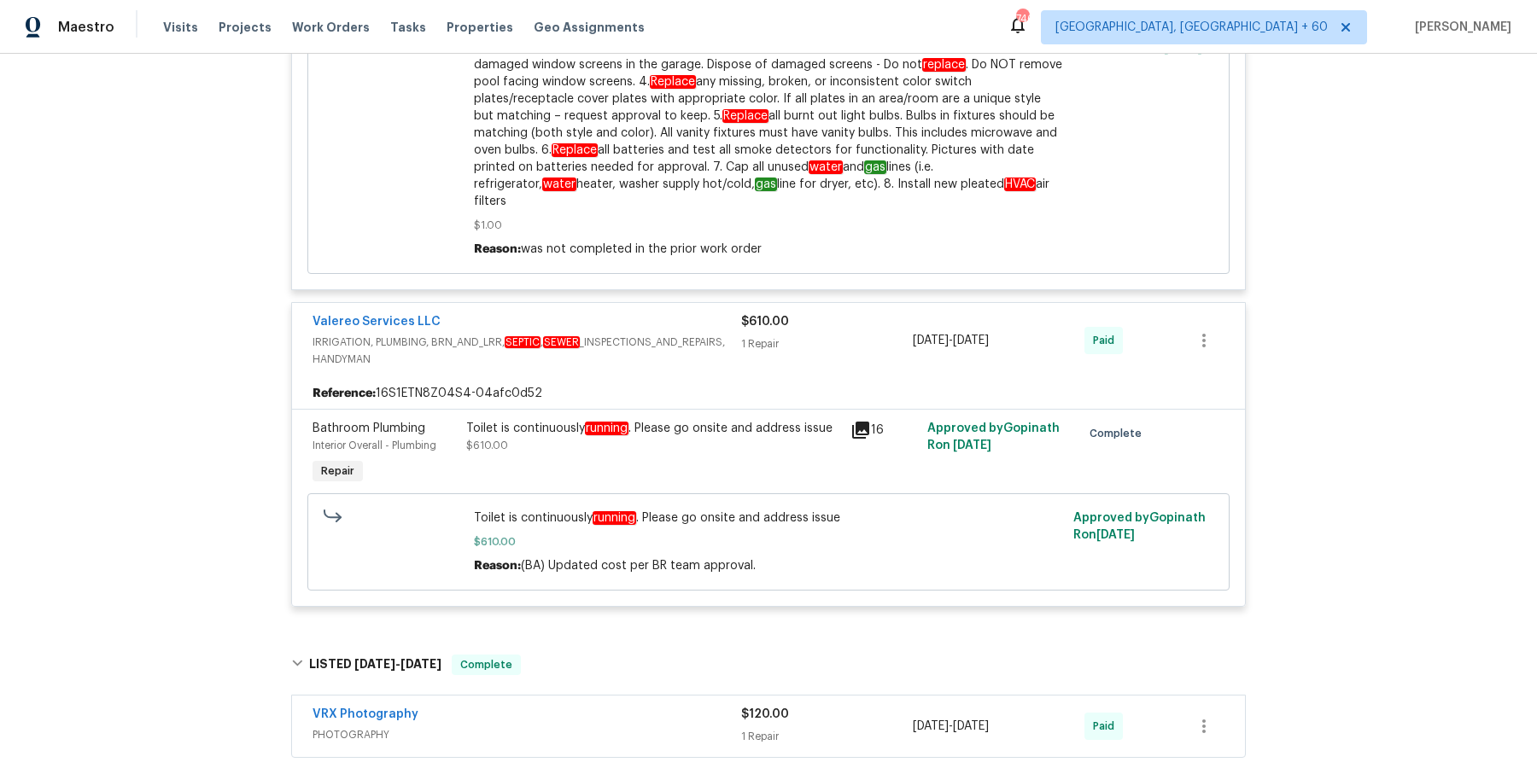
click at [671, 706] on div "VRX Photography" at bounding box center [527, 716] width 429 height 20
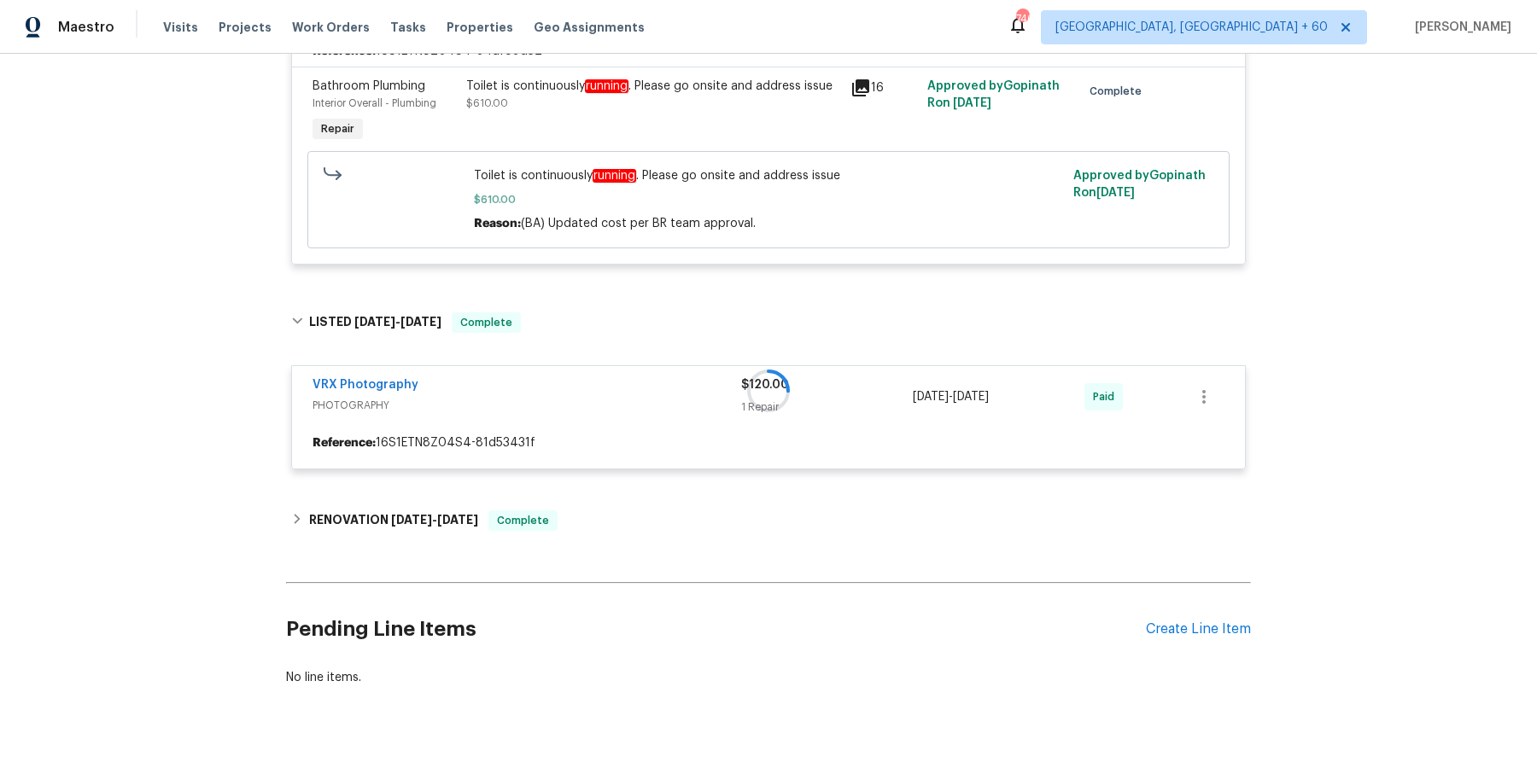
scroll to position [2165, 0]
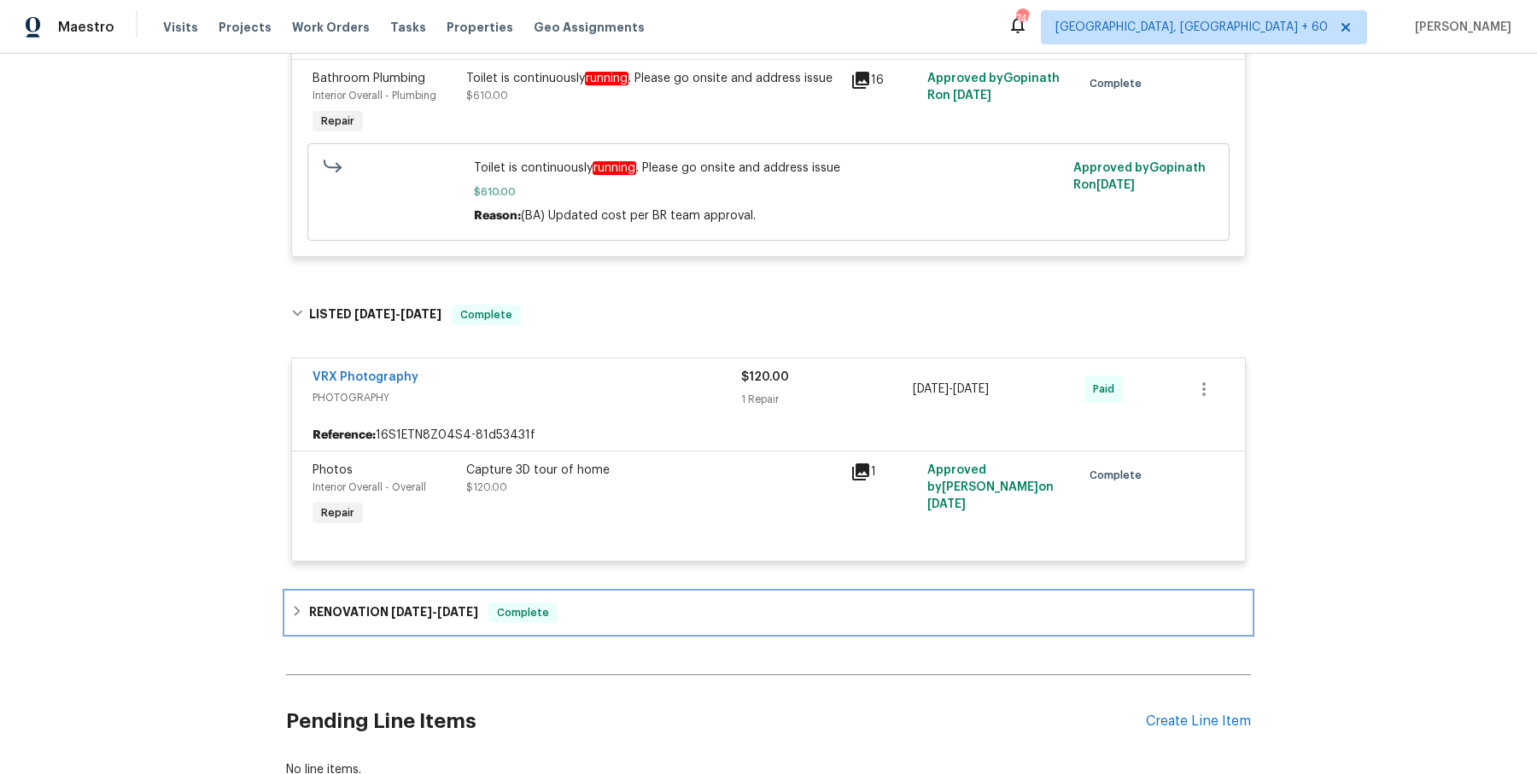
click at [664, 603] on div "RENOVATION 3/27/25 - 4/1/25 Complete" at bounding box center [768, 613] width 955 height 20
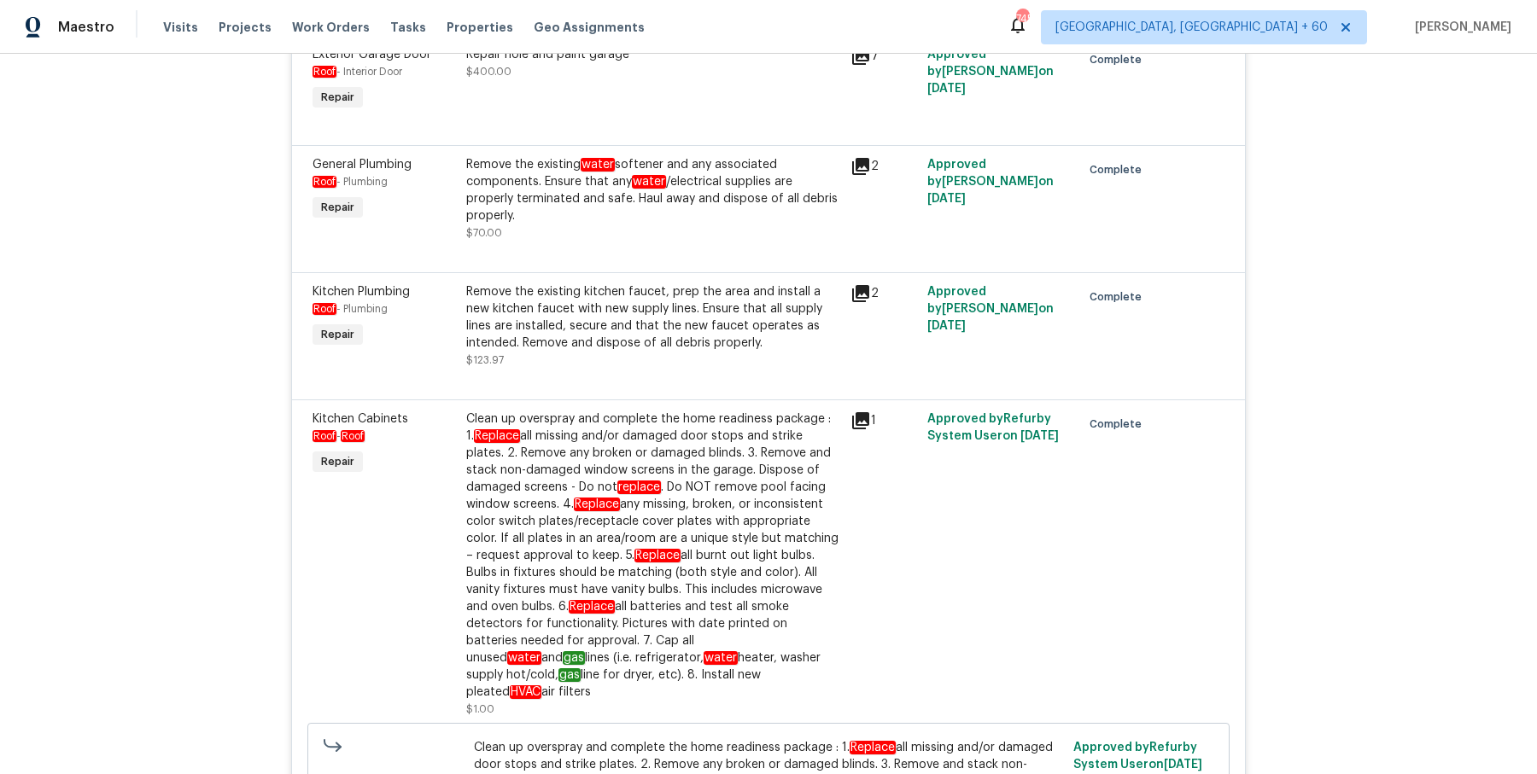
scroll to position [1128, 0]
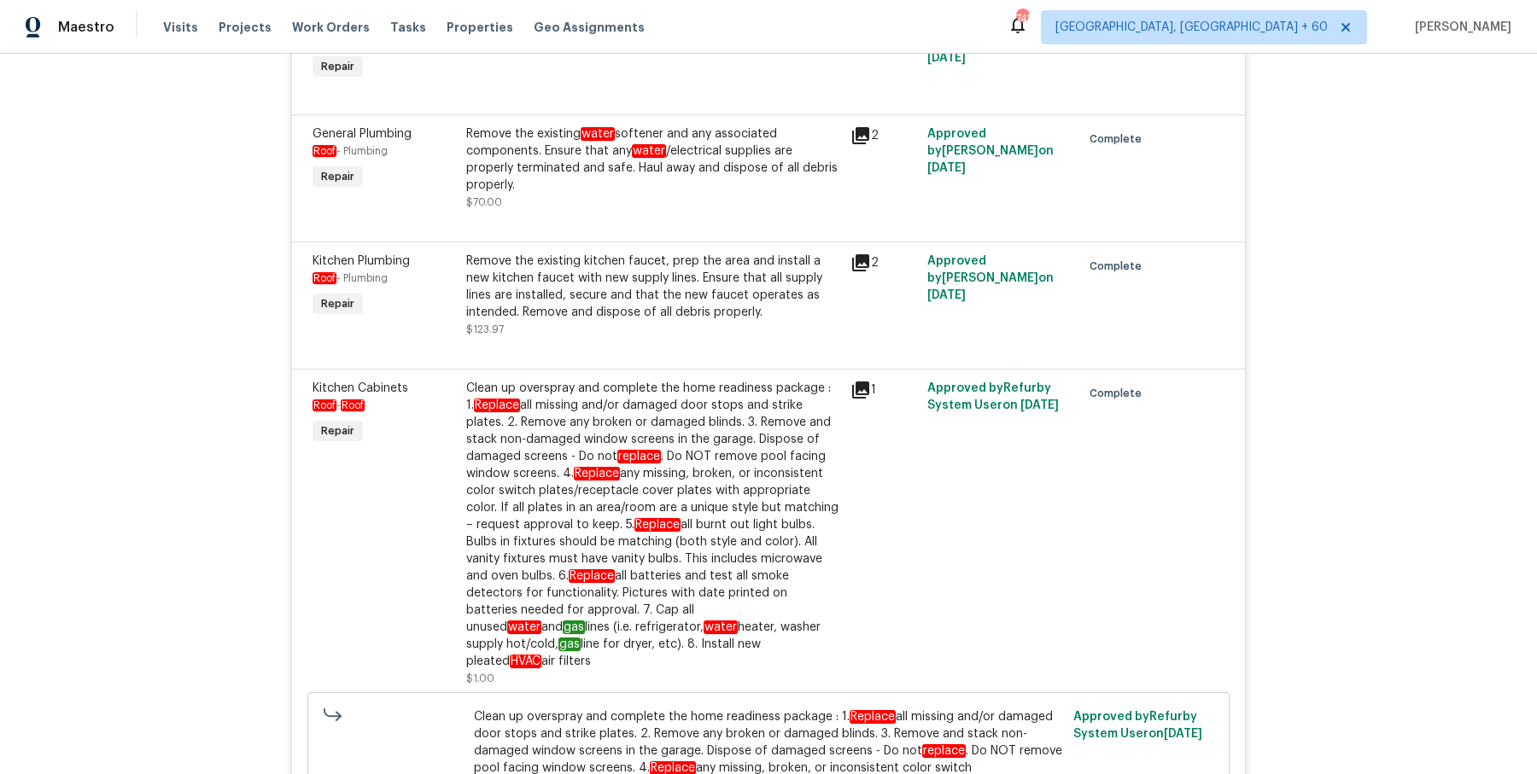
click at [570, 442] on div "Clean up overspray and complete the home readiness package : 1. Replace all mis…" at bounding box center [653, 525] width 374 height 290
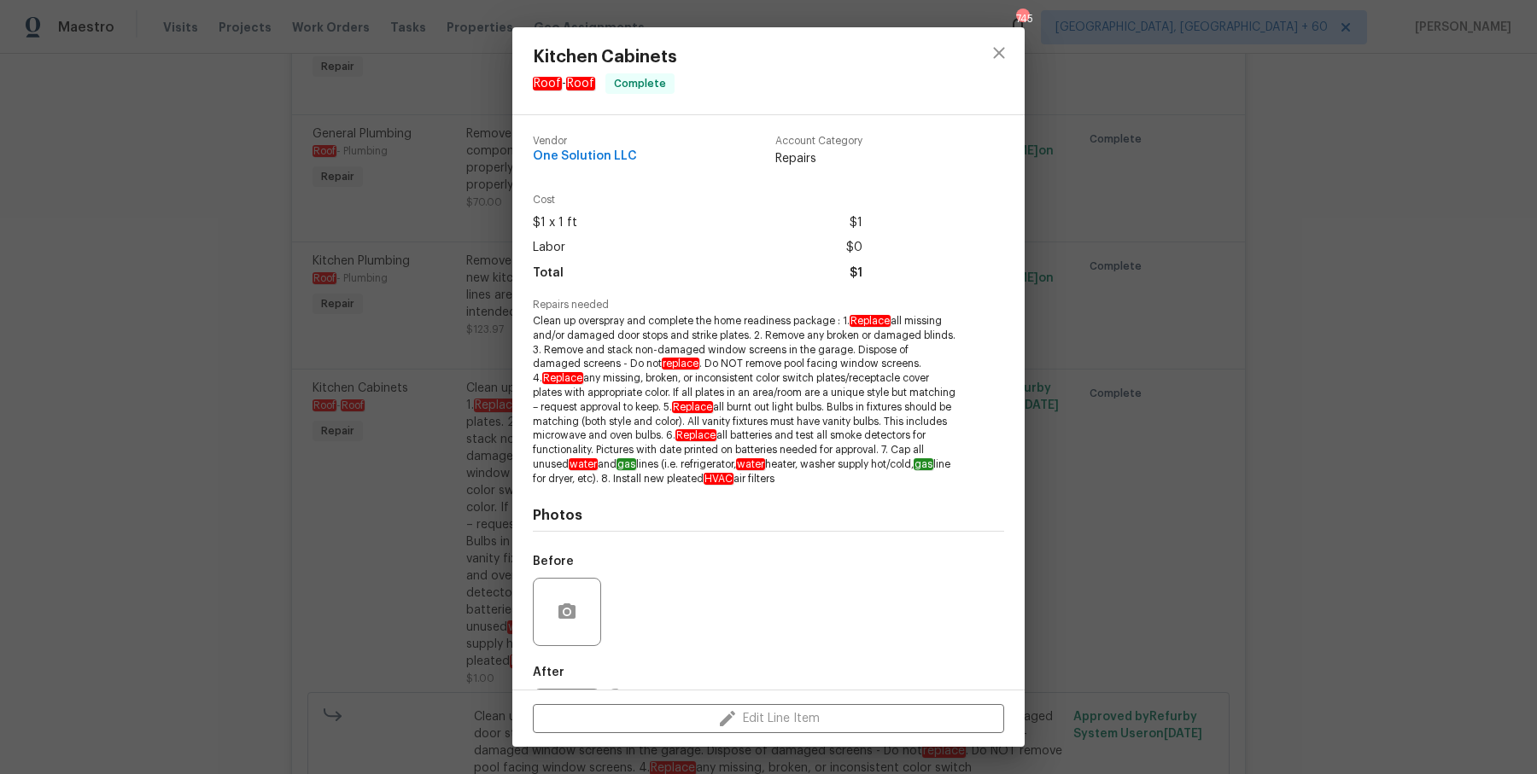
click at [361, 437] on div "Kitchen Cabinets Roof - Roof Complete Vendor One Solution LLC Account Category …" at bounding box center [768, 387] width 1537 height 774
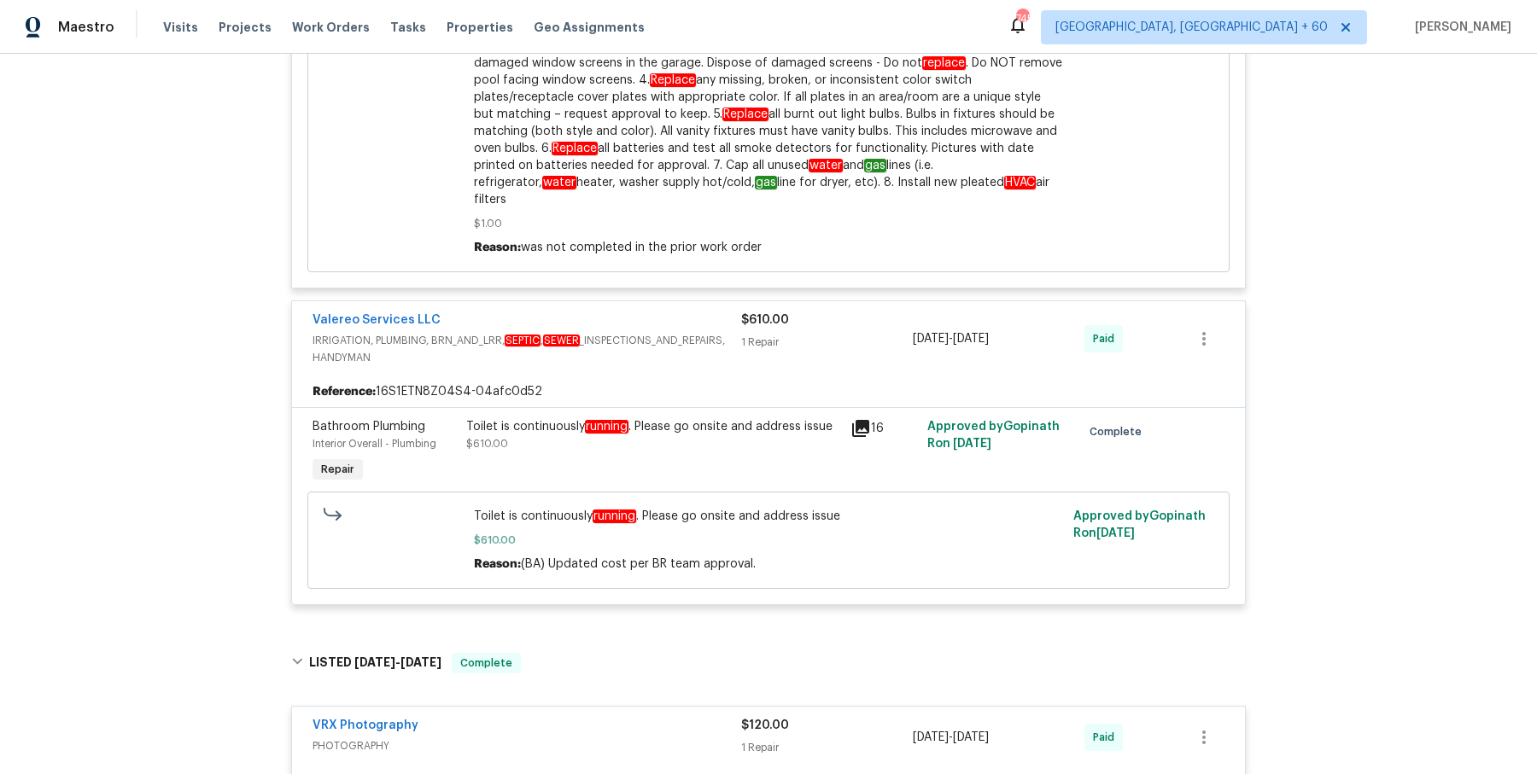
scroll to position [1821, 0]
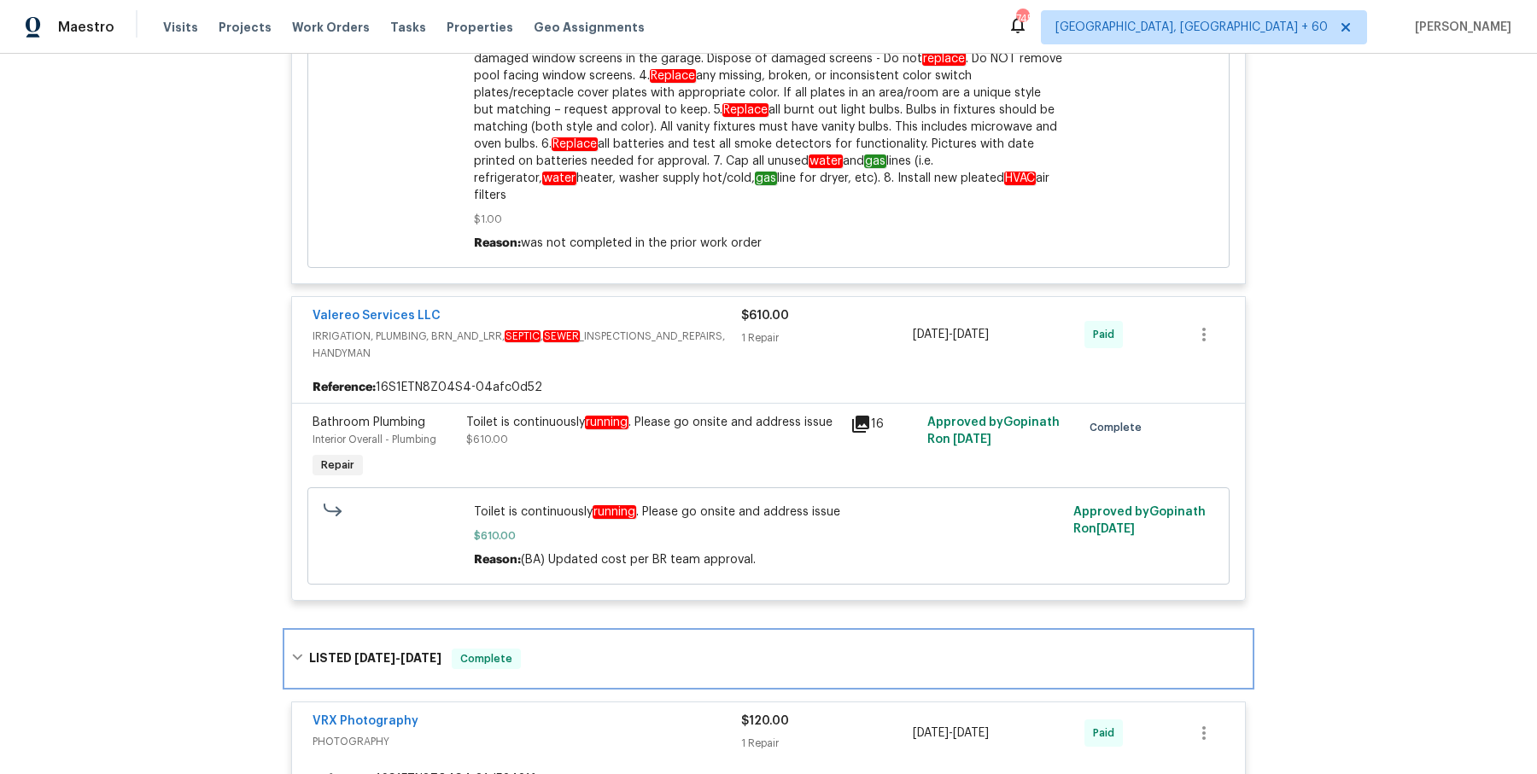
click at [652, 632] on div "LISTED 4/8/25 - 4/8/25 Complete" at bounding box center [768, 659] width 965 height 55
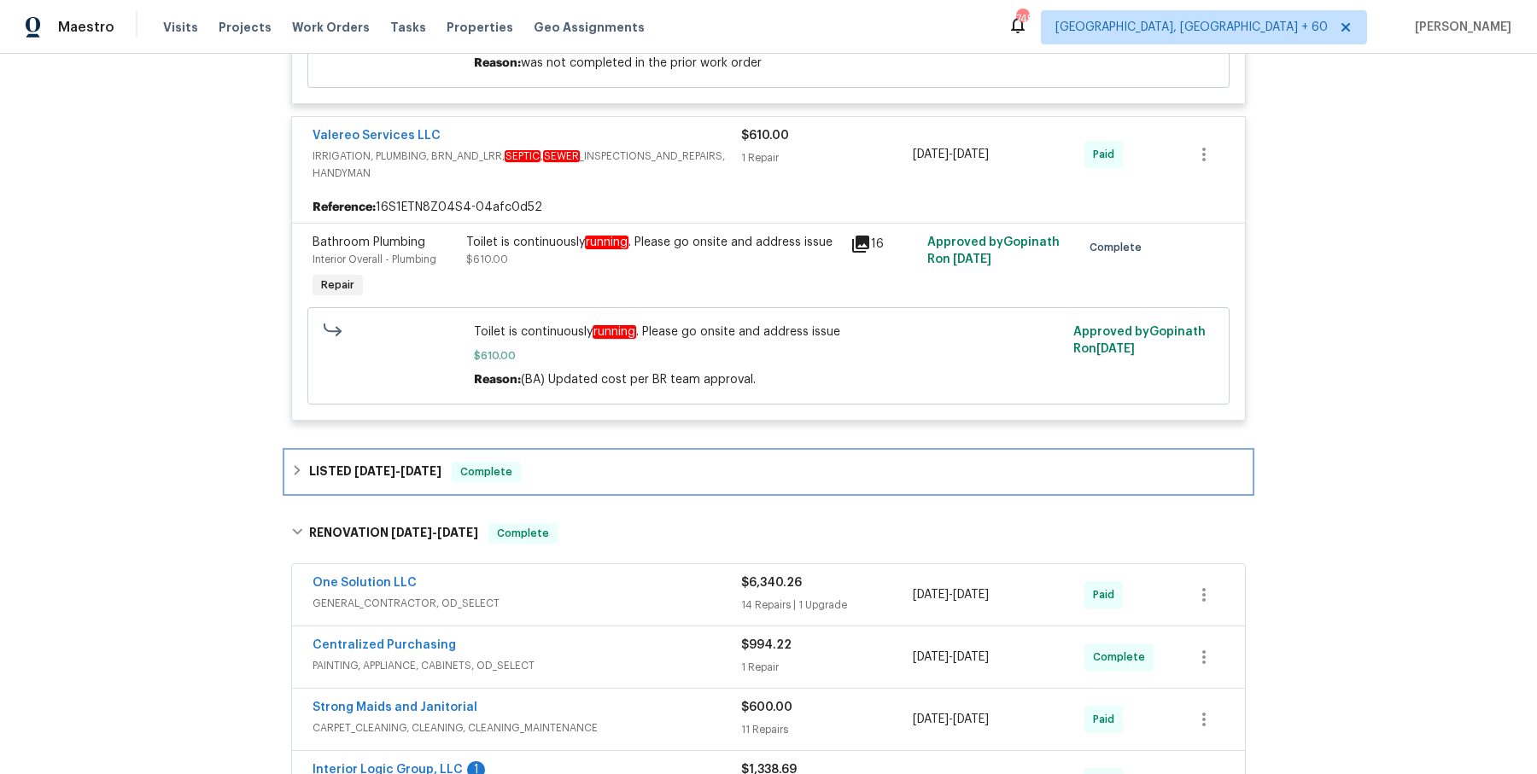
scroll to position [2009, 0]
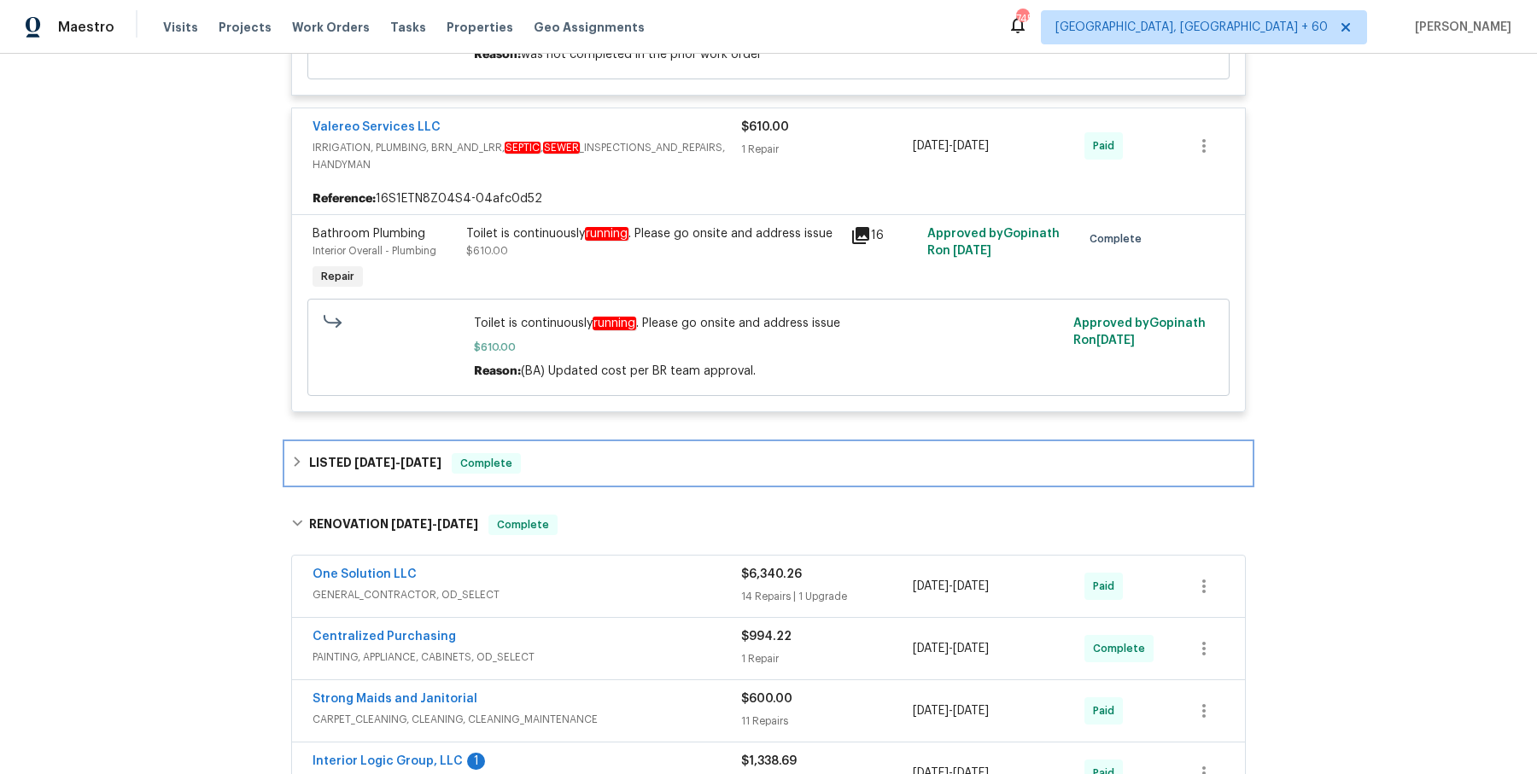
click at [667, 455] on div "LISTED 4/8/25 - 4/8/25 Complete" at bounding box center [768, 463] width 955 height 20
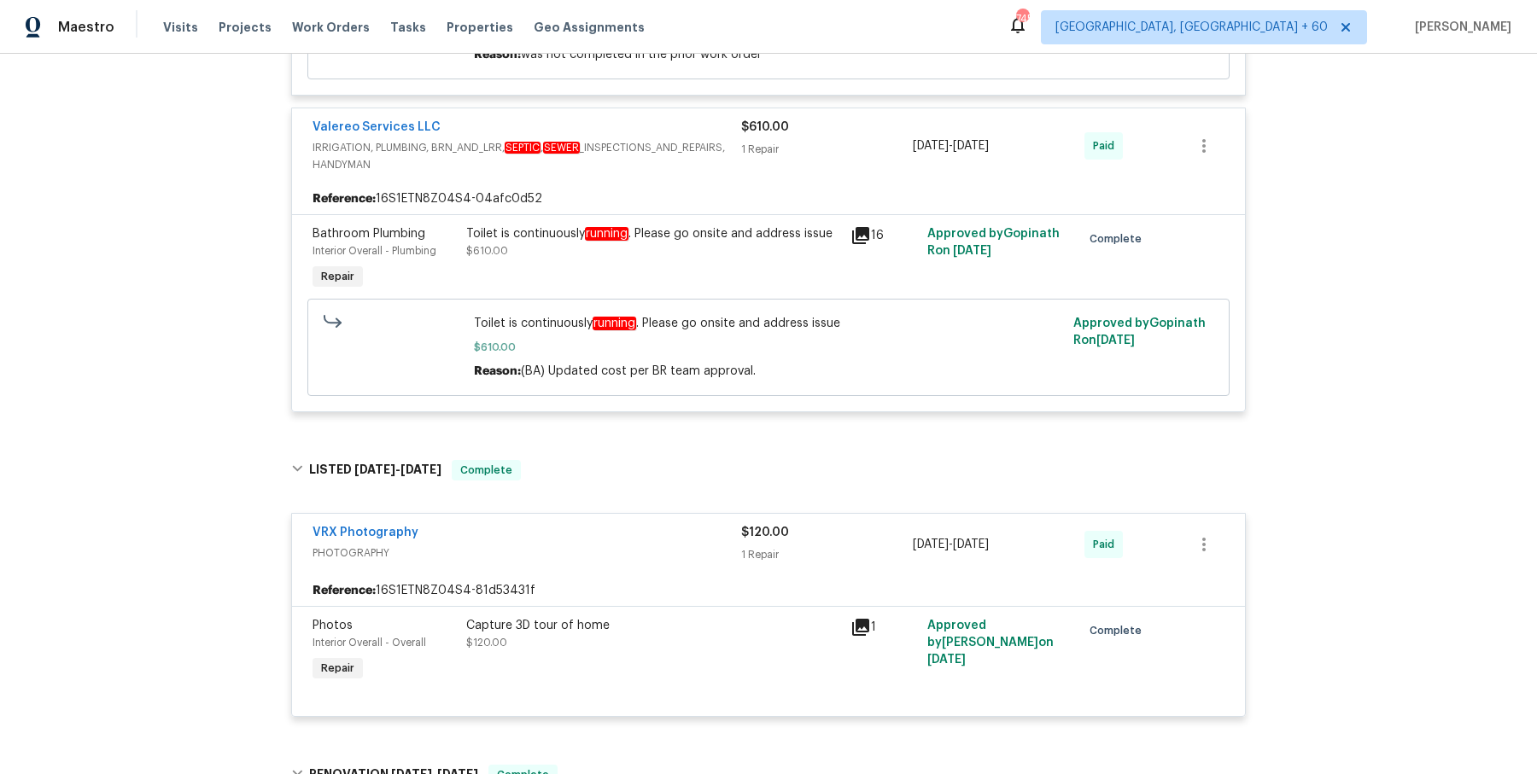
click at [653, 524] on div "VRX Photography" at bounding box center [527, 534] width 429 height 20
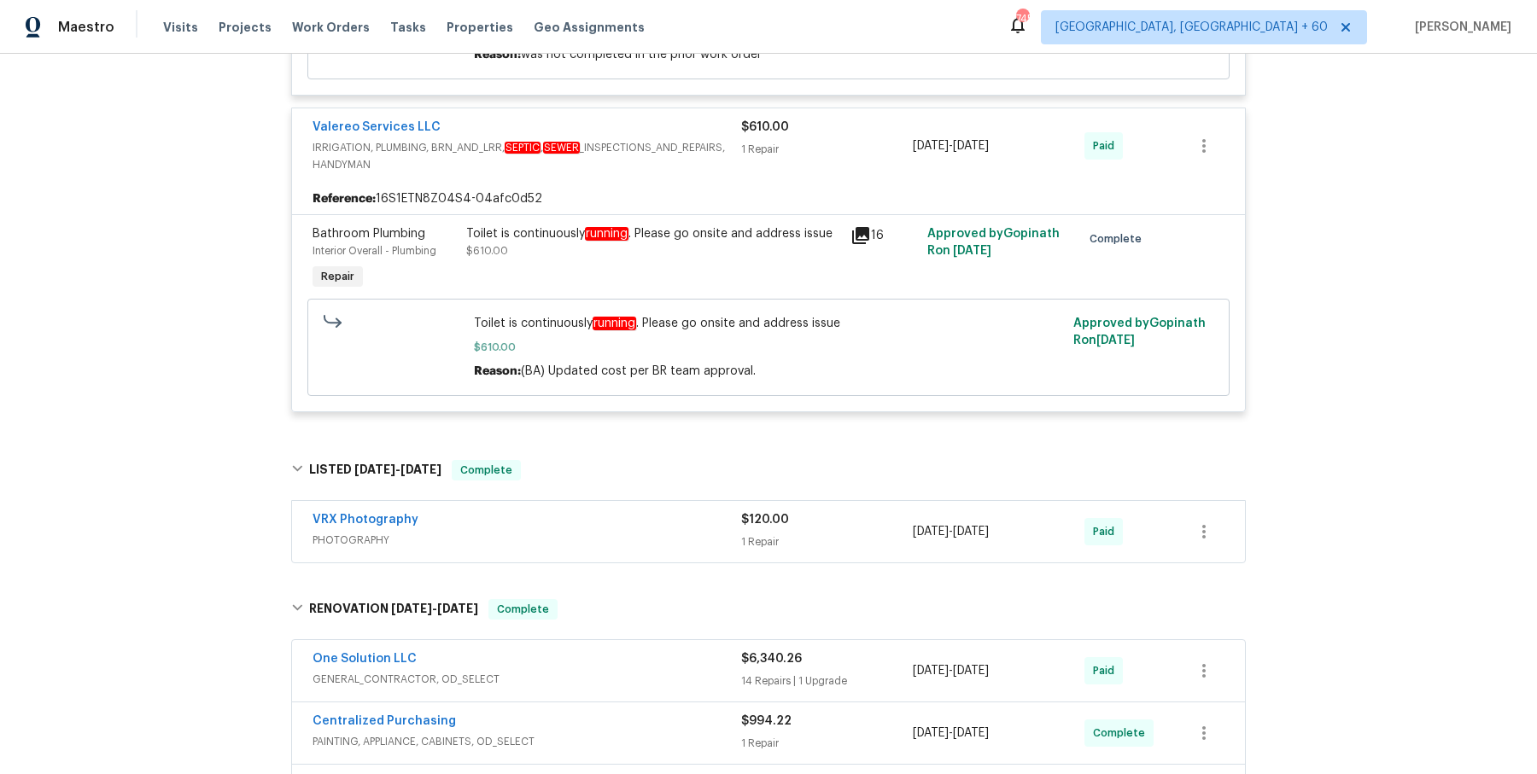
click at [658, 511] on div "VRX Photography" at bounding box center [527, 521] width 429 height 20
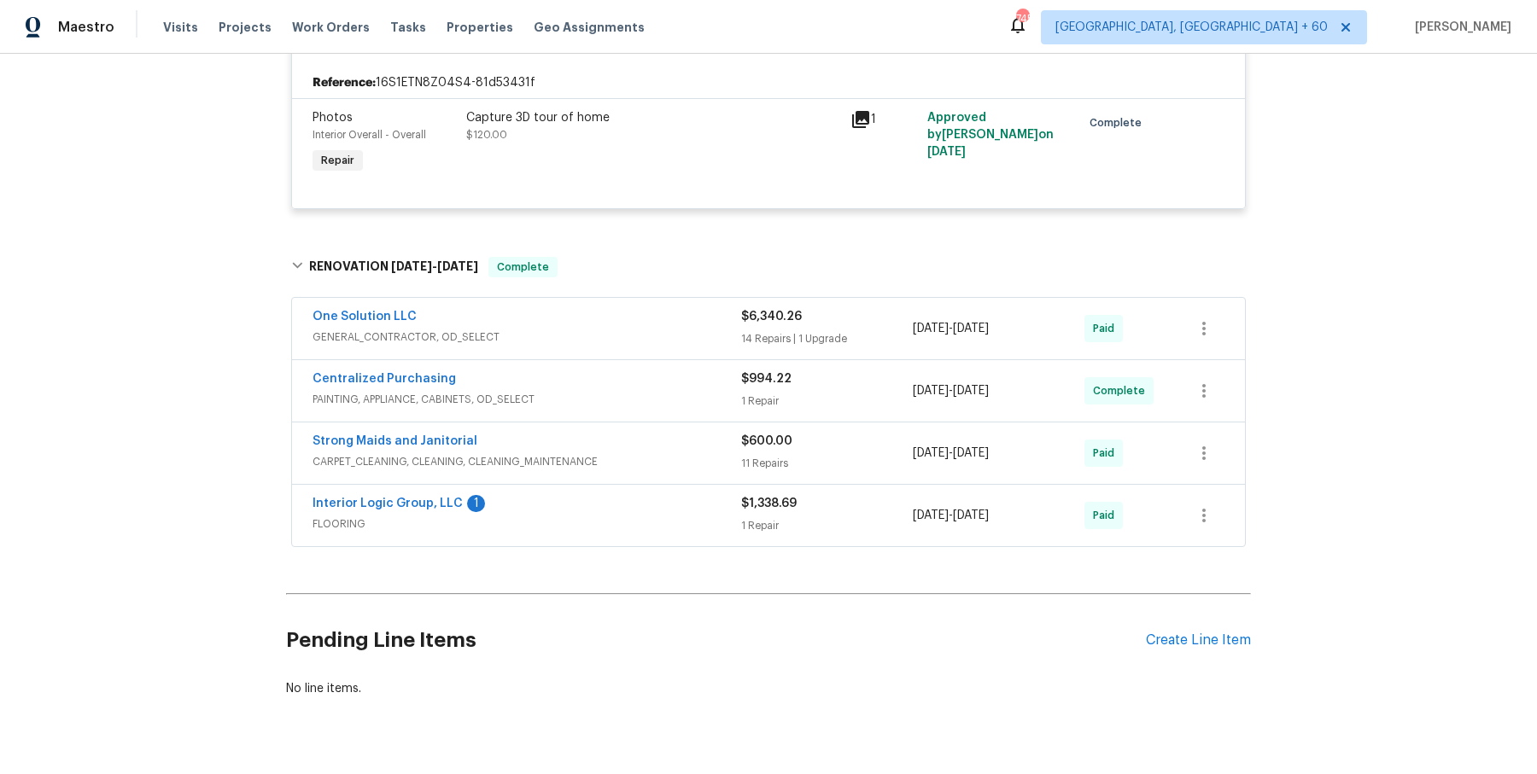
scroll to position [2534, 0]
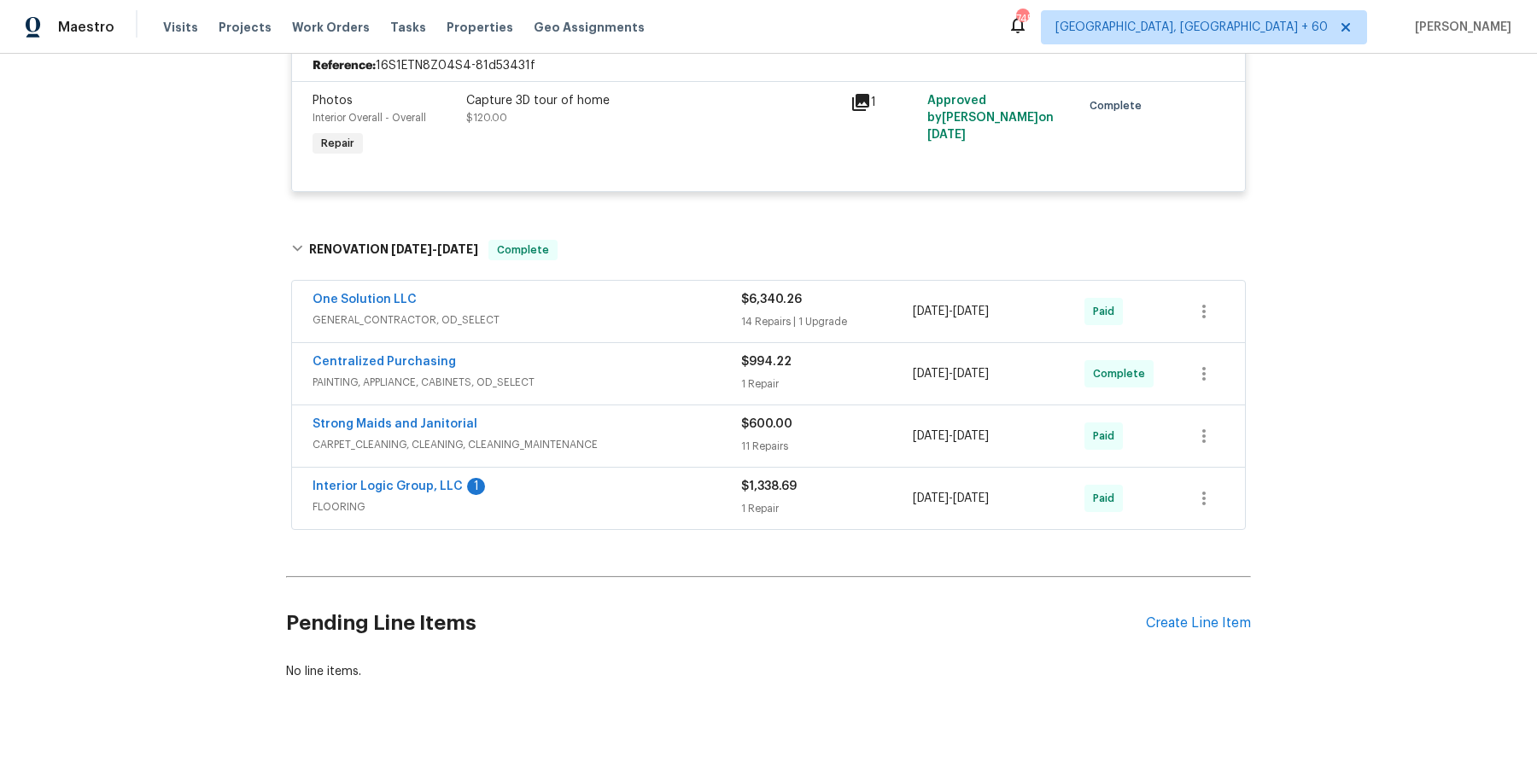
click at [709, 291] on div "One Solution LLC" at bounding box center [527, 301] width 429 height 20
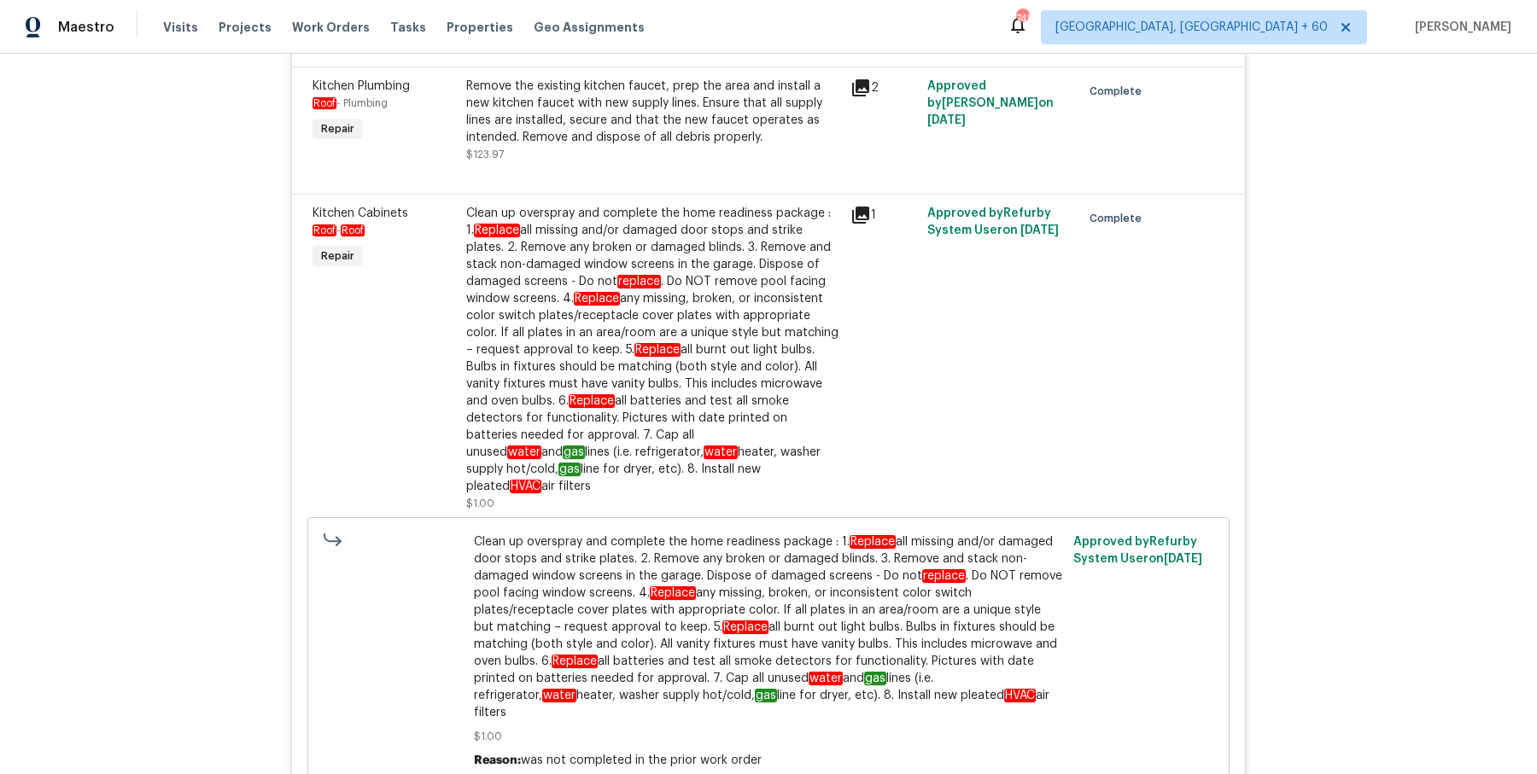
scroll to position [1321, 0]
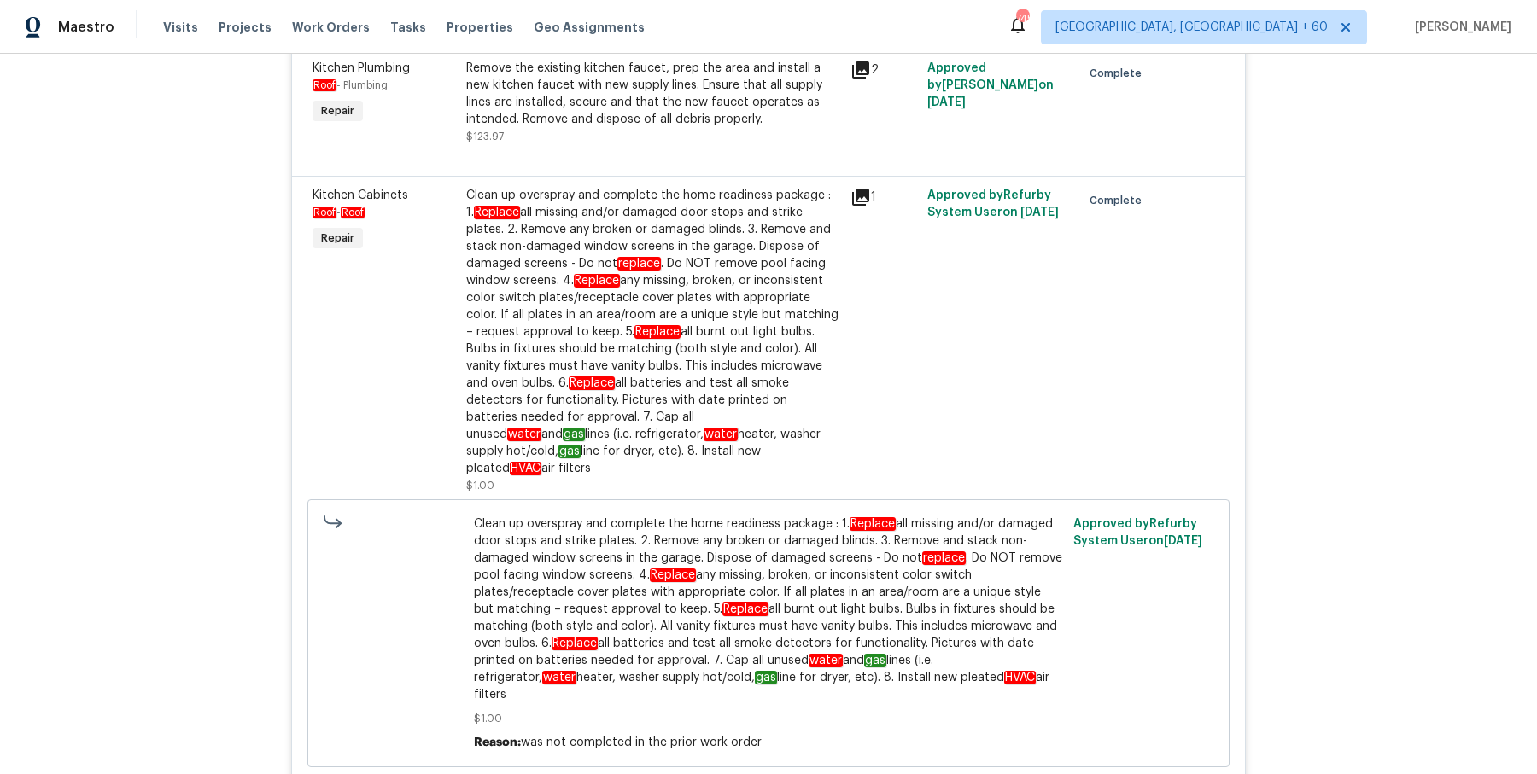
click at [634, 339] on em "Replace" at bounding box center [657, 332] width 46 height 14
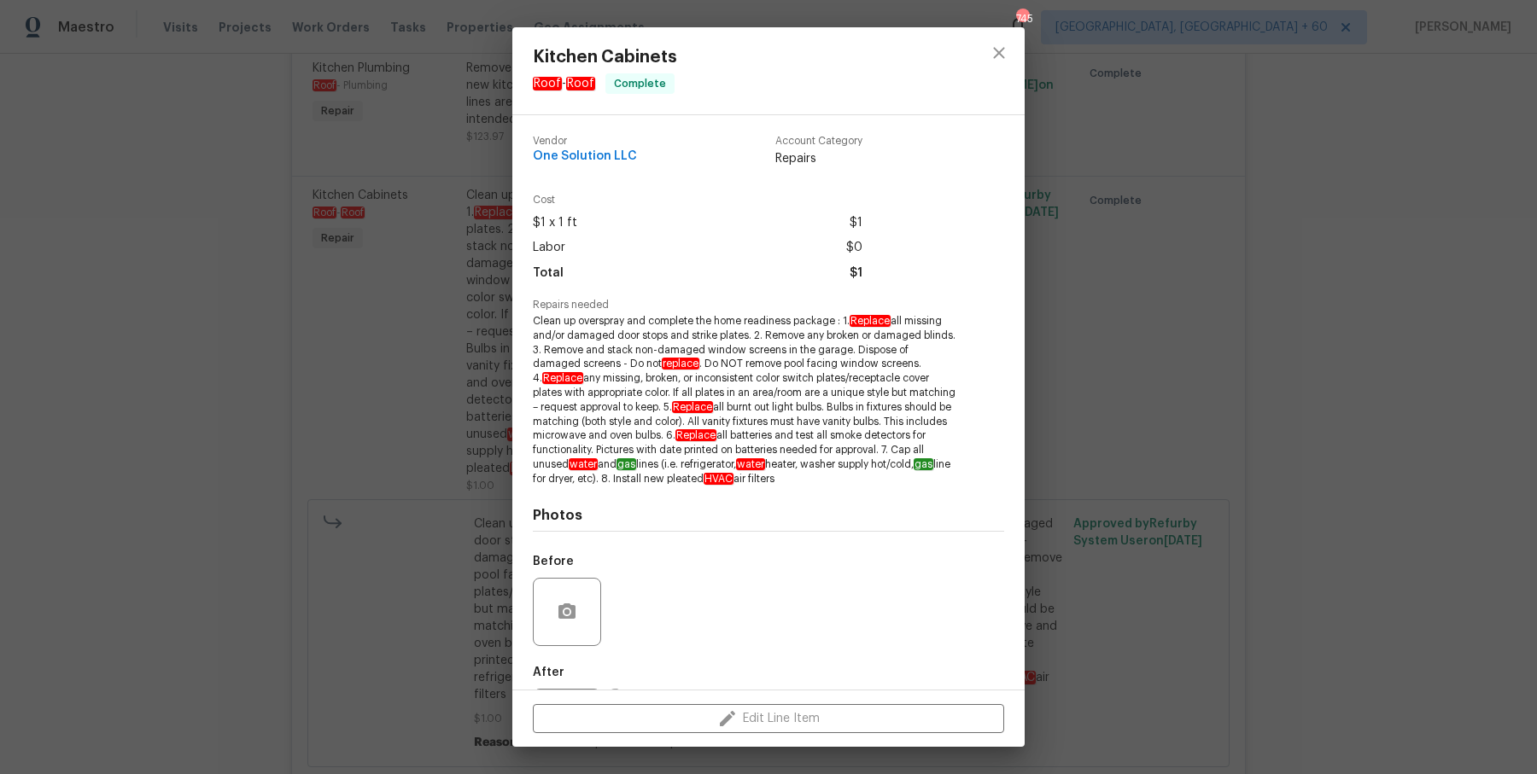
scroll to position [18, 0]
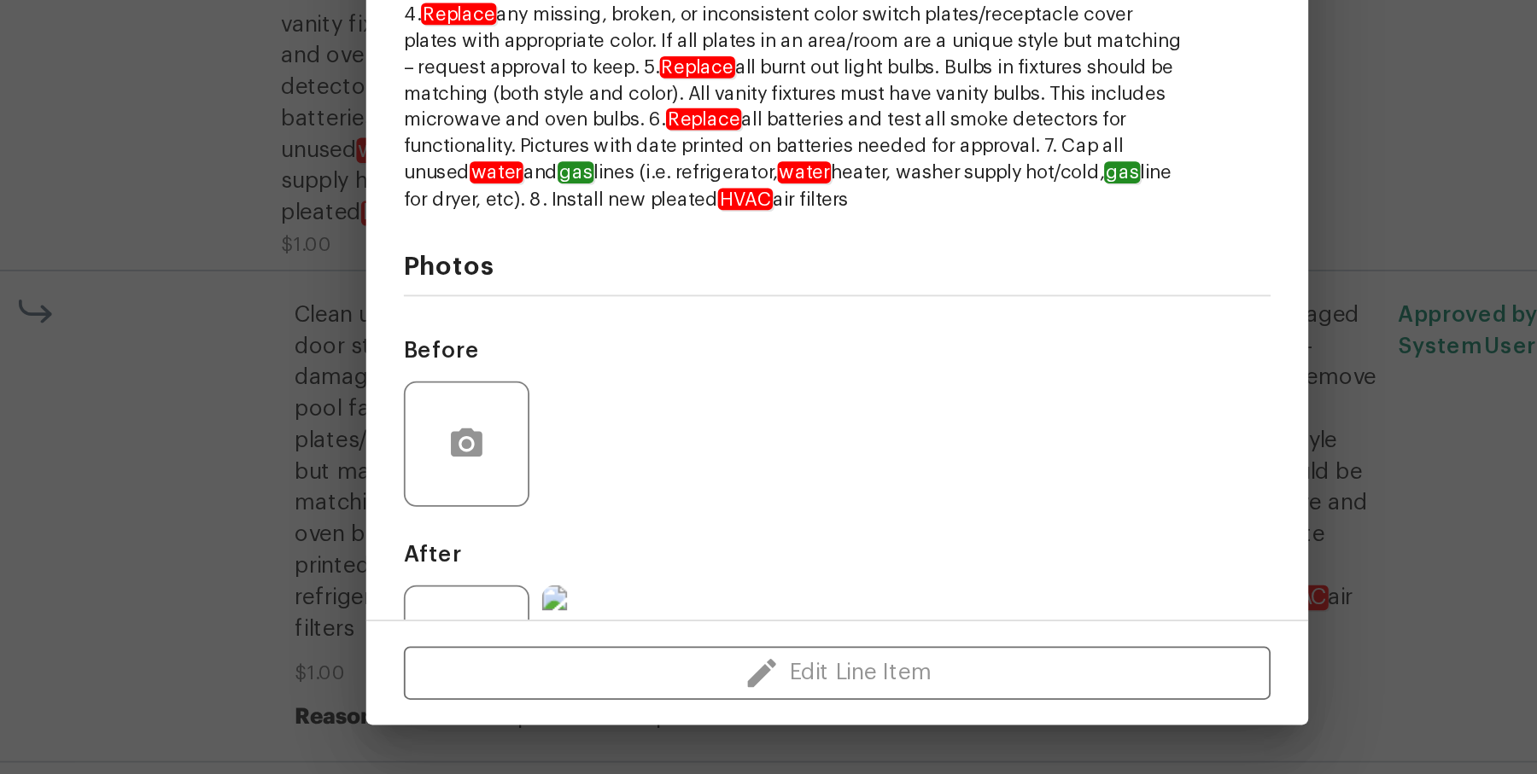
click at [714, 495] on h4 "Photos" at bounding box center [768, 497] width 471 height 17
click at [658, 674] on img at bounding box center [642, 705] width 68 height 68
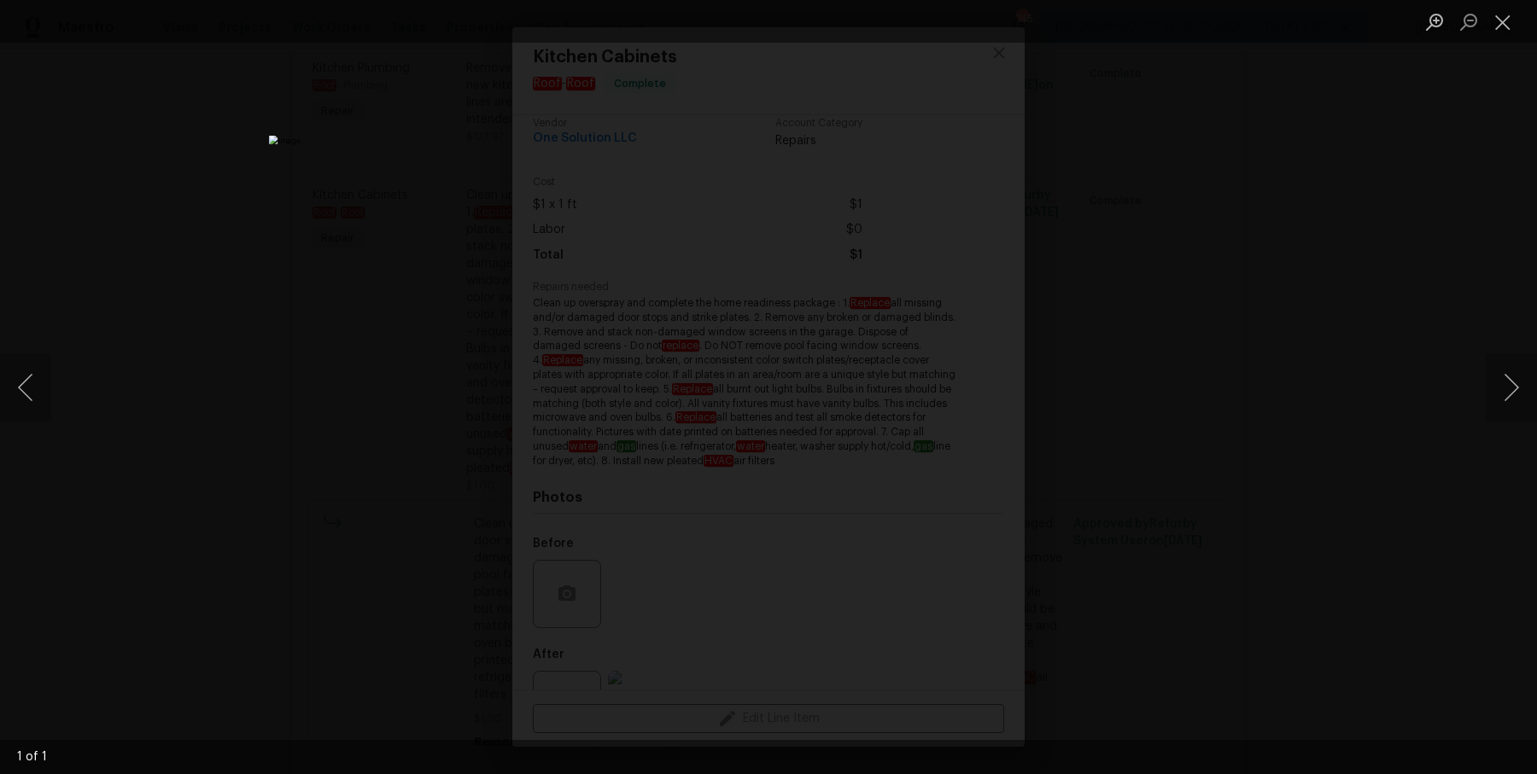
click at [1392, 231] on div "Lightbox" at bounding box center [768, 387] width 1537 height 774
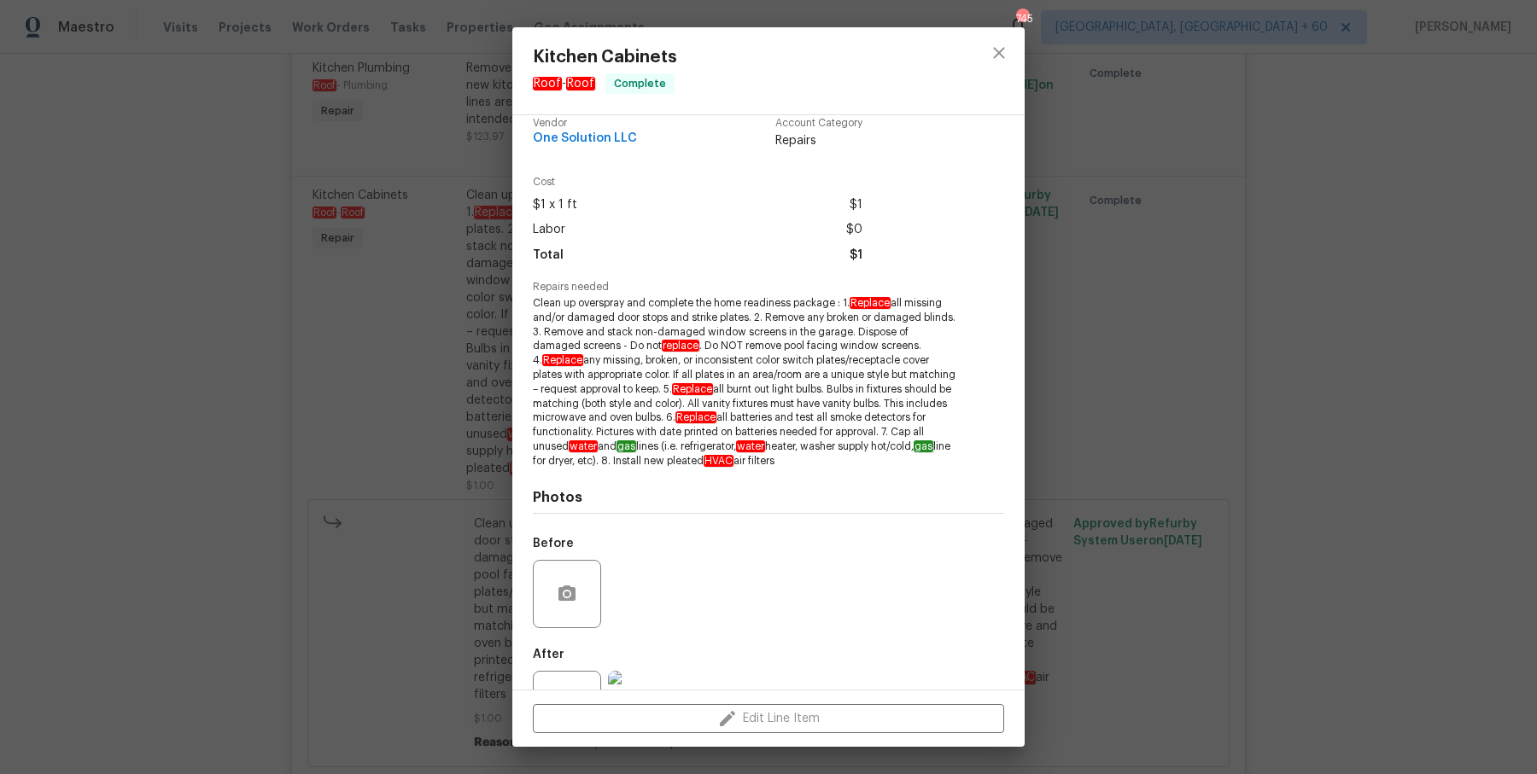
click at [1254, 319] on div "Kitchen Cabinets Roof - Roof Complete Vendor One Solution LLC Account Category …" at bounding box center [768, 387] width 1537 height 774
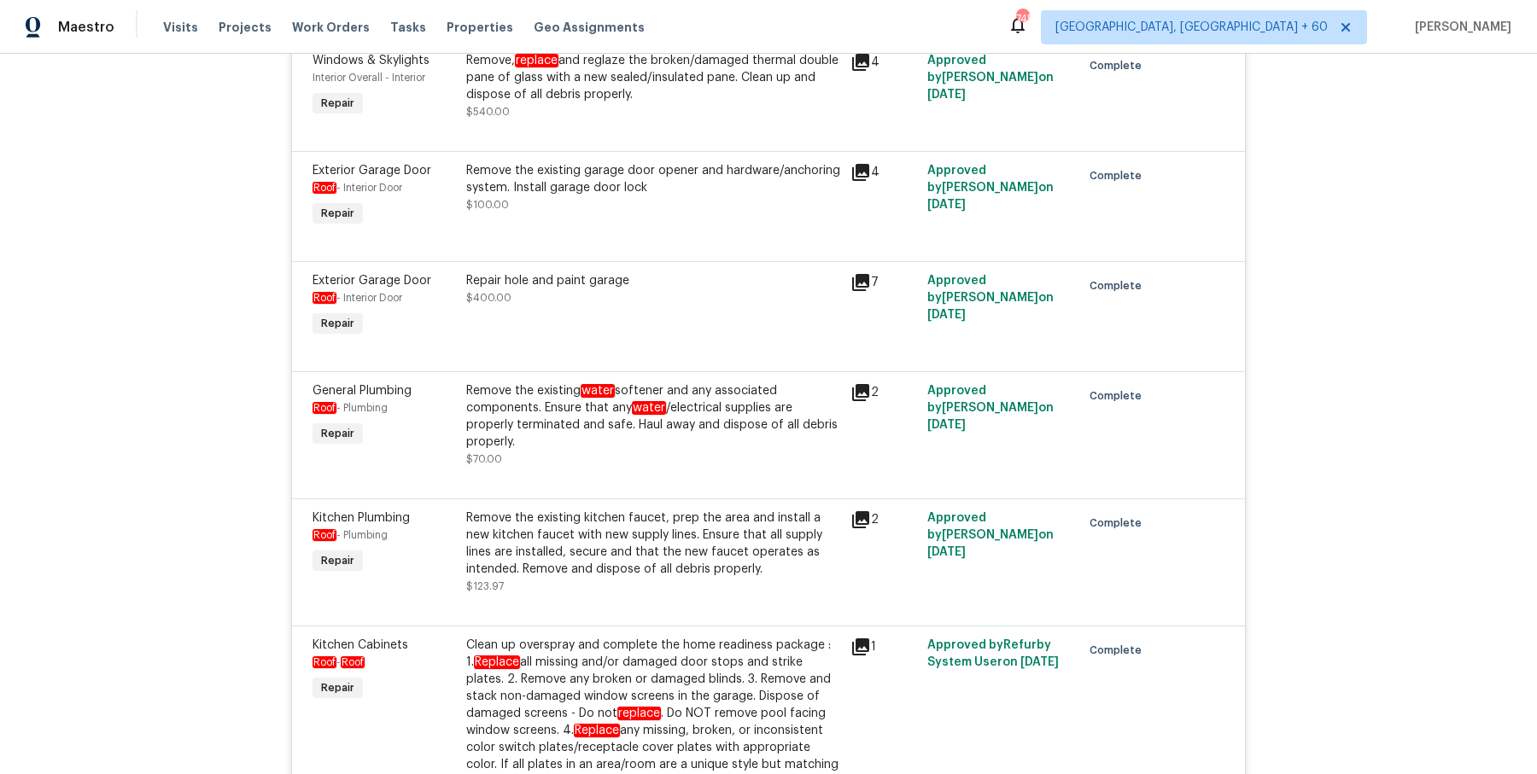
scroll to position [0, 0]
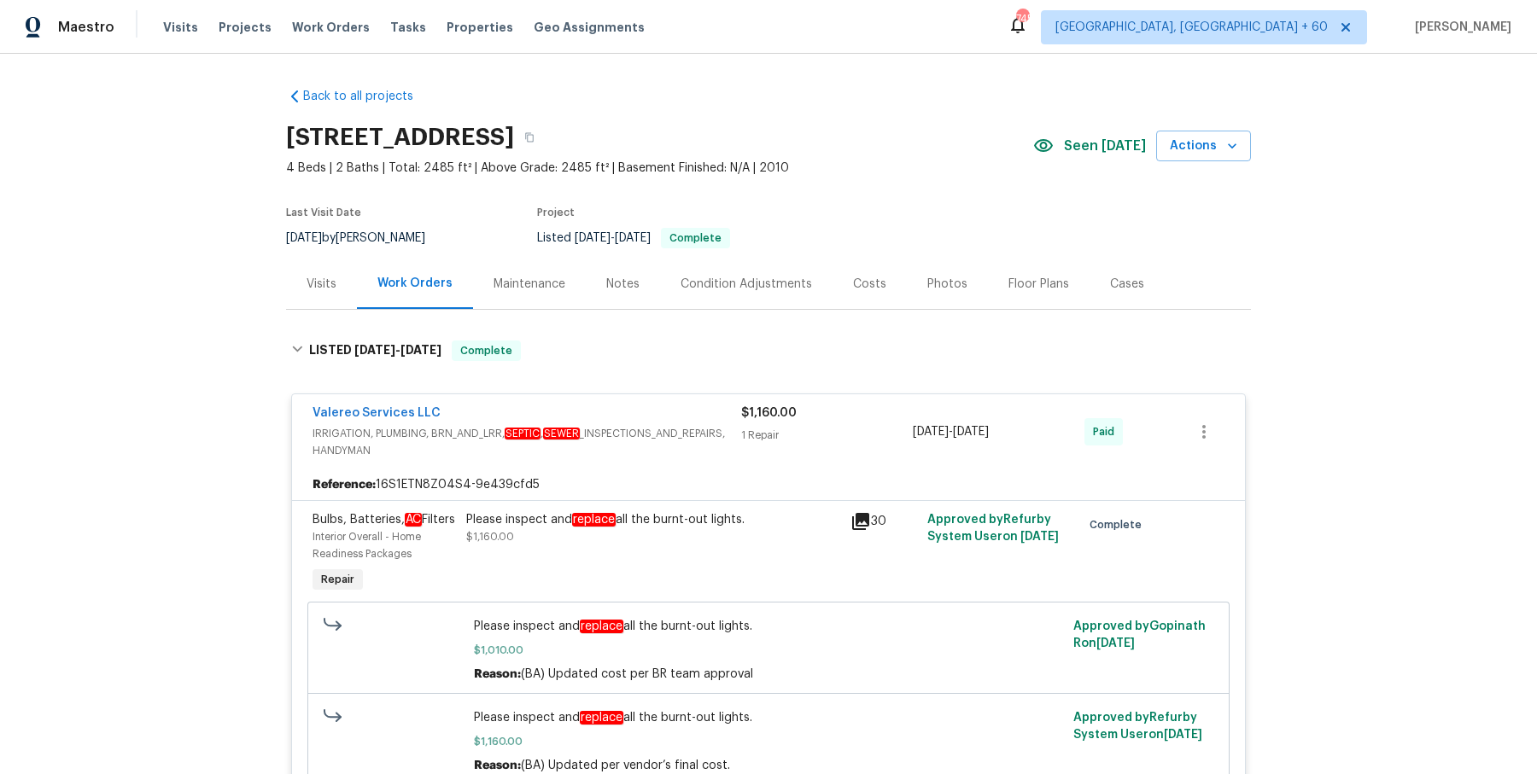
click at [856, 147] on div "1985 Canyon Sage Path, Round Rock, TX 78665" at bounding box center [659, 137] width 747 height 44
click at [545, 143] on button "button" at bounding box center [529, 137] width 31 height 31
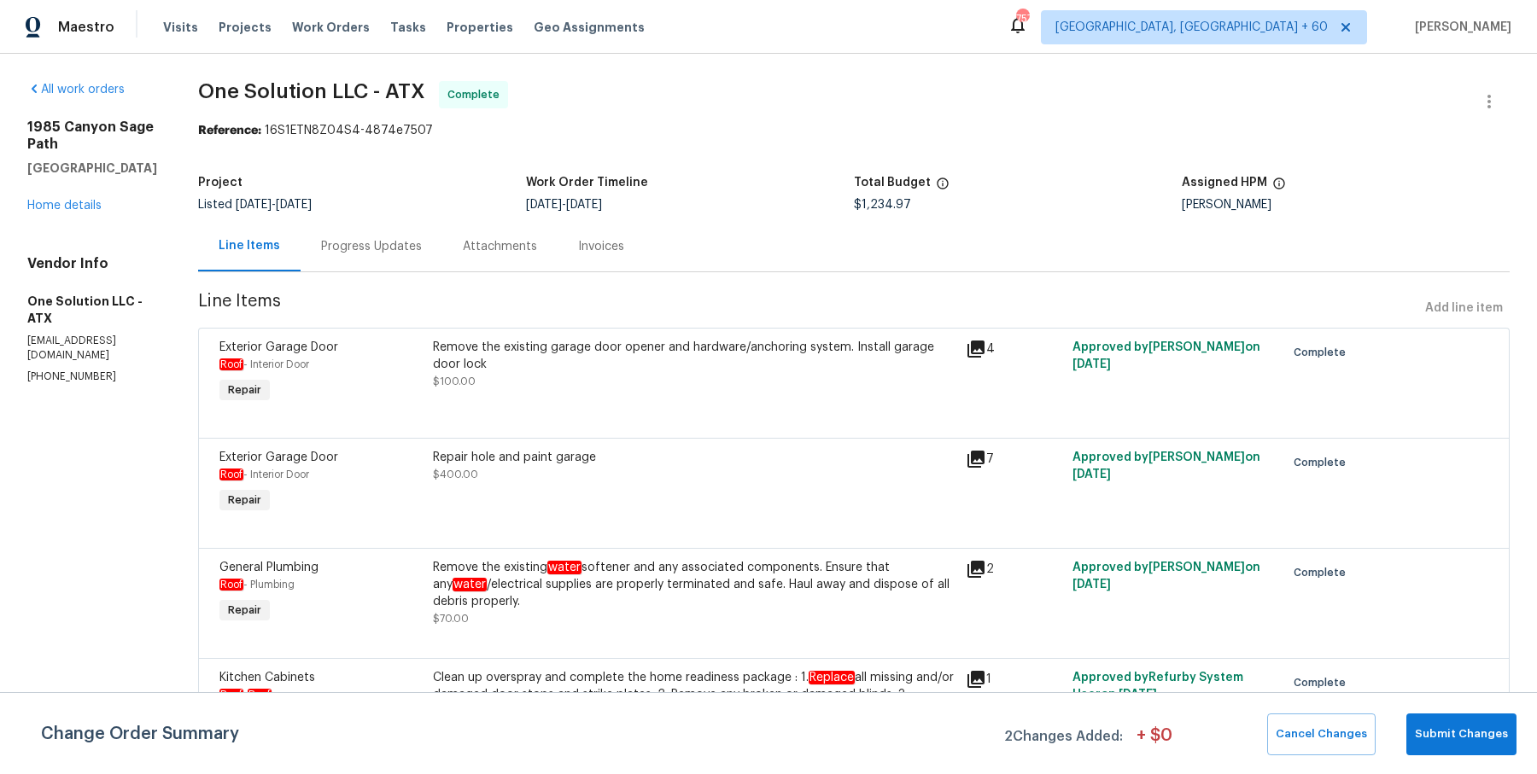
click at [348, 267] on div "Progress Updates" at bounding box center [372, 246] width 142 height 50
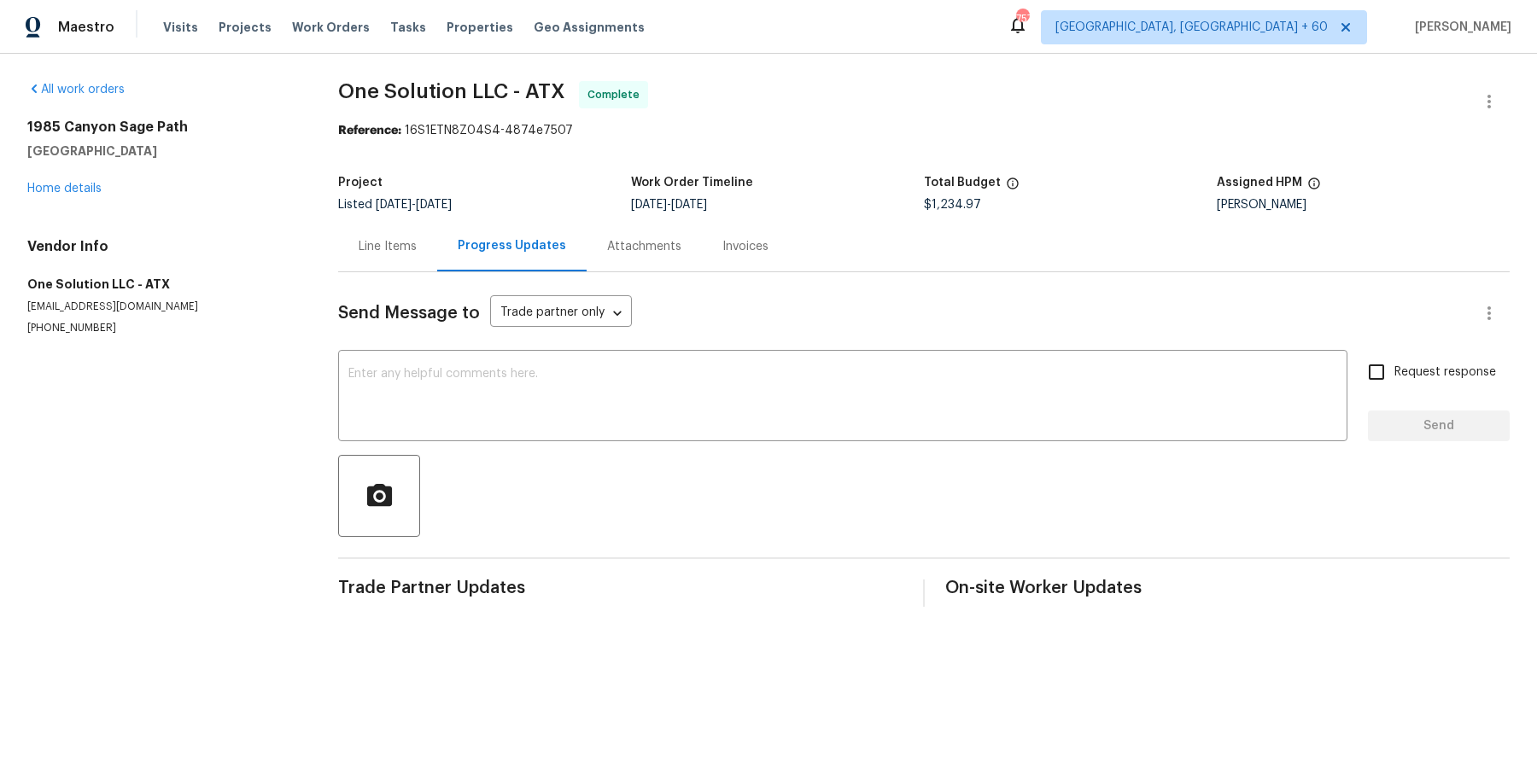
click at [646, 245] on div "Attachments" at bounding box center [644, 246] width 74 height 17
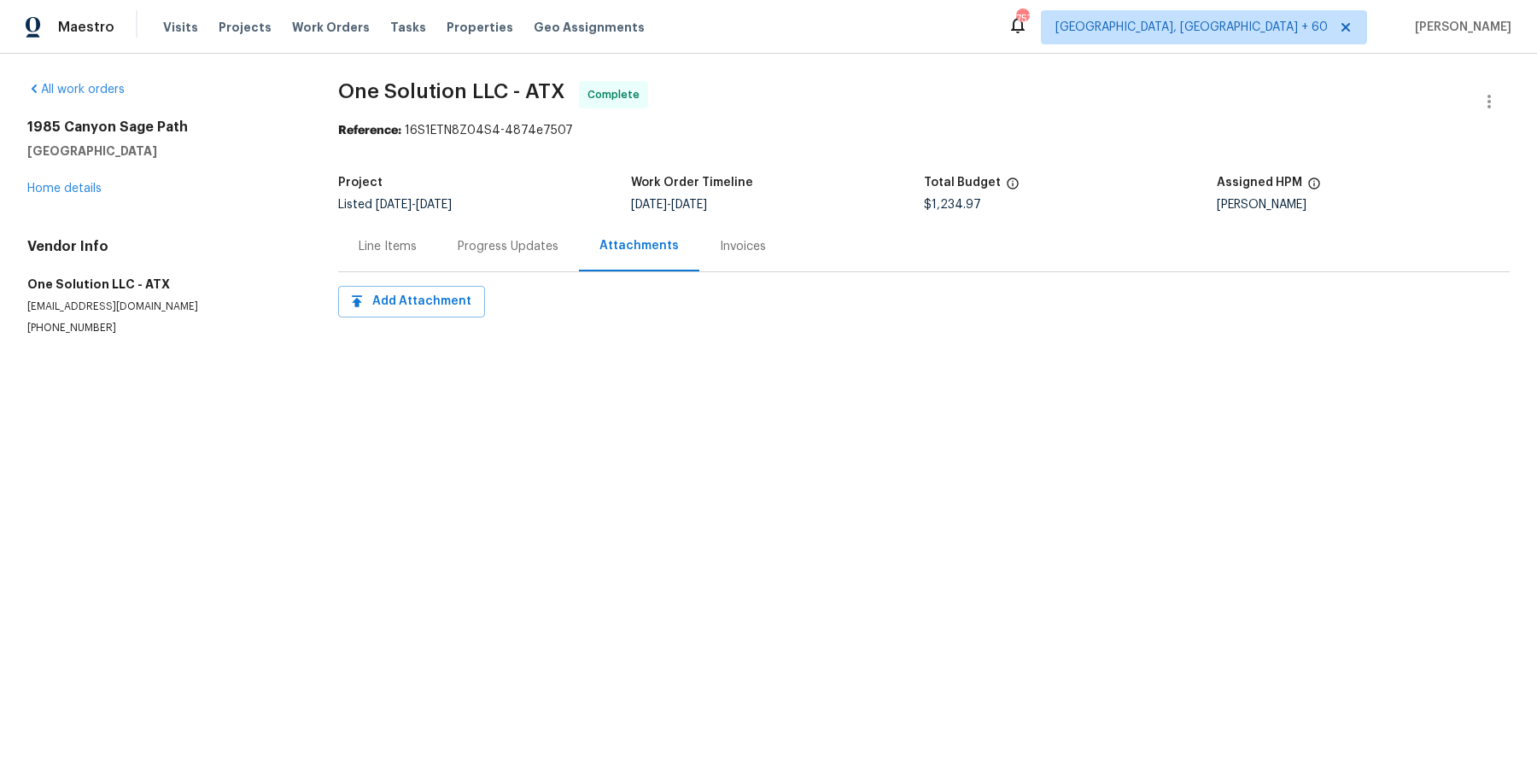
click at [745, 256] on div "Invoices" at bounding box center [742, 246] width 87 height 50
